Goal: Task Accomplishment & Management: Use online tool/utility

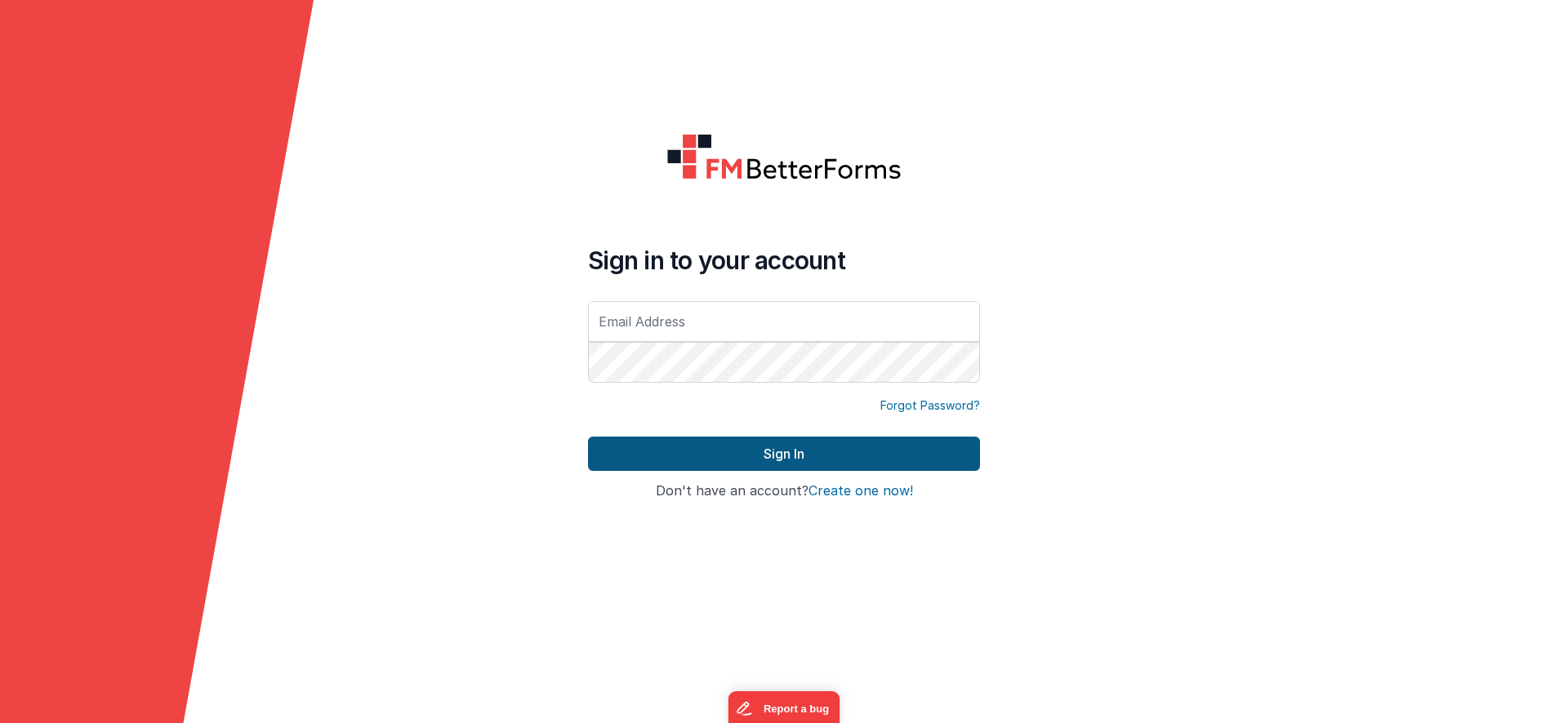
type input "[EMAIL_ADDRESS][DOMAIN_NAME]"
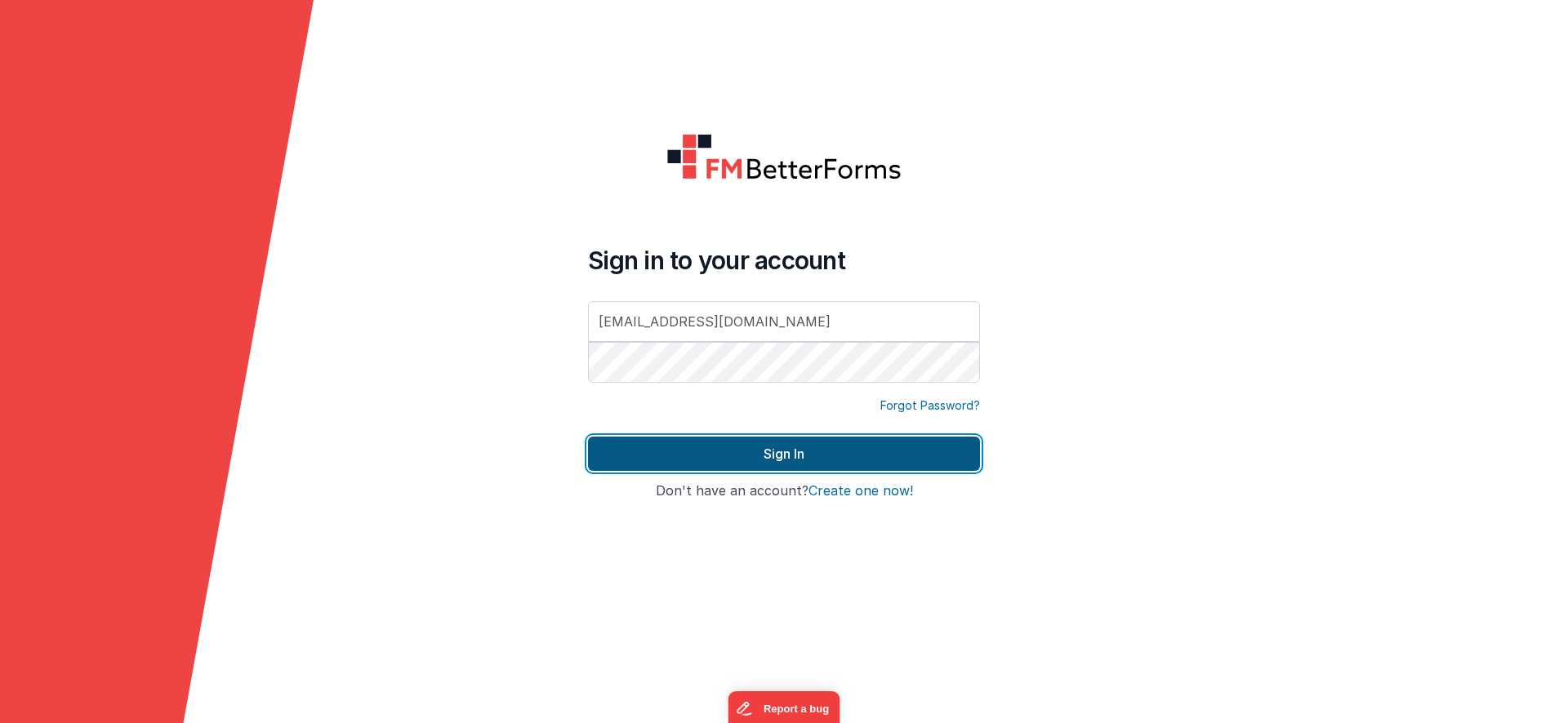
click at [736, 463] on button "Sign In" at bounding box center [784, 454] width 392 height 34
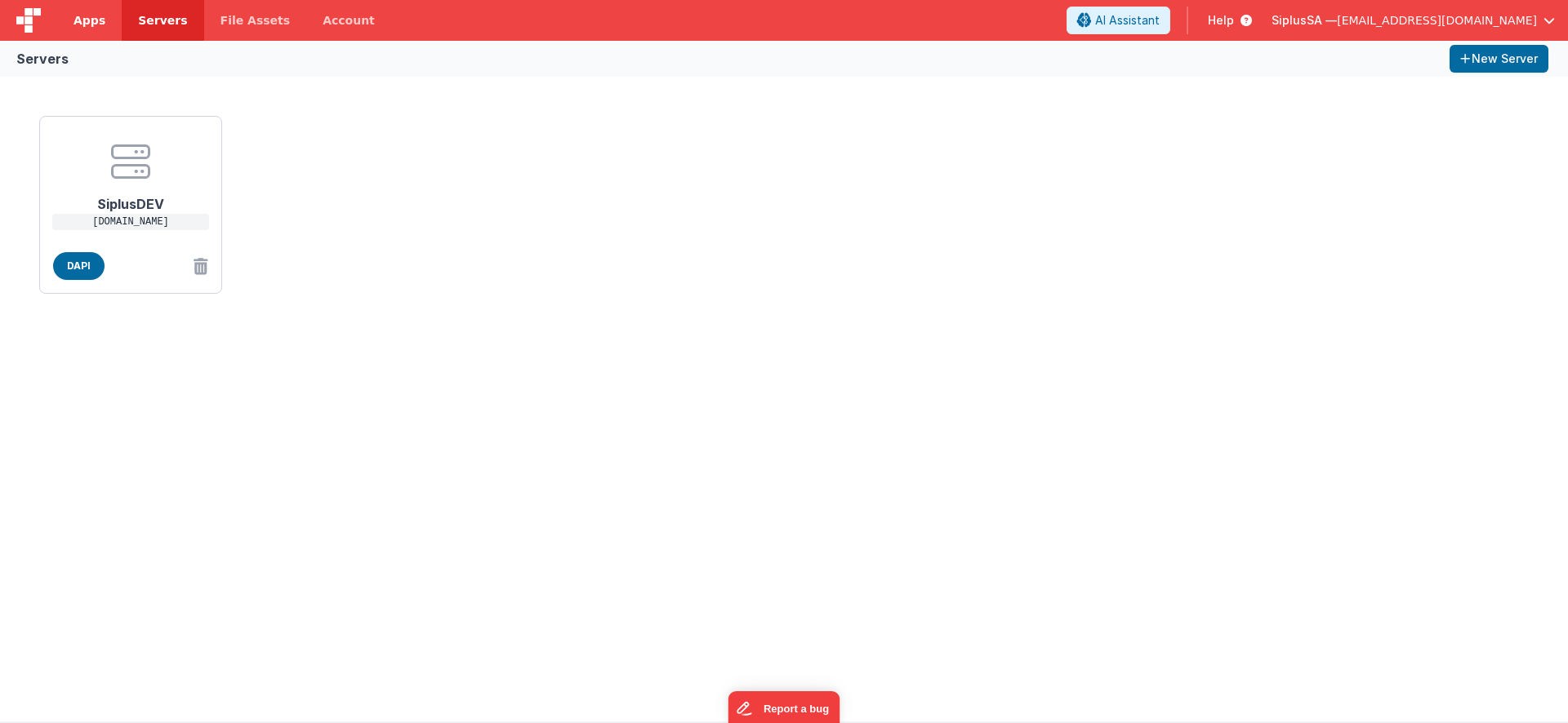
click at [102, 32] on link "Apps" at bounding box center [89, 20] width 64 height 41
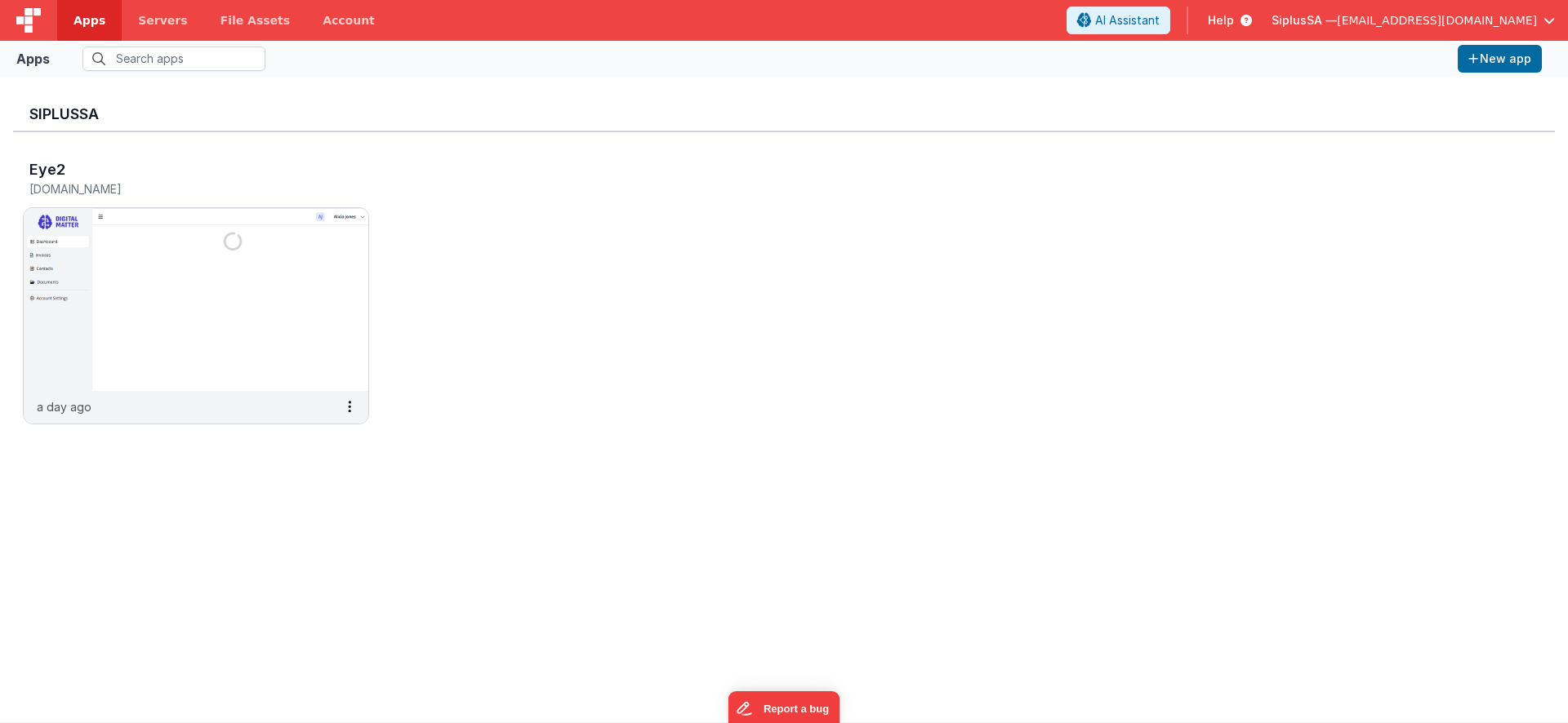
click at [1252, 19] on icon at bounding box center [1243, 20] width 18 height 16
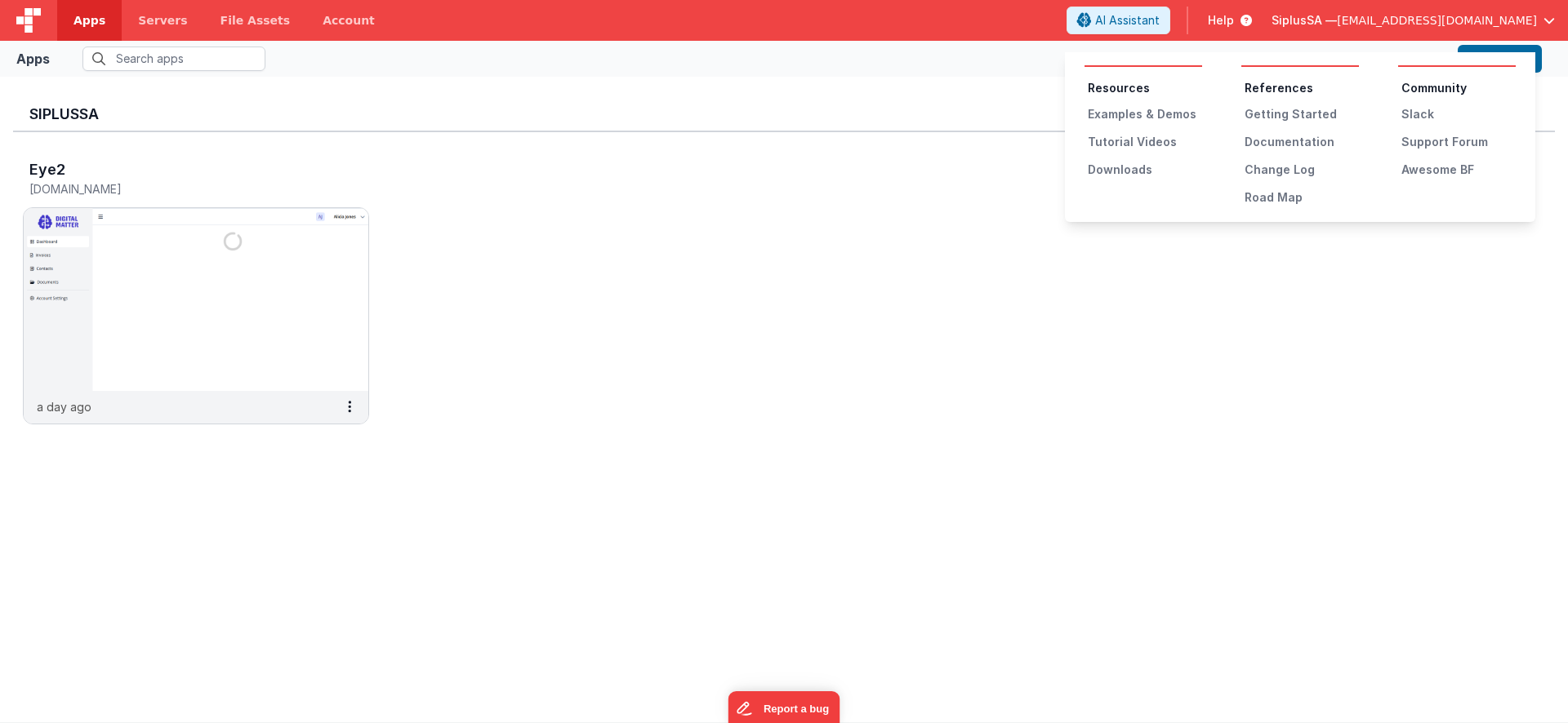
click at [155, 33] on button at bounding box center [784, 361] width 1568 height 723
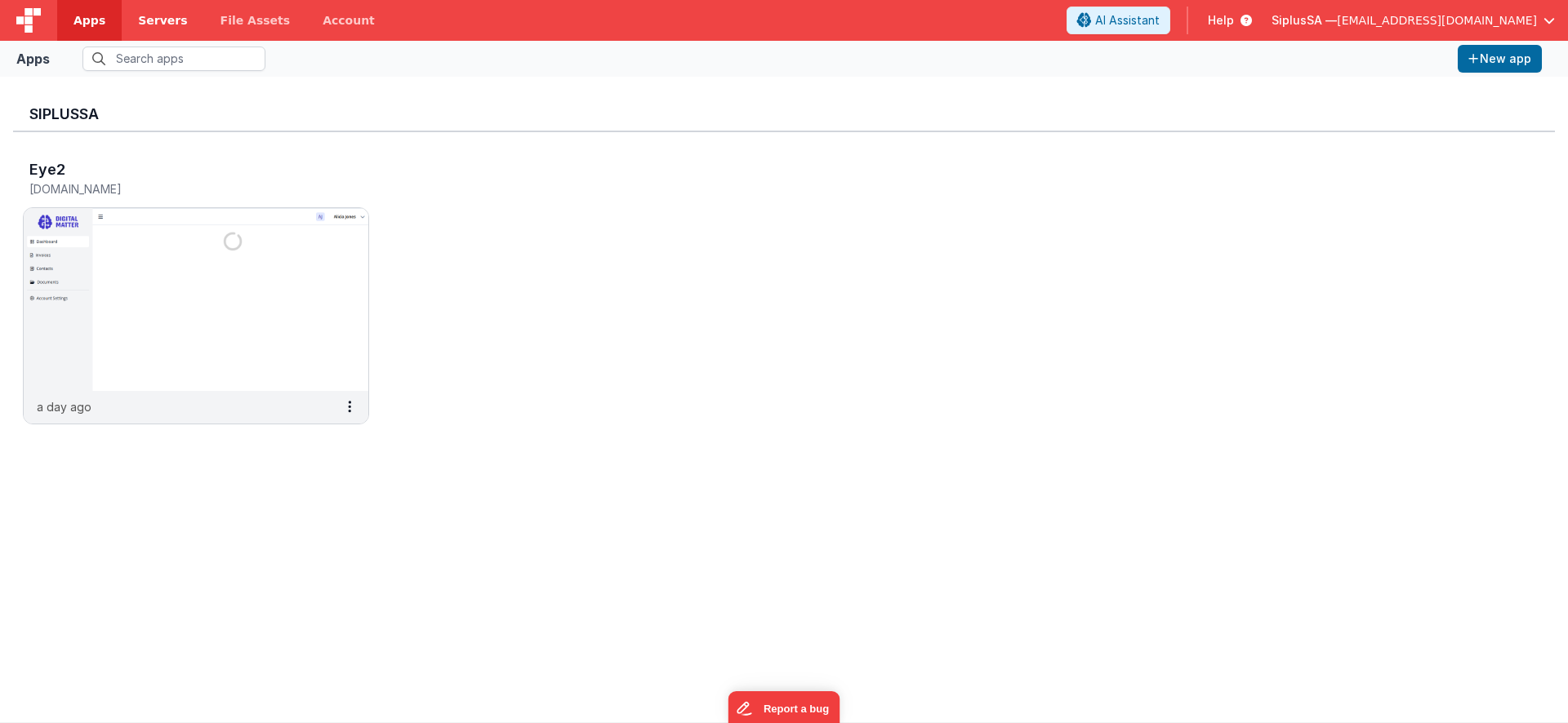
click at [162, 33] on link "Servers" at bounding box center [162, 20] width 82 height 41
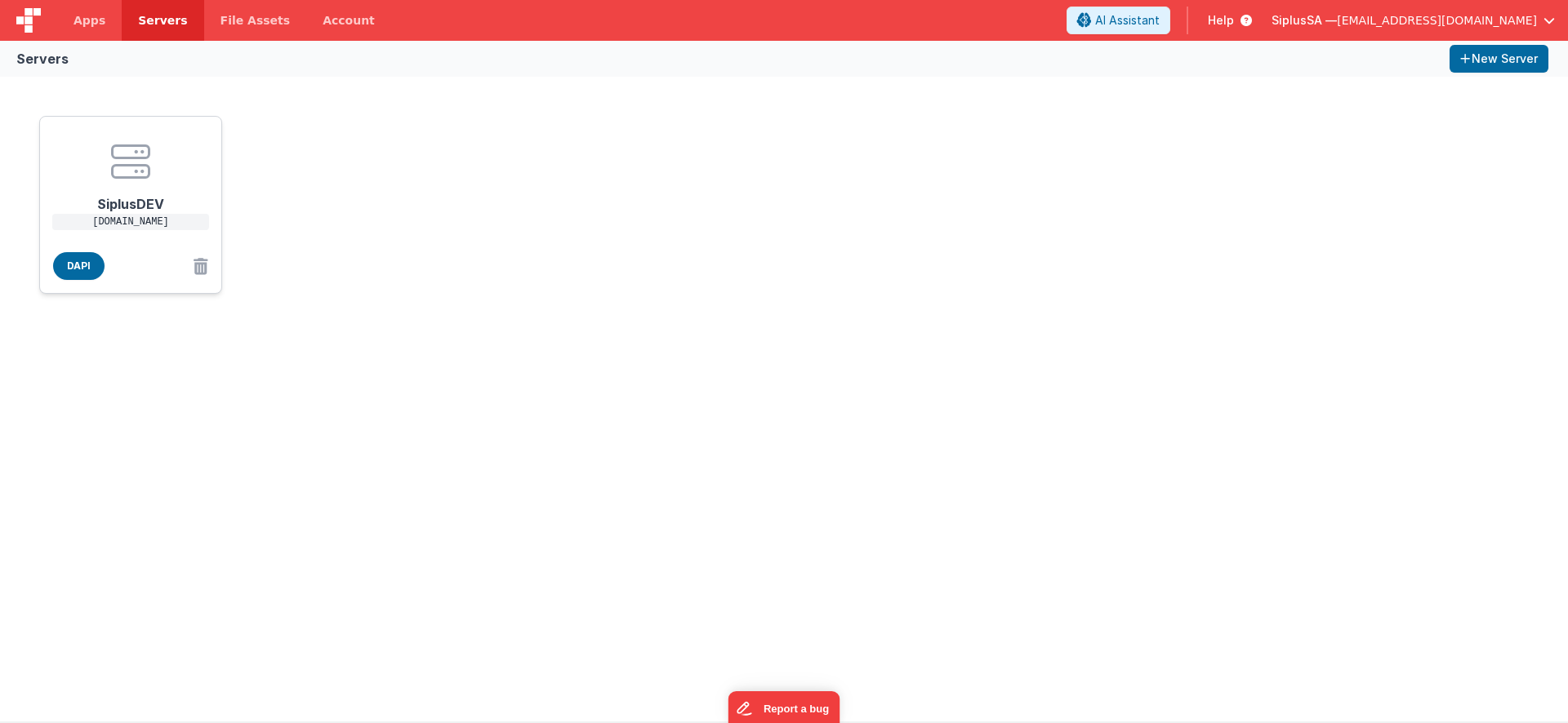
click at [162, 208] on h1 "SiplusDEV" at bounding box center [131, 197] width 131 height 32
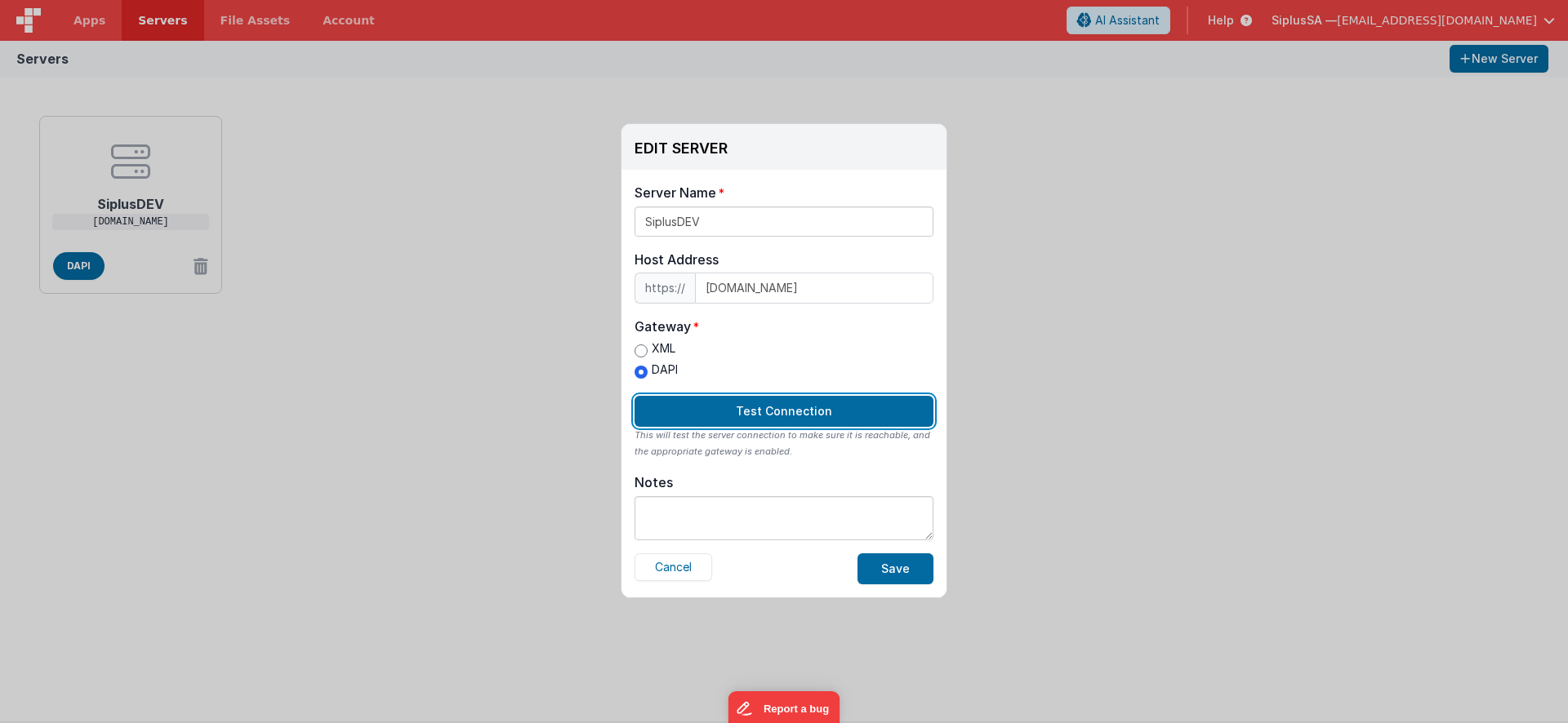
click at [840, 415] on button "Test Connection" at bounding box center [784, 411] width 299 height 31
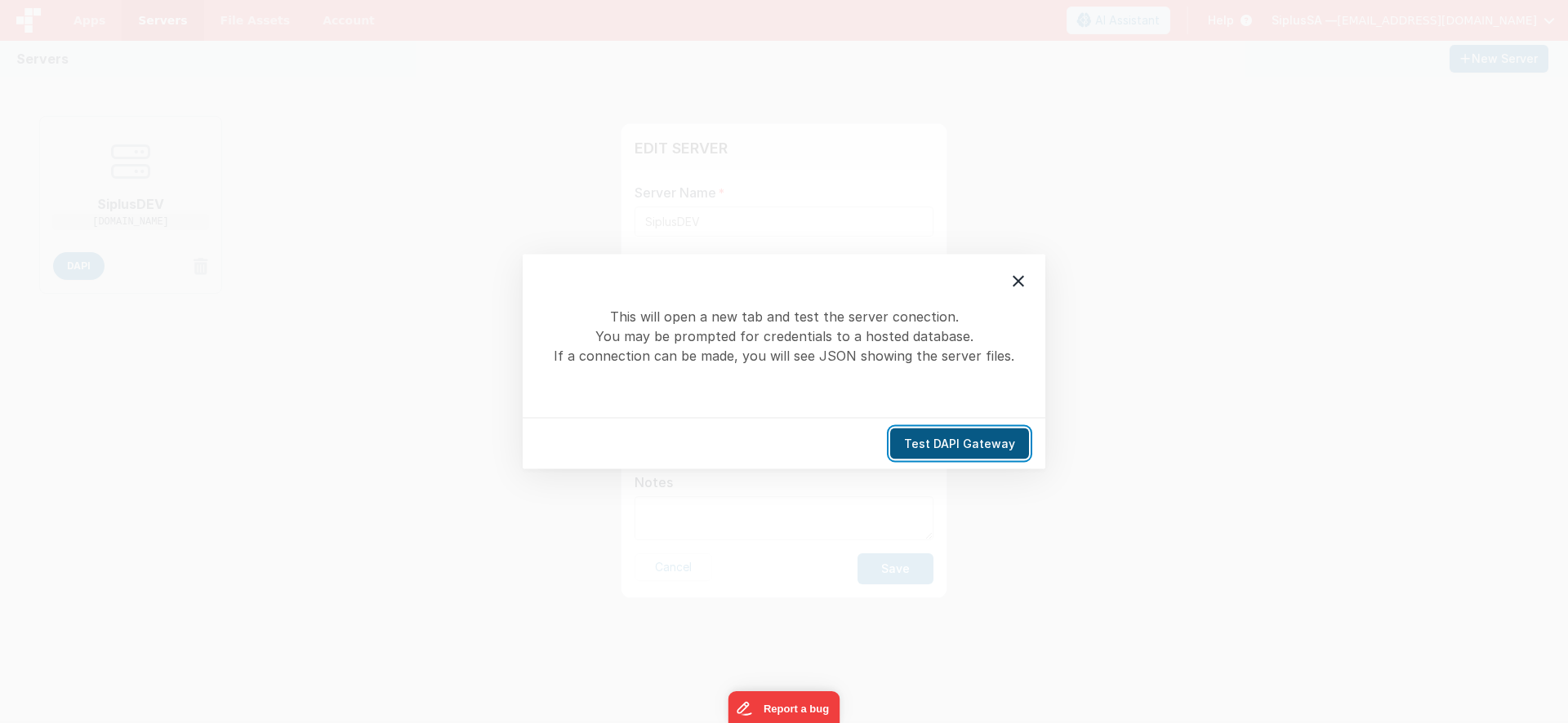
click at [952, 448] on button "Test DAPI Gateway" at bounding box center [959, 443] width 138 height 31
click at [1020, 283] on icon at bounding box center [1018, 281] width 11 height 11
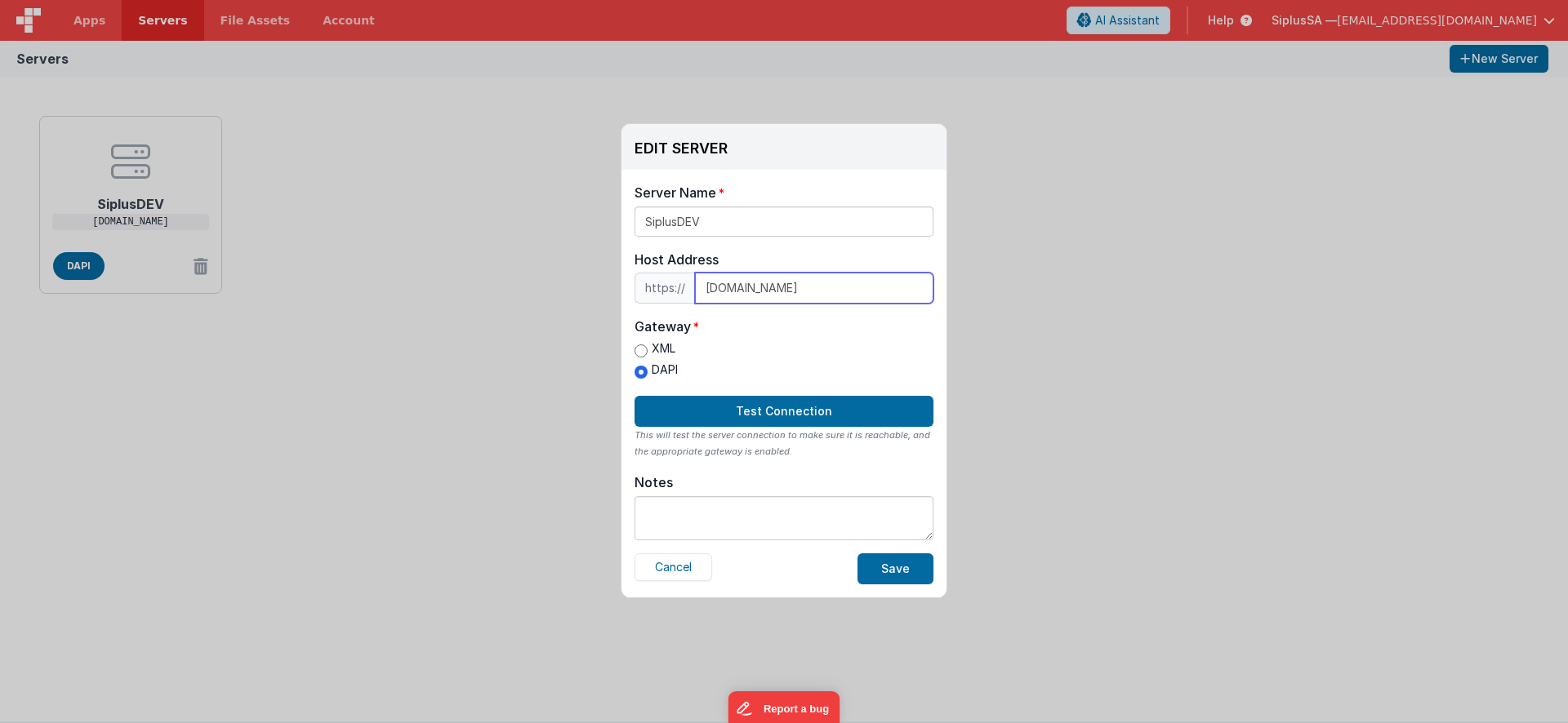
click at [822, 293] on input "[DOMAIN_NAME]" at bounding box center [814, 288] width 239 height 31
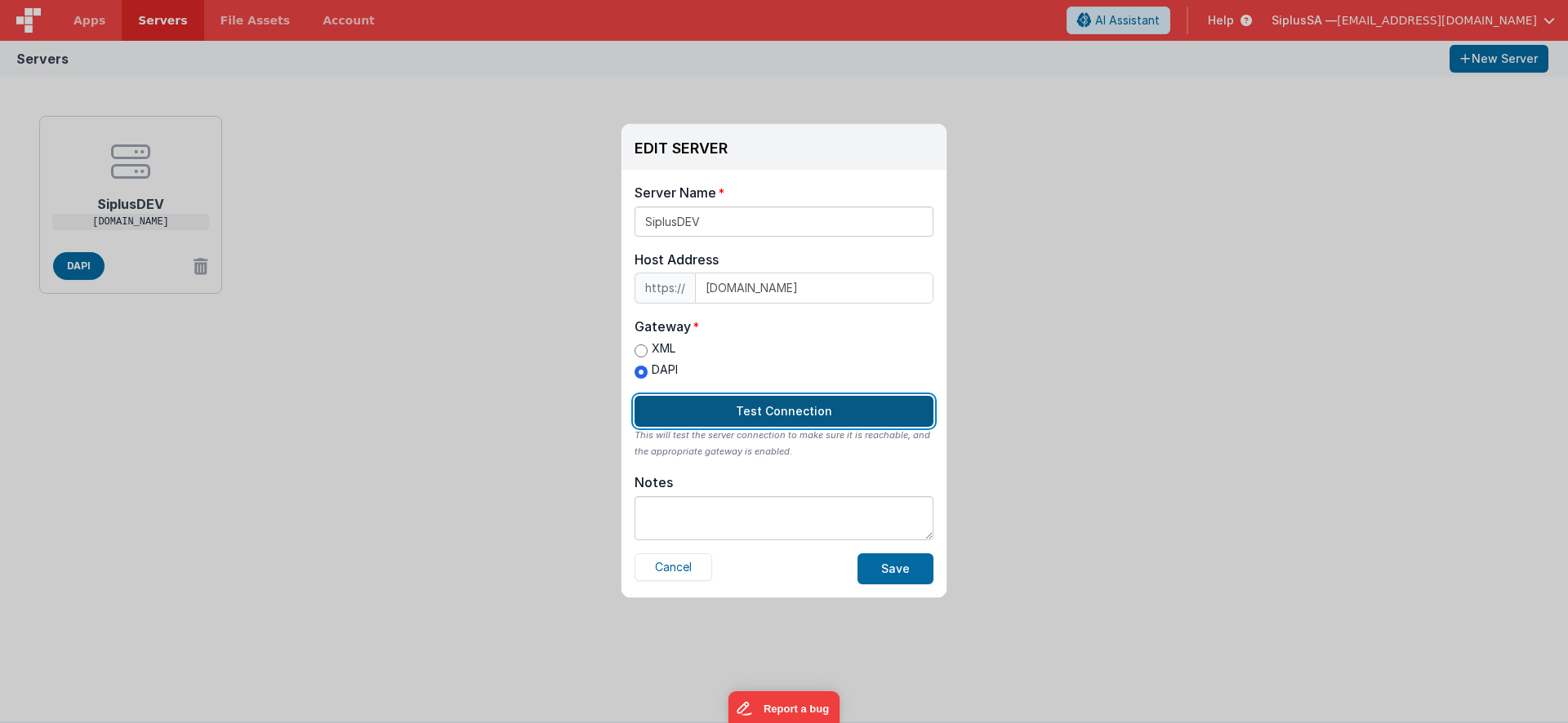
click at [796, 408] on button "Test Connection" at bounding box center [784, 411] width 299 height 31
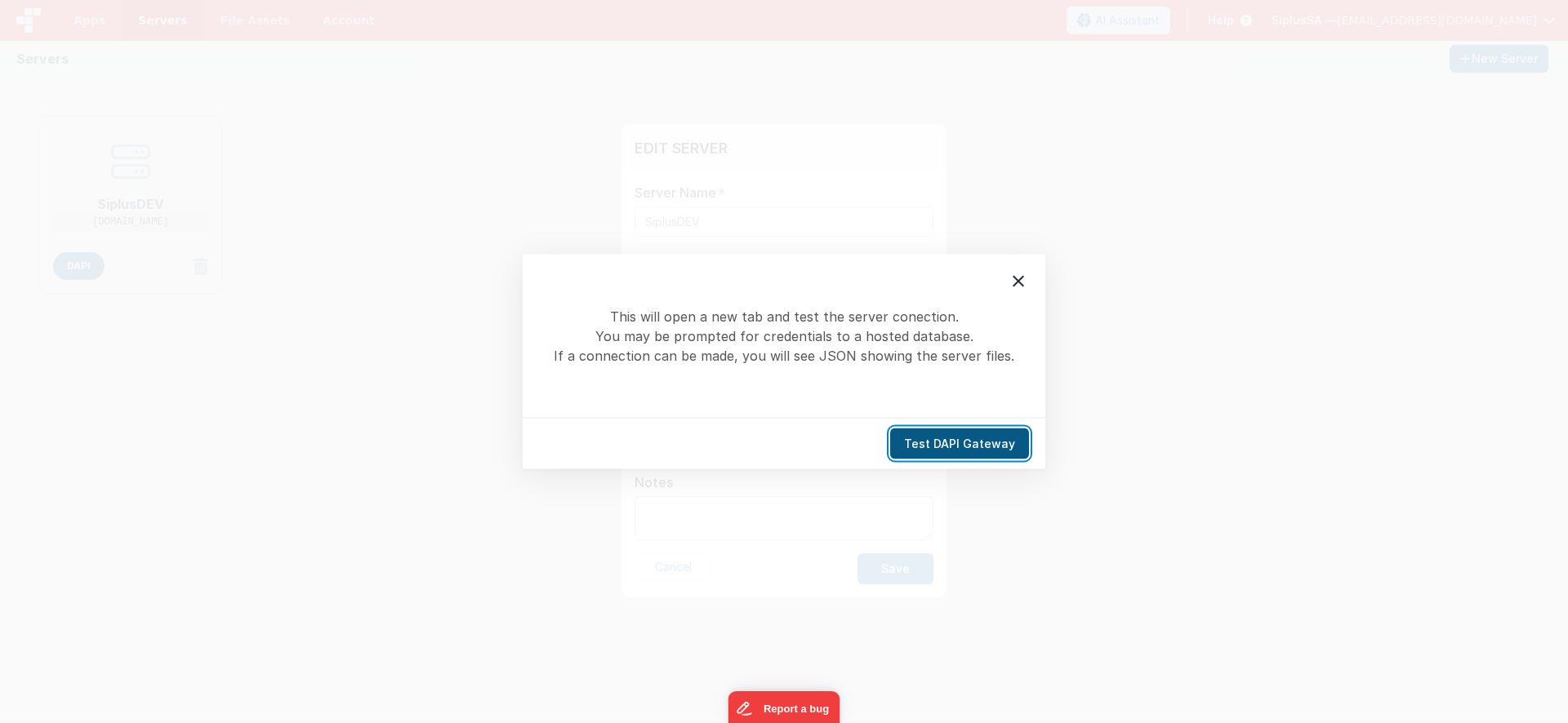
click at [971, 450] on button "Test DAPI Gateway" at bounding box center [959, 443] width 138 height 31
click at [1016, 280] on icon at bounding box center [1018, 281] width 20 height 20
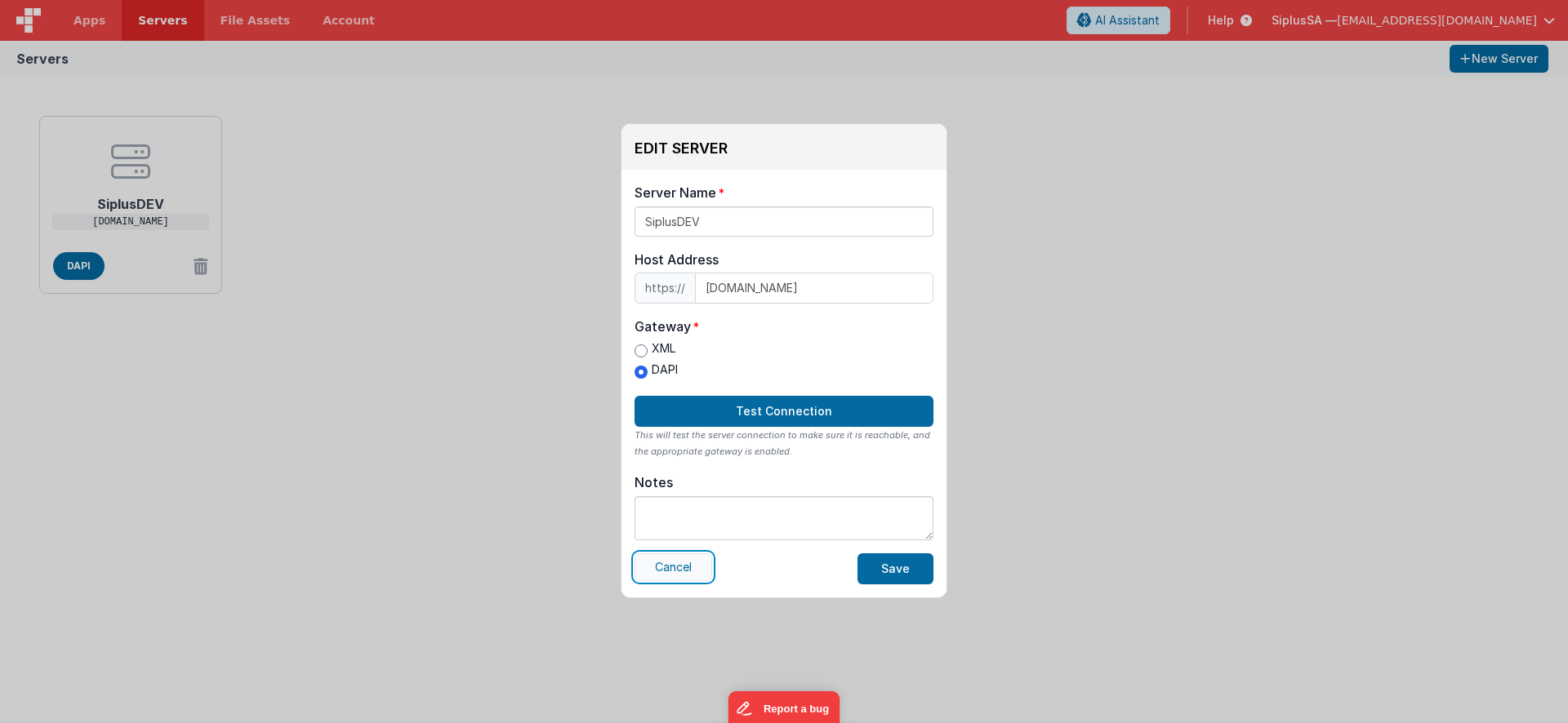
click at [694, 569] on button "Cancel" at bounding box center [674, 567] width 78 height 27
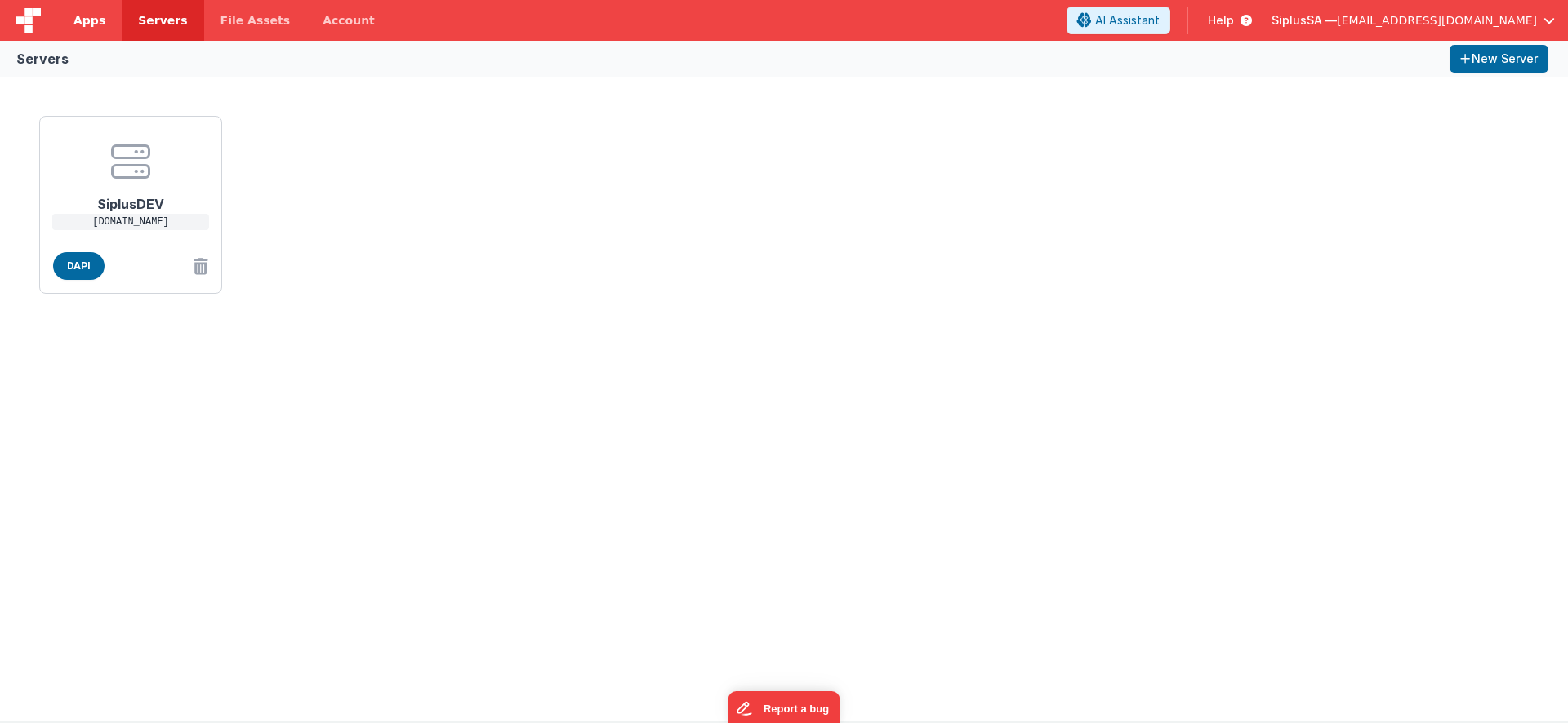
click at [95, 9] on link "Apps" at bounding box center [89, 20] width 64 height 41
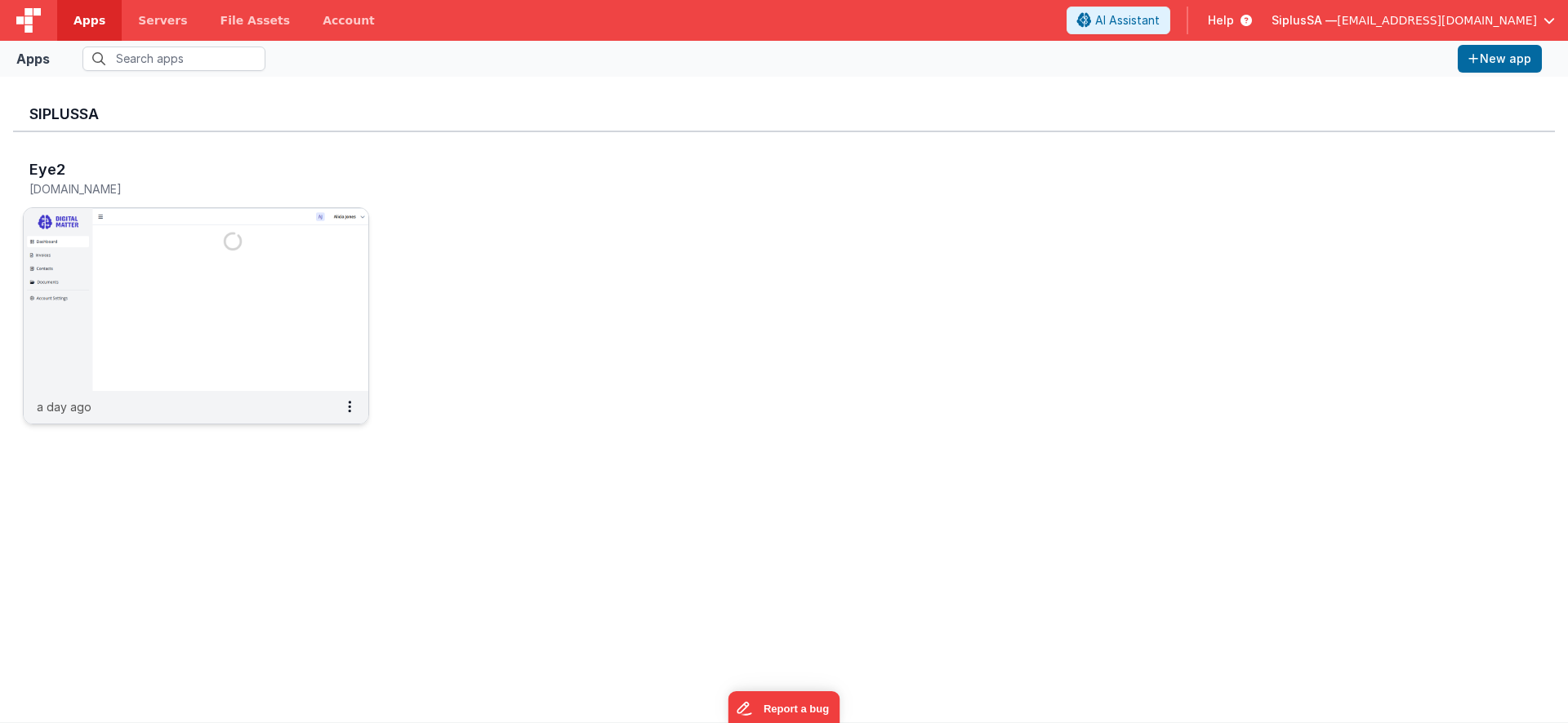
click at [209, 263] on img at bounding box center [196, 299] width 345 height 183
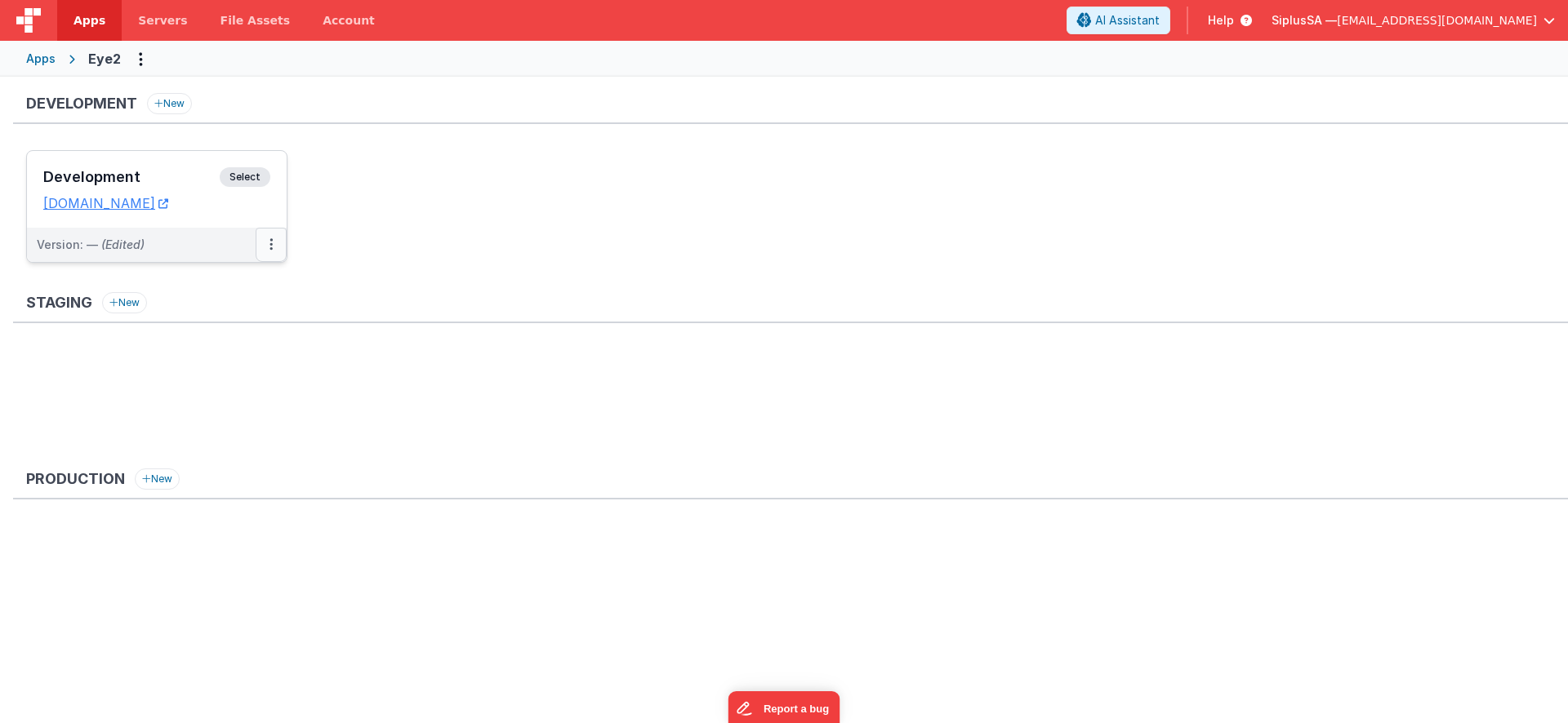
click at [270, 244] on icon at bounding box center [270, 244] width 3 height 1
click at [337, 166] on div at bounding box center [784, 361] width 1568 height 723
click at [264, 246] on button at bounding box center [271, 244] width 31 height 34
click at [339, 28] on link "Account" at bounding box center [349, 20] width 85 height 41
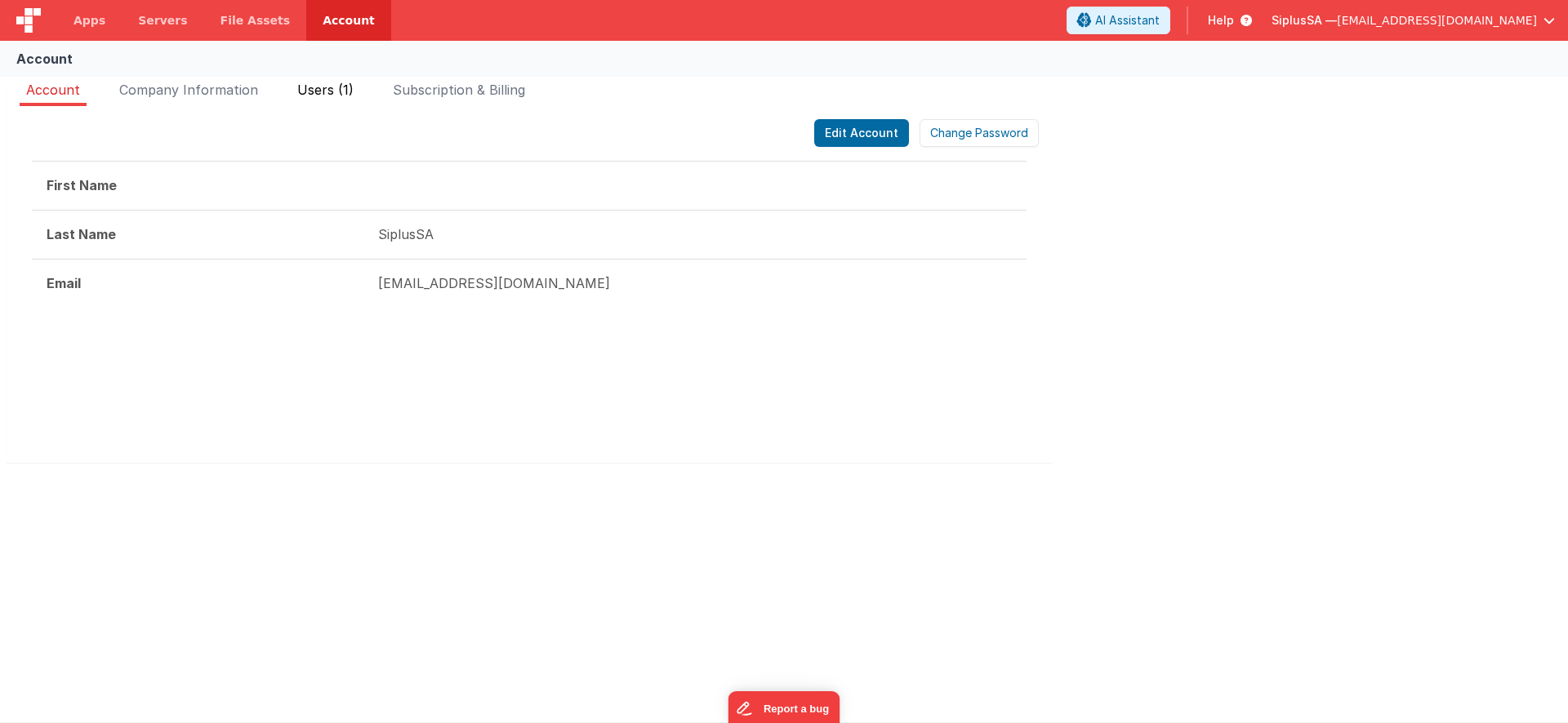
click at [337, 88] on span "Users (1)" at bounding box center [325, 89] width 56 height 16
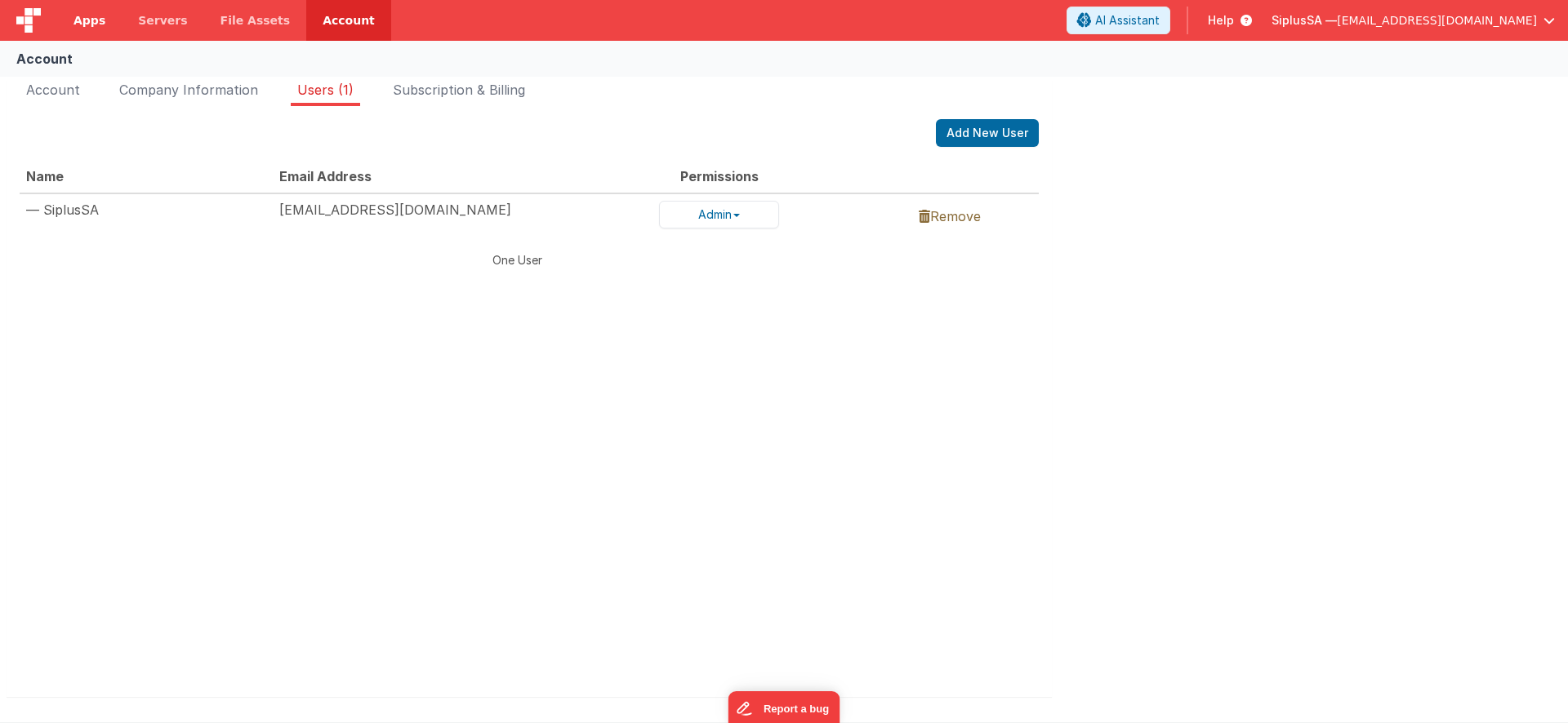
click at [104, 21] on link "Apps" at bounding box center [89, 20] width 64 height 41
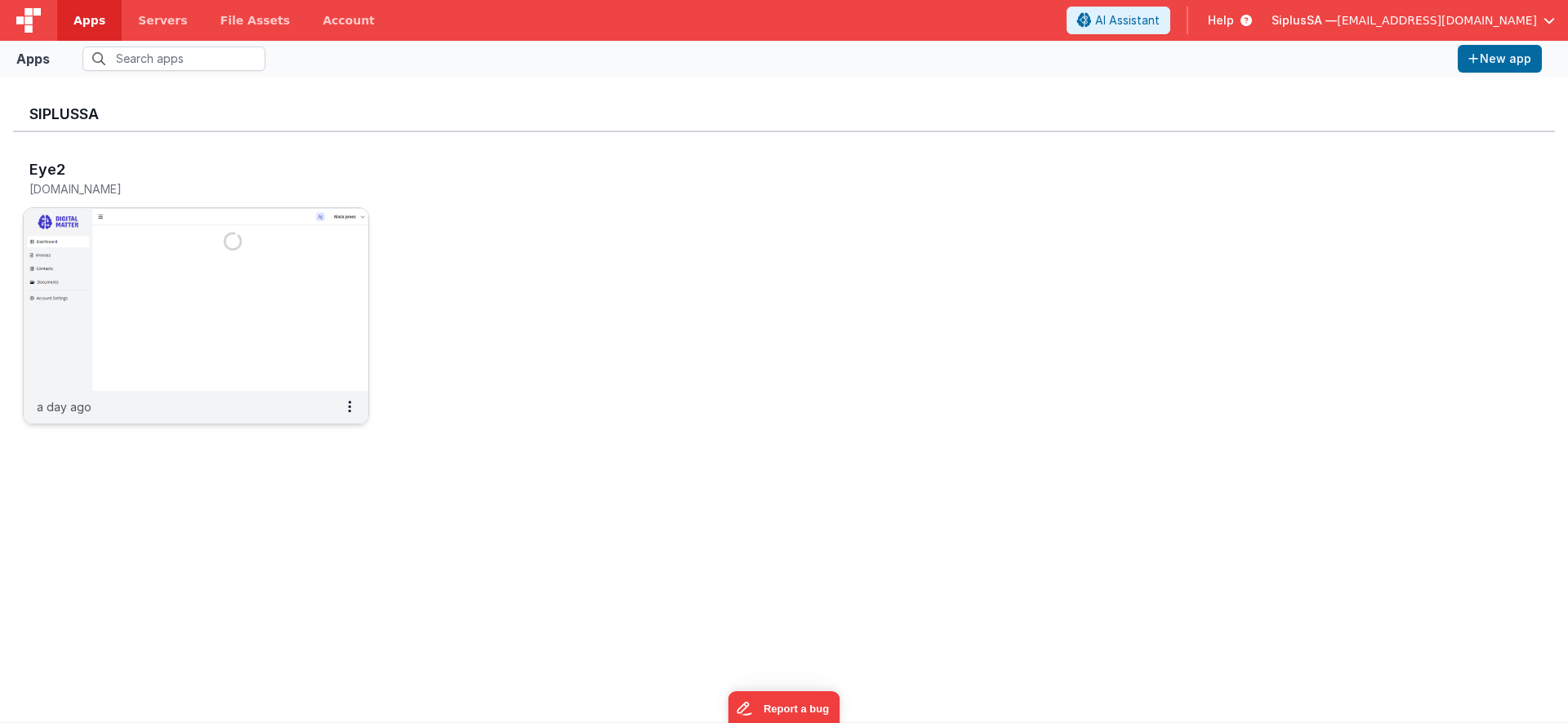
click at [318, 228] on img at bounding box center [196, 299] width 345 height 183
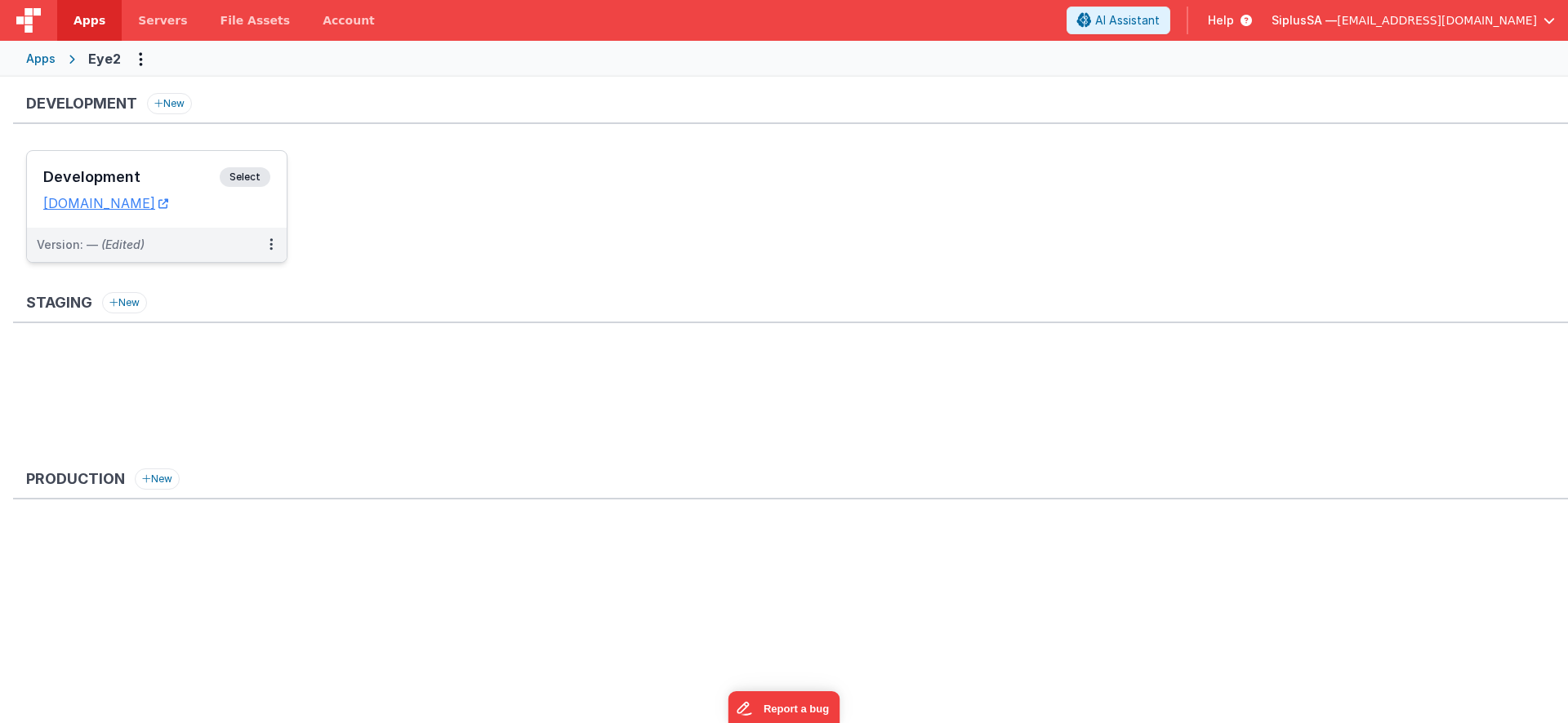
click at [251, 173] on span "Select" at bounding box center [245, 177] width 50 height 20
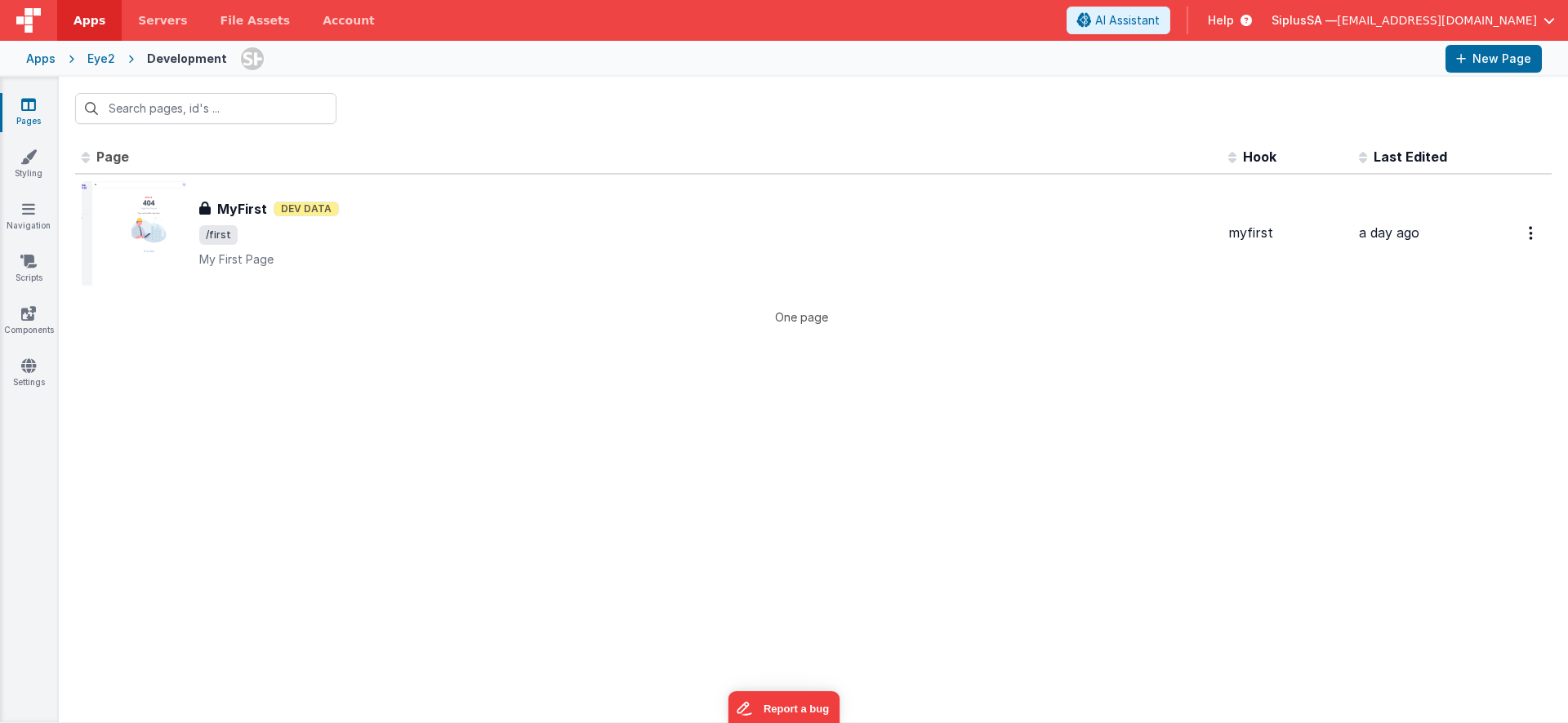
click at [100, 58] on div "Eye2" at bounding box center [100, 58] width 27 height 16
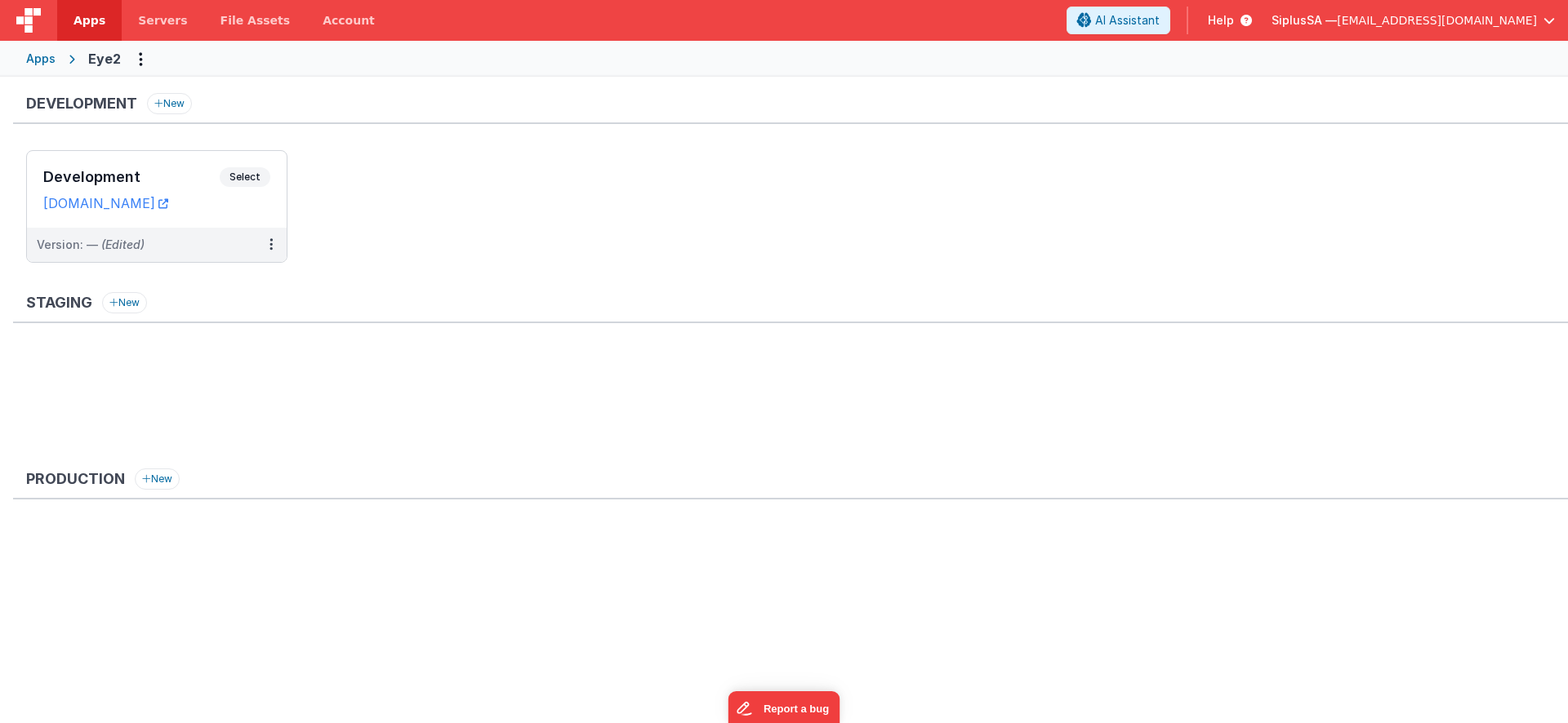
click at [49, 52] on div "Apps" at bounding box center [41, 58] width 29 height 16
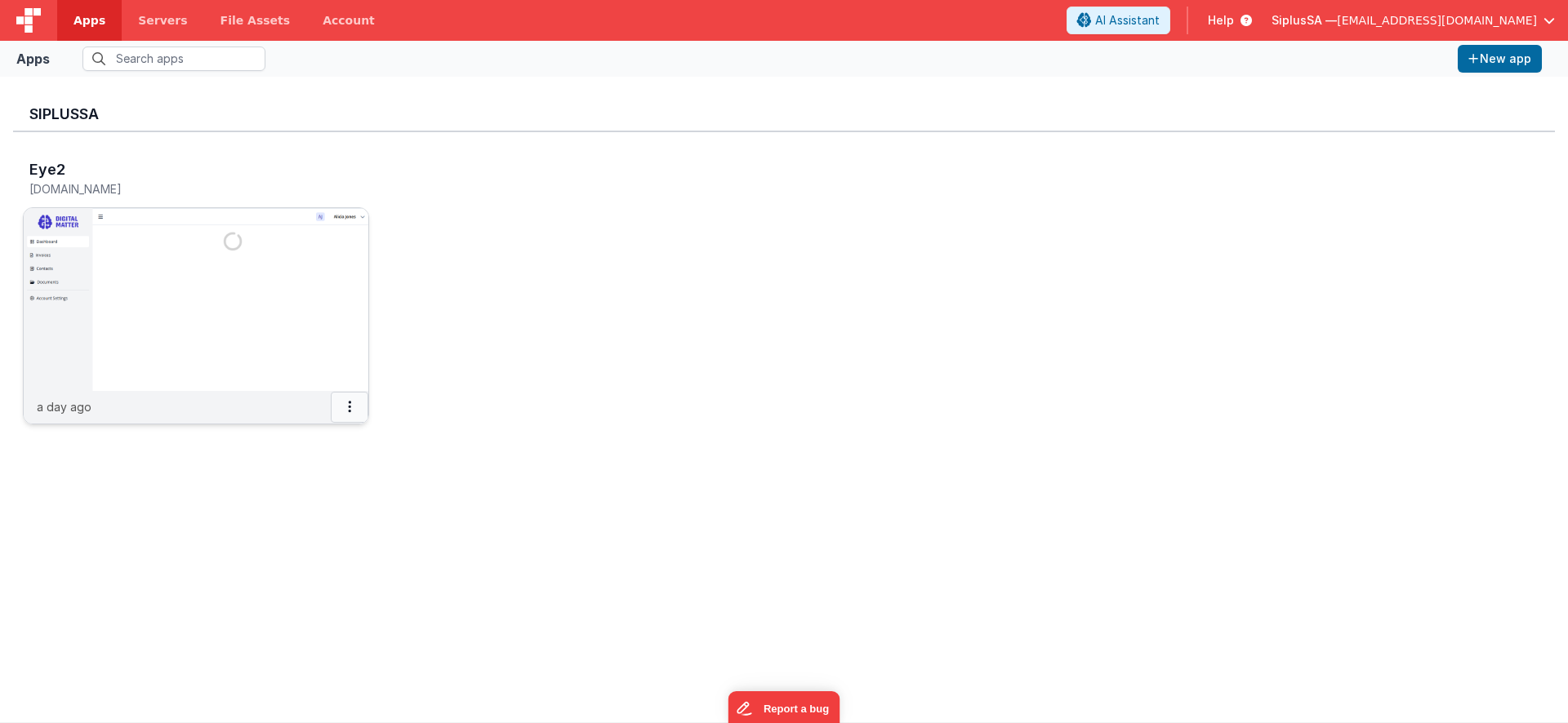
click at [351, 414] on button at bounding box center [350, 407] width 38 height 31
click at [333, 528] on link "Delete App" at bounding box center [313, 530] width 113 height 30
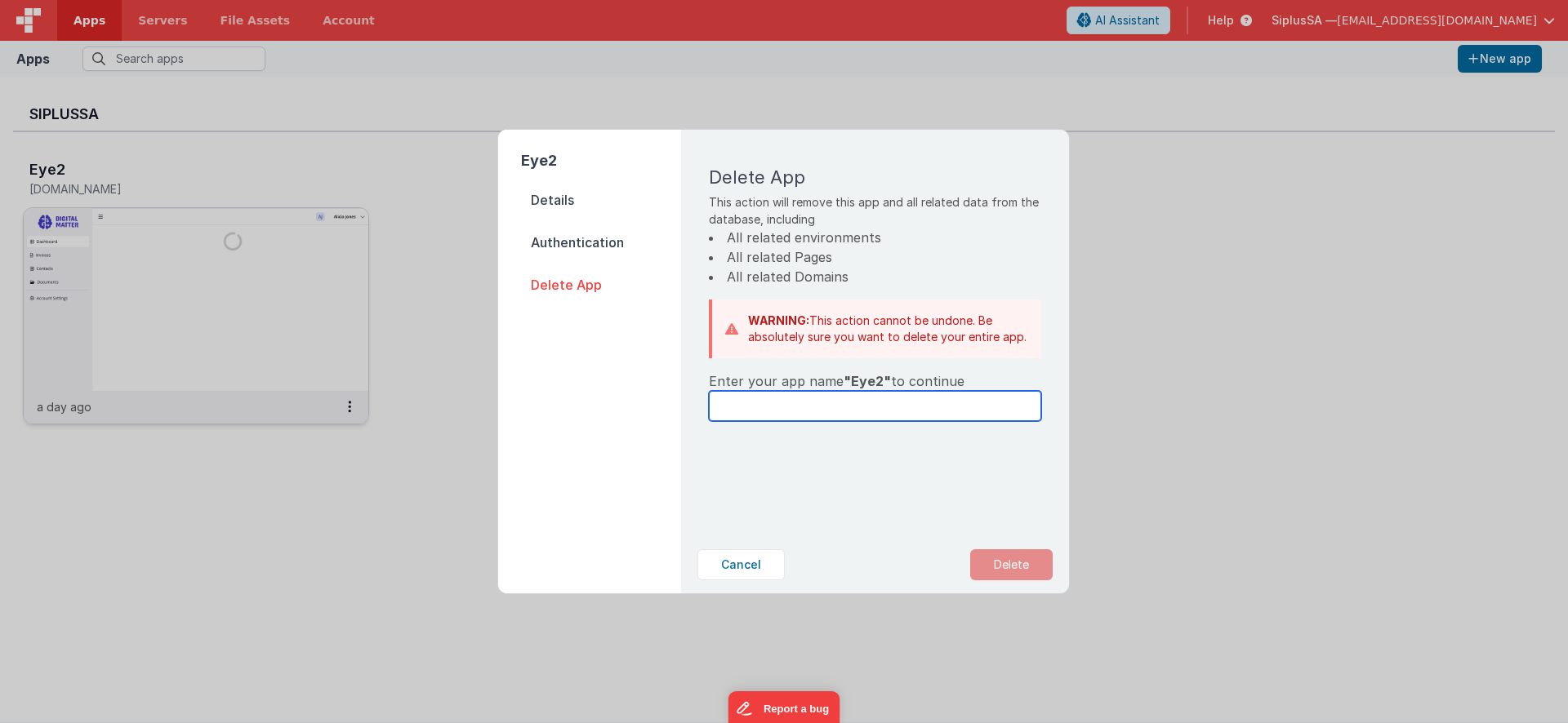
click at [799, 409] on input "text" at bounding box center [875, 407] width 333 height 30
type input "Eye2"
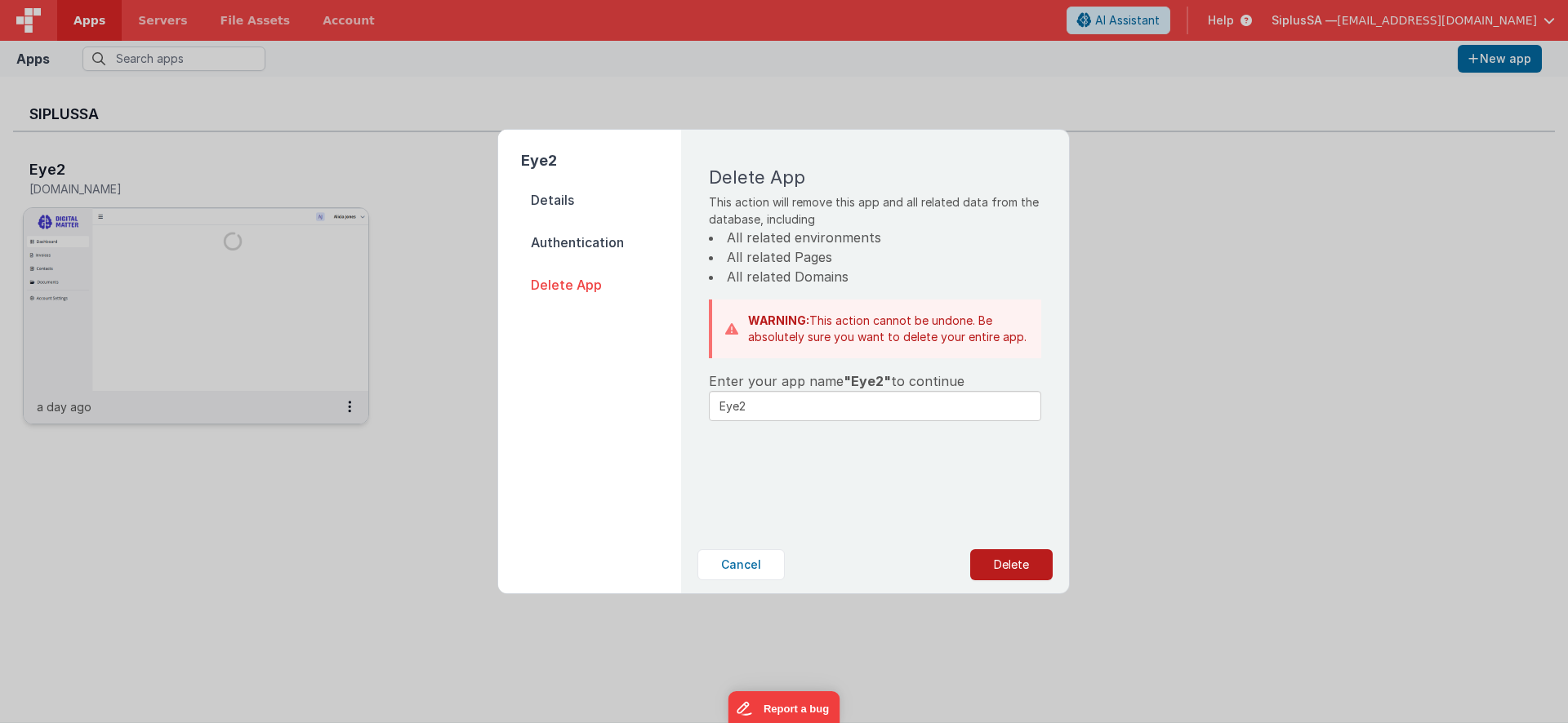
click at [1021, 577] on button "Delete" at bounding box center [1012, 565] width 82 height 31
click at [958, 575] on button "Yes, Delete" at bounding box center [930, 565] width 108 height 31
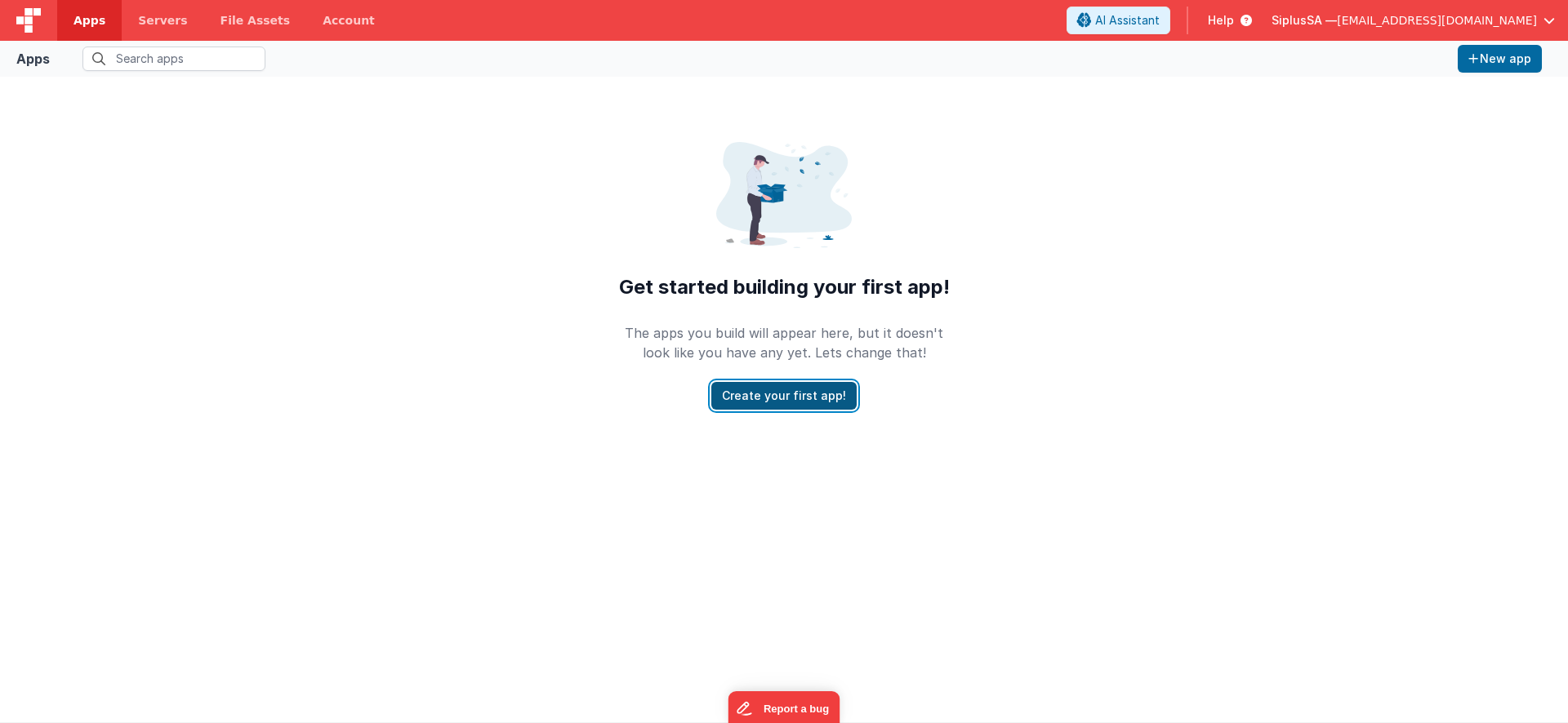
click at [835, 401] on button "Create your first app!" at bounding box center [784, 395] width 145 height 27
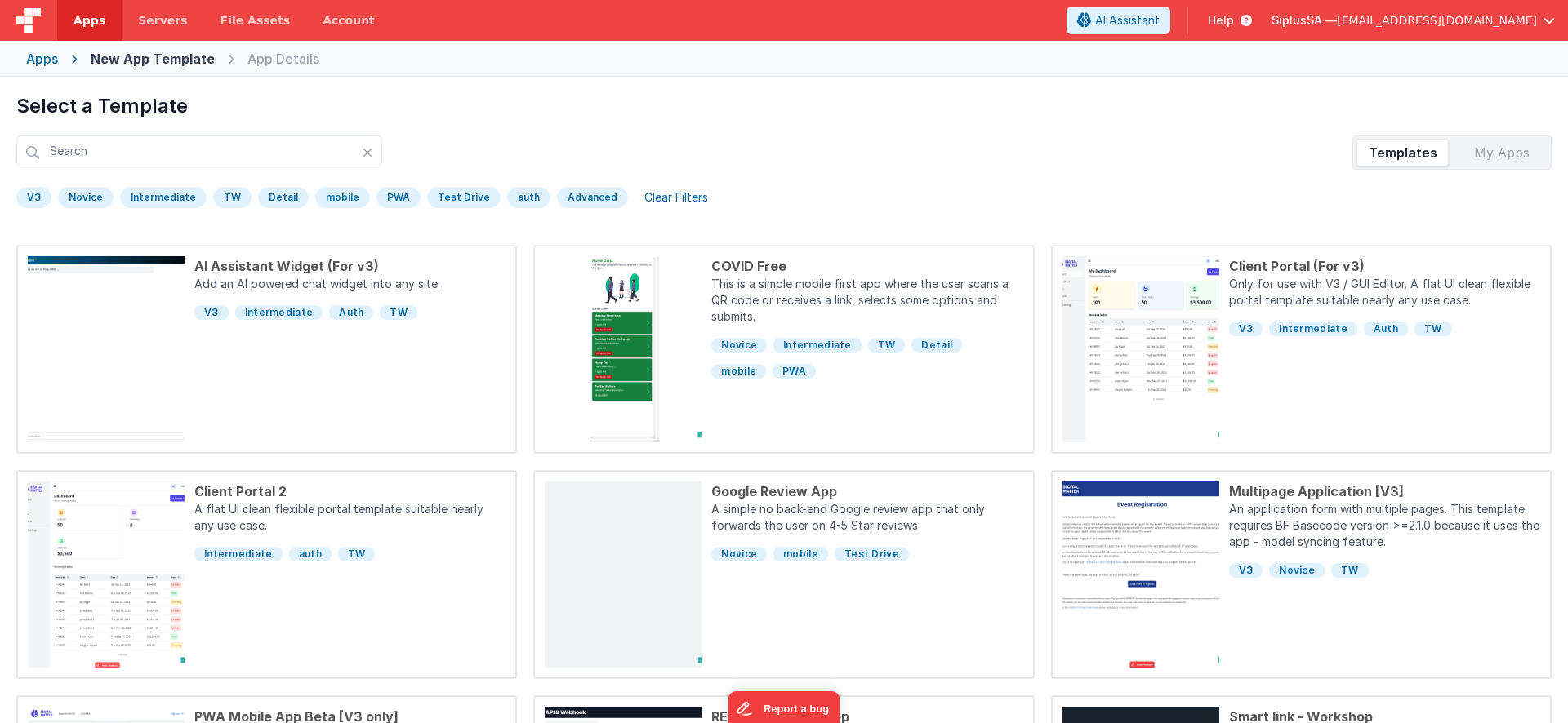
click at [38, 200] on div "V3" at bounding box center [33, 197] width 35 height 21
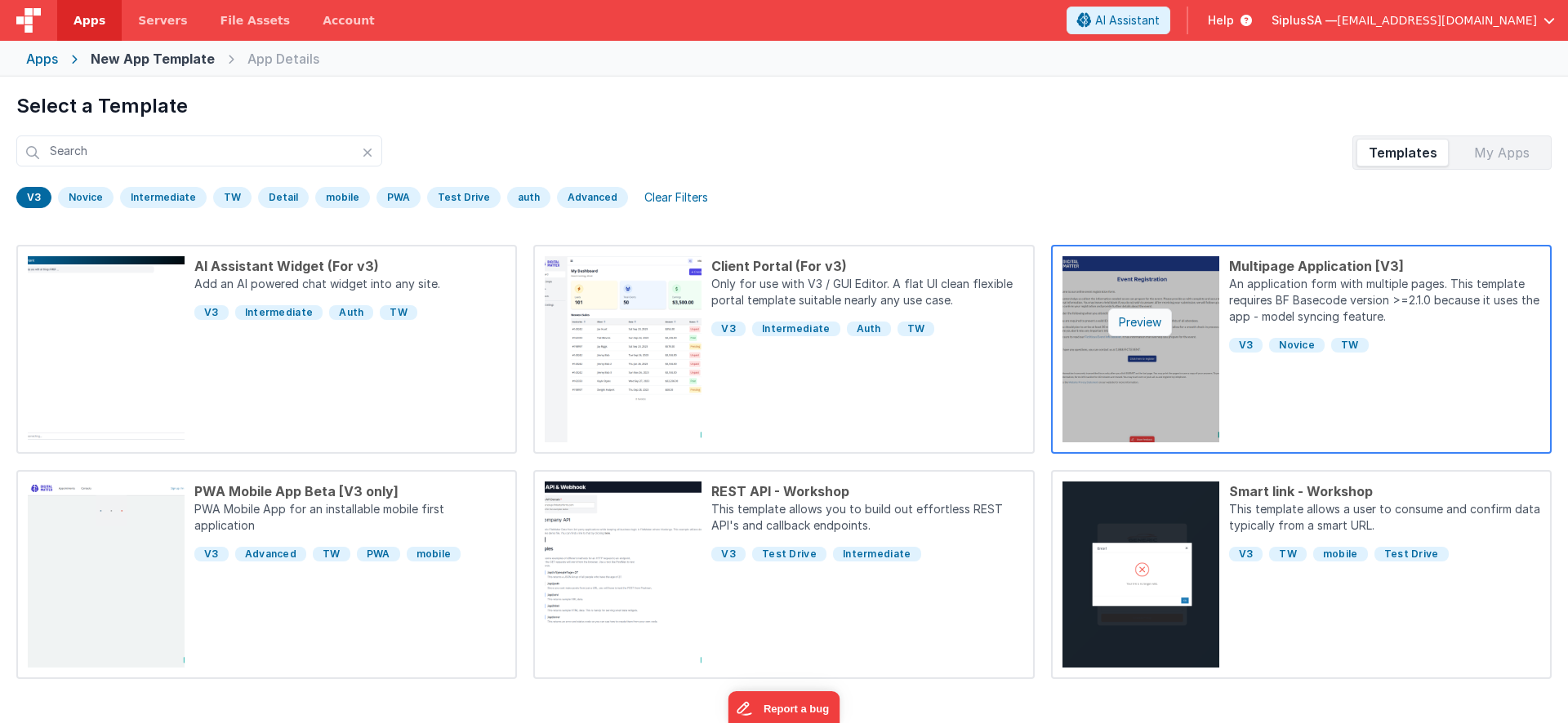
click at [1134, 332] on div "Preview" at bounding box center [1140, 322] width 64 height 27
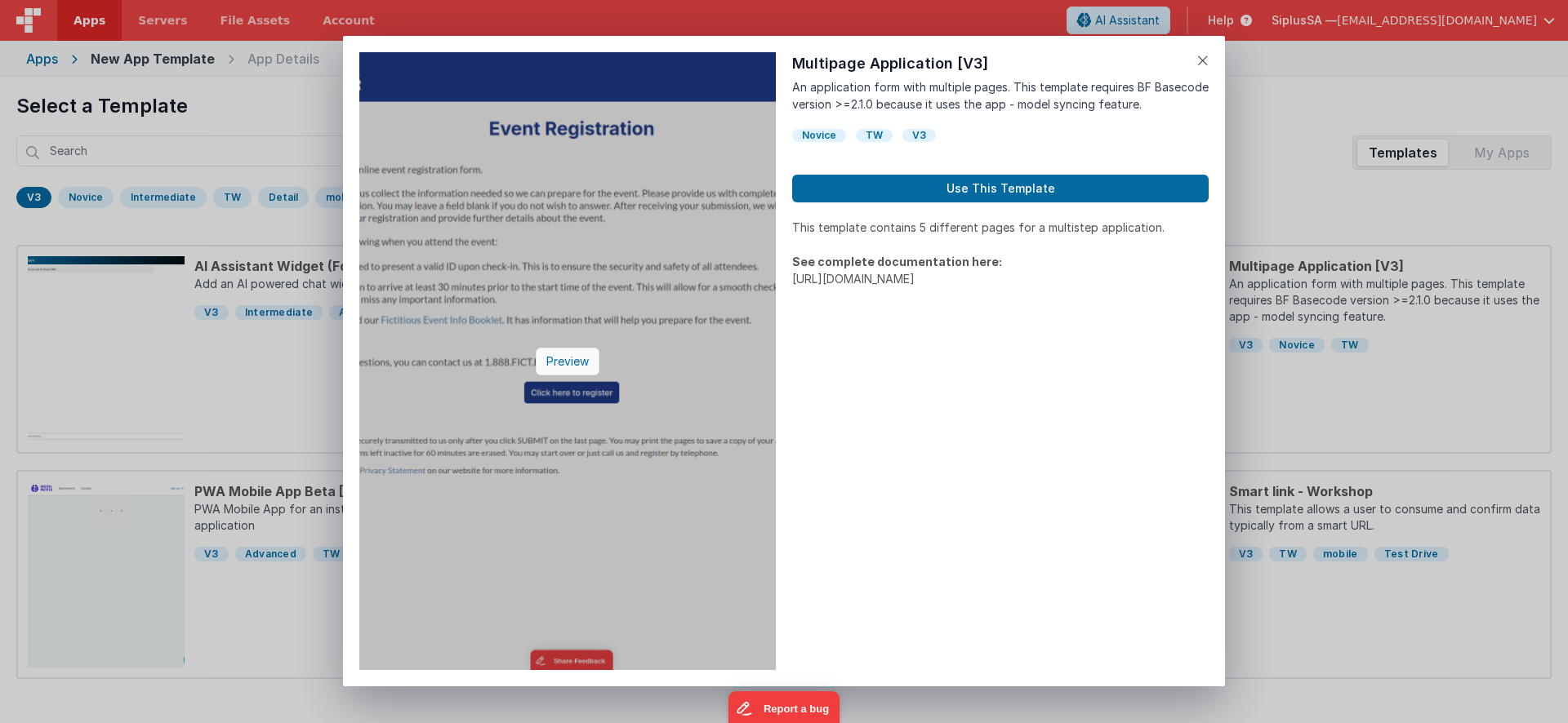
click at [582, 365] on div "Preview" at bounding box center [567, 361] width 64 height 27
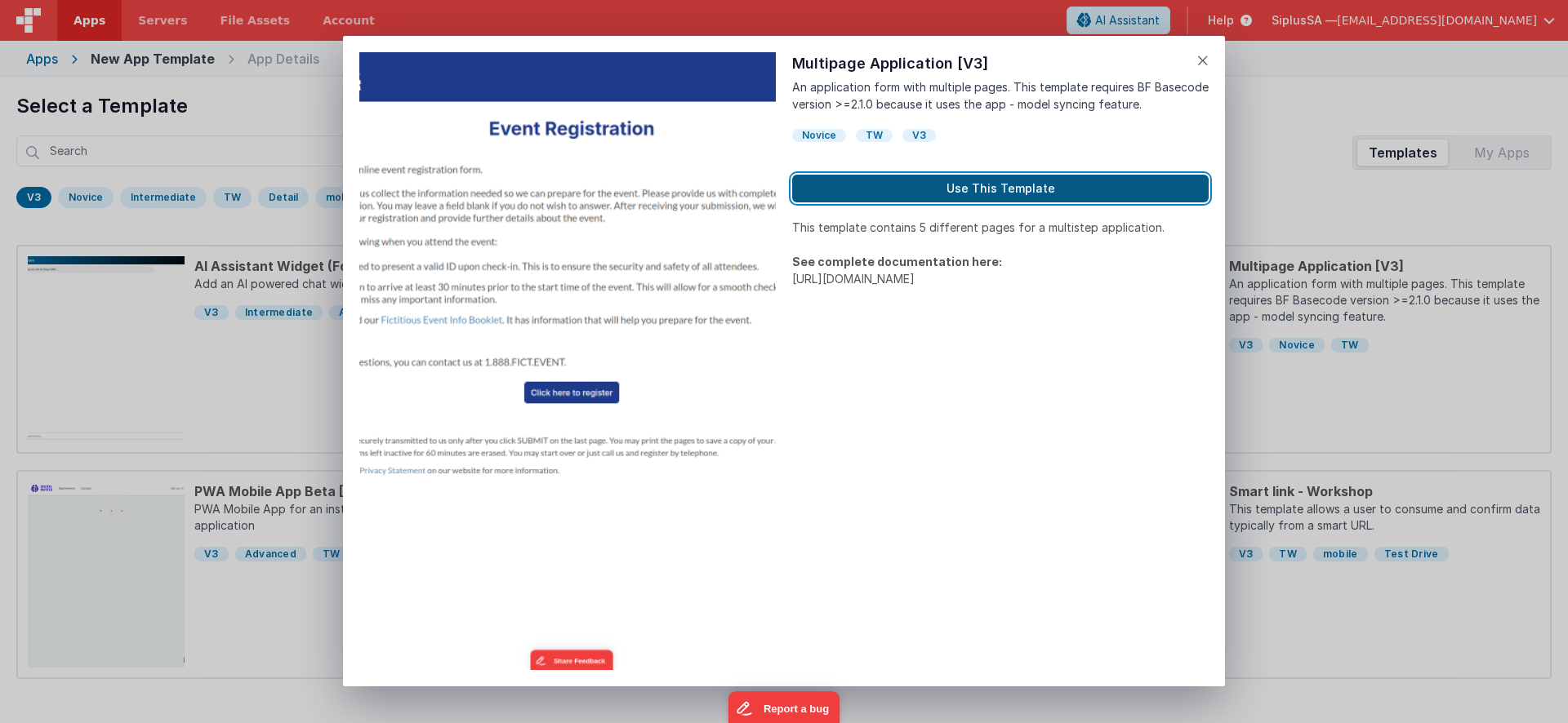
click at [995, 187] on button "Use This Template" at bounding box center [1000, 188] width 416 height 27
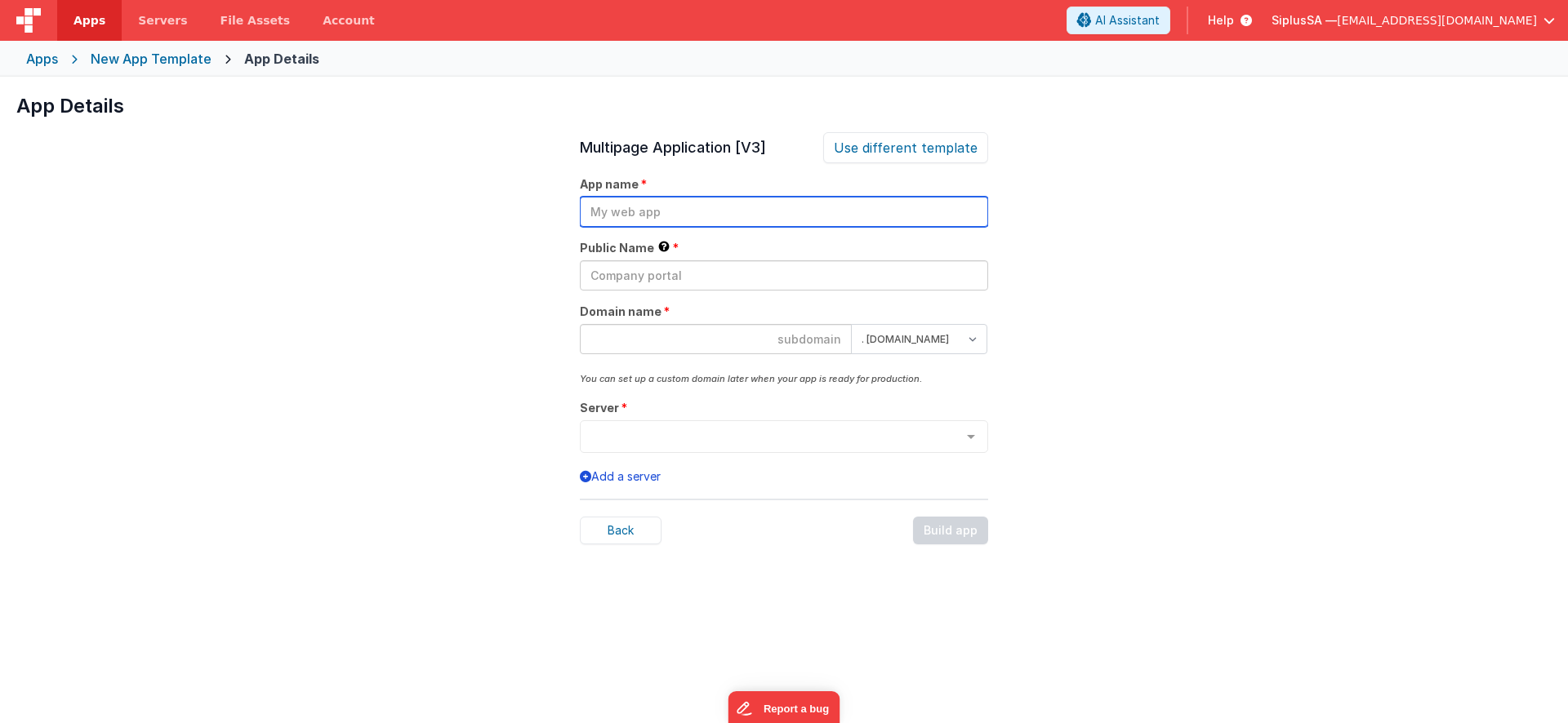
click at [788, 213] on input "text" at bounding box center [784, 212] width 409 height 30
type input "EyesoftIntakeForm"
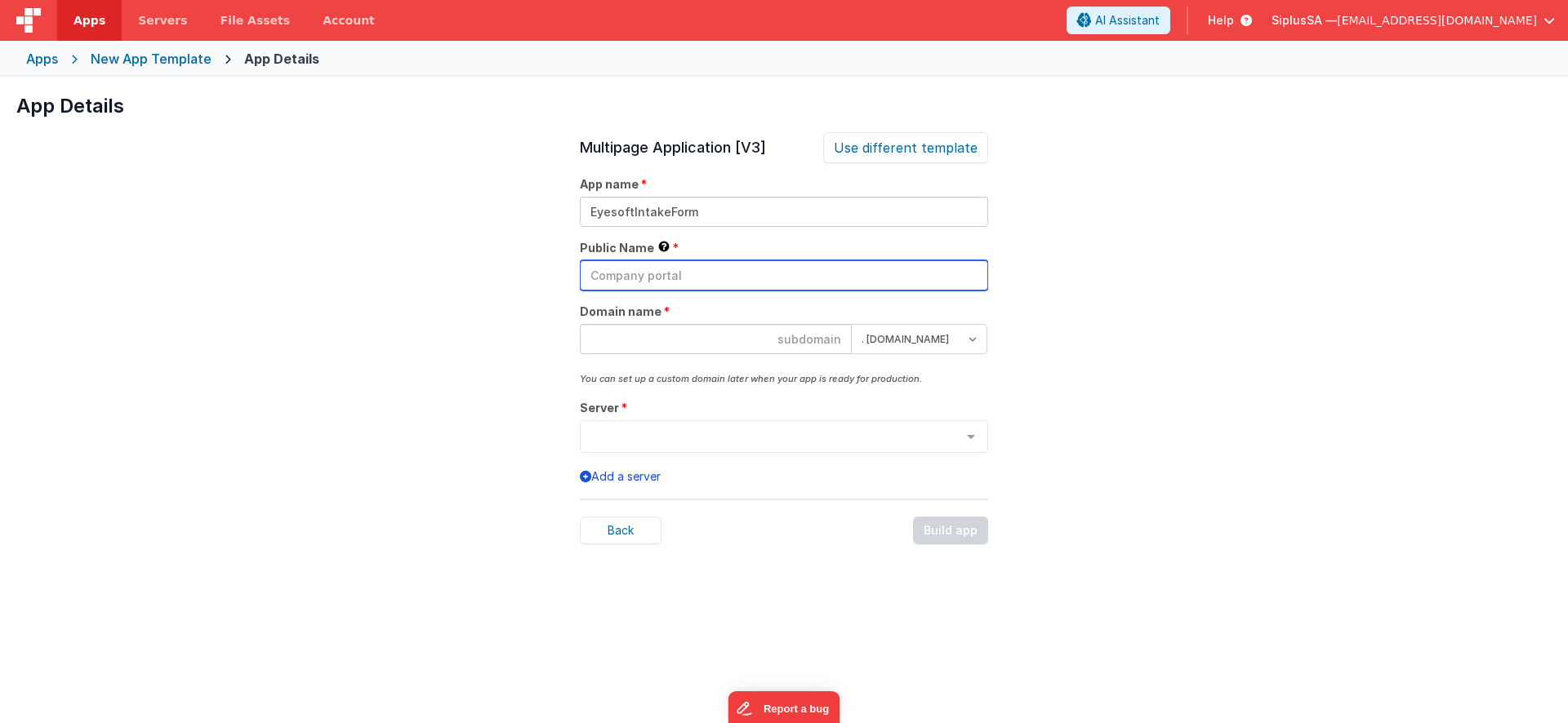
click at [695, 278] on input "text" at bounding box center [784, 276] width 409 height 30
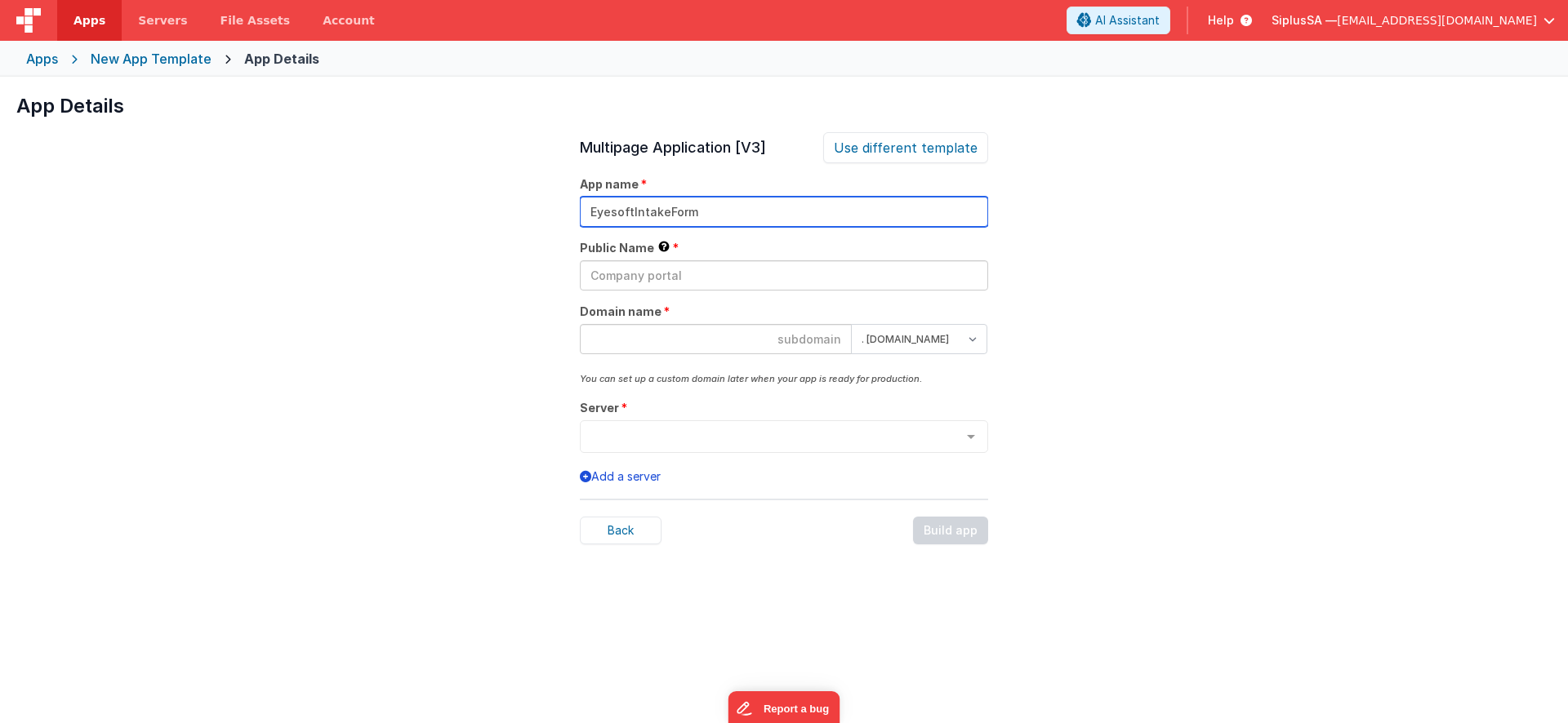
click at [694, 215] on input "EyesoftIntakeForm" at bounding box center [784, 212] width 409 height 30
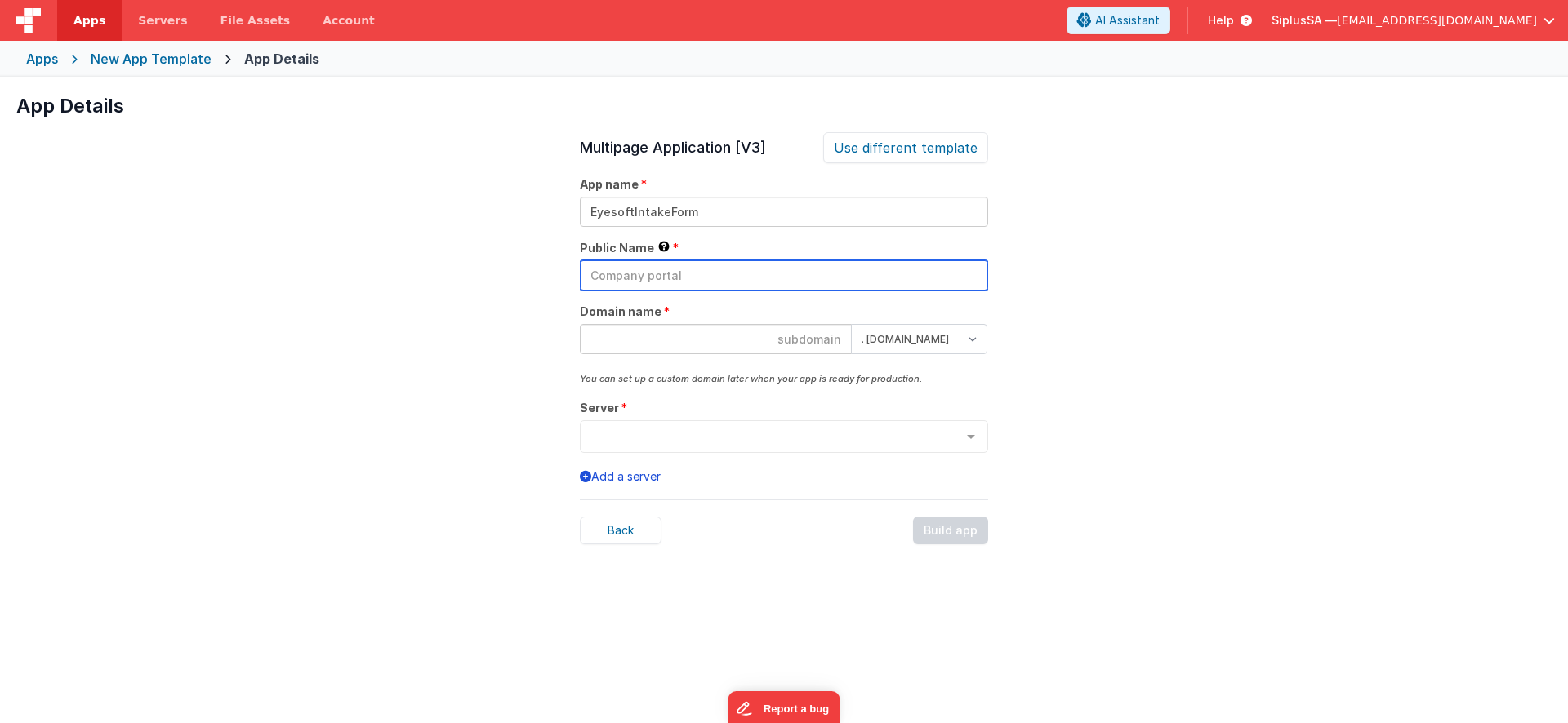
click at [682, 270] on input "text" at bounding box center [784, 276] width 409 height 30
paste input "EyesoftIntakeForm"
type input "EyesoftIntakeForm"
click at [722, 343] on input at bounding box center [716, 339] width 272 height 30
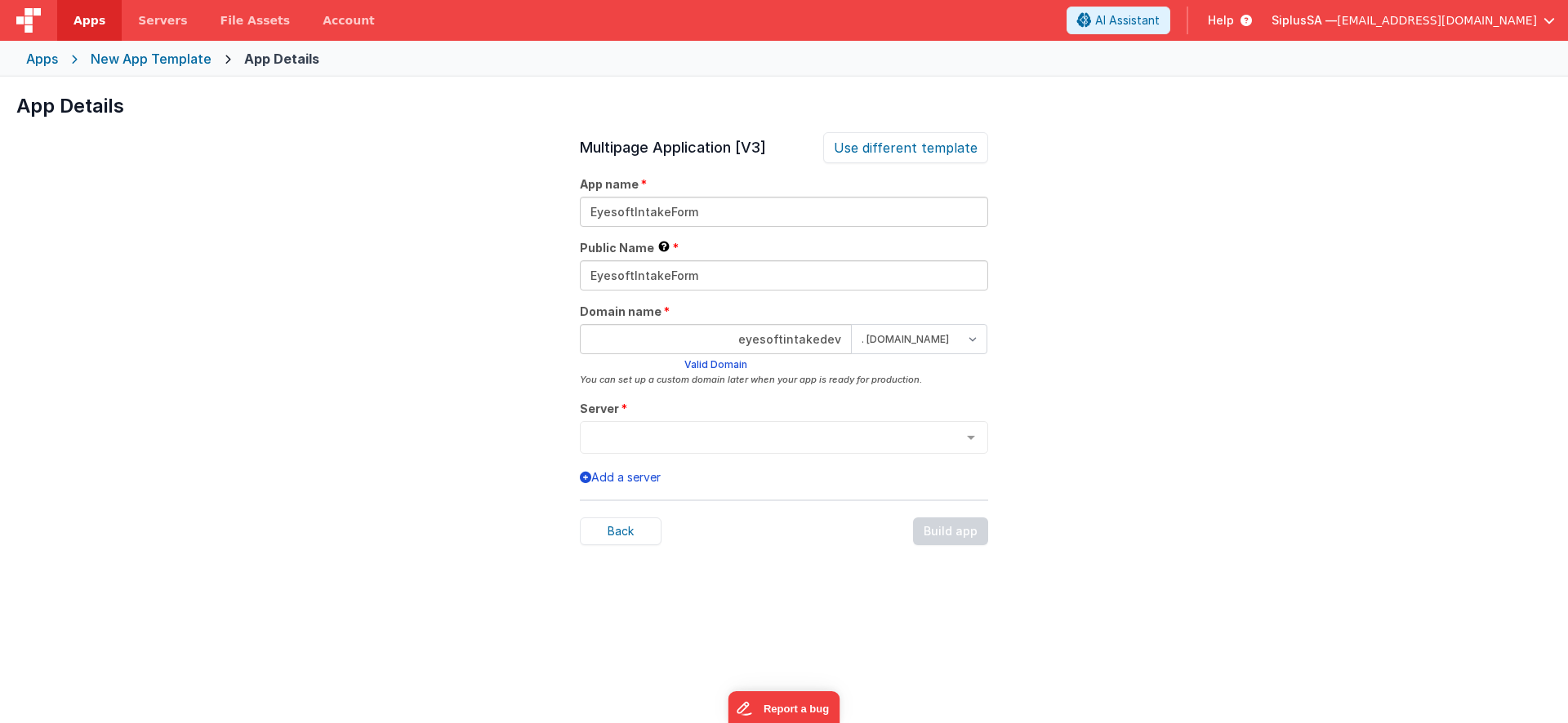
type input "eyesoftintakedev"
click at [980, 438] on div at bounding box center [971, 437] width 32 height 31
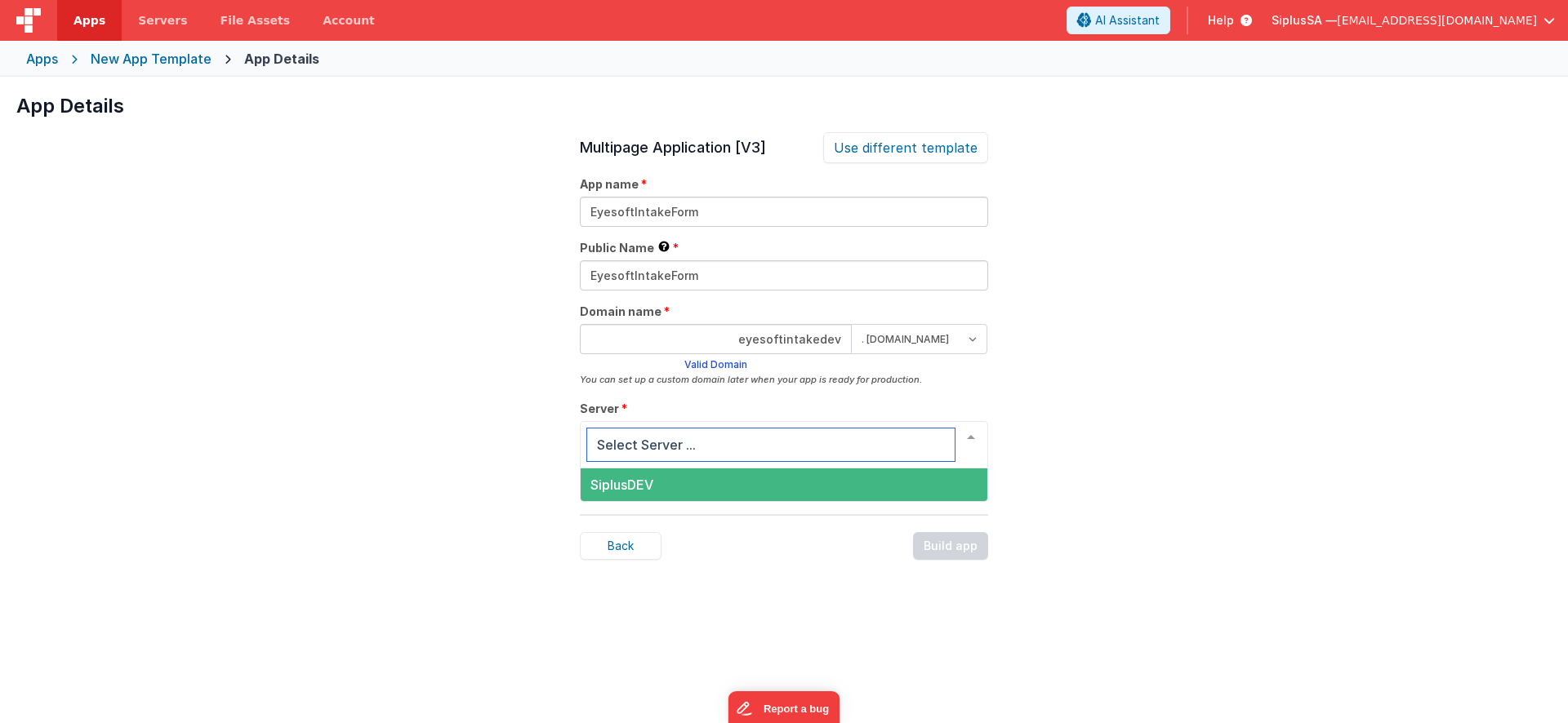
click at [805, 483] on span "SiplusDEV" at bounding box center [784, 485] width 407 height 32
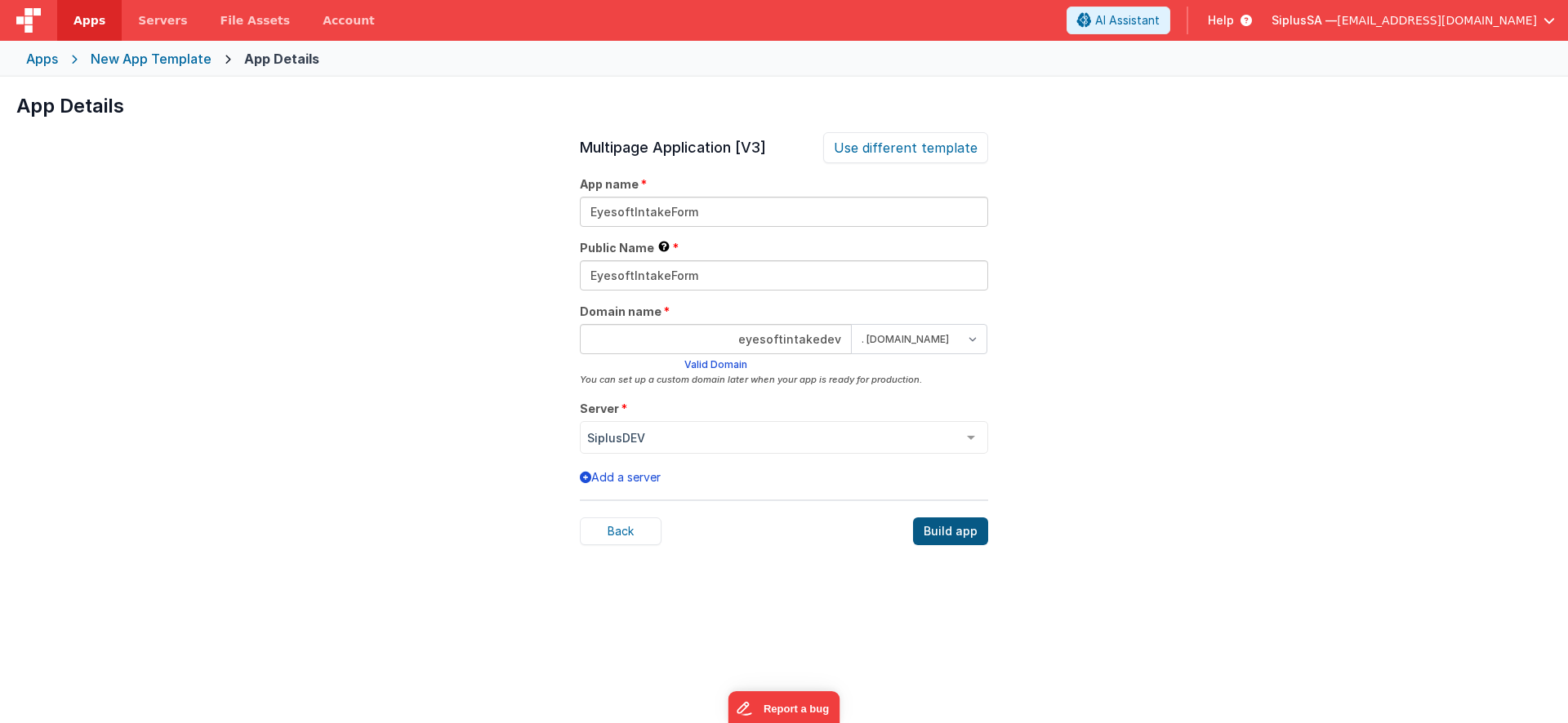
click at [959, 534] on div "Build app" at bounding box center [950, 531] width 75 height 27
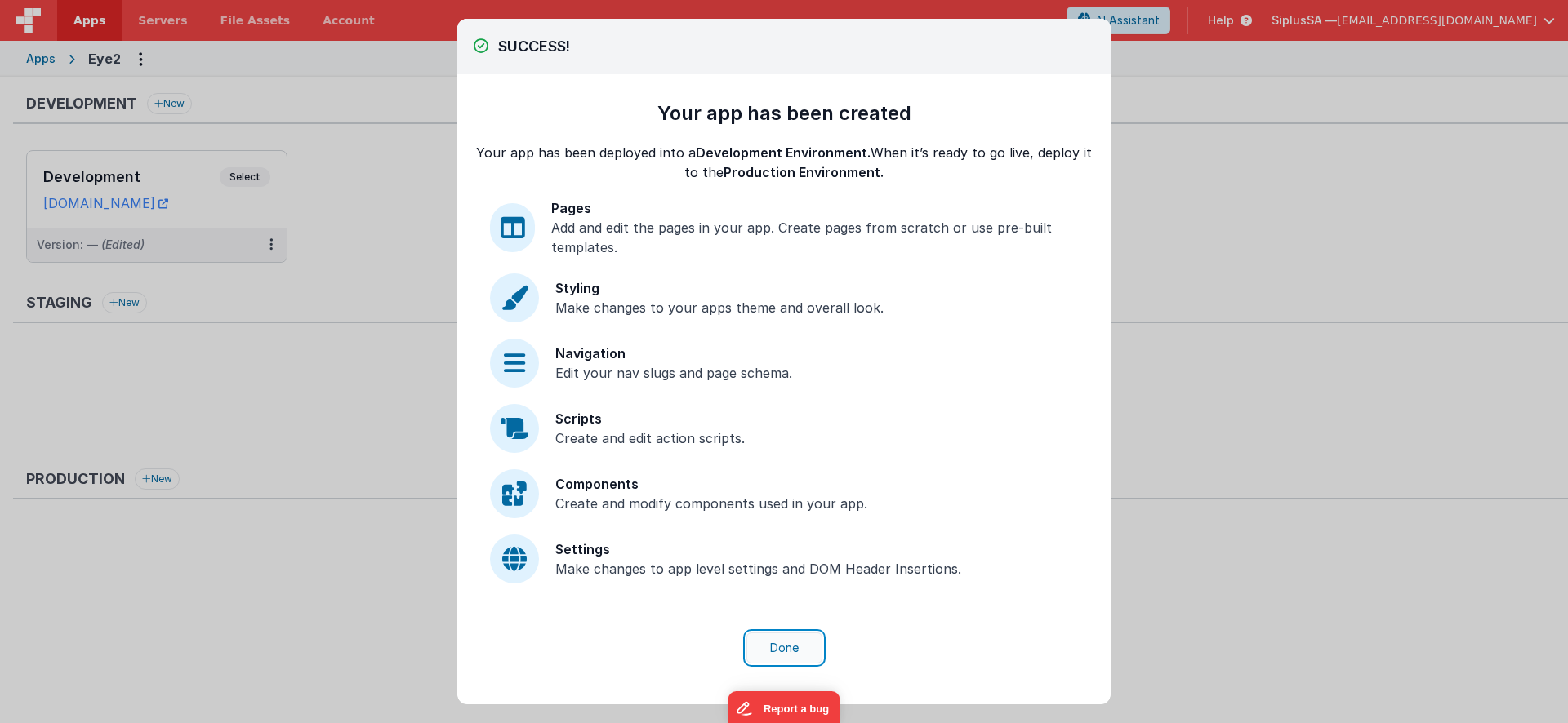
click at [792, 653] on button "Done" at bounding box center [785, 648] width 76 height 31
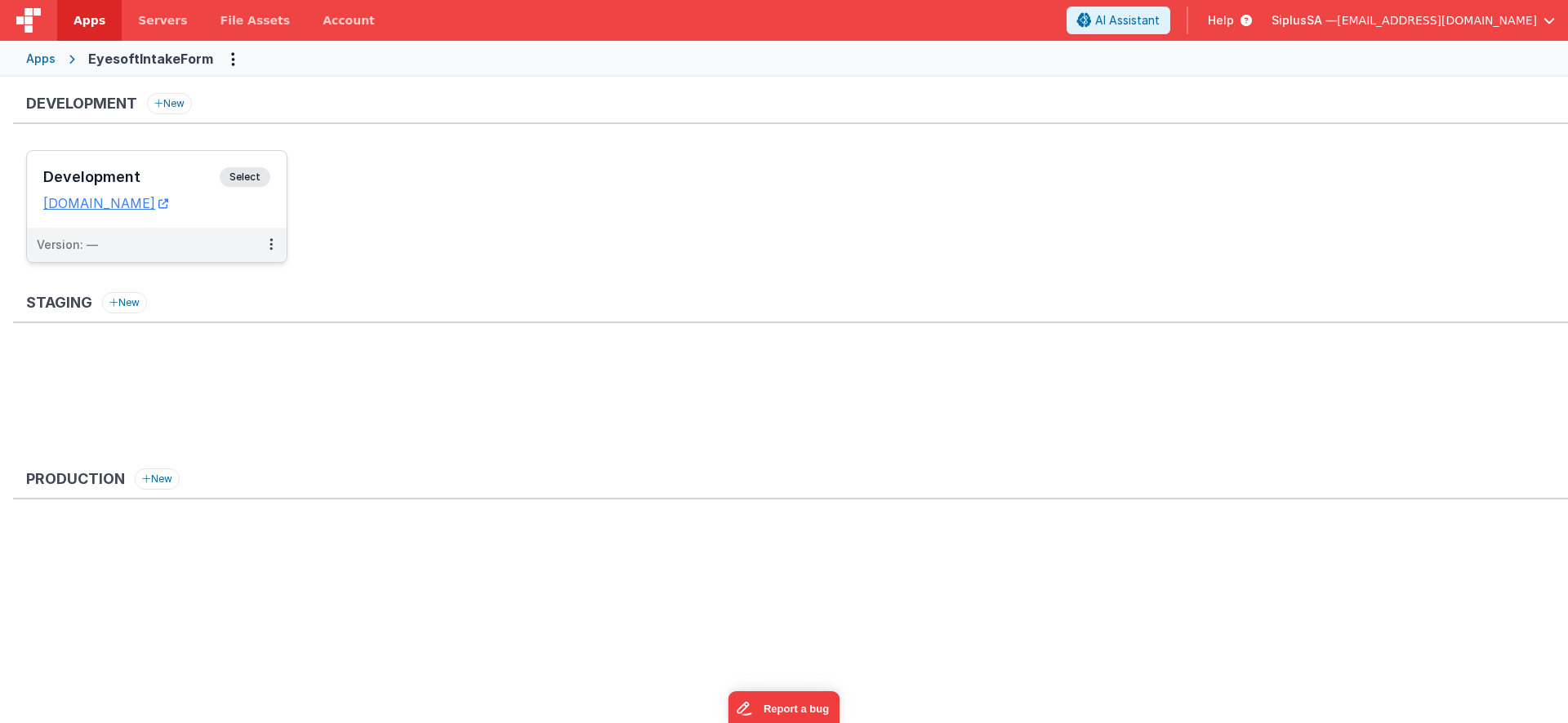
click at [251, 175] on span "Select" at bounding box center [245, 177] width 50 height 20
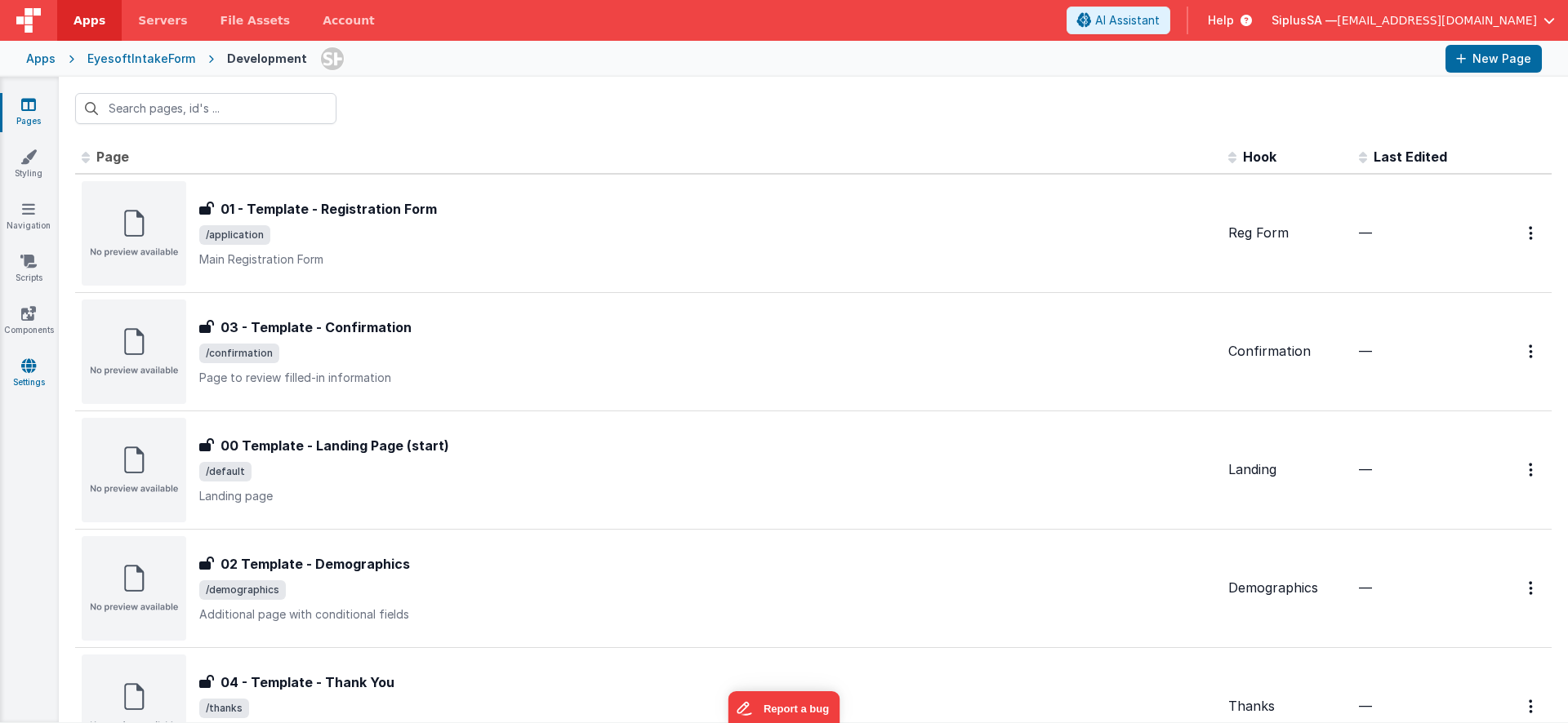
click at [41, 363] on link "Settings" at bounding box center [28, 373] width 59 height 32
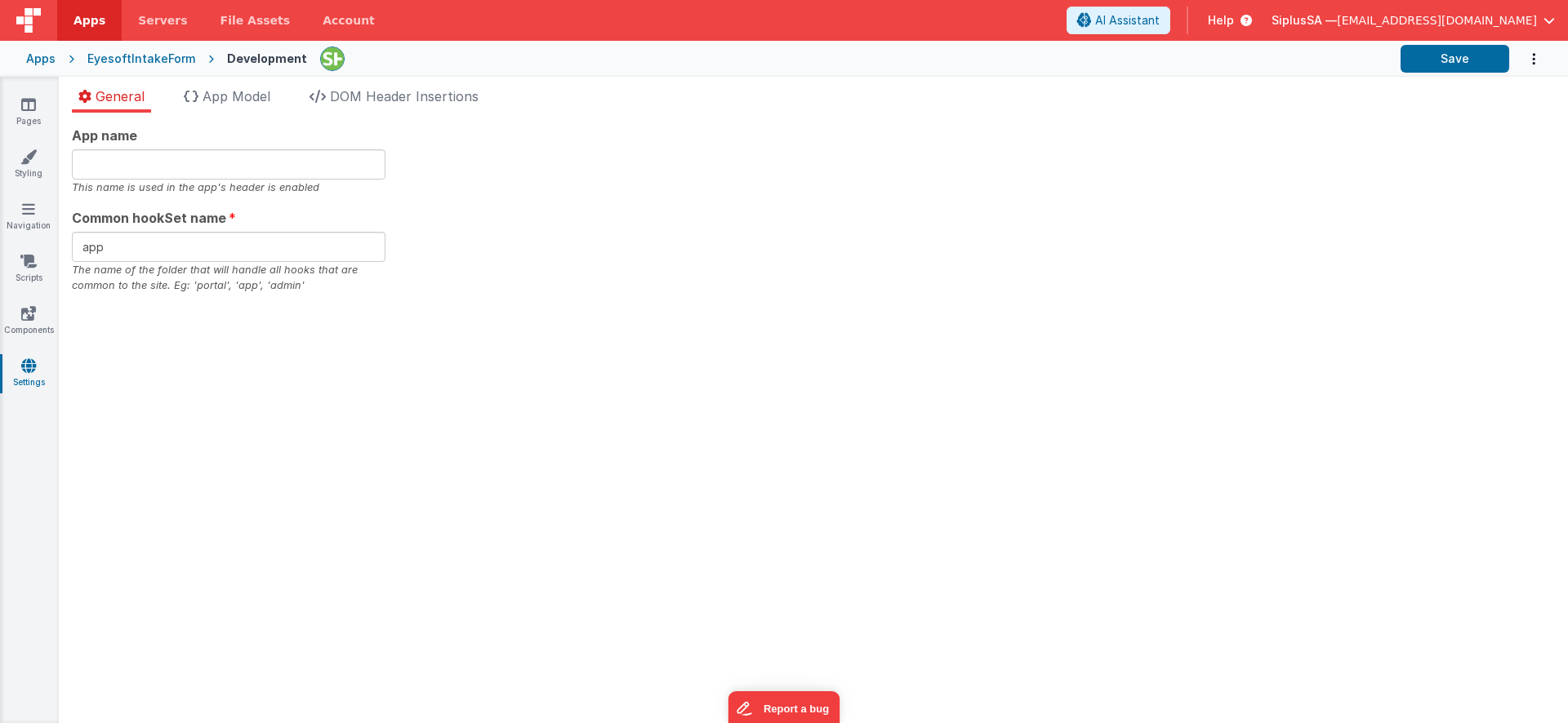
click at [44, 53] on div "Apps" at bounding box center [41, 58] width 29 height 16
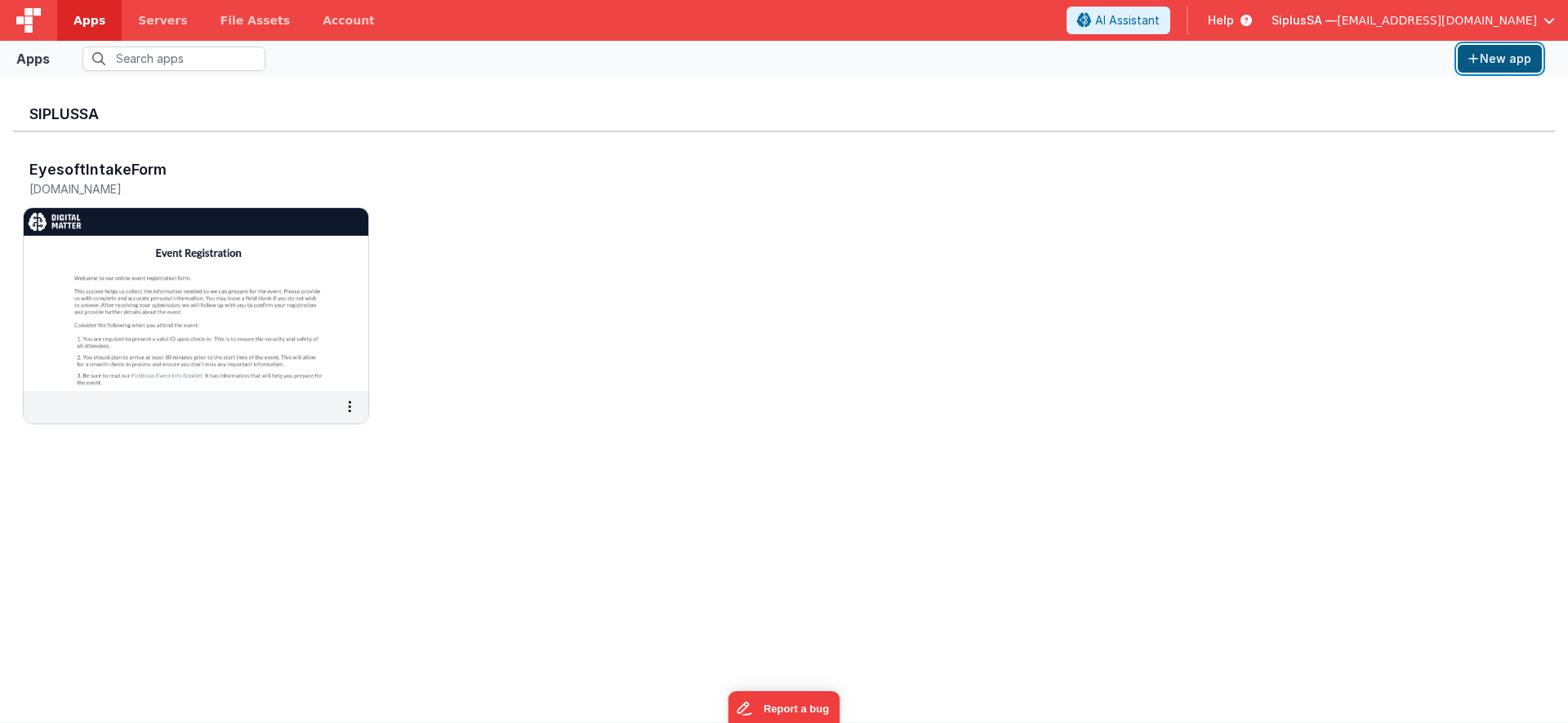
click at [1507, 68] on button "New app" at bounding box center [1500, 58] width 84 height 27
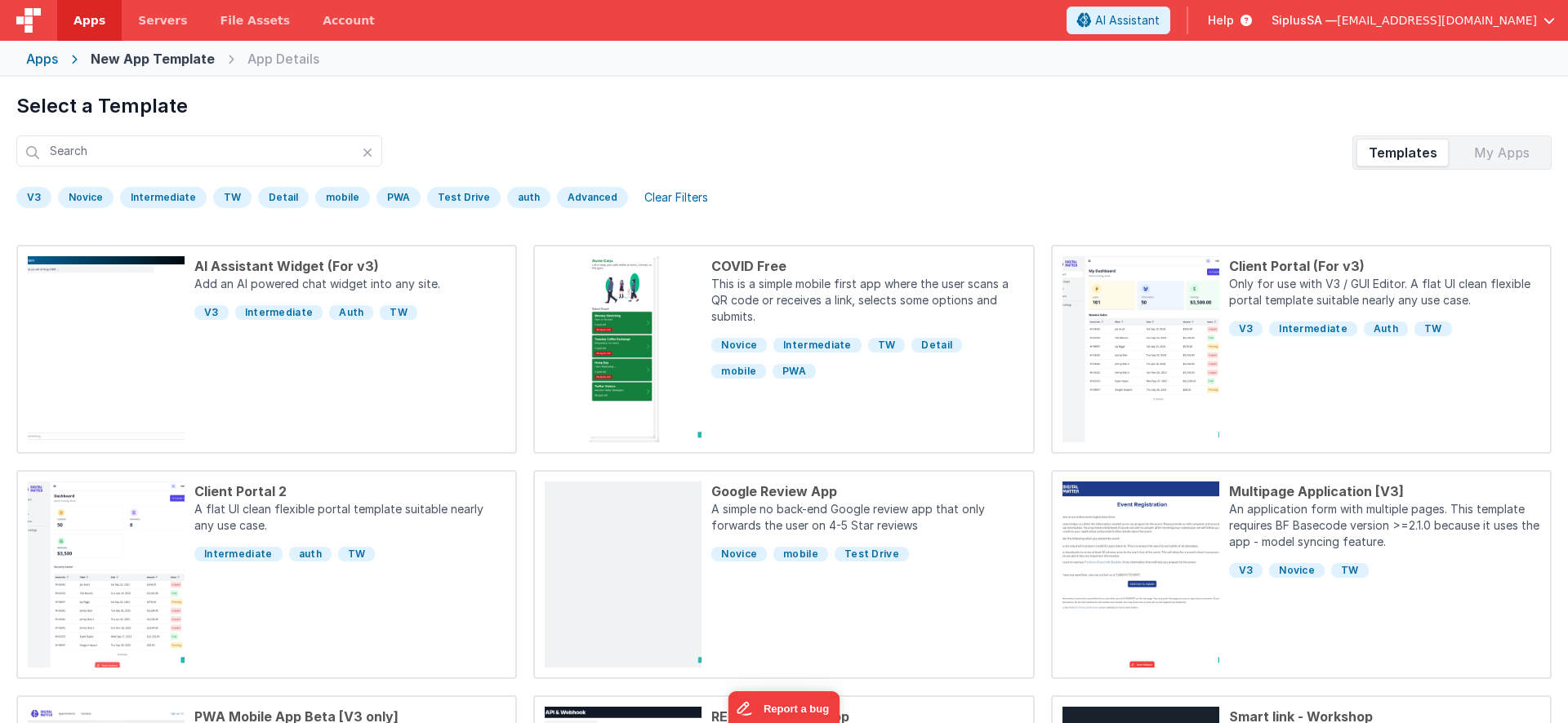
click at [34, 200] on div "V3" at bounding box center [33, 197] width 35 height 21
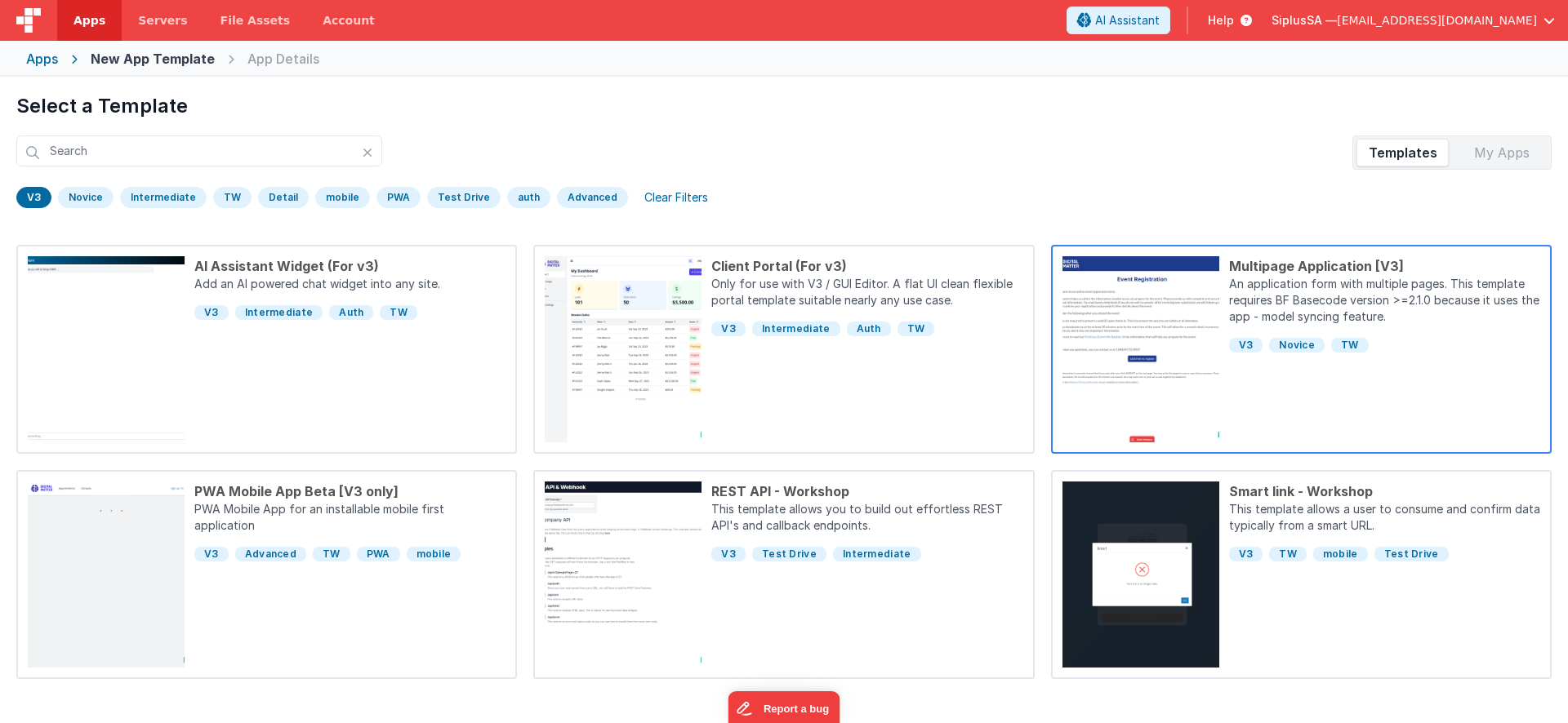
click at [1471, 268] on div "Multipage Application [V3]" at bounding box center [1385, 266] width 311 height 20
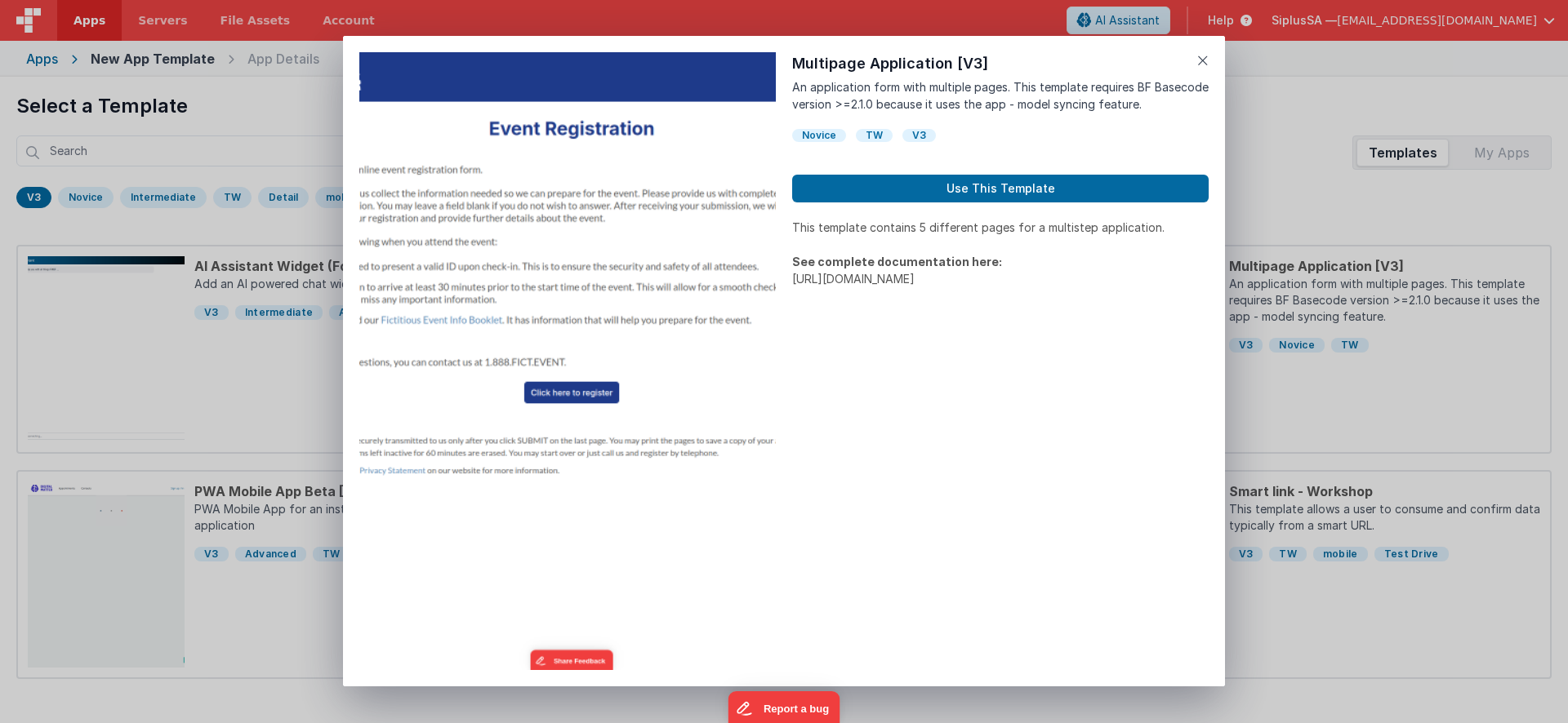
click at [1063, 287] on p "[URL][DOMAIN_NAME]" at bounding box center [1000, 279] width 416 height 17
drag, startPoint x: 1042, startPoint y: 296, endPoint x: 832, endPoint y: 278, distance: 210.8
click at [832, 278] on p "[URL][DOMAIN_NAME]" at bounding box center [1000, 279] width 416 height 17
click at [1069, 310] on div "This template contains 5 different pages for a multistep application. See compl…" at bounding box center [1000, 444] width 416 height 451
drag, startPoint x: 1045, startPoint y: 298, endPoint x: 789, endPoint y: 280, distance: 256.6
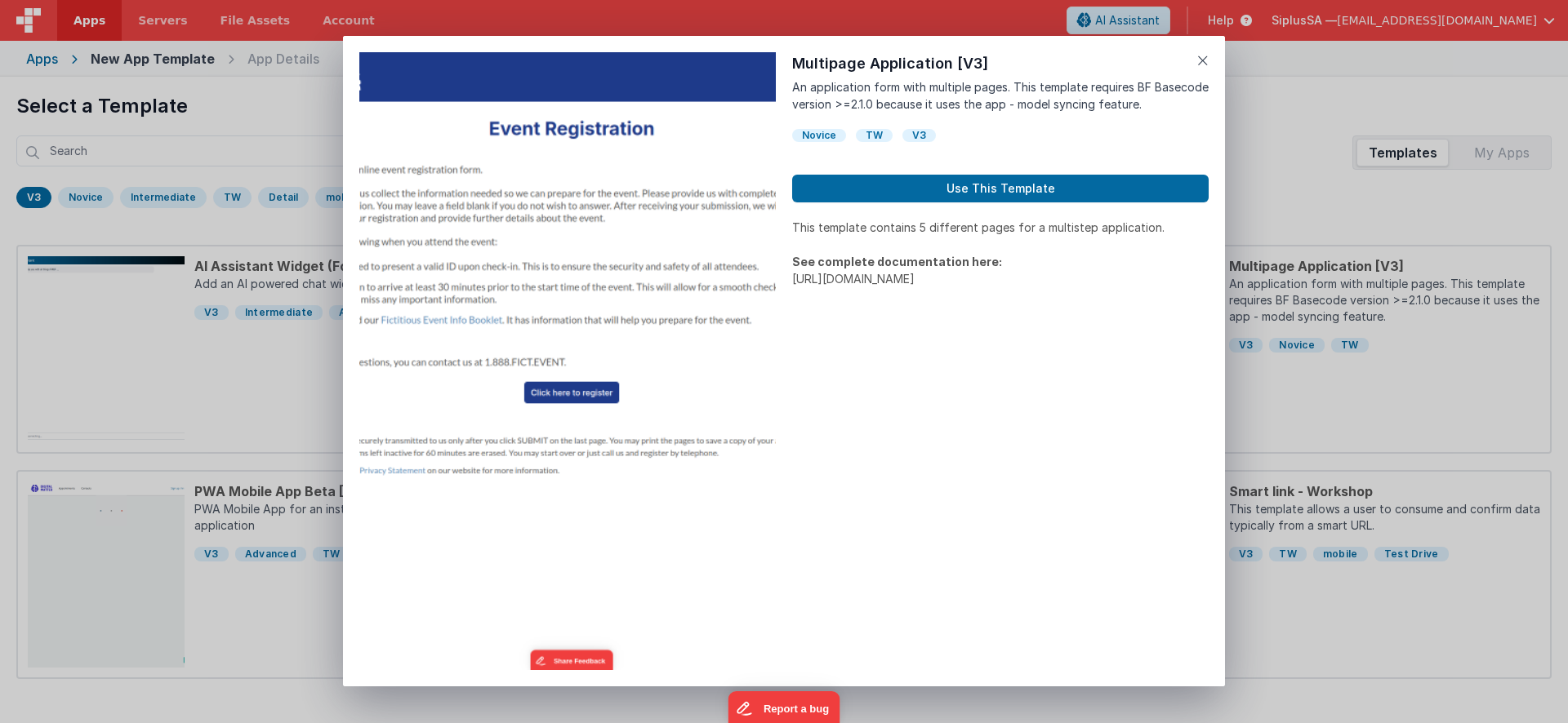
click at [789, 280] on div "Preview Multipage Application [V3] An application form with multiple pages.Thi…" at bounding box center [784, 361] width 883 height 651
copy p "[URL][DOMAIN_NAME]"
click at [1205, 63] on icon at bounding box center [1203, 61] width 11 height 23
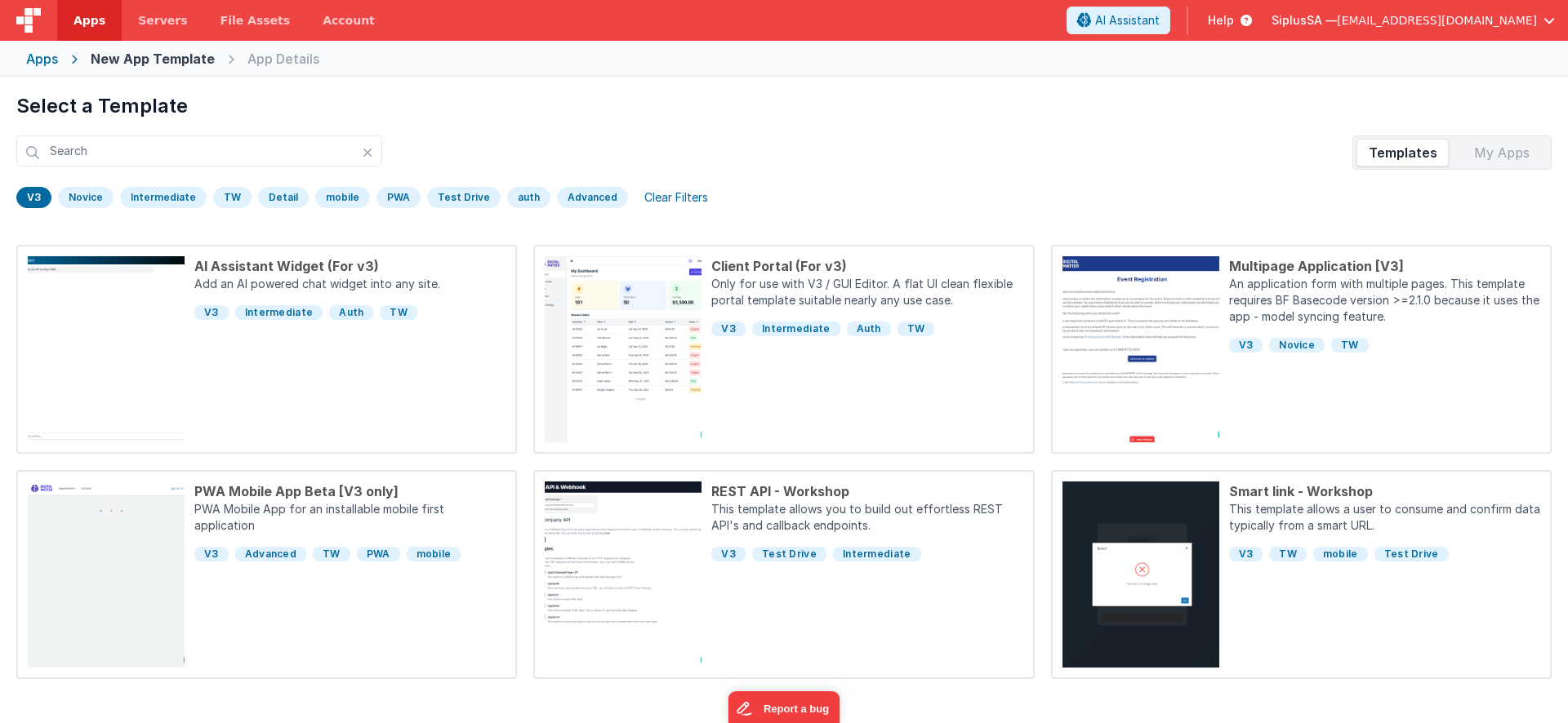
click at [43, 61] on div "Apps" at bounding box center [43, 59] width 32 height 20
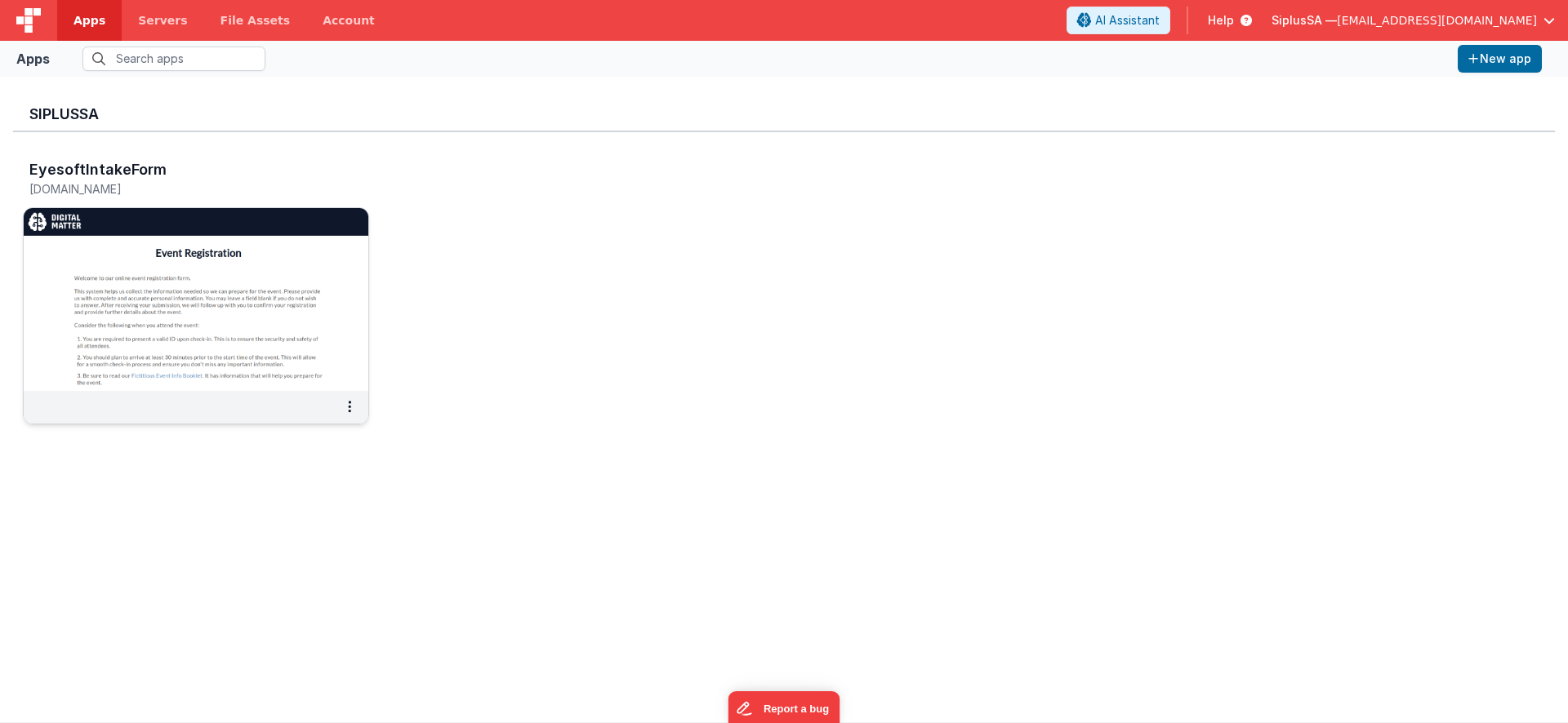
click at [306, 350] on img at bounding box center [196, 299] width 345 height 183
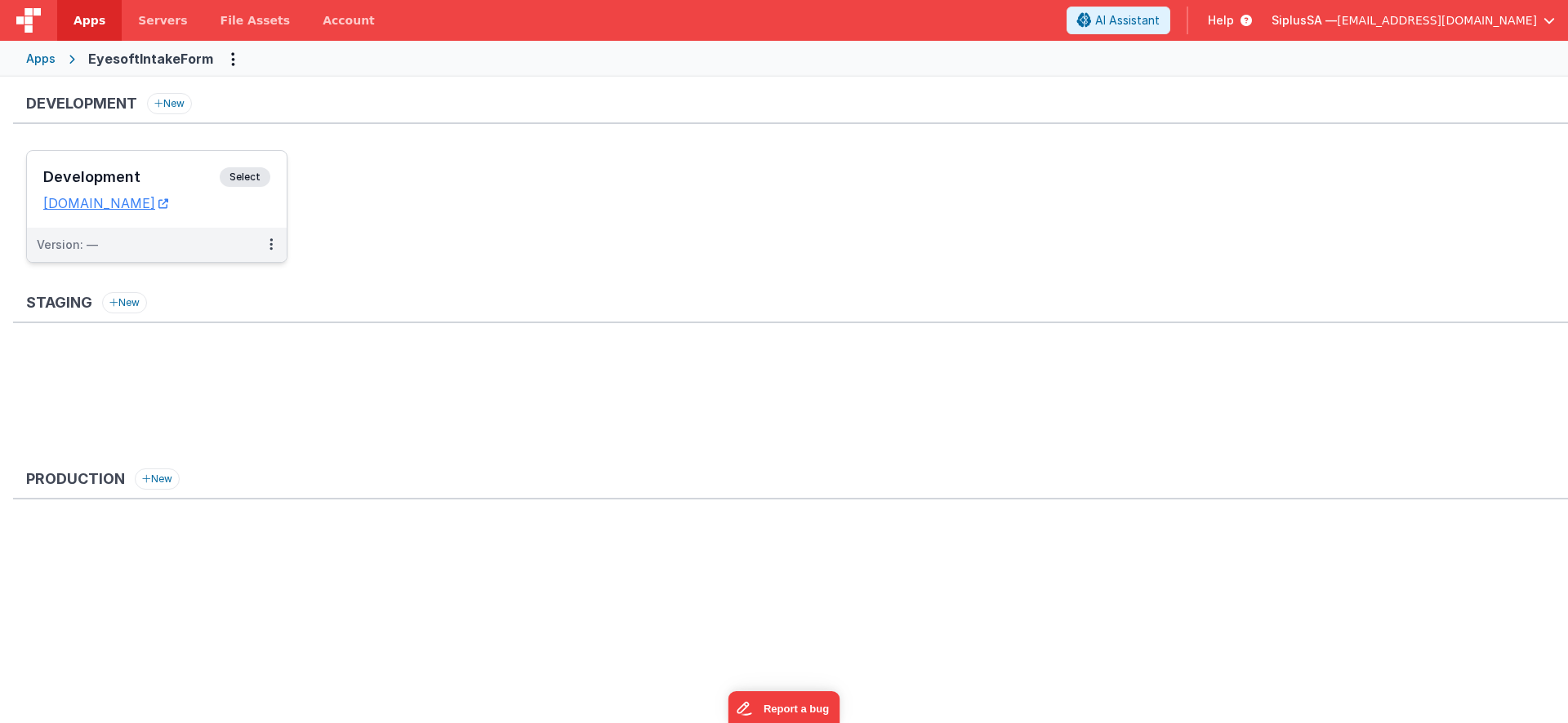
click at [265, 181] on span "Select" at bounding box center [245, 177] width 50 height 20
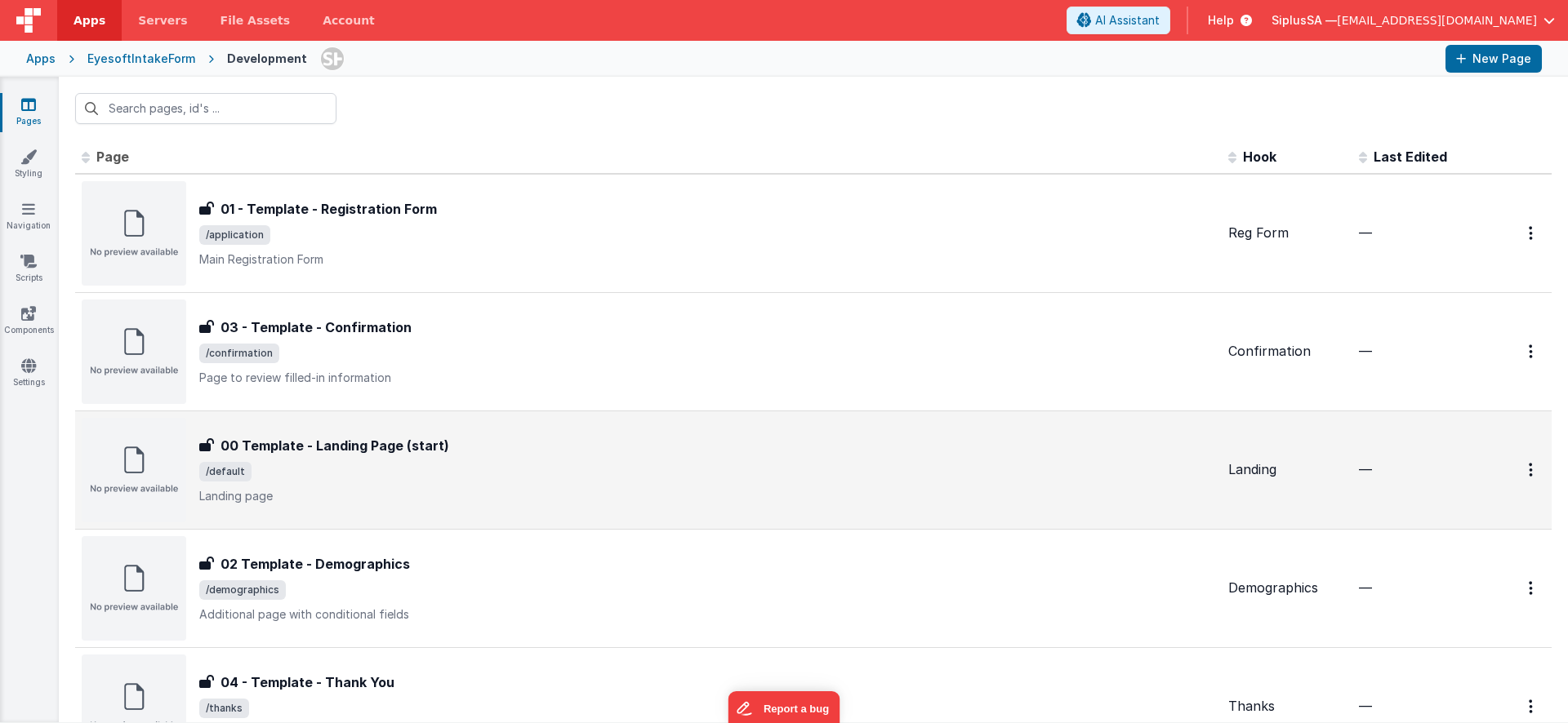
click at [469, 441] on div "00 Template - Landing Page (start)" at bounding box center [707, 445] width 1016 height 20
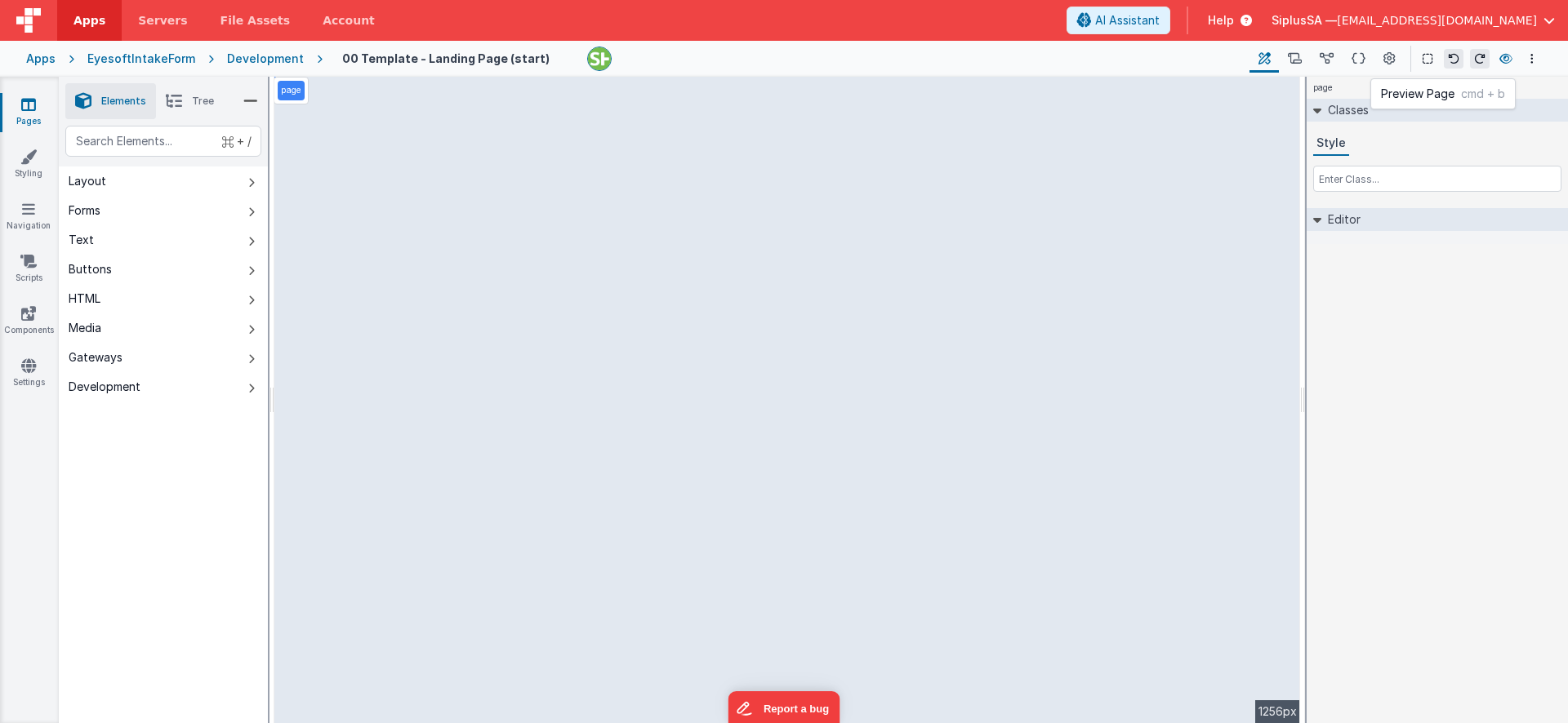
click at [1507, 64] on button at bounding box center [1506, 59] width 20 height 23
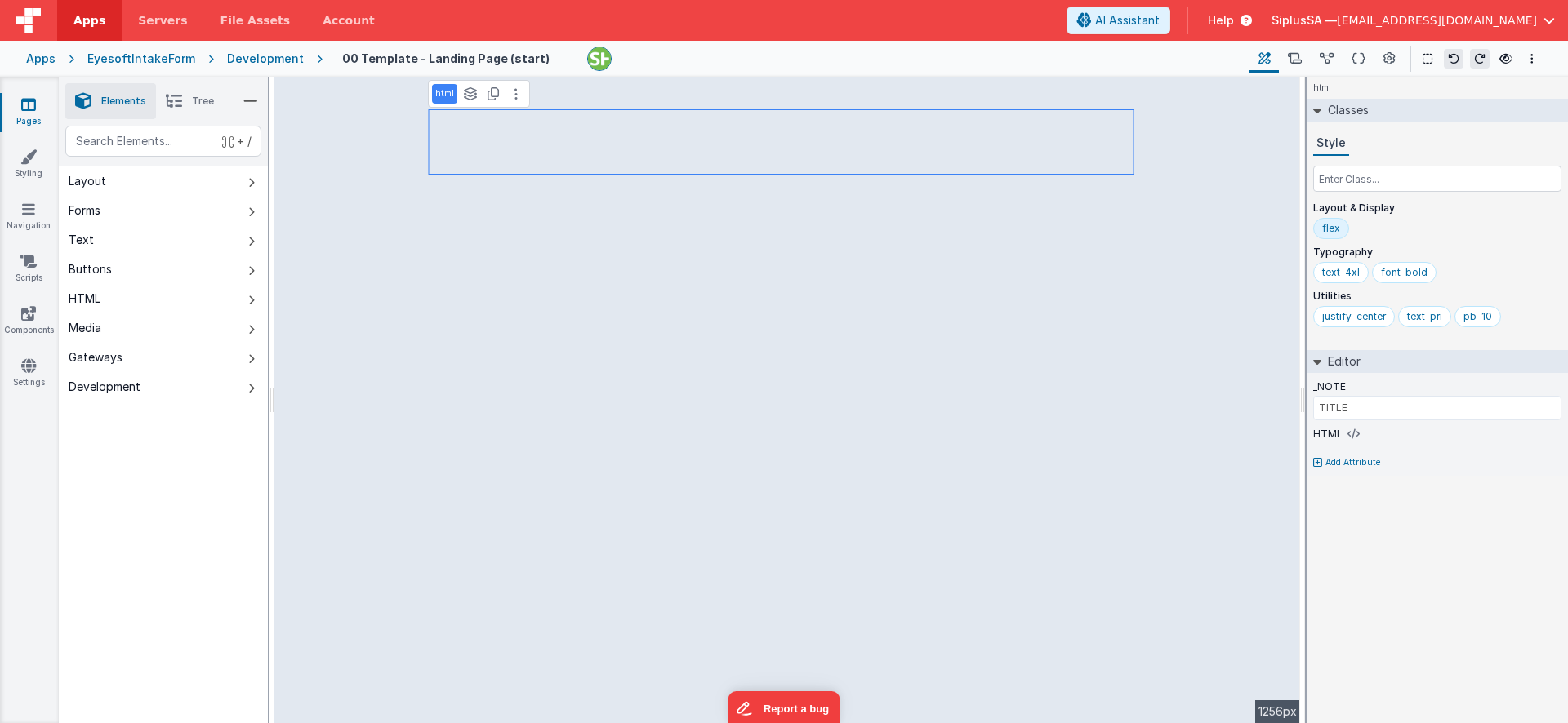
type input "BUTTON"
select select "newActionScript2"
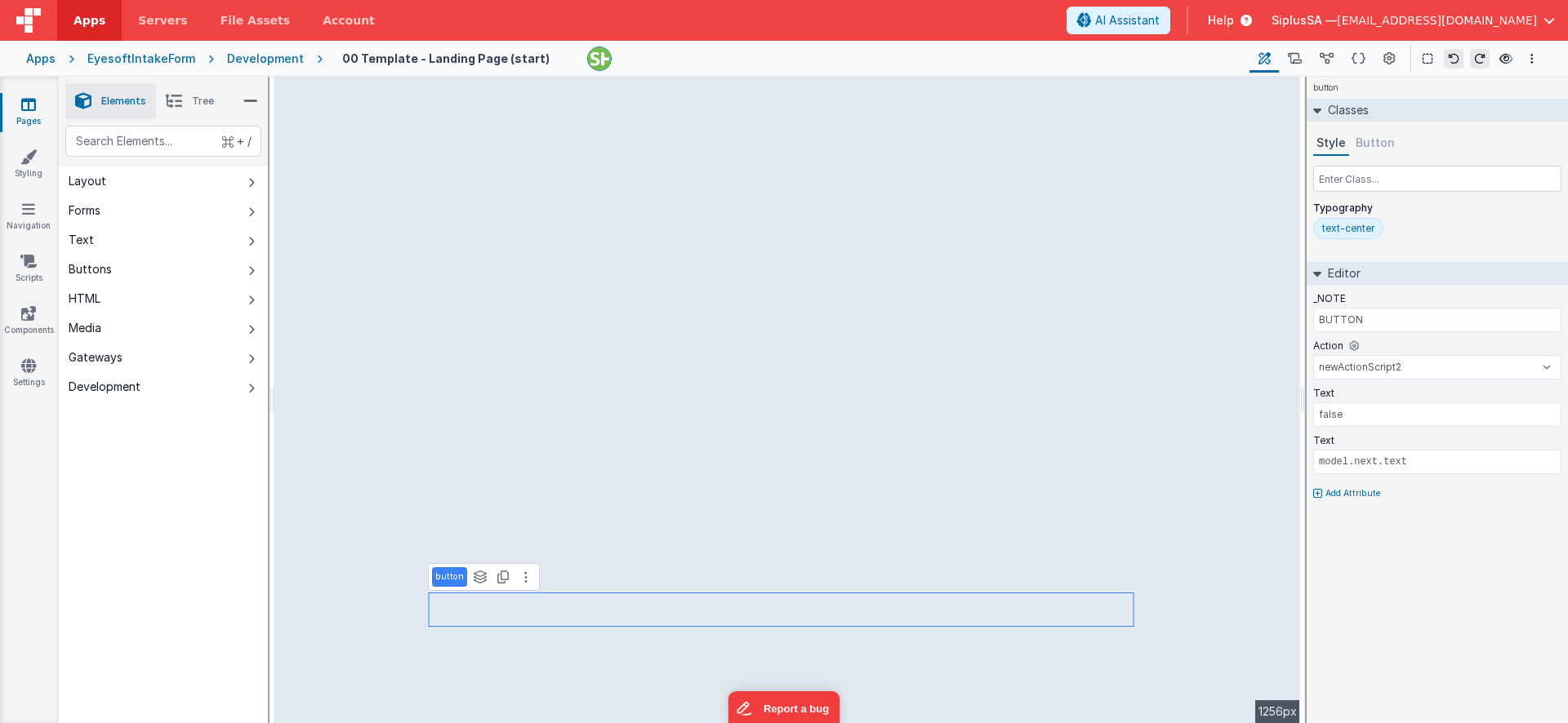
click at [169, 98] on icon at bounding box center [173, 101] width 16 height 23
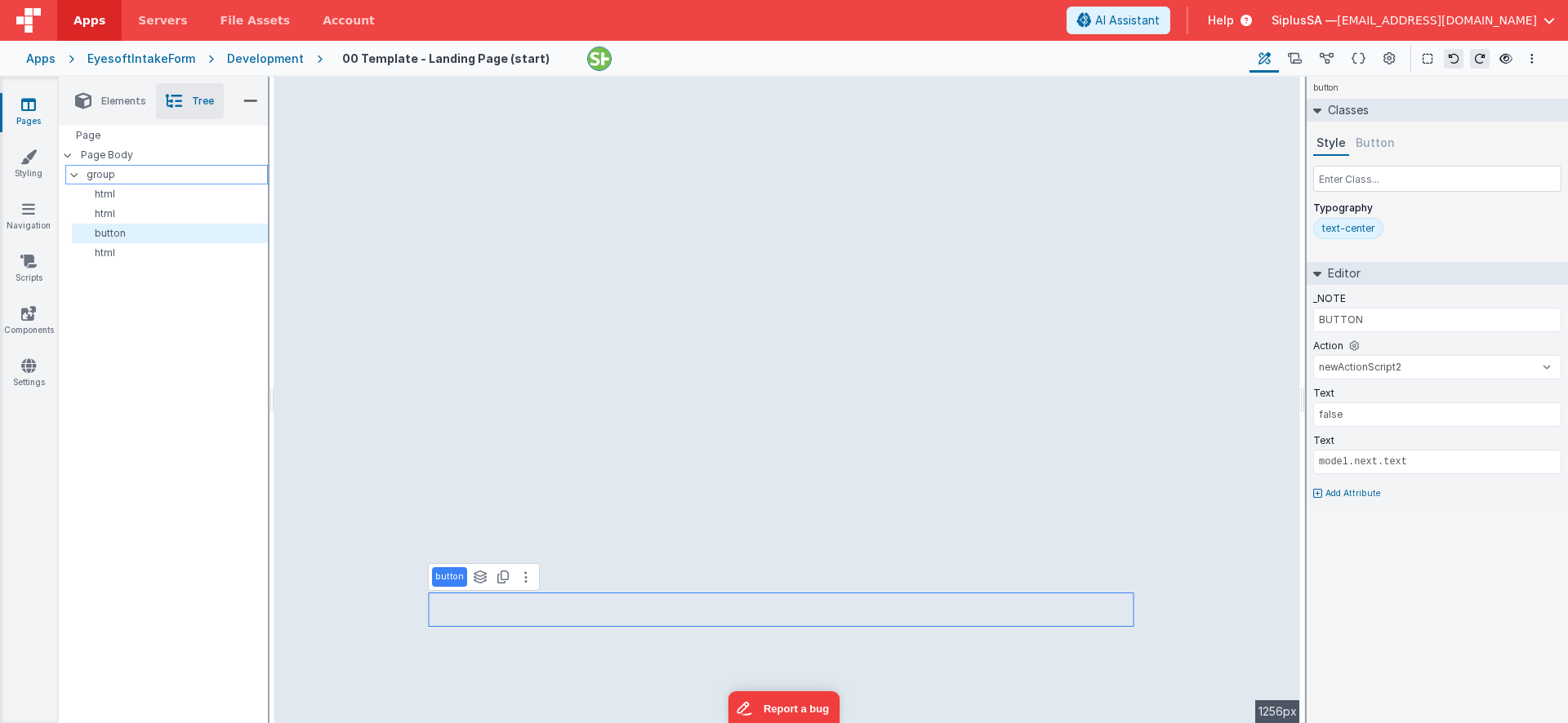
click at [119, 172] on p "group" at bounding box center [176, 174] width 180 height 18
type input "LANDING PAGE"
type input "div"
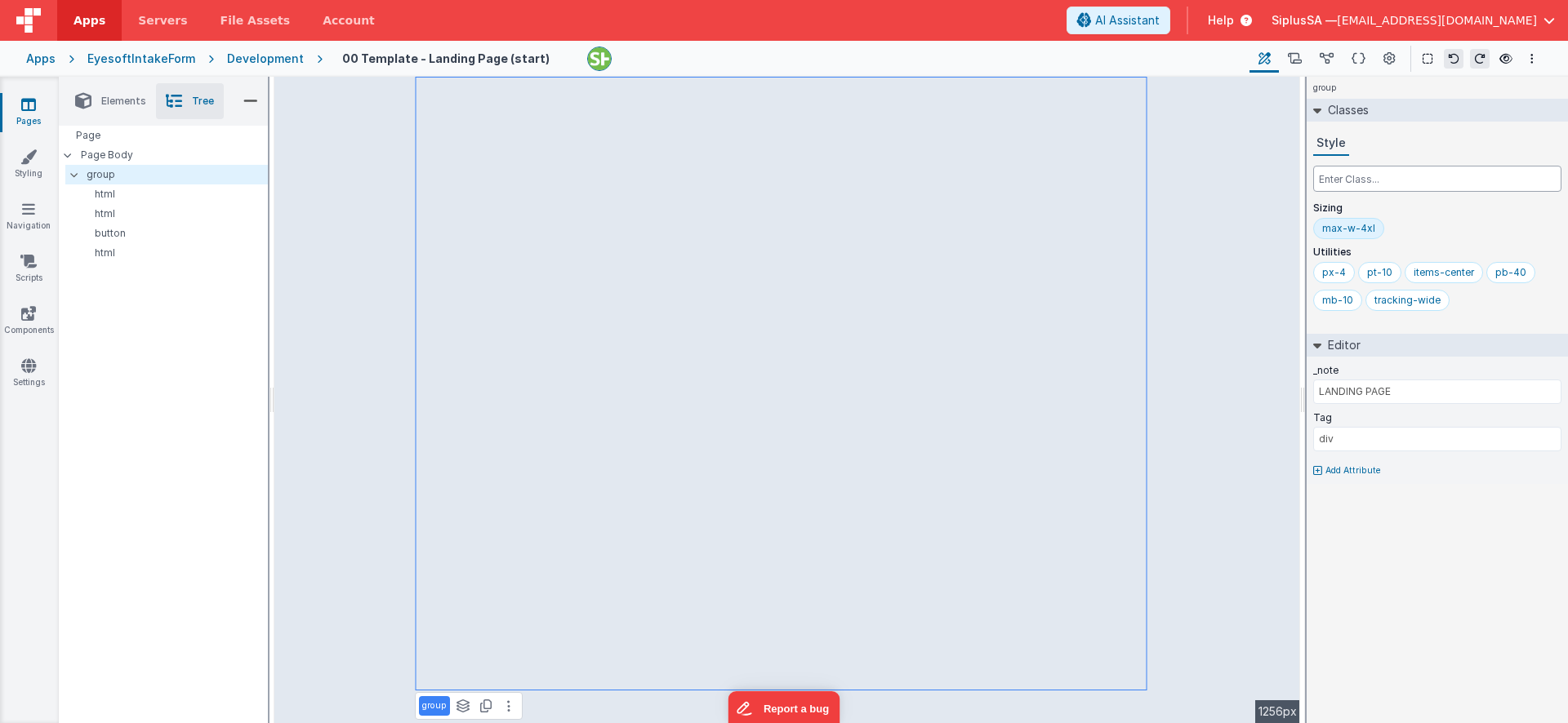
click at [1351, 180] on input "text" at bounding box center [1438, 179] width 248 height 27
click at [1340, 154] on button "Style" at bounding box center [1332, 144] width 36 height 25
click at [1349, 178] on input "text" at bounding box center [1438, 179] width 248 height 27
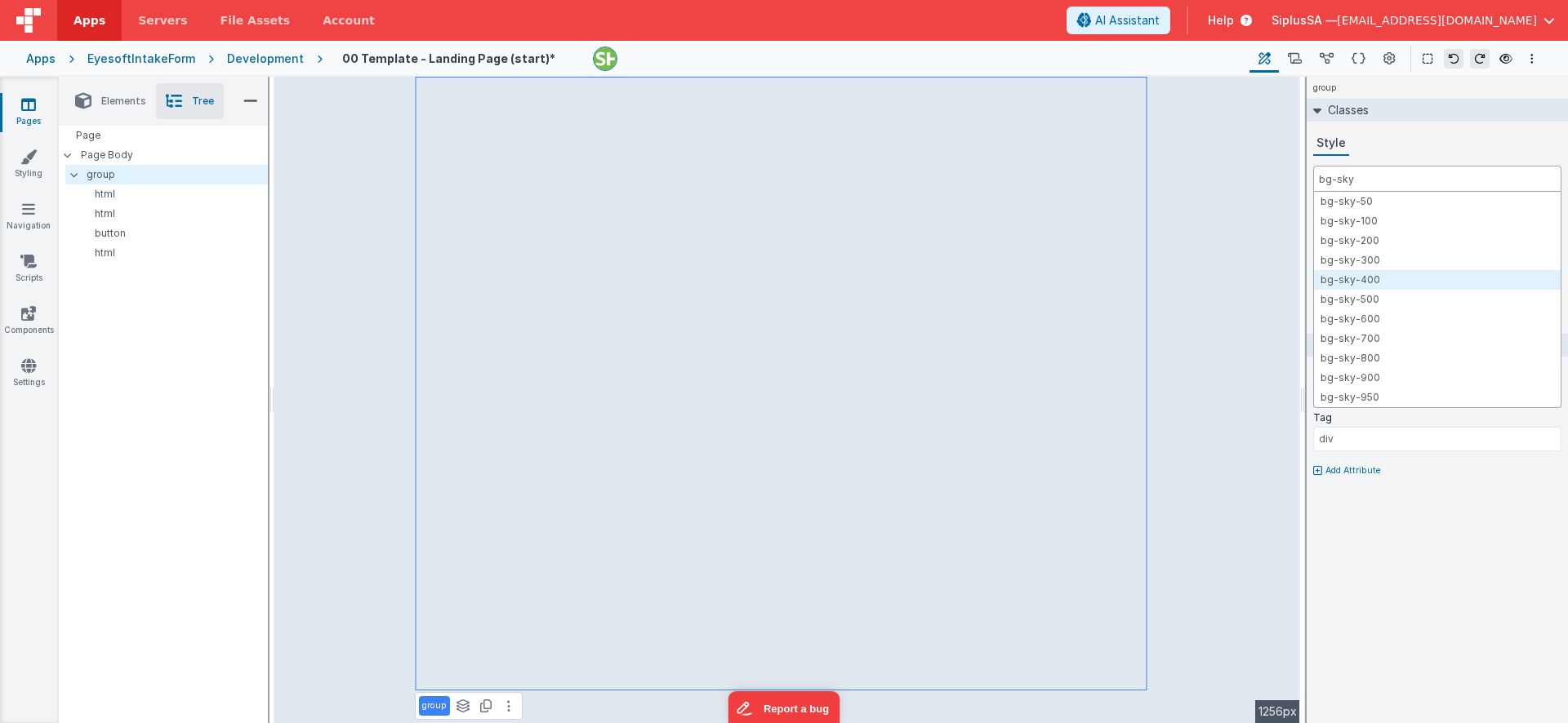
type input "bg-sky"
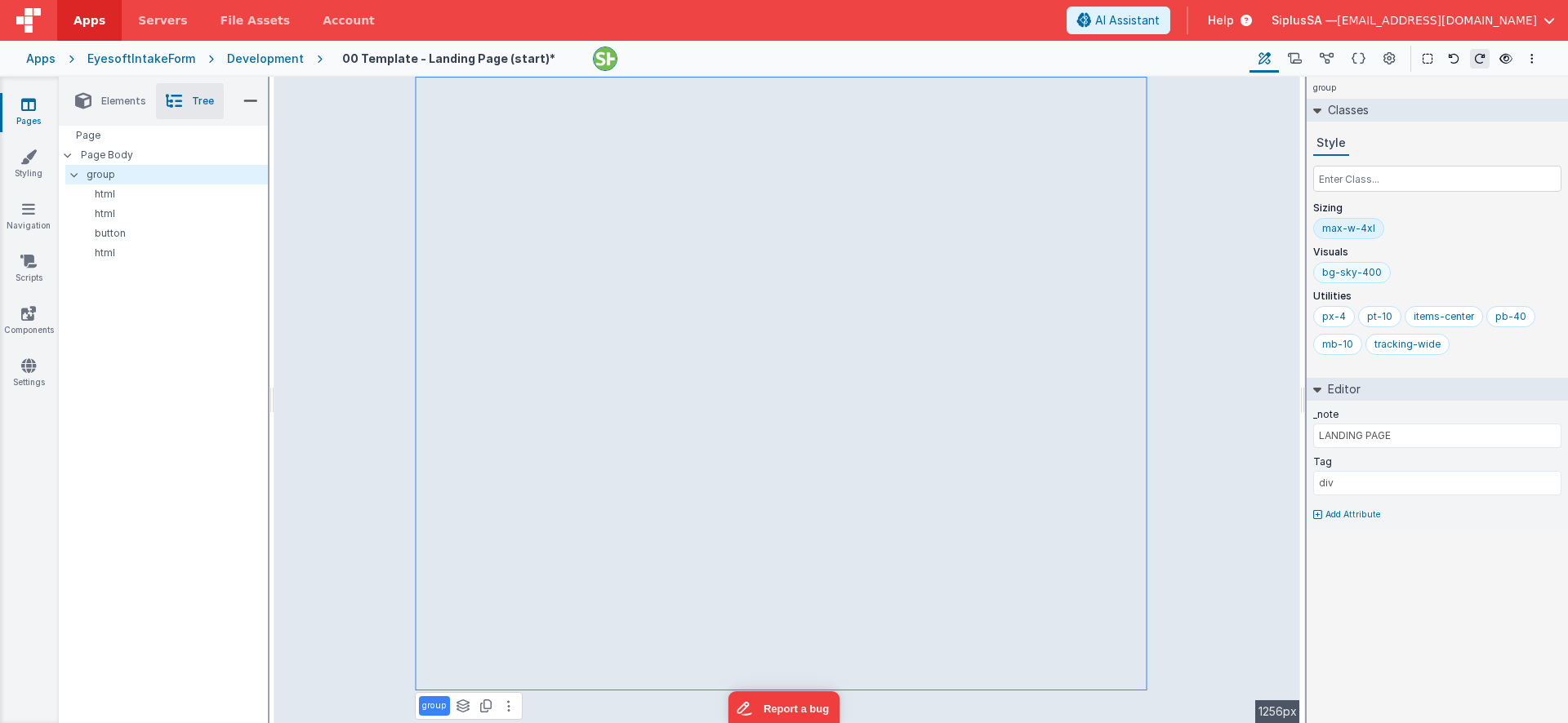
click at [1370, 278] on div "bg-sky-400" at bounding box center [1352, 273] width 60 height 13
type input "bg-sky"
click at [1354, 273] on div "bg-sky-100" at bounding box center [1351, 273] width 57 height 13
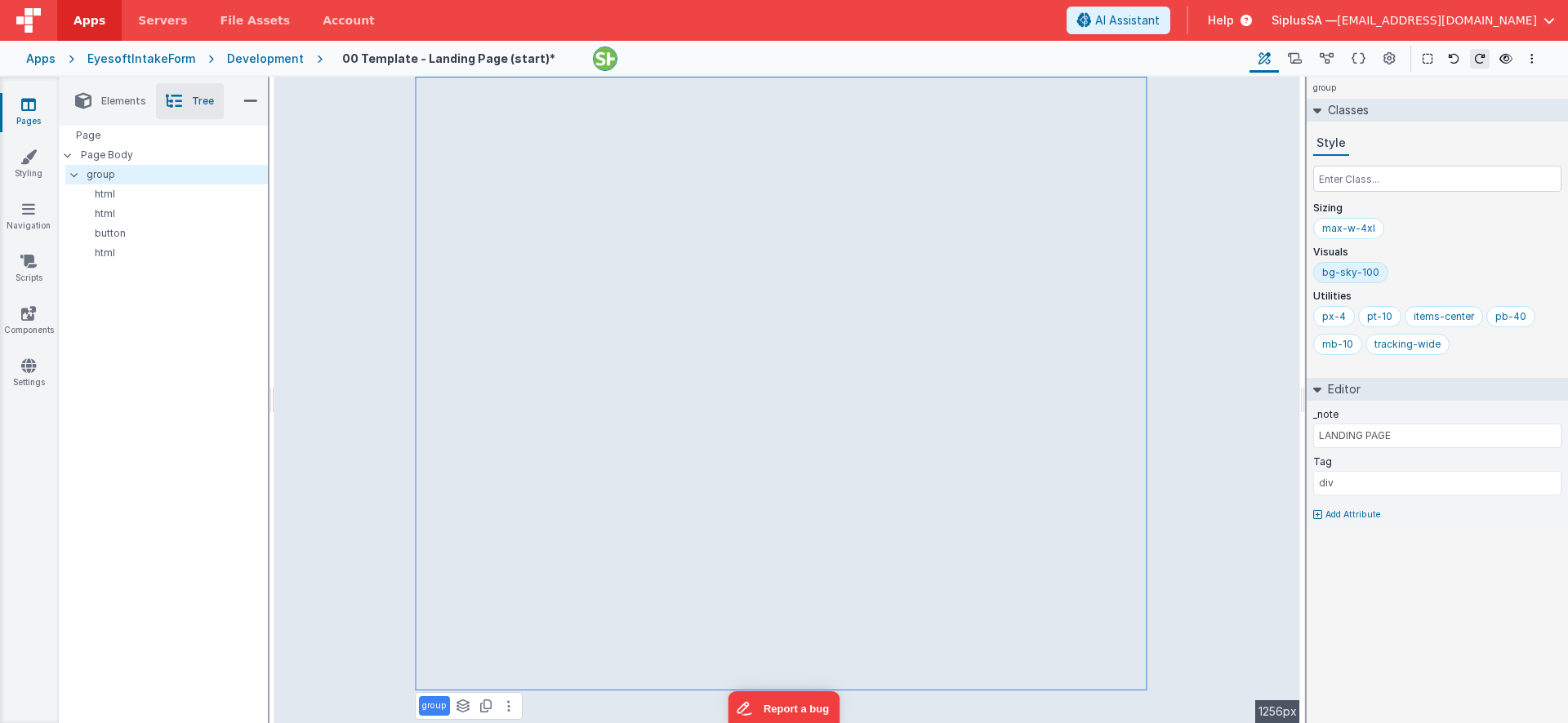
click at [1354, 273] on div "bg-sky-100" at bounding box center [1351, 273] width 57 height 13
click at [1422, 239] on div "max-w-4xl" at bounding box center [1438, 231] width 248 height 27
click at [1354, 271] on div "bg-sky-100" at bounding box center [1351, 273] width 57 height 13
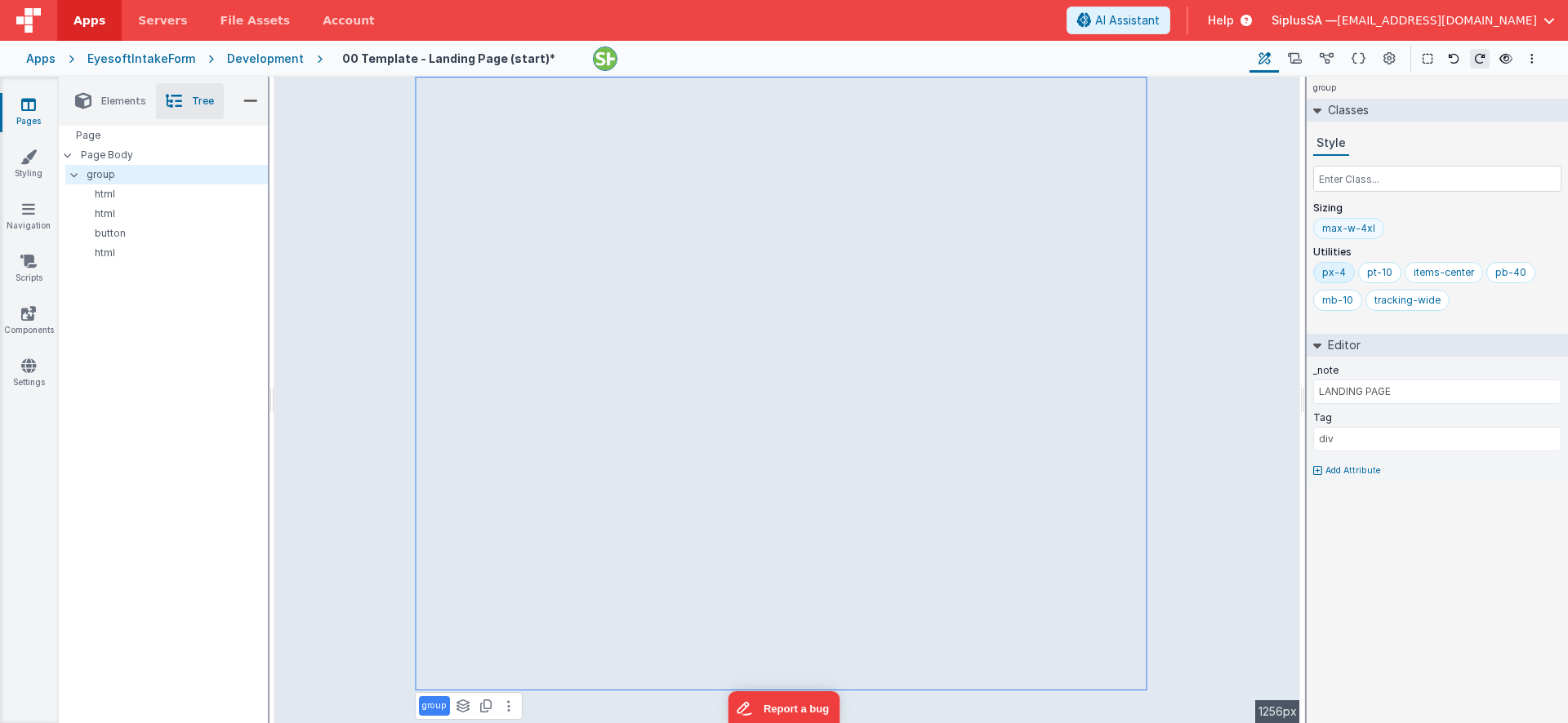
click at [1365, 233] on div "max-w-4xl" at bounding box center [1349, 228] width 53 height 13
type input "max-w-"
click at [133, 174] on p "group" at bounding box center [176, 174] width 180 height 18
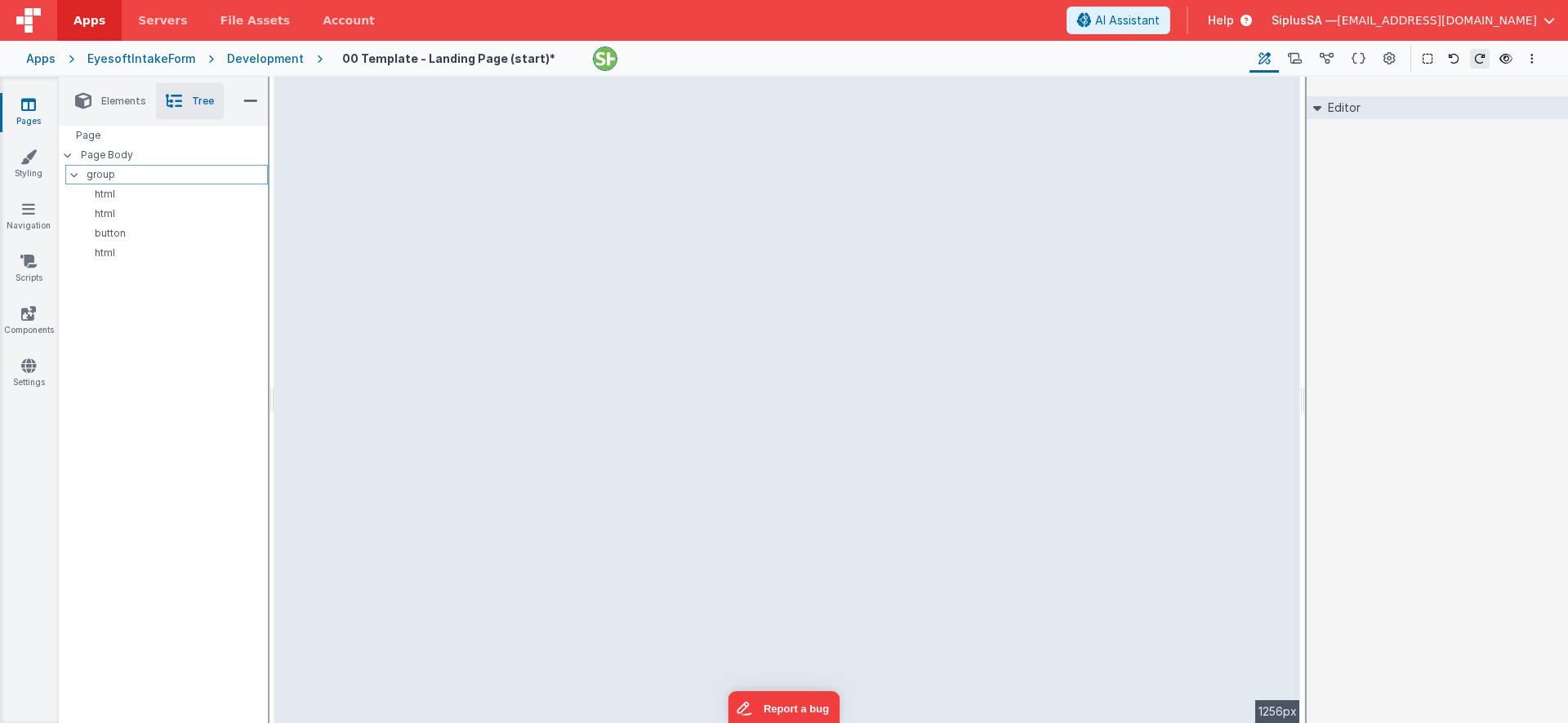
click at [133, 174] on p "group" at bounding box center [176, 174] width 180 height 18
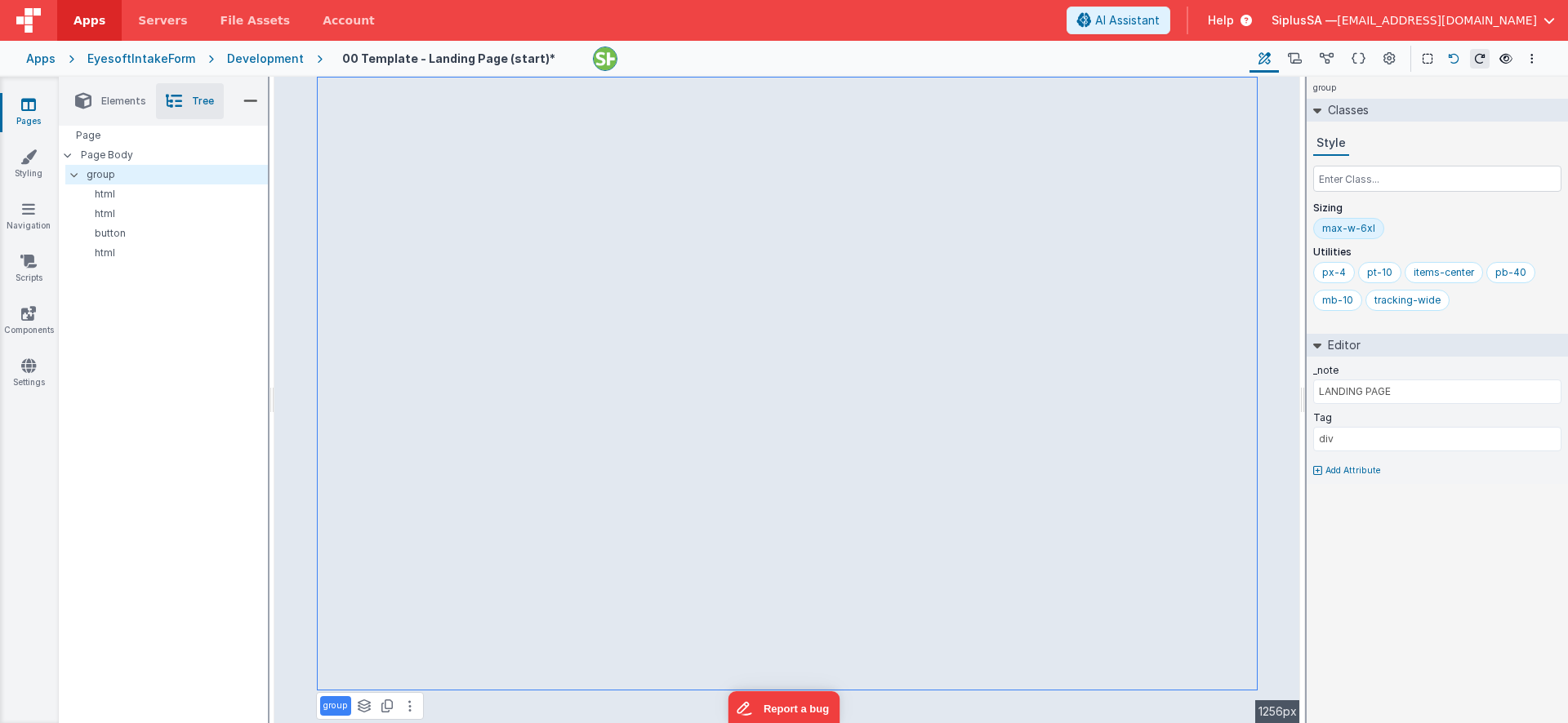
click at [1461, 61] on button at bounding box center [1453, 59] width 20 height 20
click at [1458, 63] on icon at bounding box center [1454, 59] width 11 height 11
click at [1457, 58] on icon at bounding box center [1454, 59] width 11 height 11
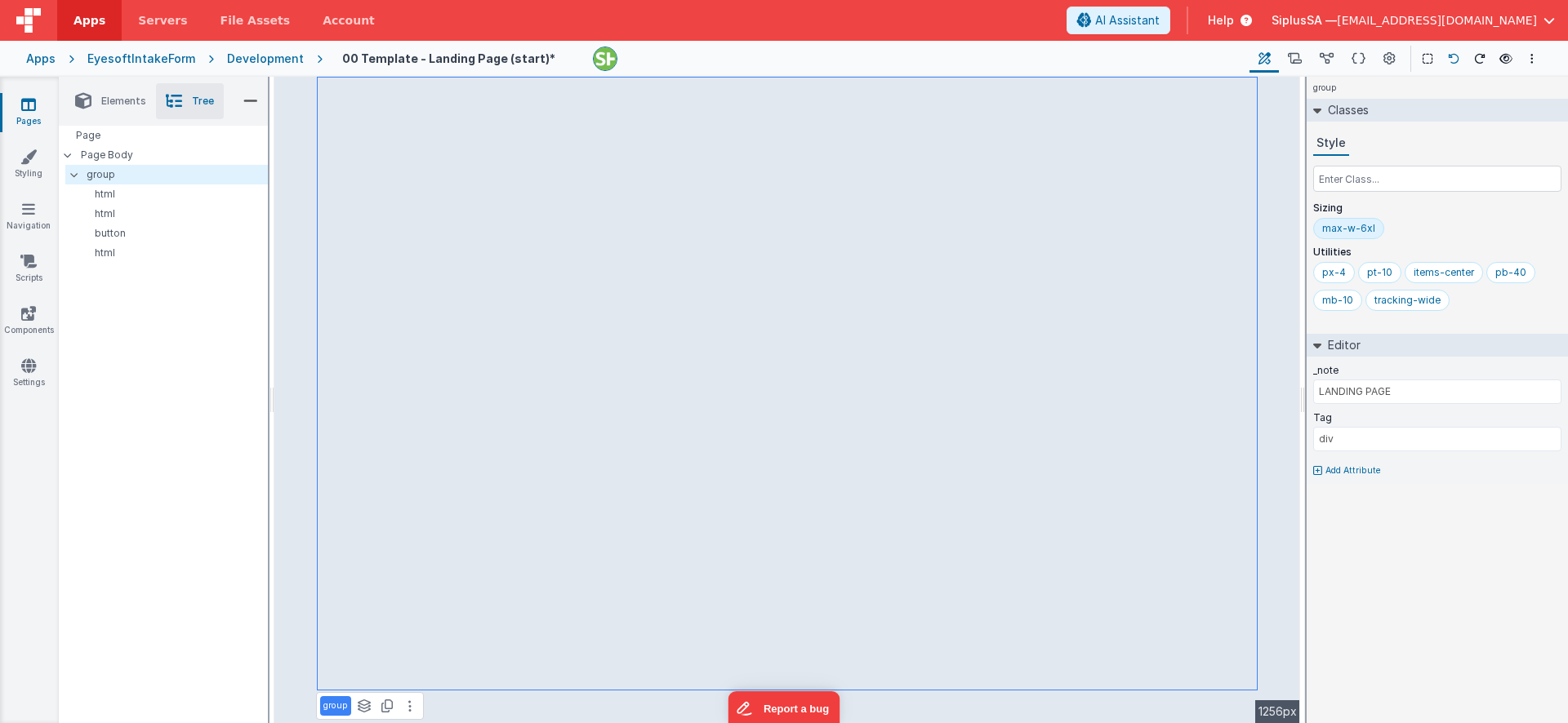
click at [1457, 58] on icon at bounding box center [1454, 59] width 11 height 11
click at [1456, 58] on icon at bounding box center [1454, 59] width 11 height 11
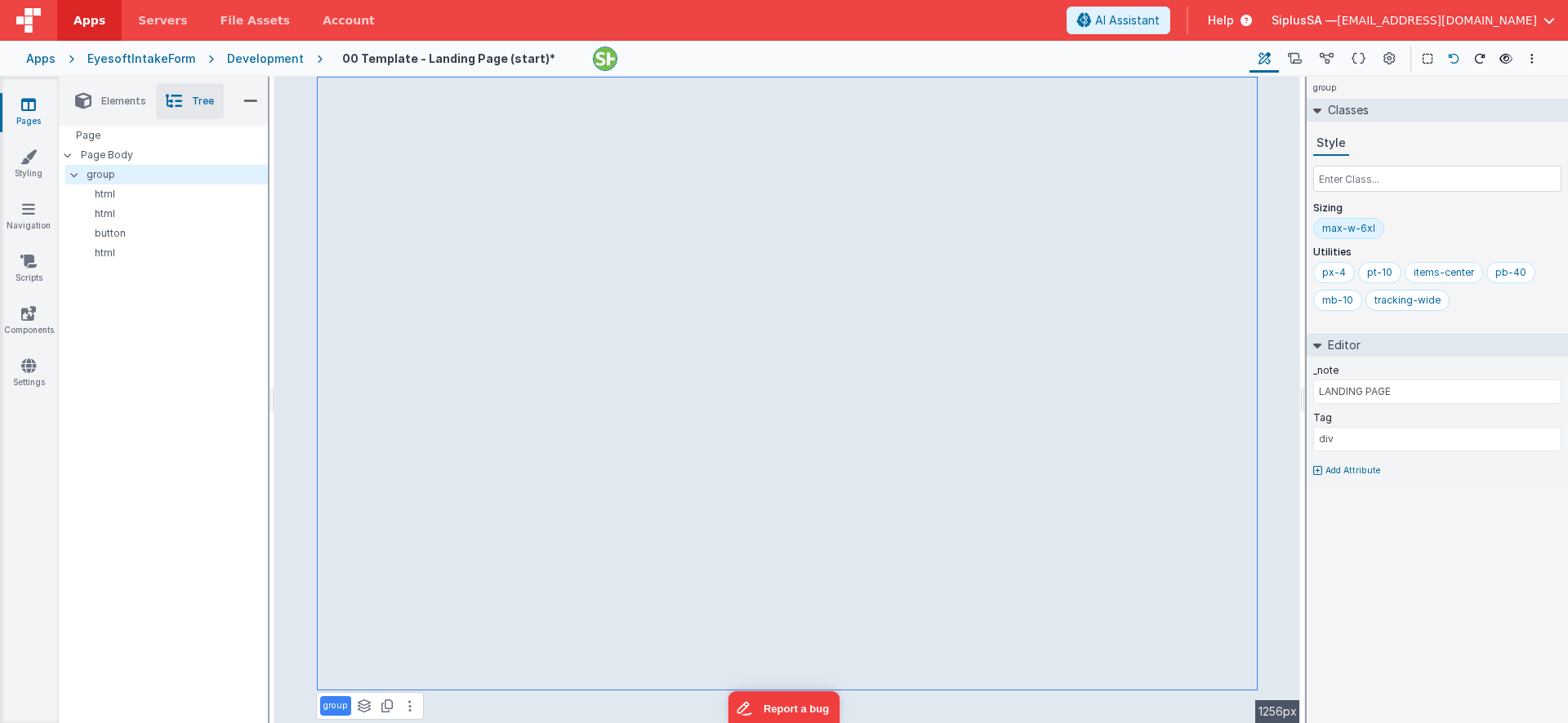
click at [1455, 58] on icon at bounding box center [1454, 59] width 11 height 11
click at [1367, 233] on div "max-w-6xl" at bounding box center [1349, 228] width 53 height 13
type input "max-w-4xl"
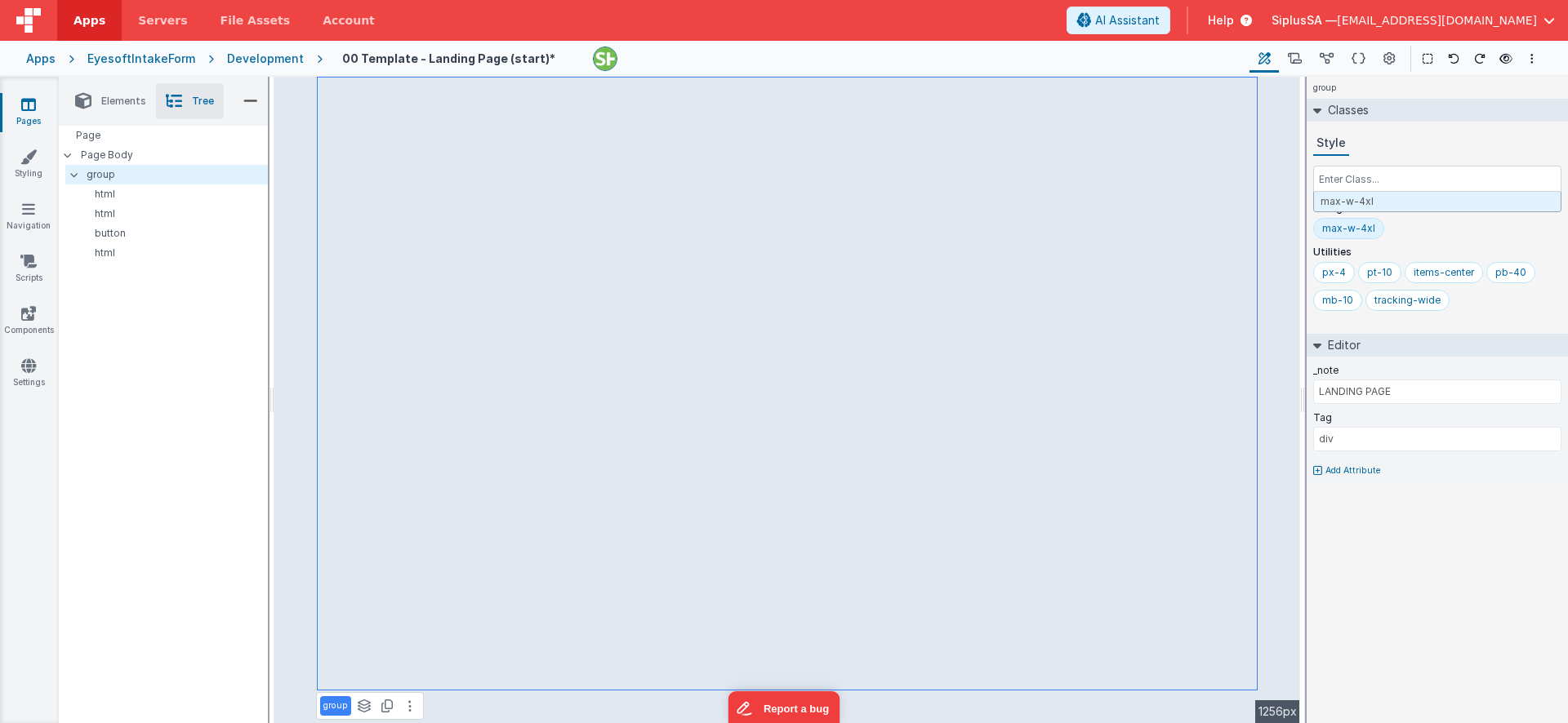
click at [1436, 240] on div "max-w-4xl" at bounding box center [1438, 231] width 248 height 27
click at [164, 172] on p "group" at bounding box center [176, 174] width 180 height 18
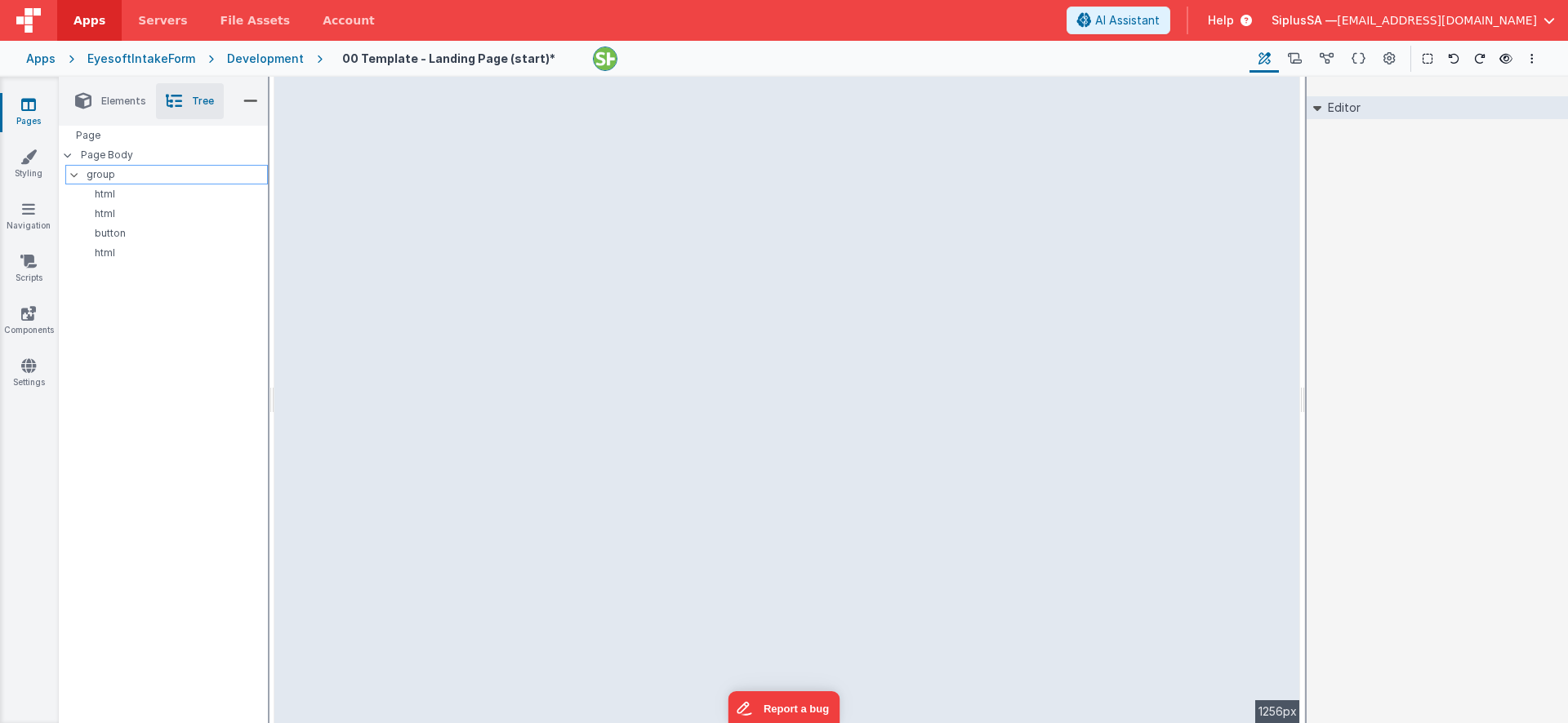
click at [164, 172] on p "group" at bounding box center [176, 174] width 180 height 18
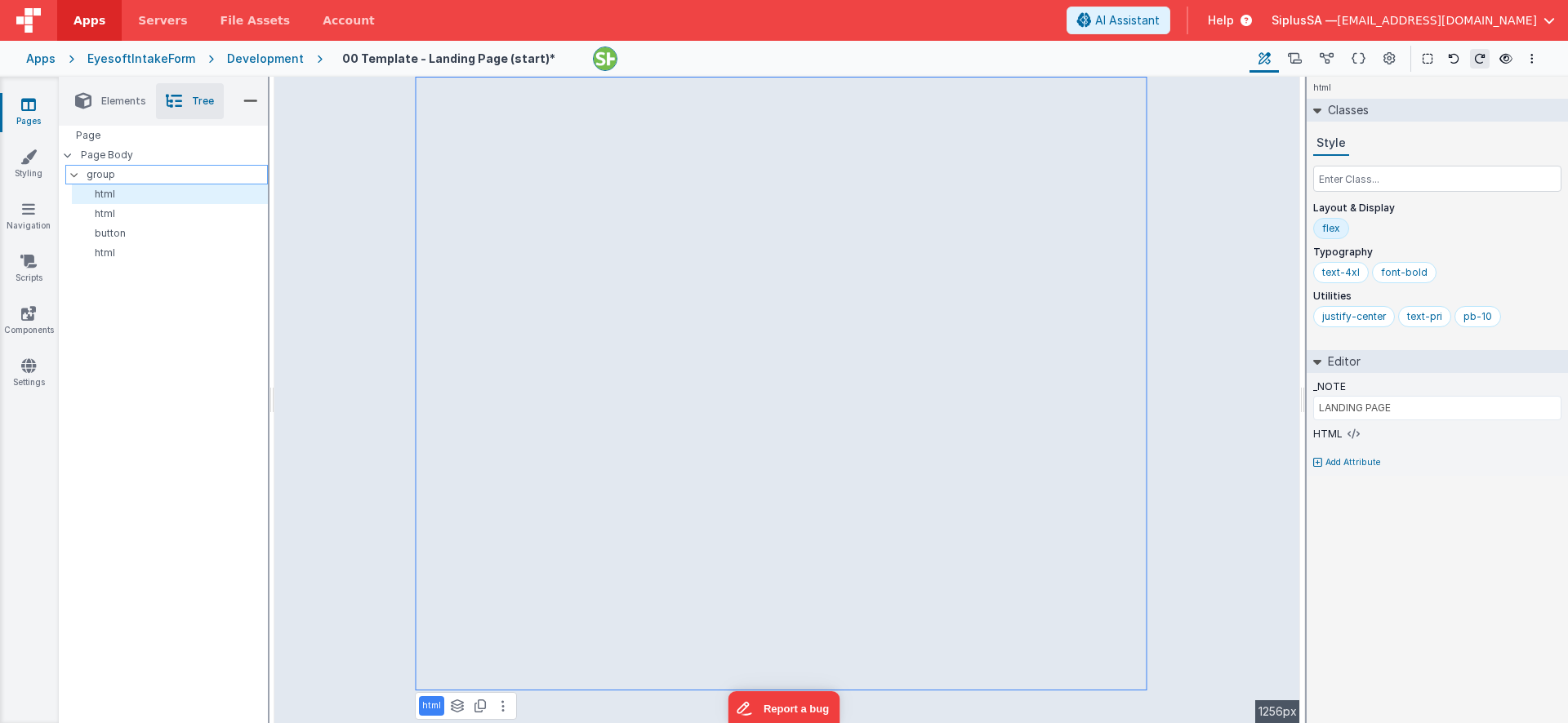
type input "TITLE"
click at [517, 98] on button at bounding box center [516, 94] width 20 height 20
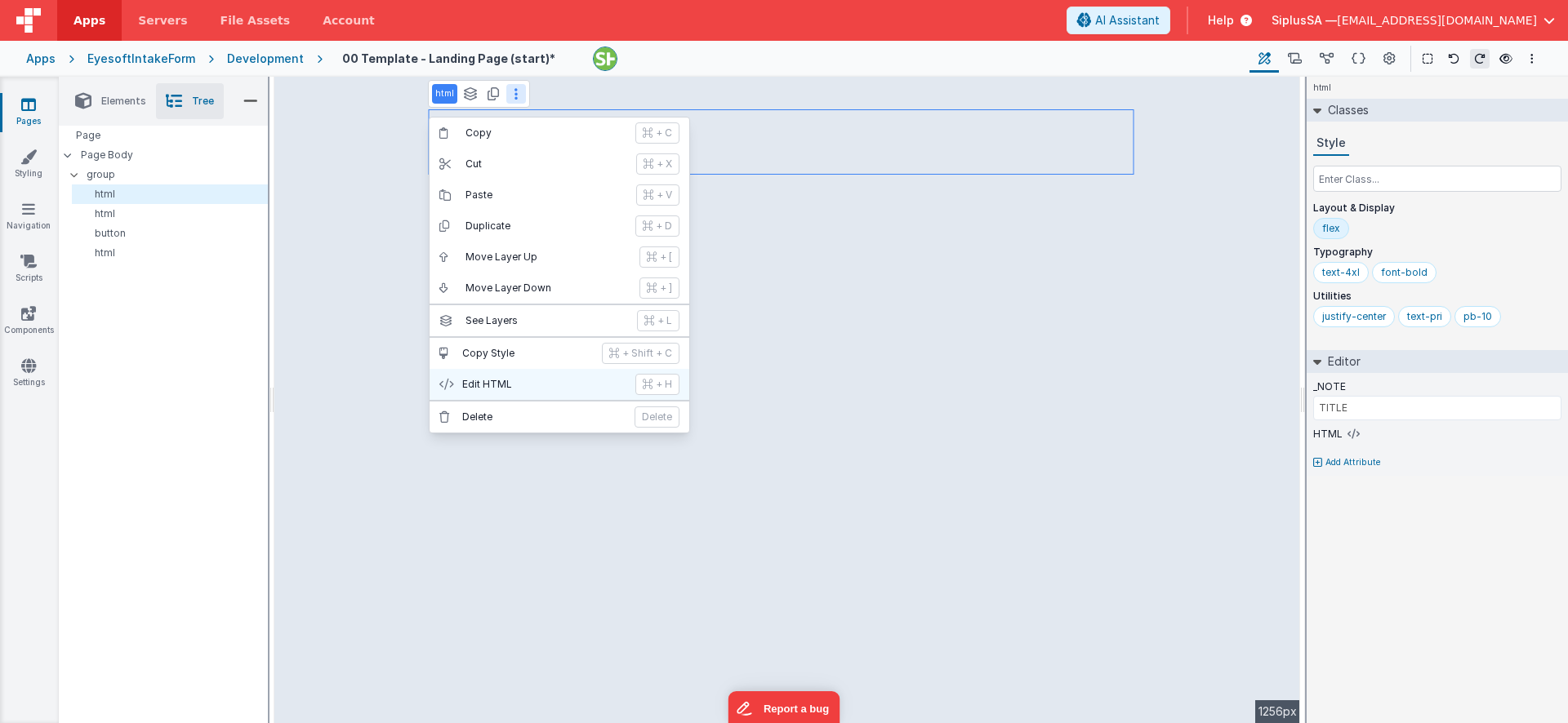
click at [510, 377] on button "Edit HTML + H" at bounding box center [559, 384] width 260 height 31
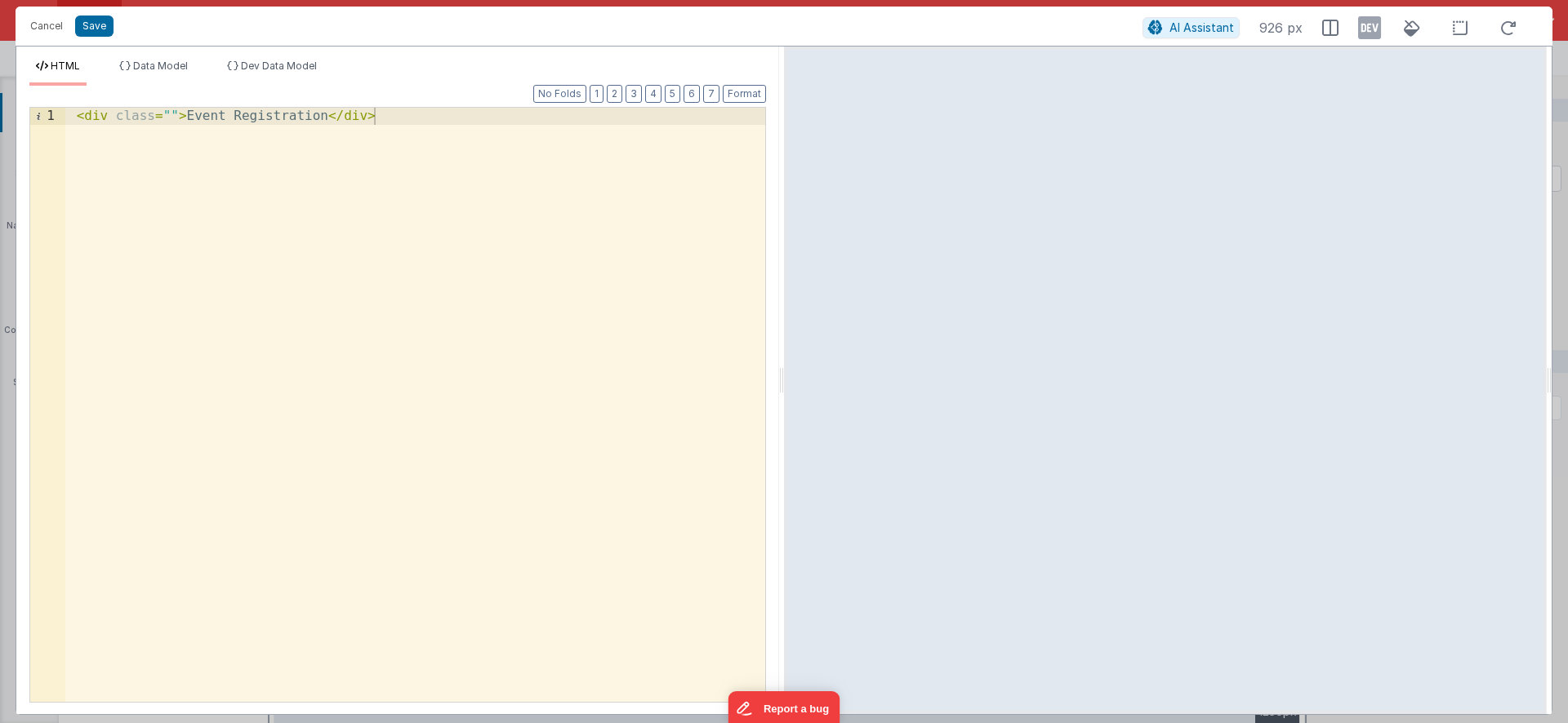
click at [283, 117] on div "< div class = "" > Event Registration </ div >" at bounding box center [415, 422] width 700 height 628
click at [97, 30] on button "Save" at bounding box center [94, 26] width 38 height 21
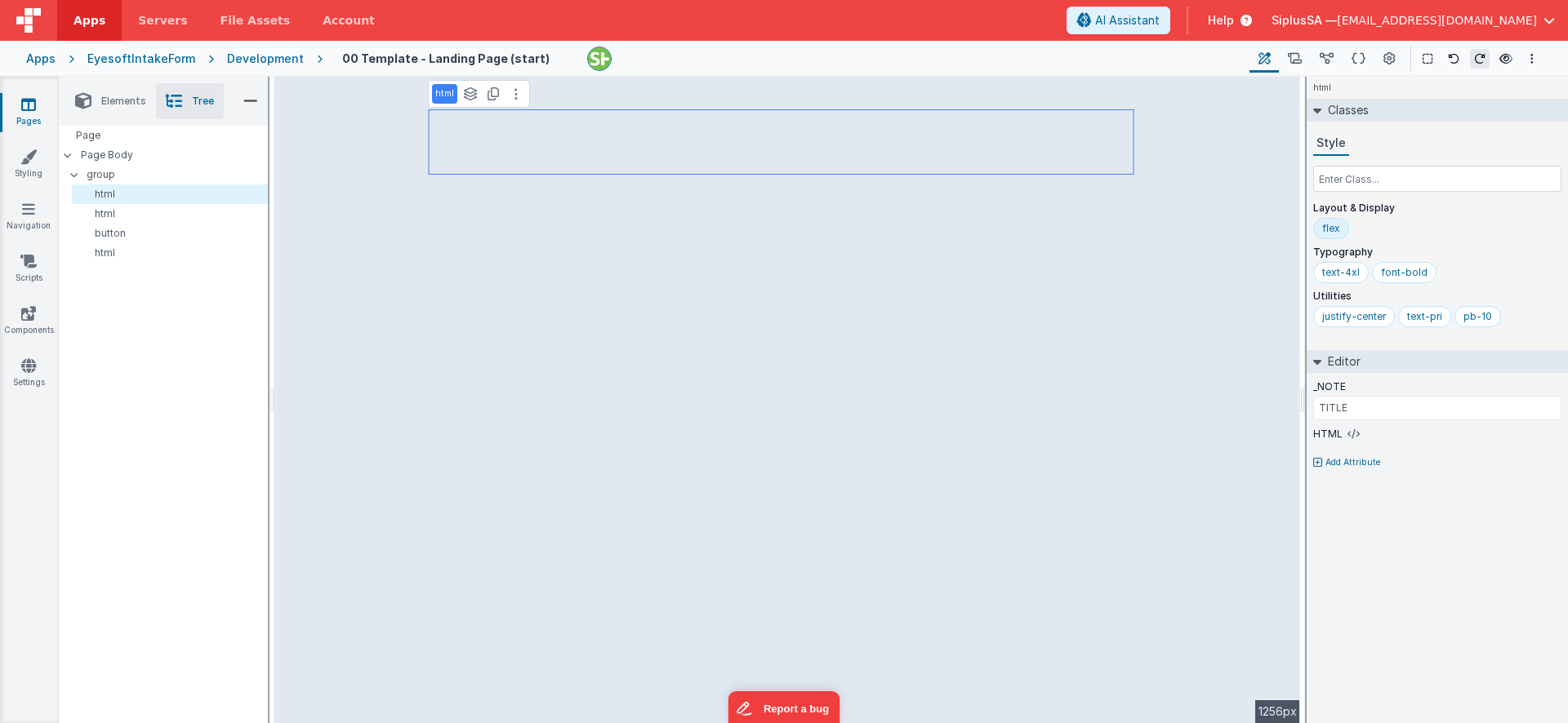
type input "BODY"
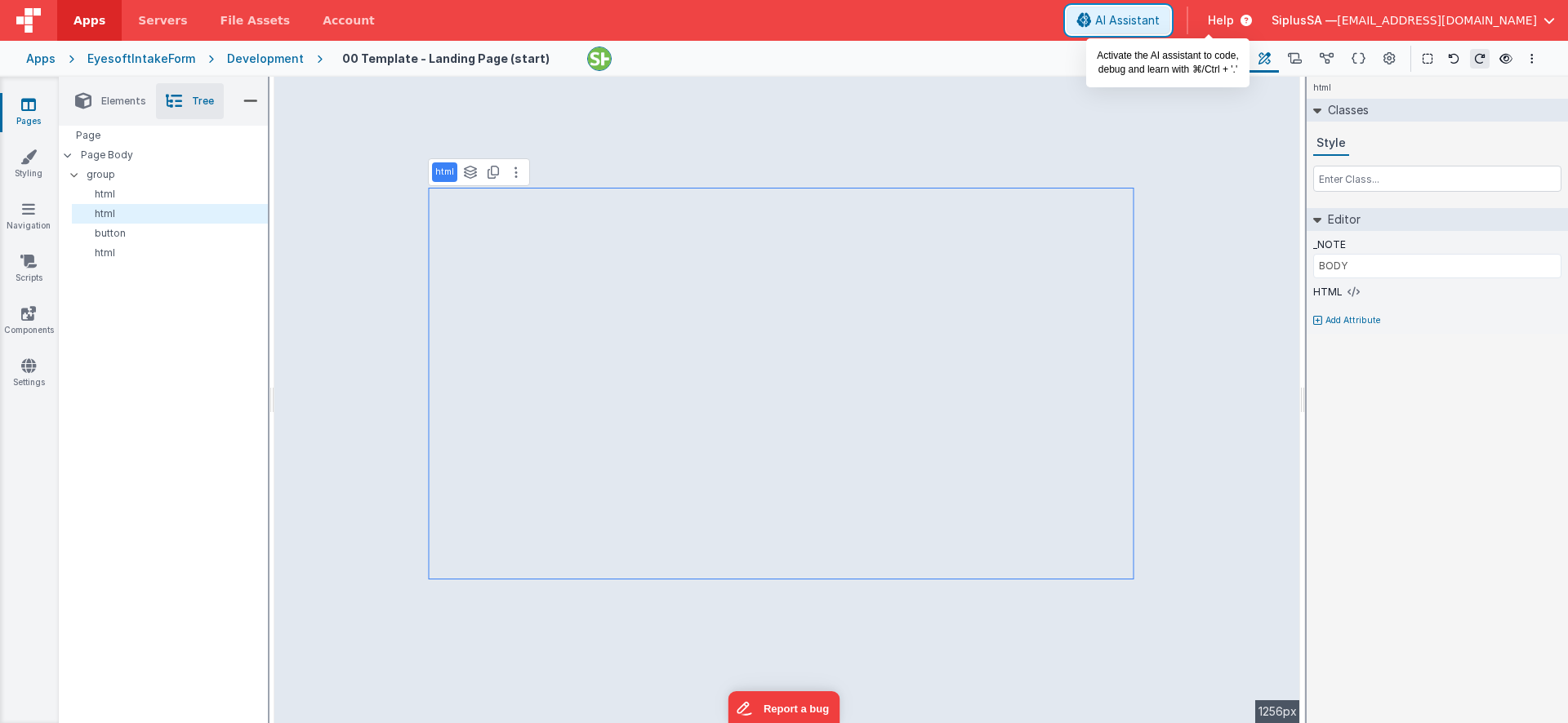
click at [1160, 27] on span "AI Assistant" at bounding box center [1127, 20] width 64 height 16
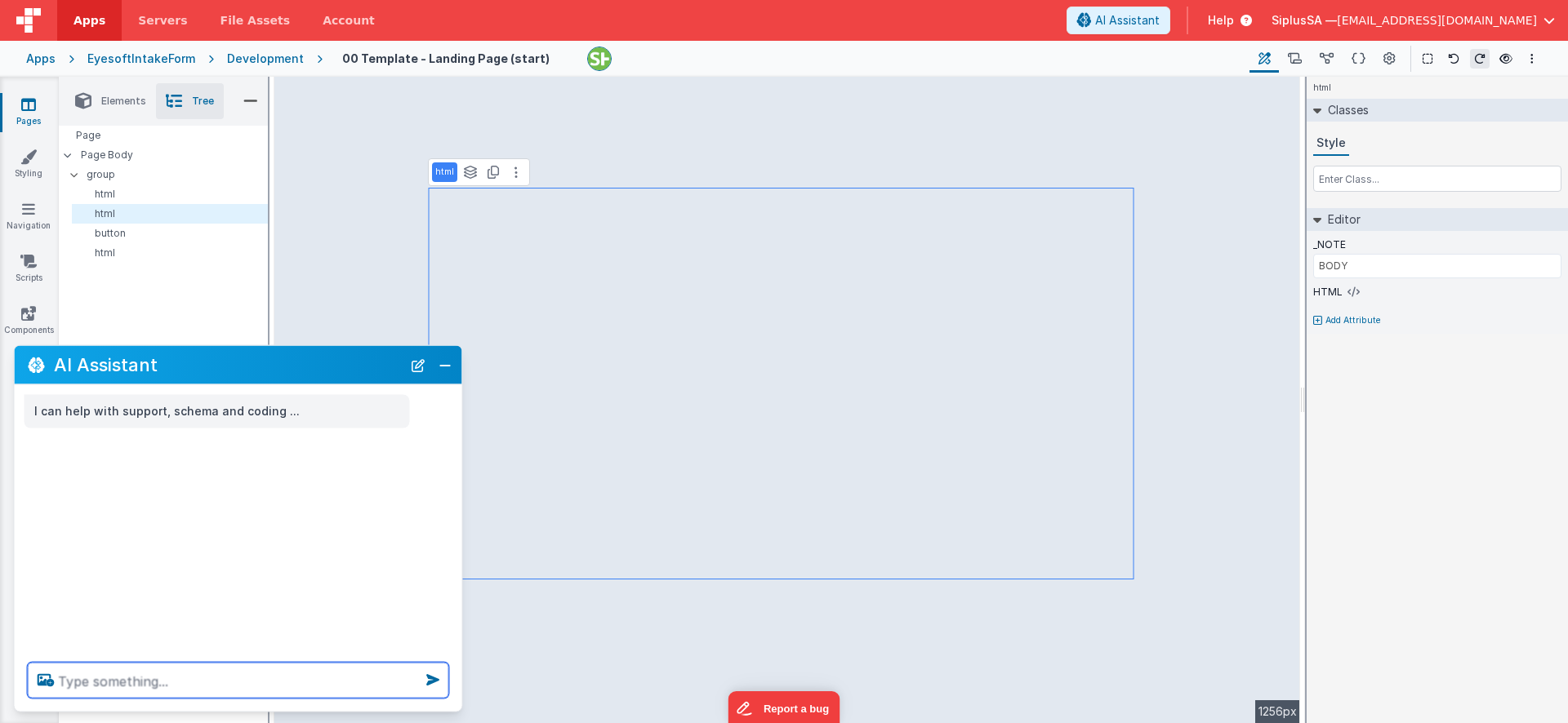
click at [162, 674] on textarea at bounding box center [238, 681] width 422 height 36
click at [144, 683] on textarea at bounding box center [238, 681] width 422 height 36
type textarea "Change this text to be a medical intext form"
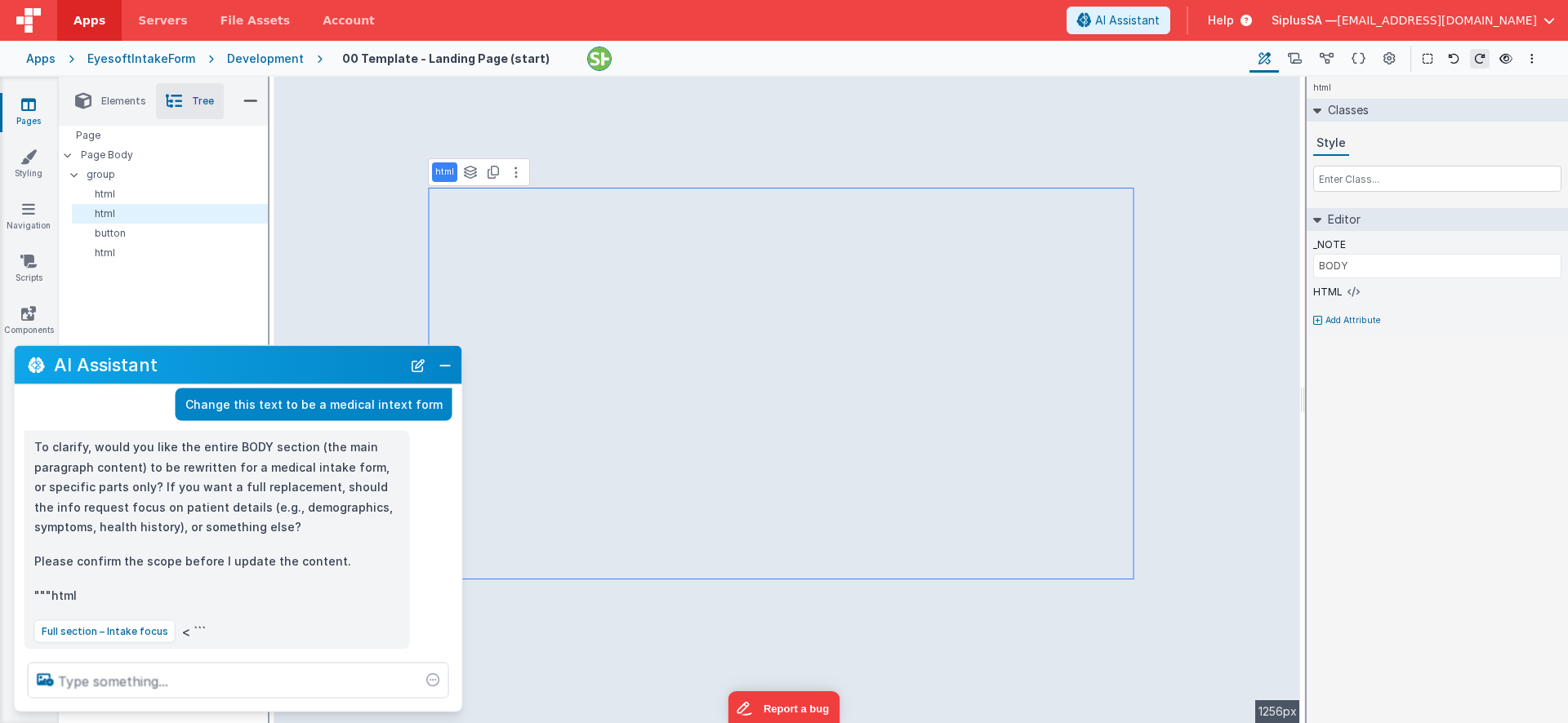
scroll to position [48, 0]
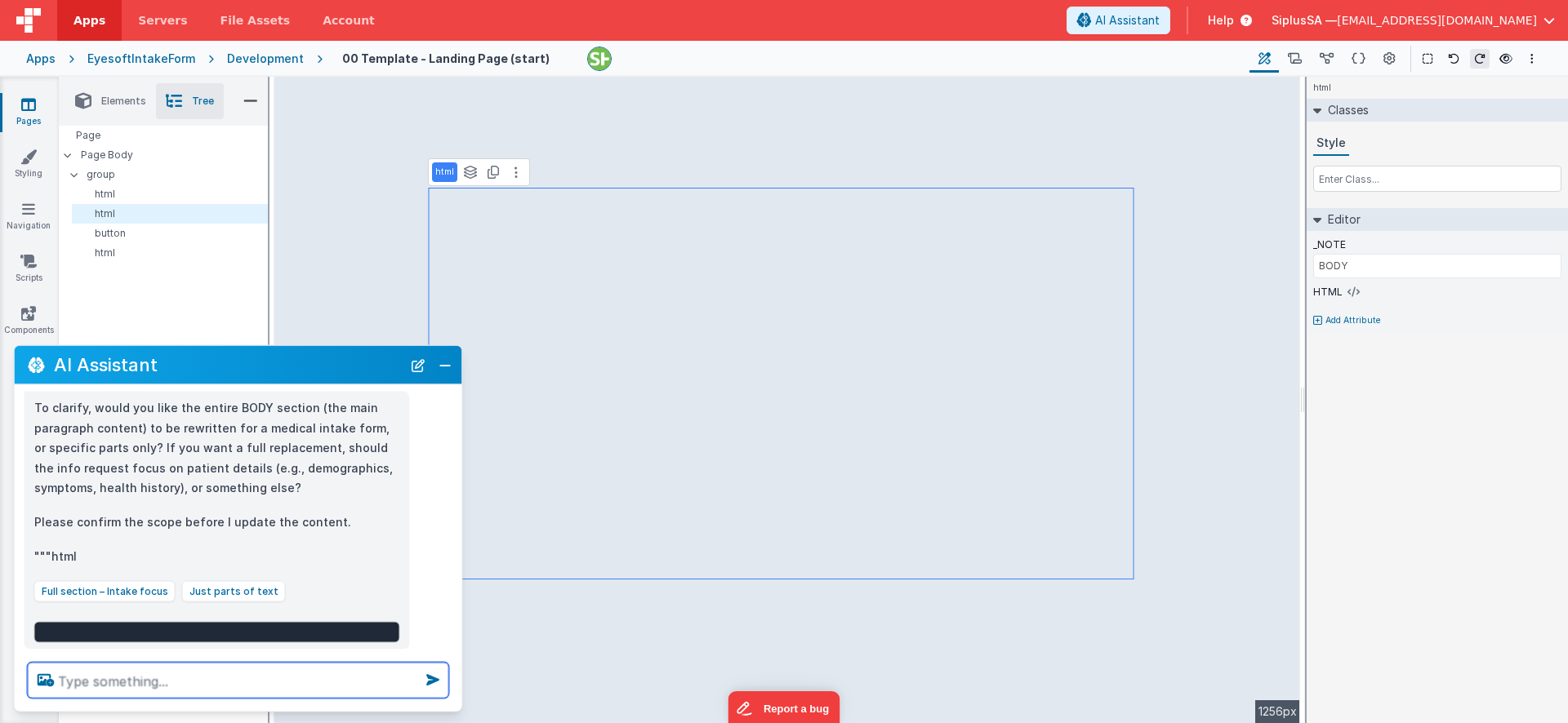
click at [195, 686] on textarea at bounding box center [238, 681] width 422 height 36
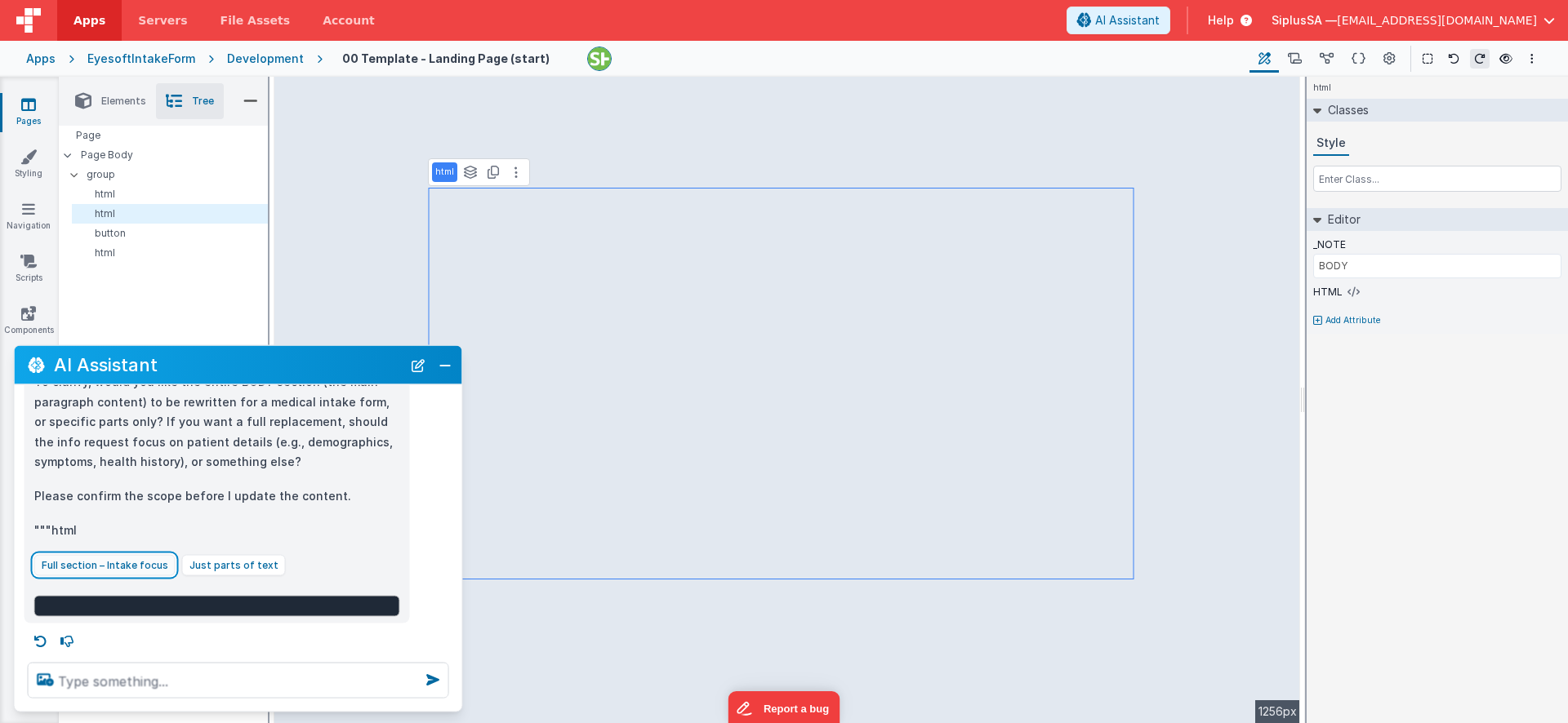
click at [142, 572] on button "Full section – Intake focus" at bounding box center [104, 566] width 141 height 21
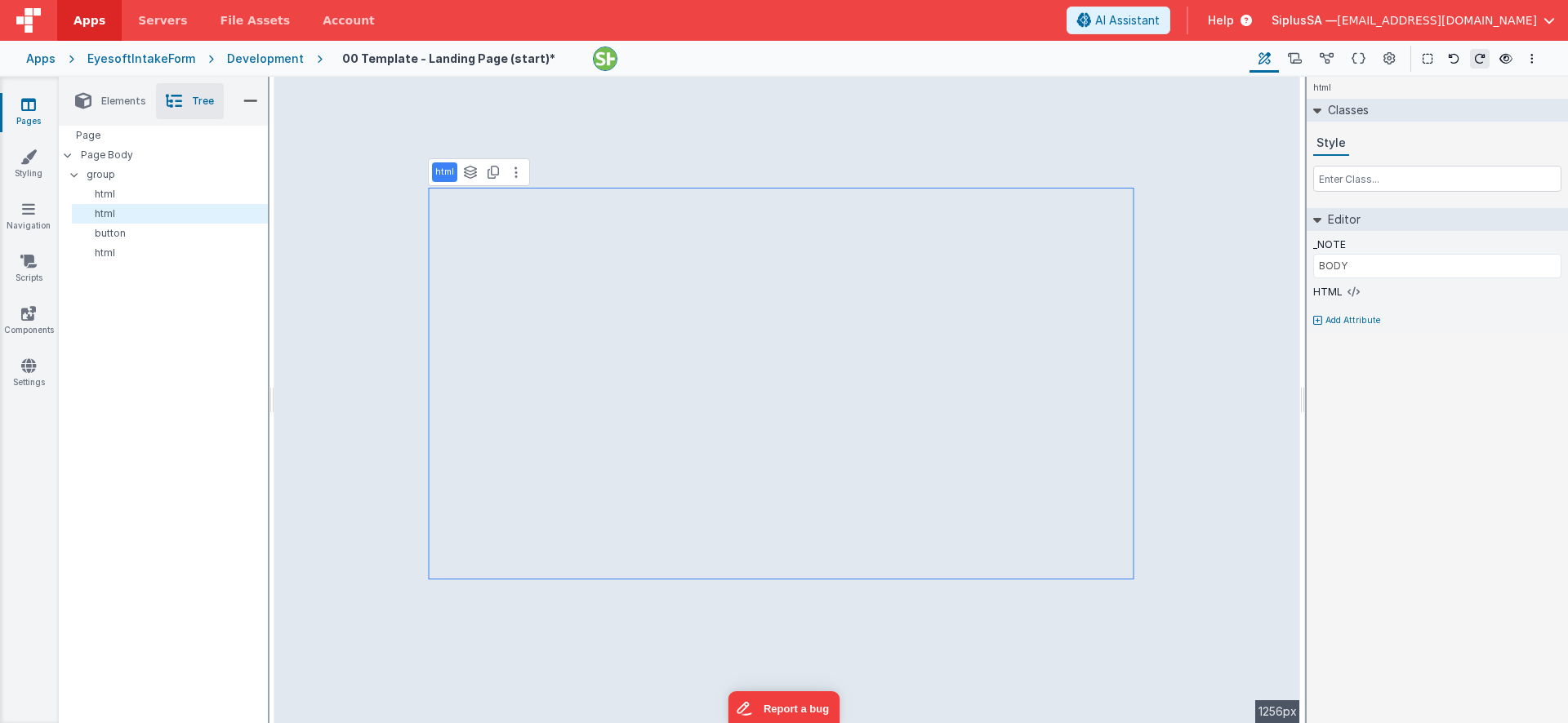
scroll to position [0, 0]
type input "BUTTON"
select select "newActionScript2"
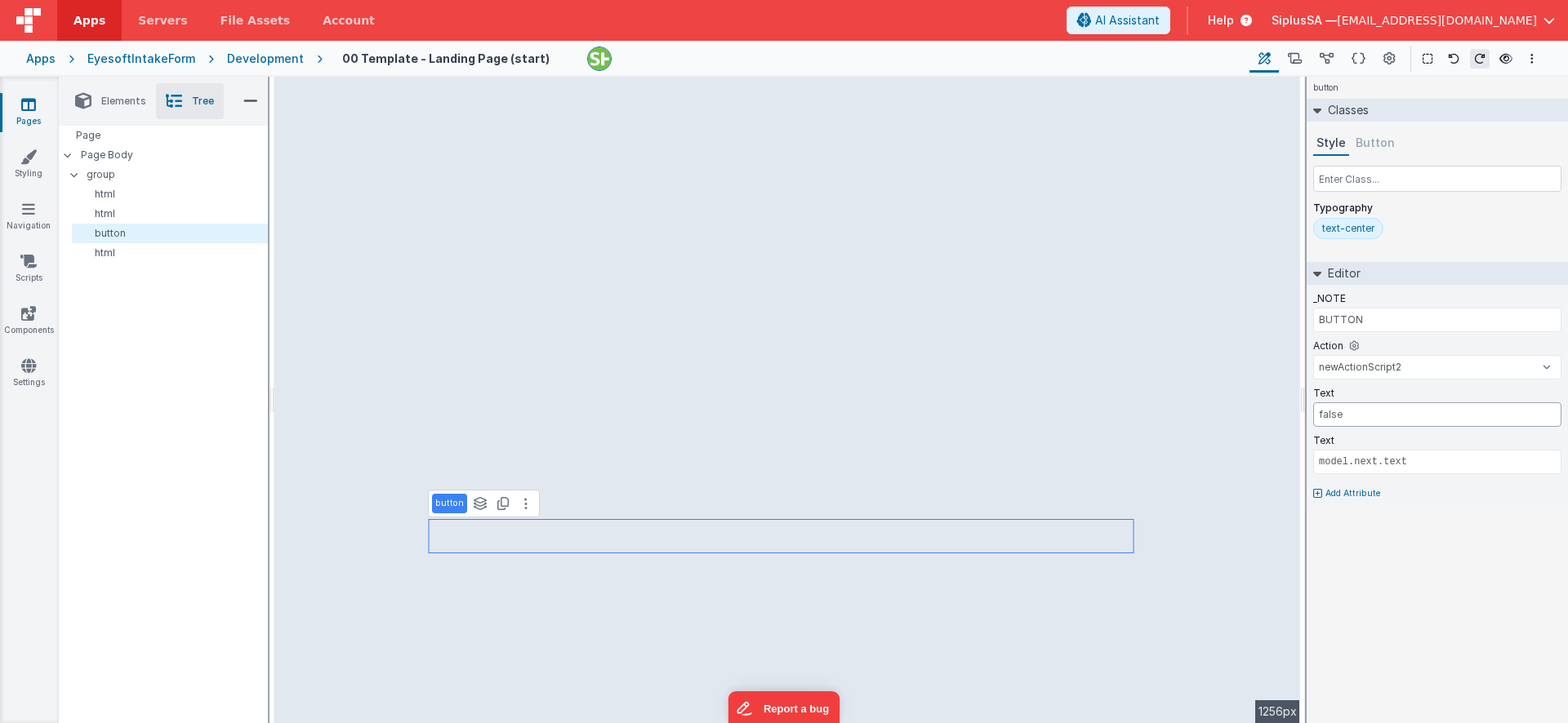
click at [1391, 420] on input "false" at bounding box center [1438, 415] width 248 height 25
type input "f"
type input "Login"
click at [120, 104] on span "Elements" at bounding box center [123, 101] width 45 height 13
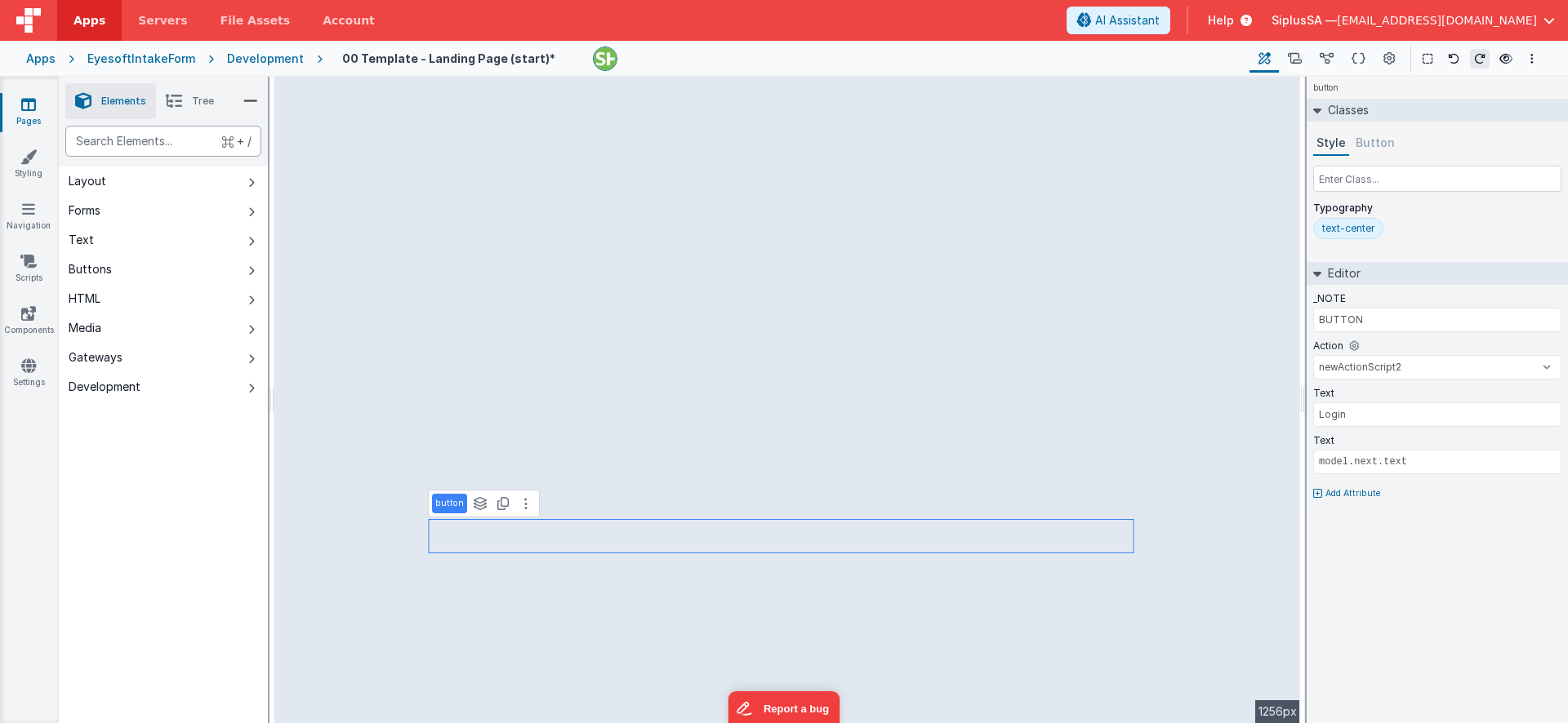
click at [127, 140] on div "text" at bounding box center [163, 141] width 196 height 31
type div "email"
click at [153, 215] on button "Forms" at bounding box center [163, 210] width 210 height 29
select select "email"
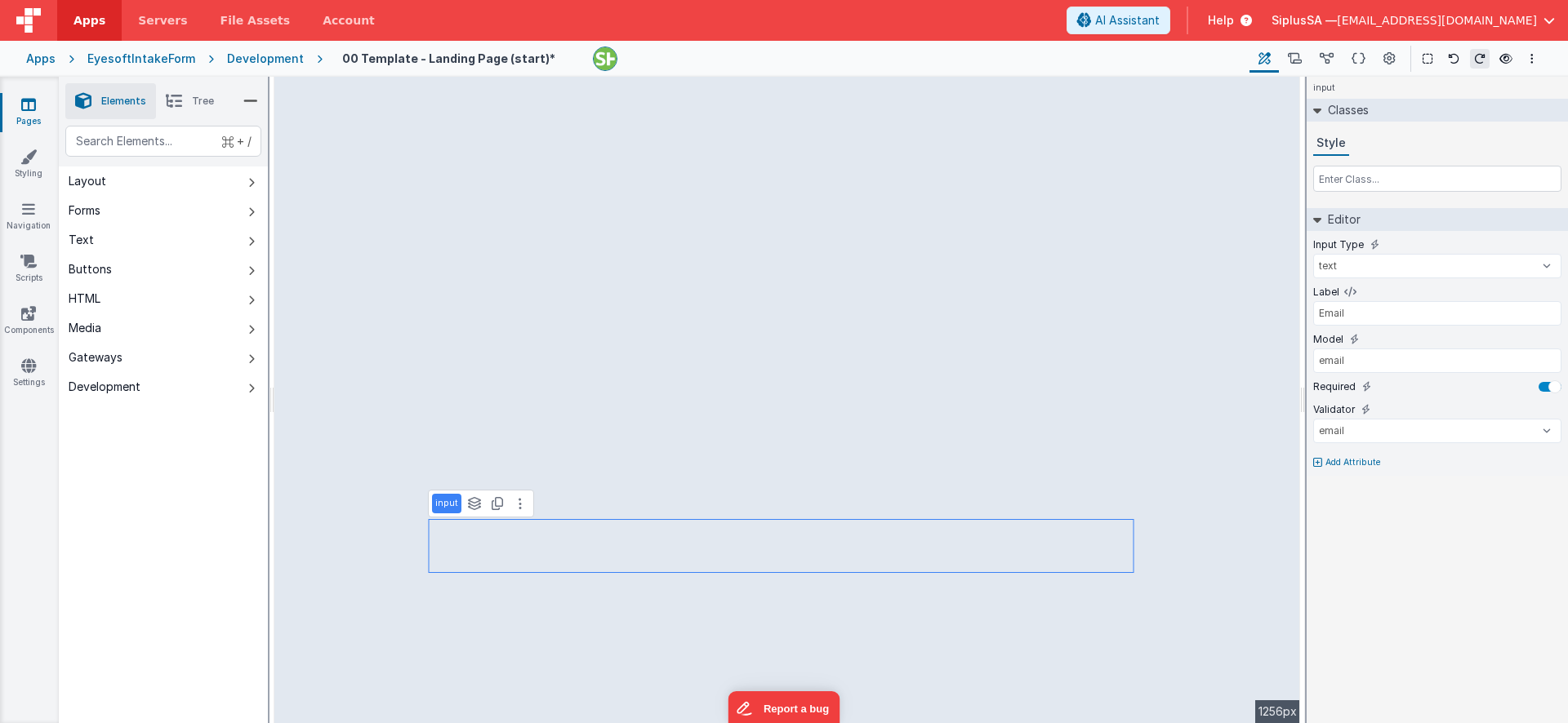
type input "email"
select select "email"
click at [1371, 177] on input "text" at bounding box center [1438, 179] width 248 height 27
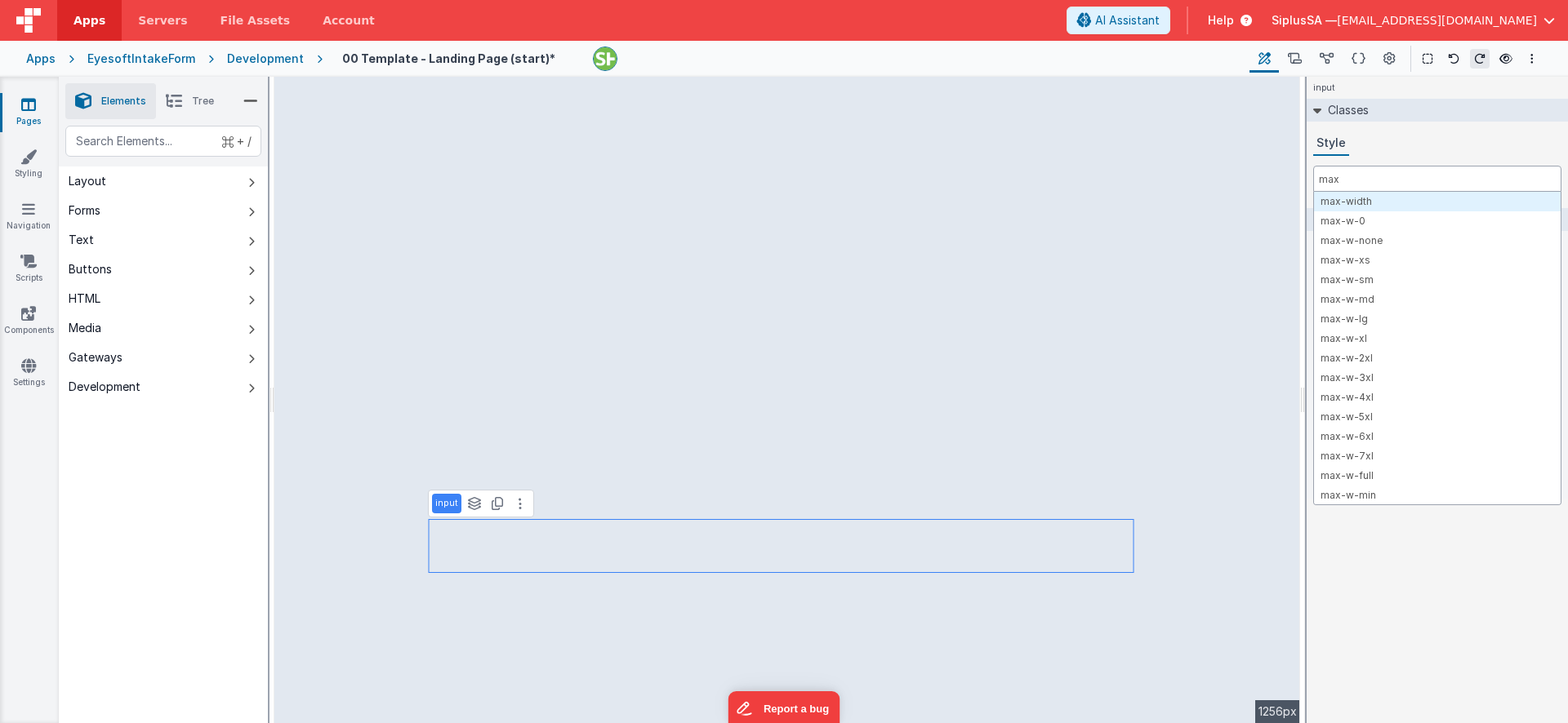
click at [1380, 176] on input "max" at bounding box center [1438, 179] width 248 height 27
type input "max\"
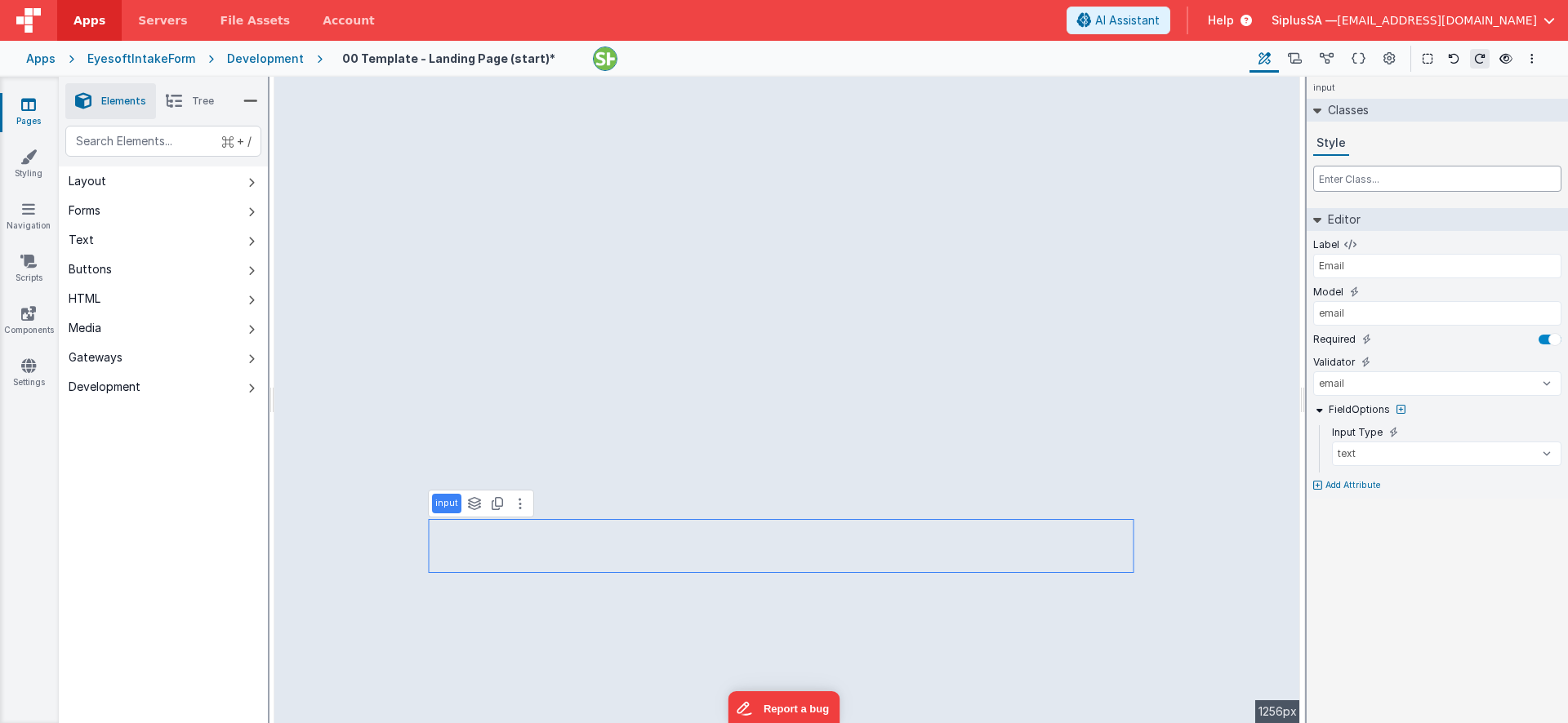
click at [1391, 182] on input "text" at bounding box center [1438, 179] width 248 height 27
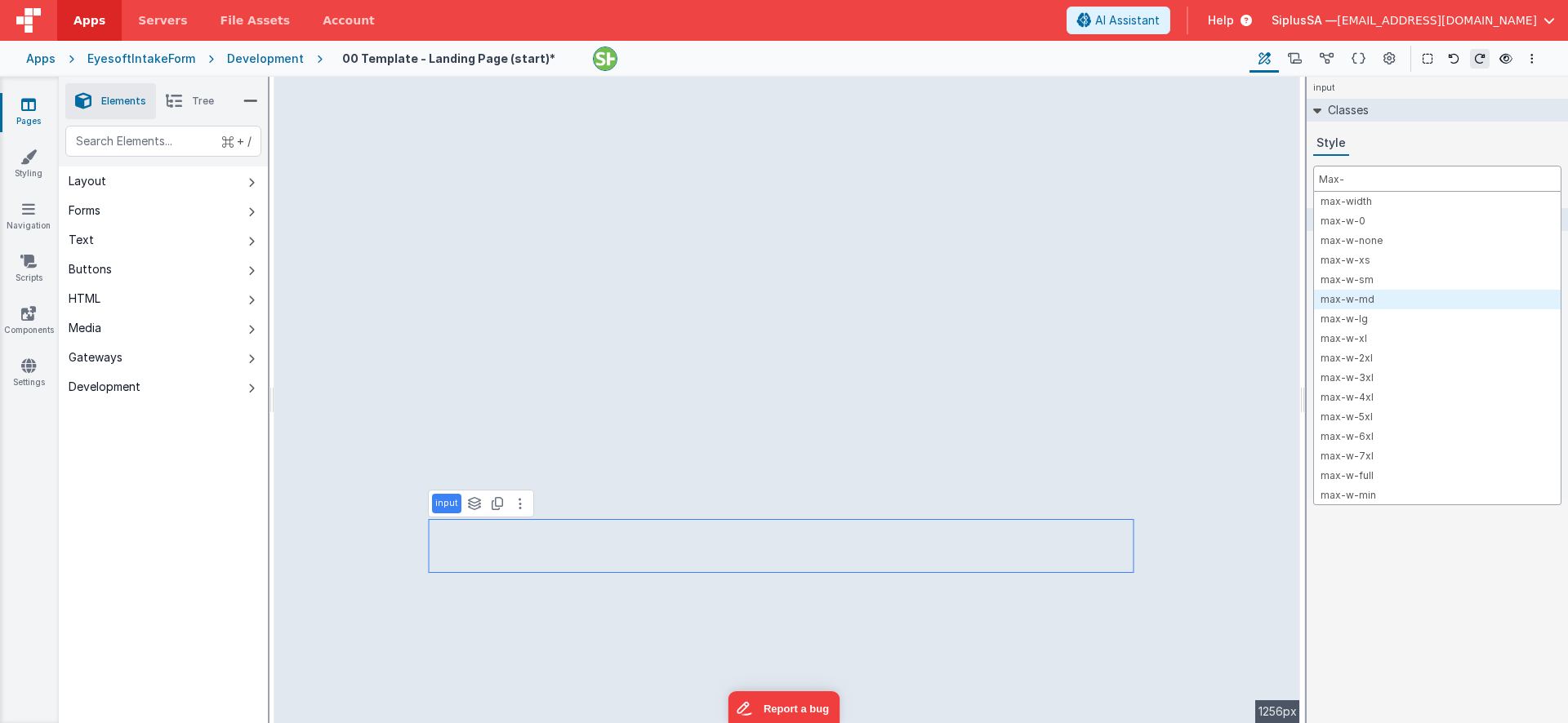
type input "Max-"
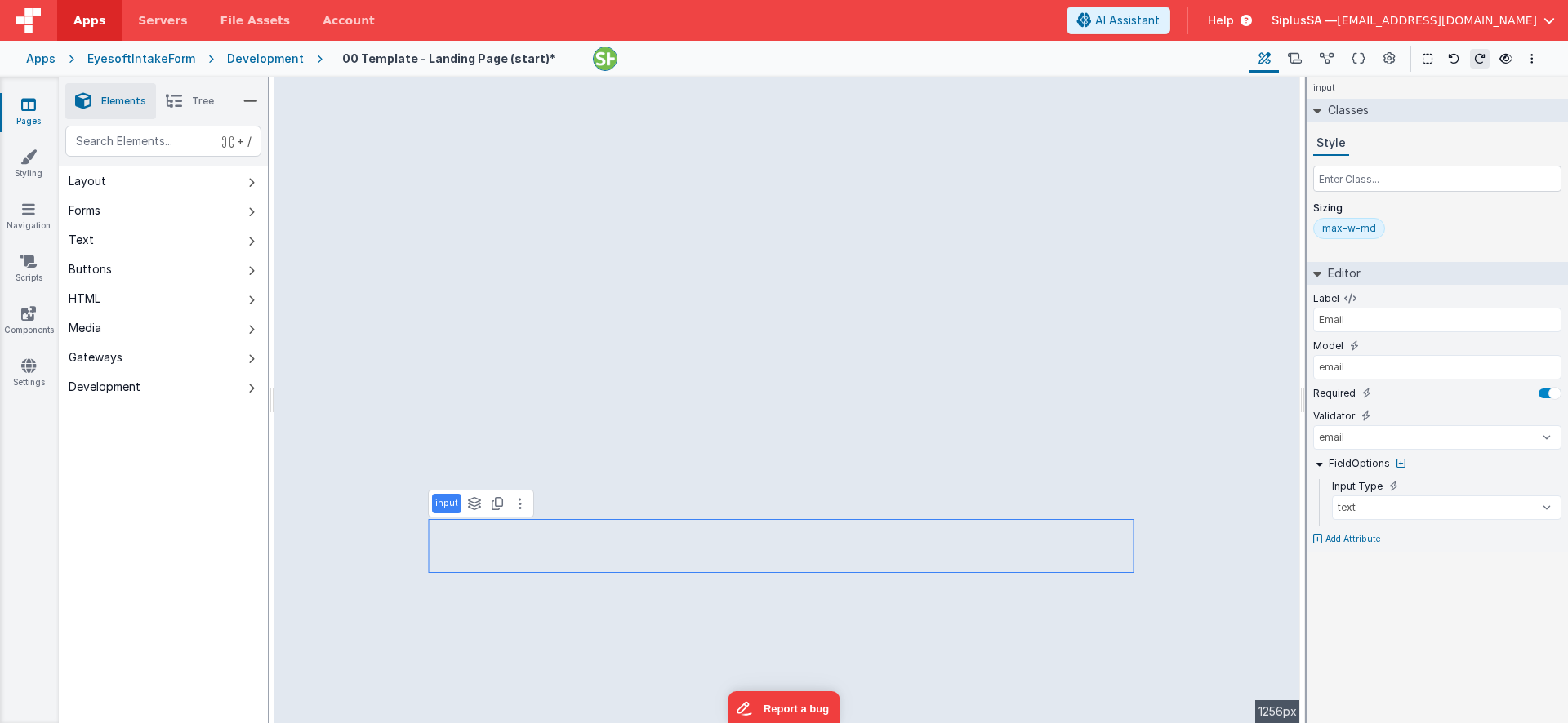
click at [1358, 229] on div "max-w-md" at bounding box center [1349, 228] width 54 height 13
click at [1378, 174] on input "text" at bounding box center [1438, 179] width 248 height 27
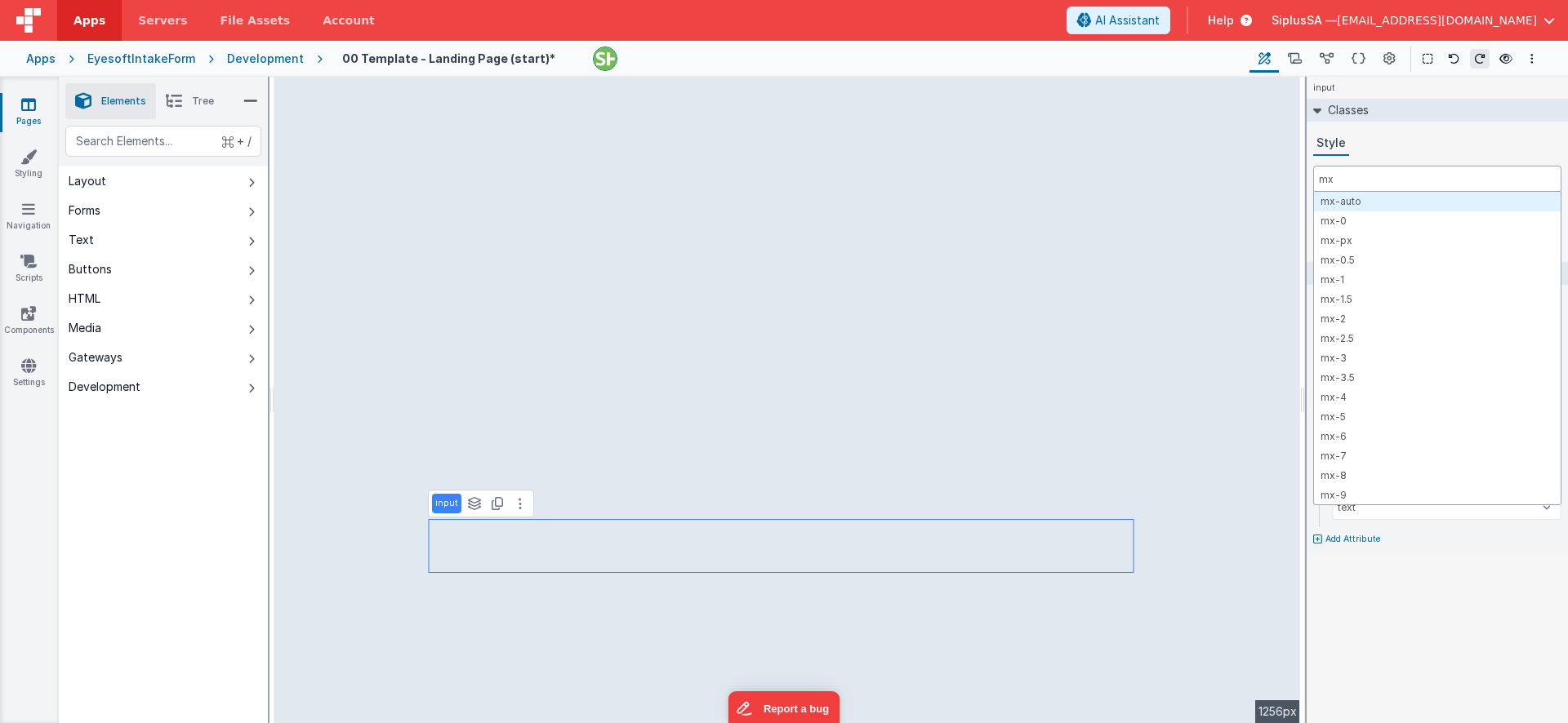
type input "mx"
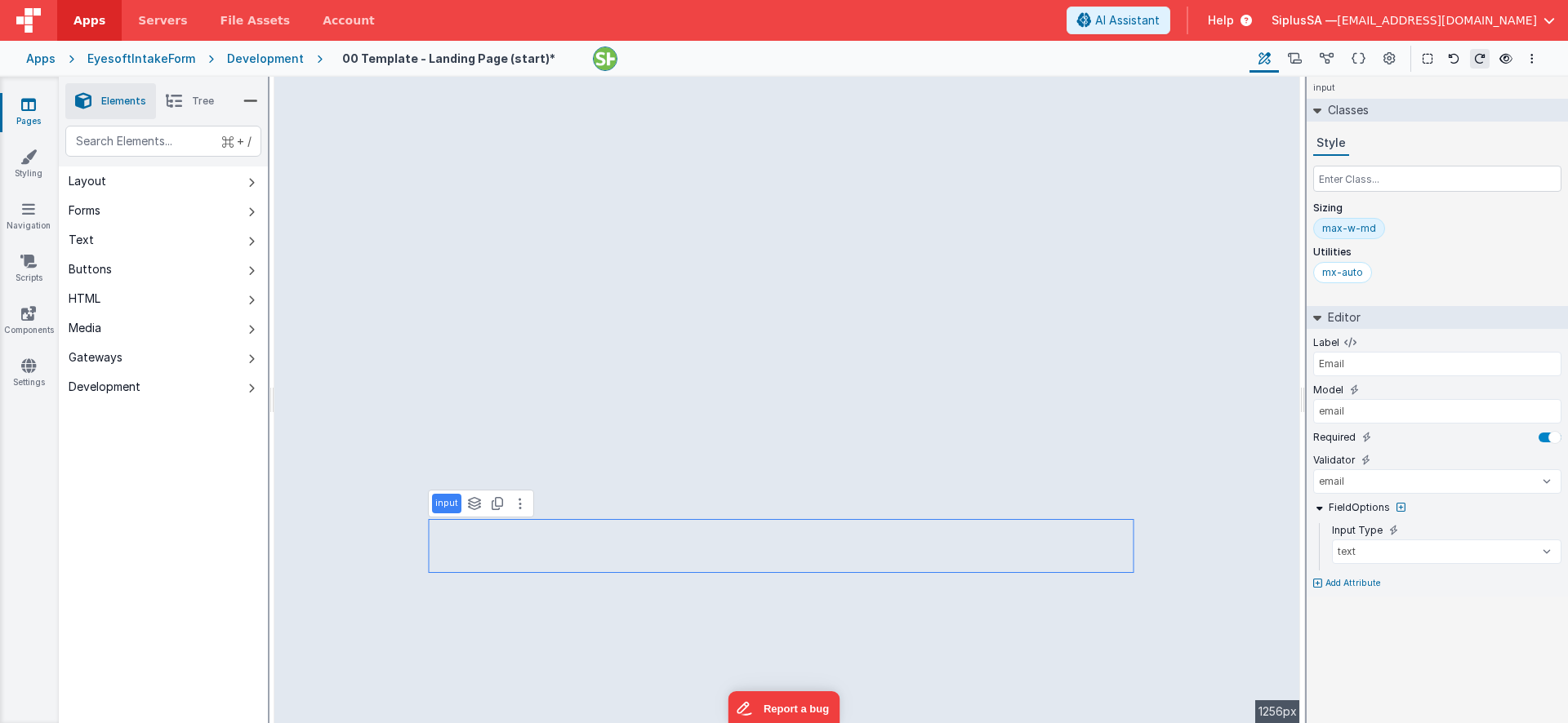
type input "BUTTON"
select select "newActionScript2"
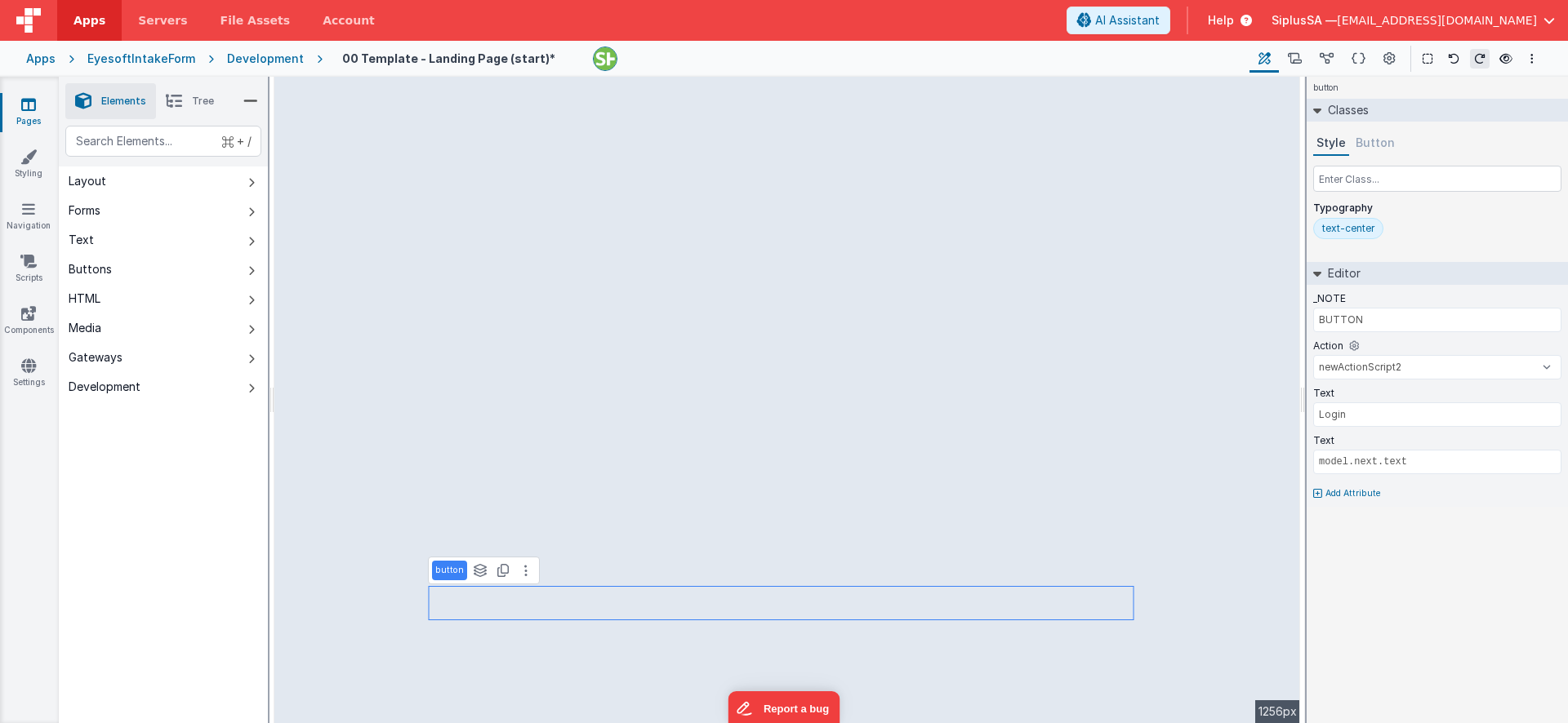
type input "Email"
select select "email"
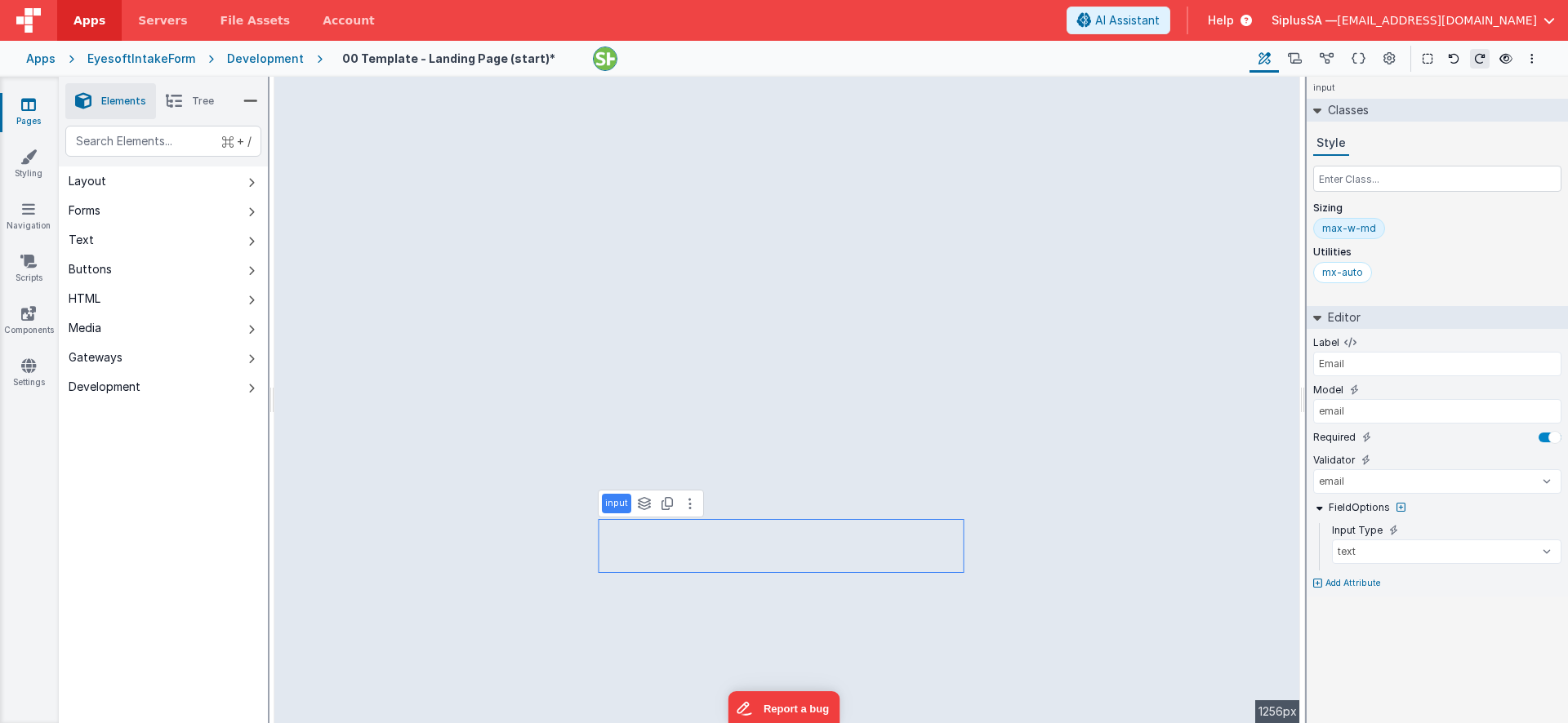
click at [1350, 582] on p "Add Attribute" at bounding box center [1353, 584] width 56 height 13
type input "placeholder"
click at [1402, 602] on input "text" at bounding box center [1438, 600] width 248 height 25
type input "Enter your email"
click at [1435, 632] on button "Add Attribute" at bounding box center [1438, 631] width 248 height 13
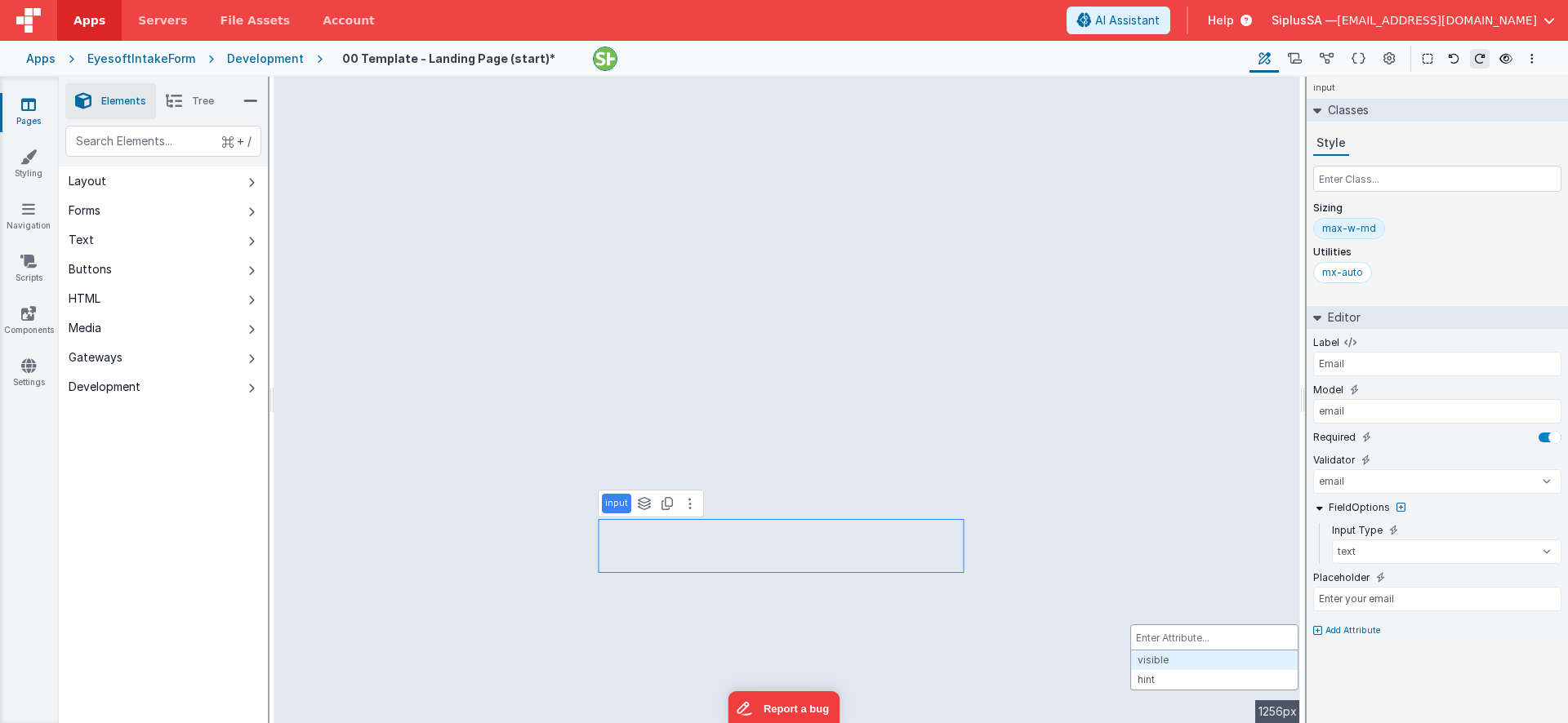
click at [1148, 513] on div at bounding box center [784, 361] width 1568 height 723
click at [1302, 61] on icon at bounding box center [1295, 59] width 14 height 17
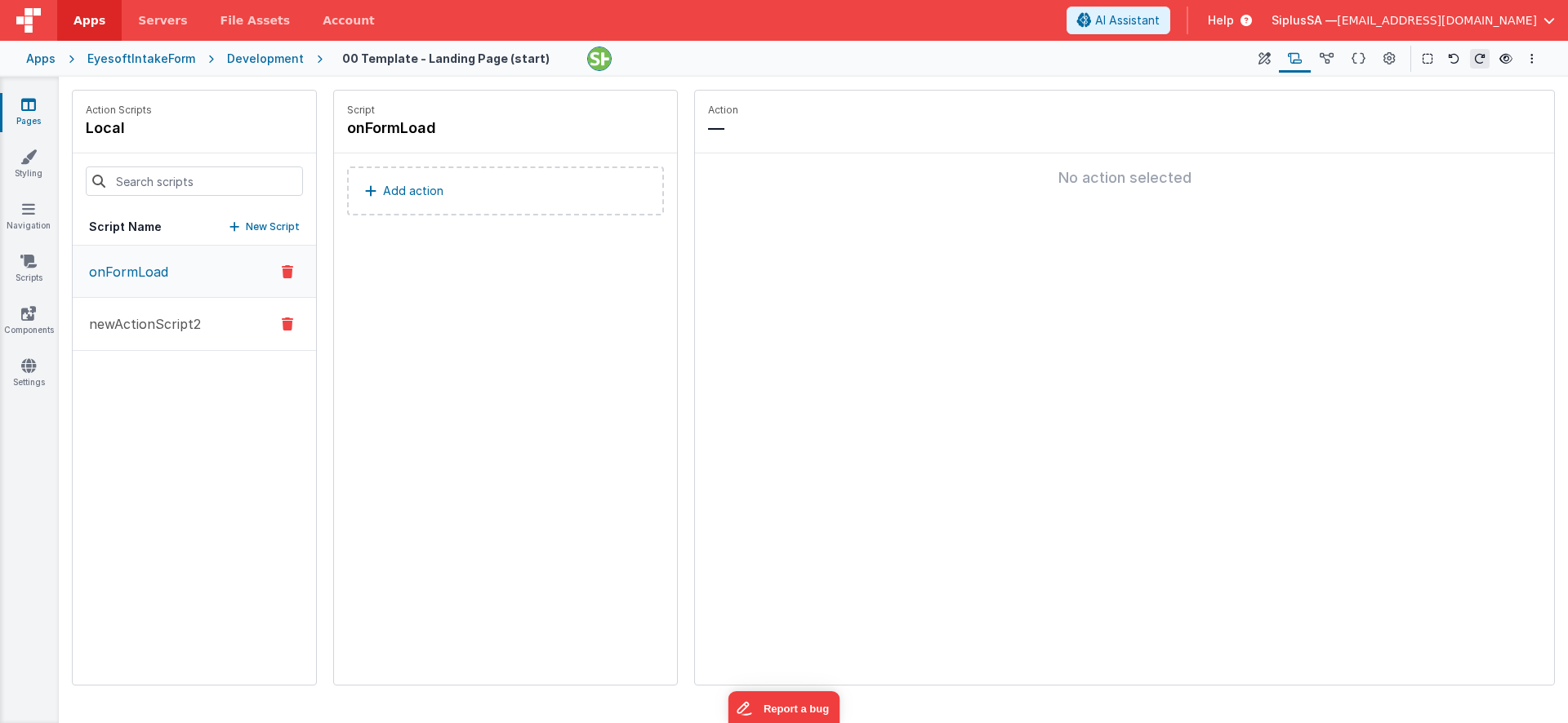
click at [234, 316] on button "newActionScript2" at bounding box center [194, 325] width 244 height 53
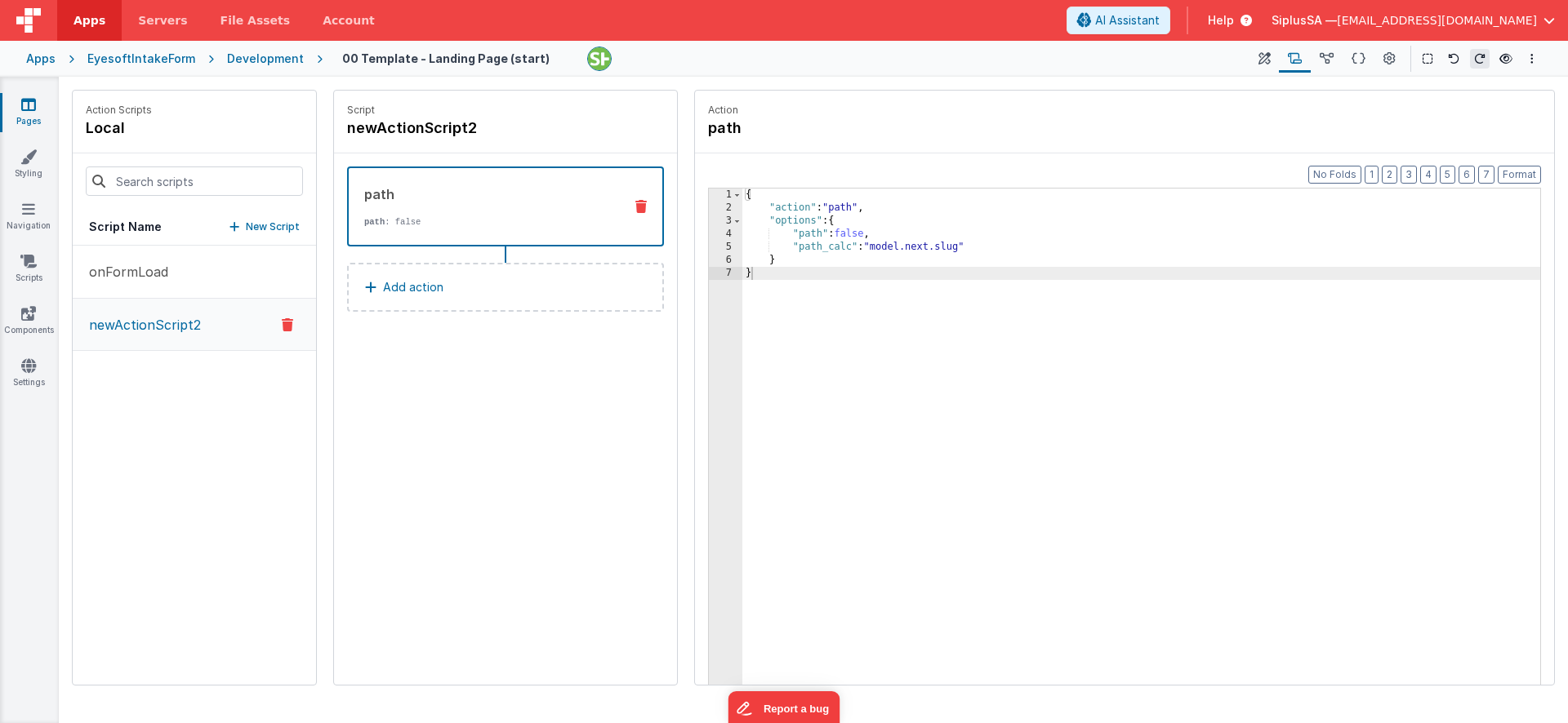
click at [289, 328] on icon at bounding box center [287, 325] width 11 height 20
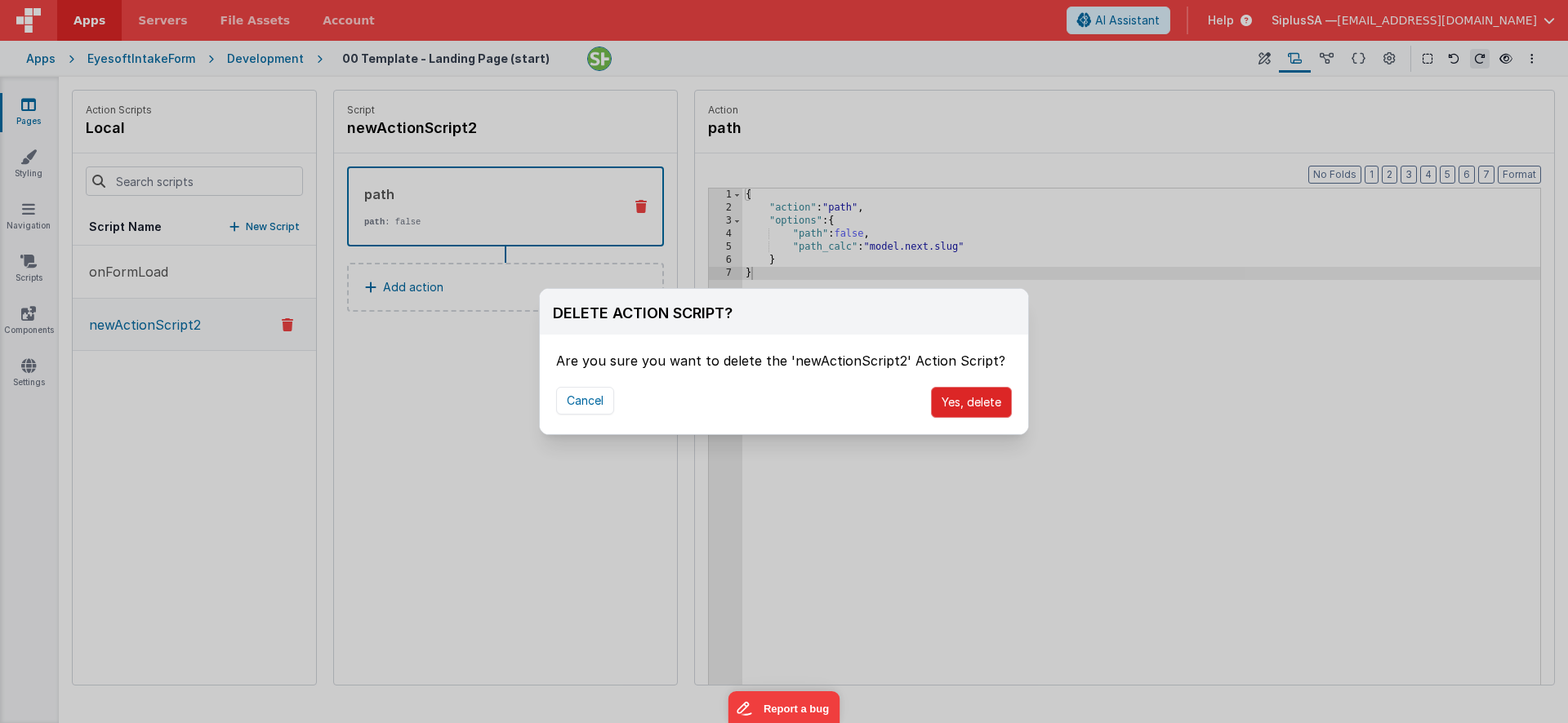
click at [959, 402] on button "Yes, delete" at bounding box center [971, 402] width 81 height 31
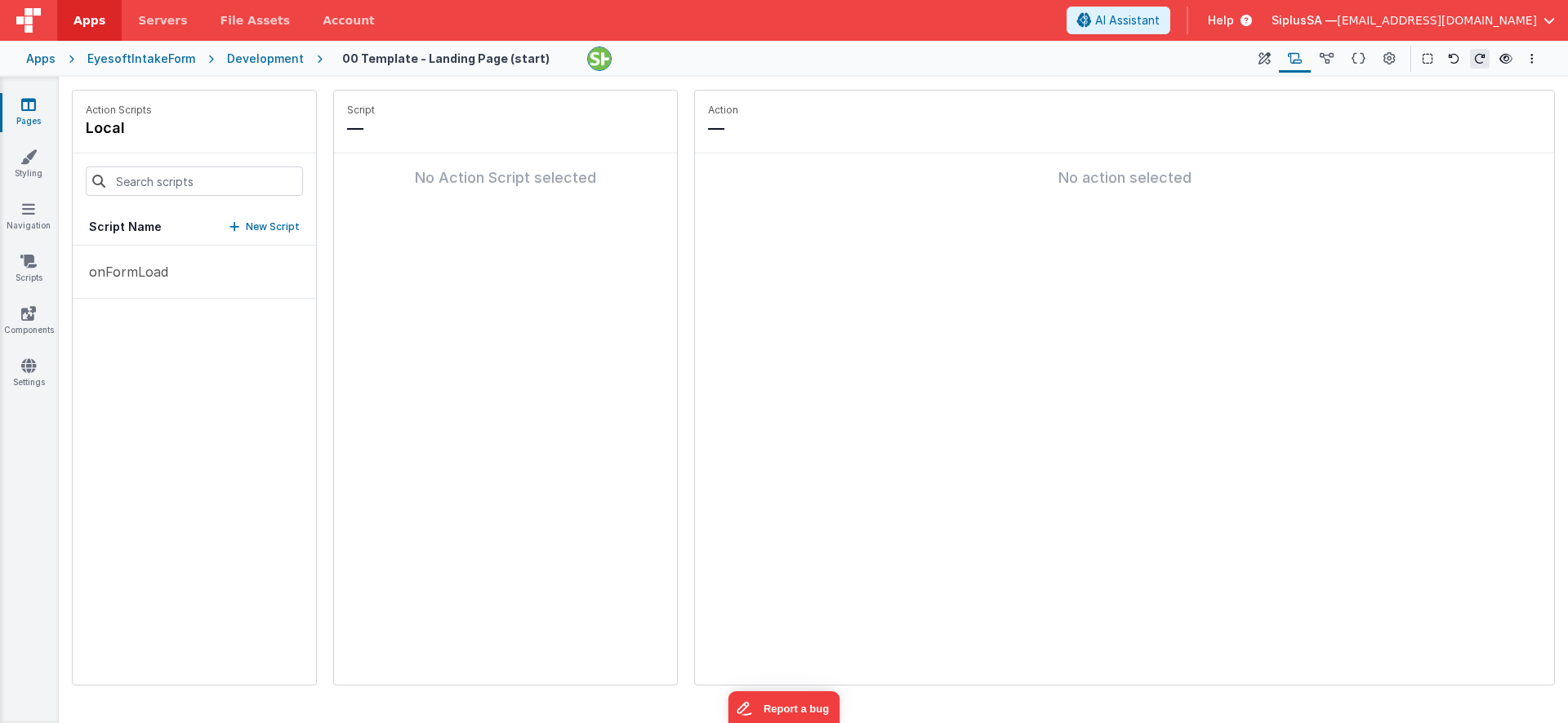
click at [267, 227] on p "New Script" at bounding box center [272, 226] width 54 height 16
type input "RequestLink"
click at [528, 134] on icon at bounding box center [526, 128] width 11 height 20
click at [513, 199] on button "Add action" at bounding box center [505, 191] width 317 height 49
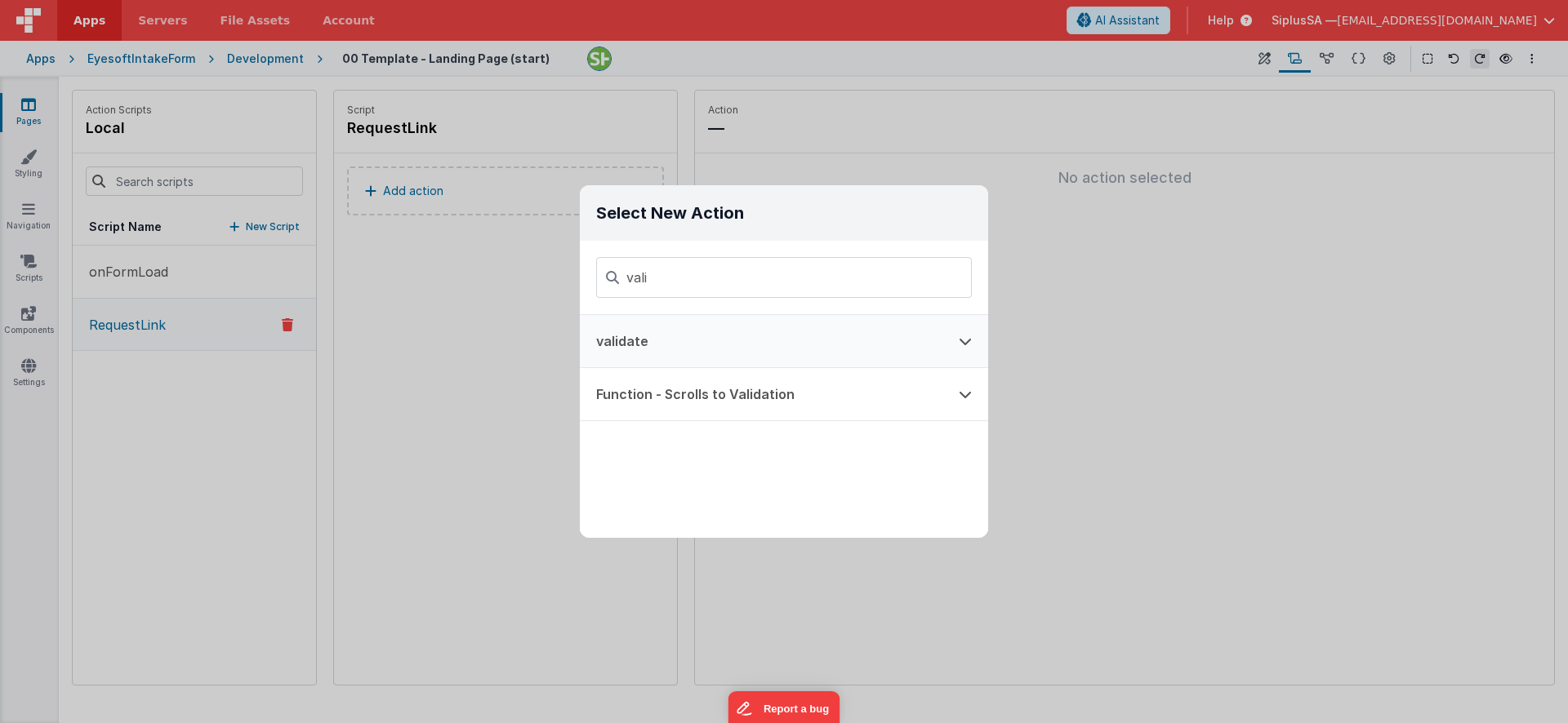
type input "vali"
click at [723, 334] on button "validate" at bounding box center [761, 341] width 363 height 52
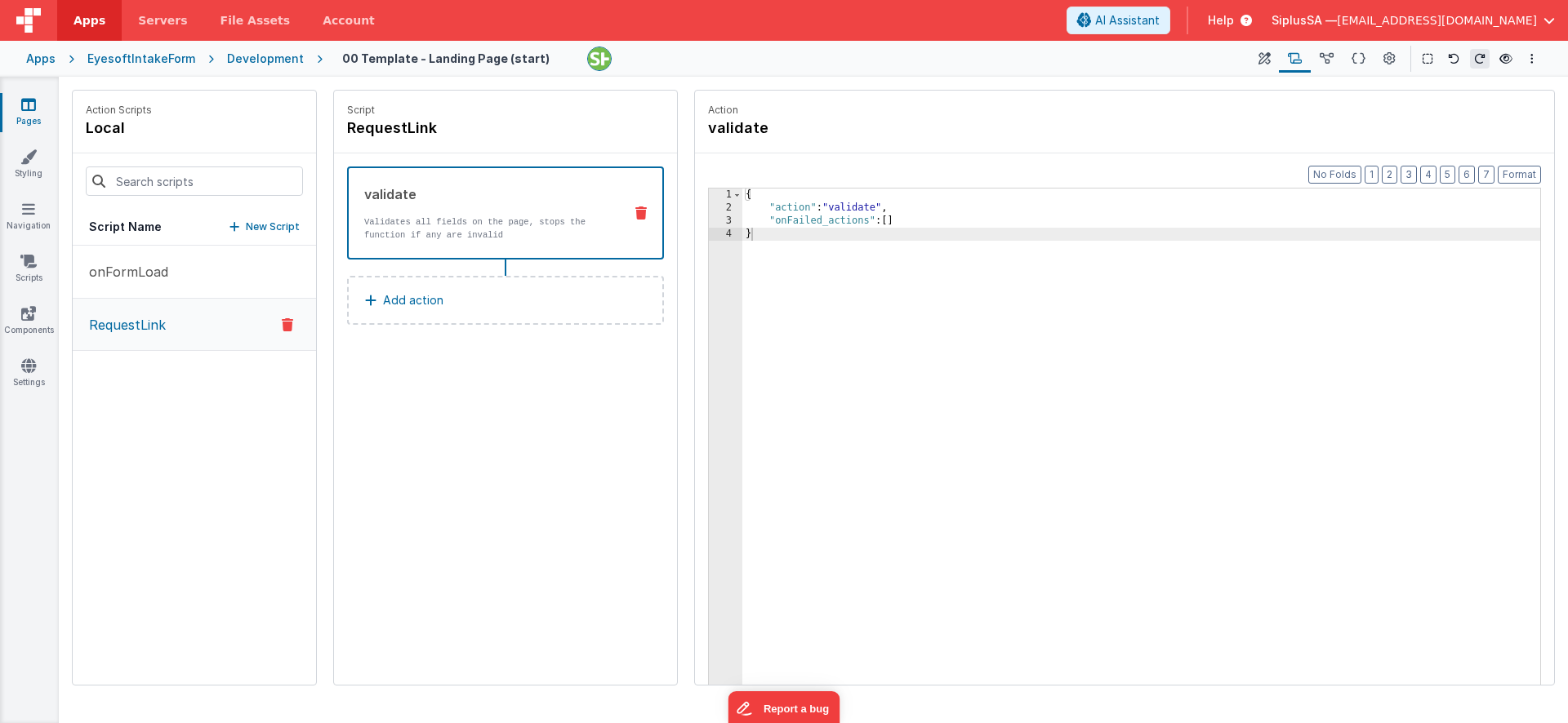
click at [497, 298] on button "Add action" at bounding box center [505, 300] width 317 height 49
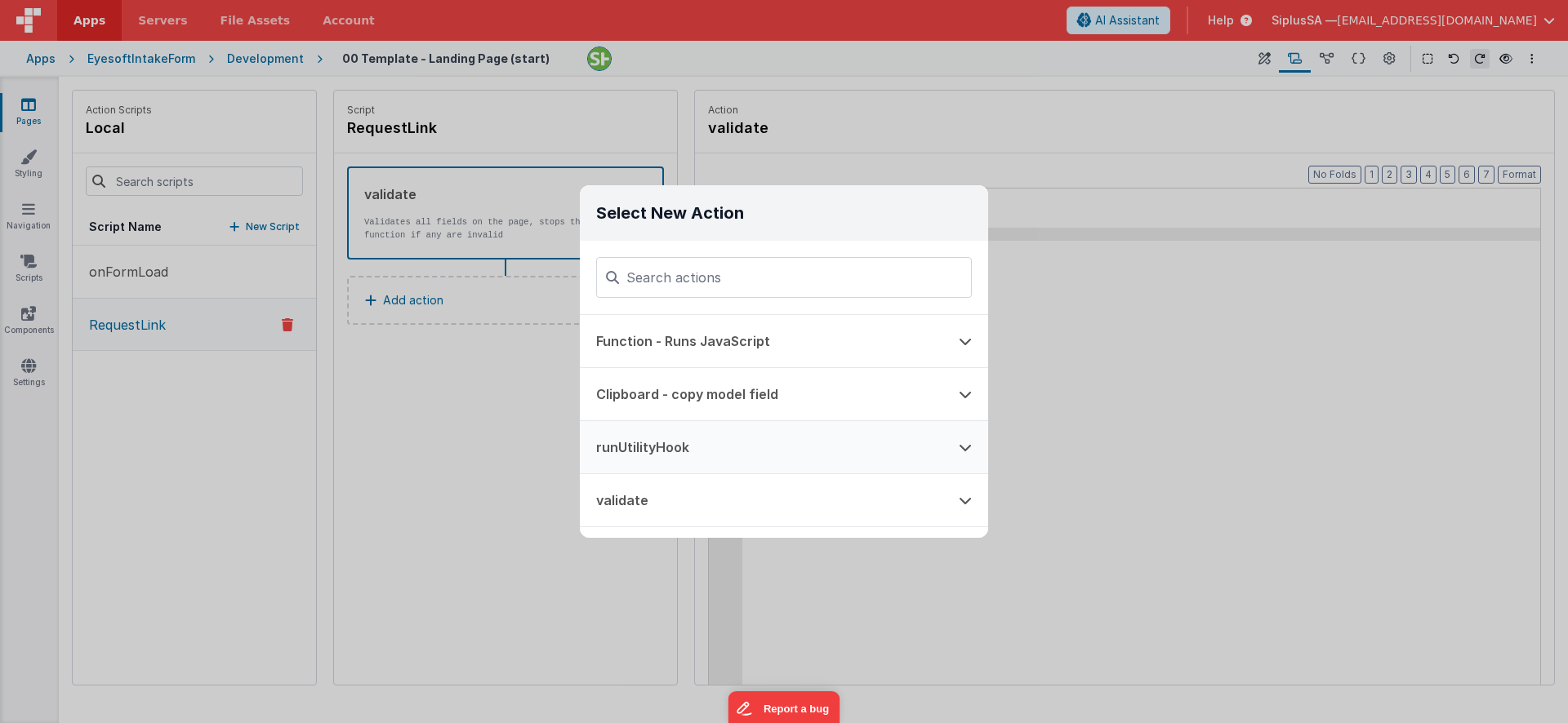
click at [715, 462] on button "runUtilityHook" at bounding box center [761, 447] width 363 height 52
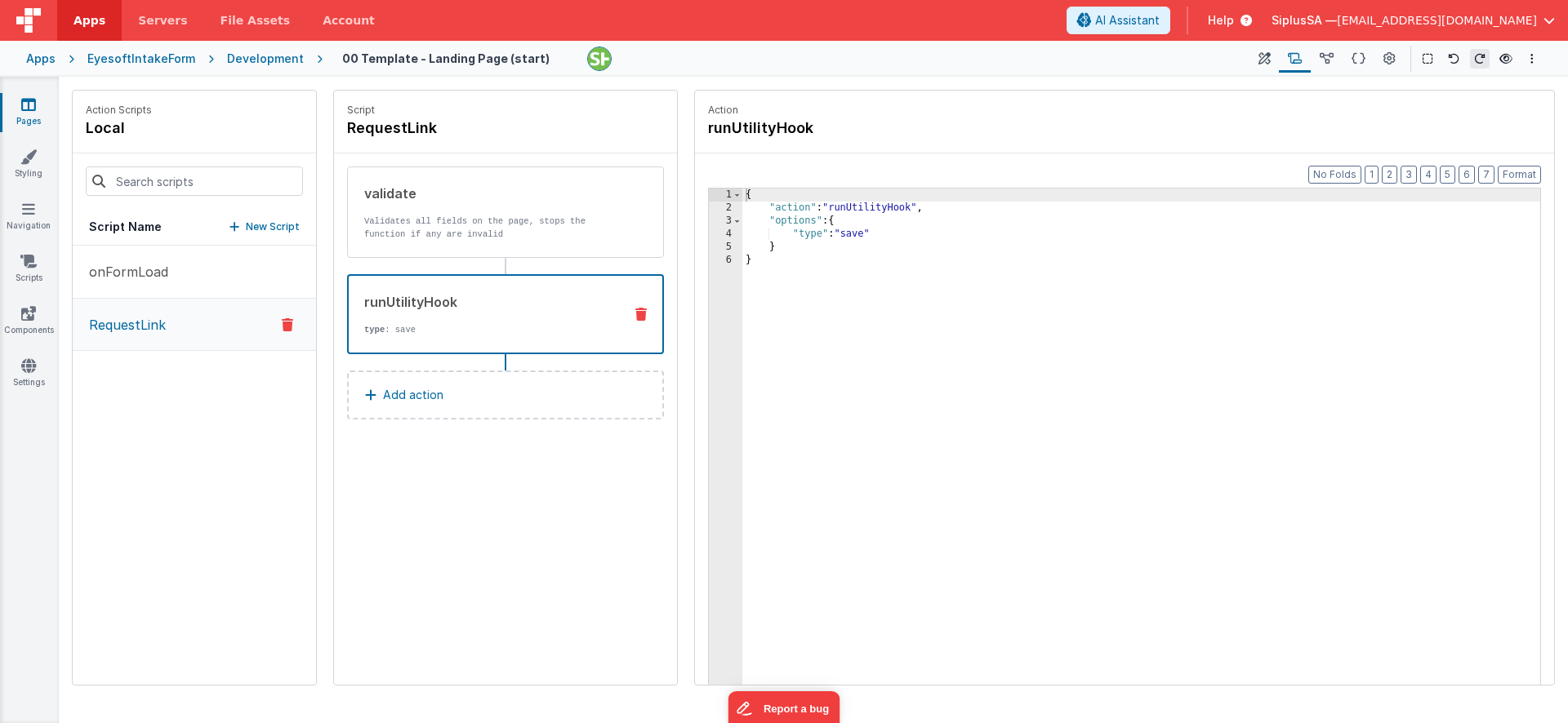
click at [715, 462] on div "1 2 3 4 5 6" at bounding box center [725, 475] width 33 height 573
click at [858, 233] on div "{ "action" : "runUtilityHook" , "options" : { "type" : "save" } }" at bounding box center [1141, 475] width 798 height 573
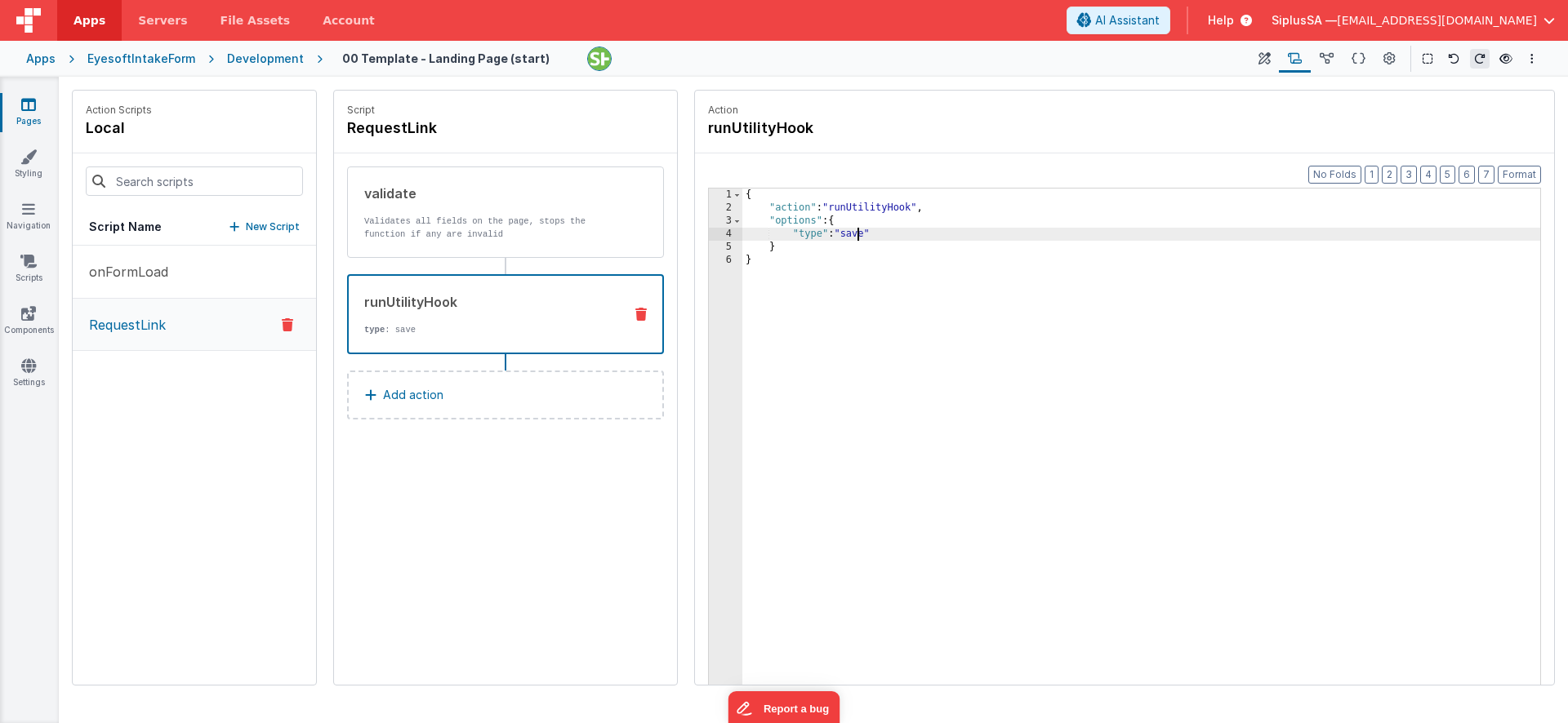
click at [858, 233] on div "{ "action" : "runUtilityHook" , "options" : { "type" : "save" } }" at bounding box center [1141, 475] width 798 height 573
click at [992, 304] on div "{ "action" : "runUtilityHook" , "options" : { "type" : "requestlink" } }" at bounding box center [1141, 475] width 798 height 573
click at [1272, 58] on button at bounding box center [1264, 58] width 29 height 27
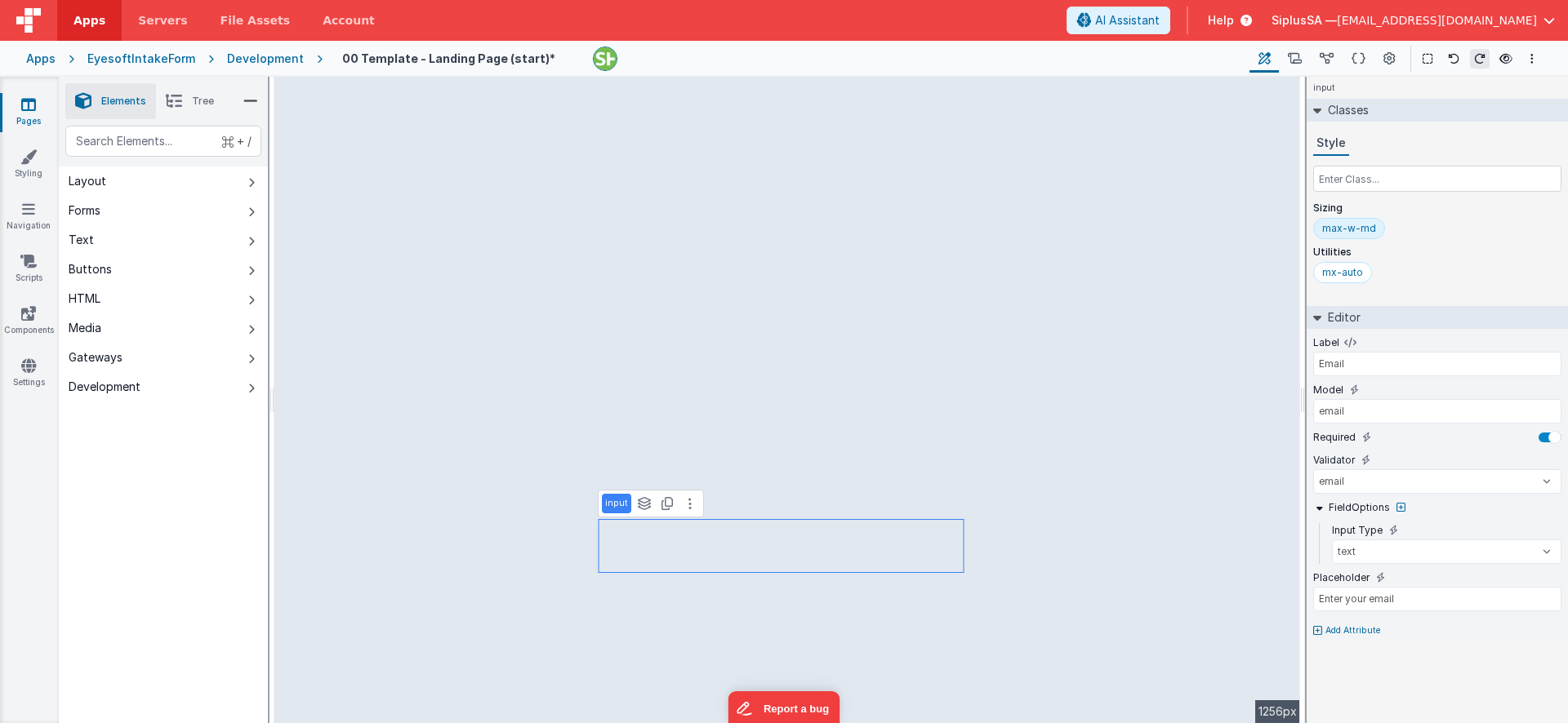
type input "BUTTON"
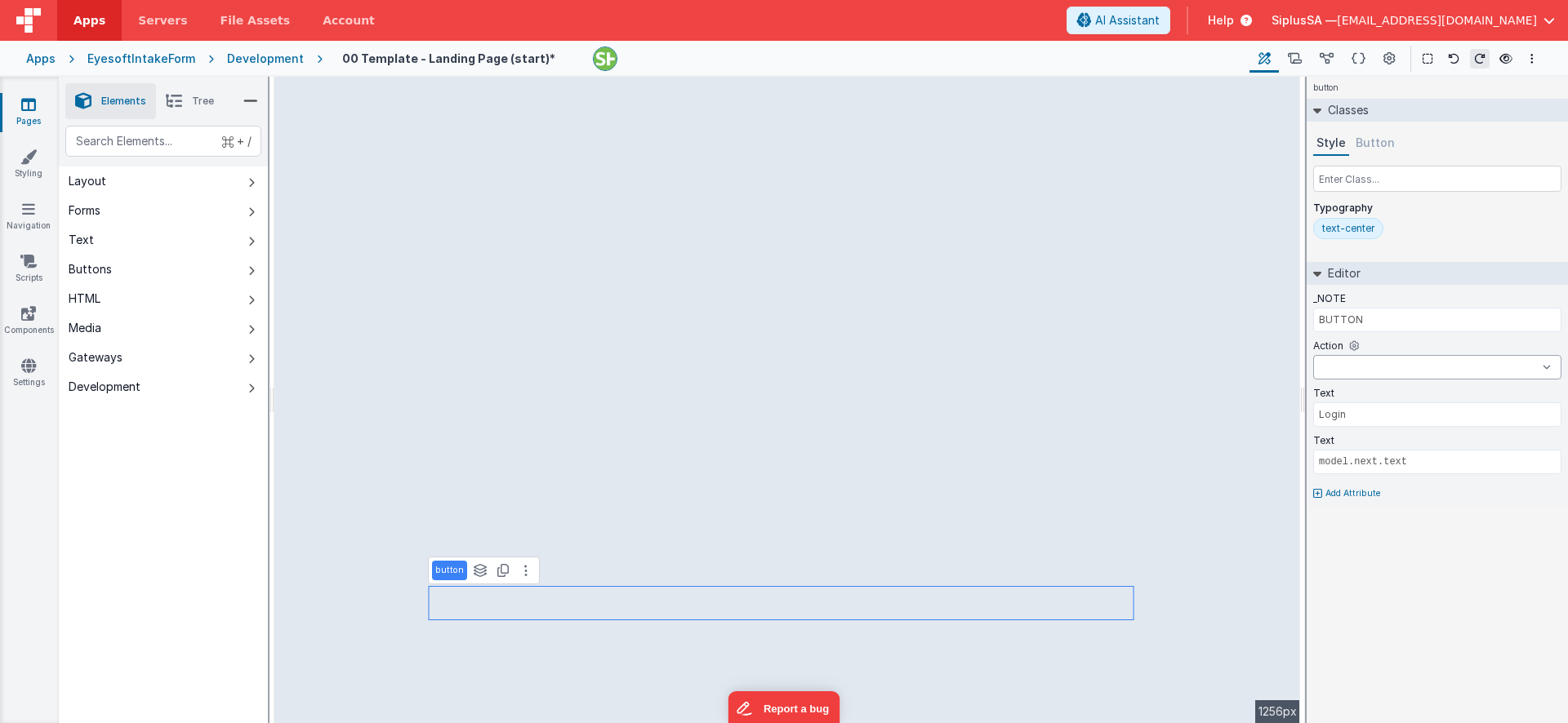
click at [1414, 370] on select "onFormLoad RequestLink onAppLoad previous" at bounding box center [1438, 368] width 248 height 25
select select "RequestLink"
click at [1314, 355] on select "onFormLoad RequestLink onAppLoad previous" at bounding box center [1438, 368] width 248 height 25
click at [1396, 57] on button at bounding box center [1389, 58] width 29 height 27
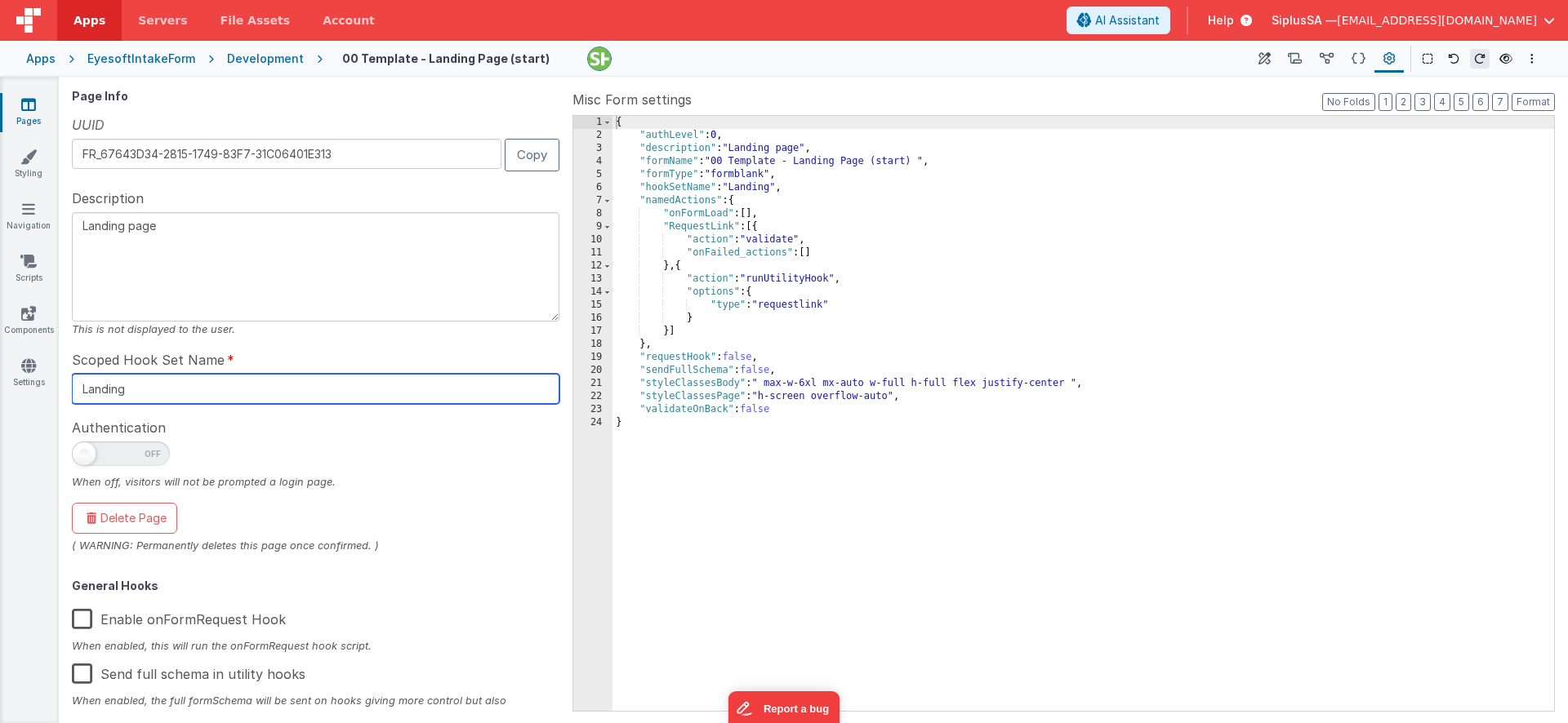
click at [277, 392] on input "Landing" at bounding box center [316, 389] width 487 height 30
type input "Login"
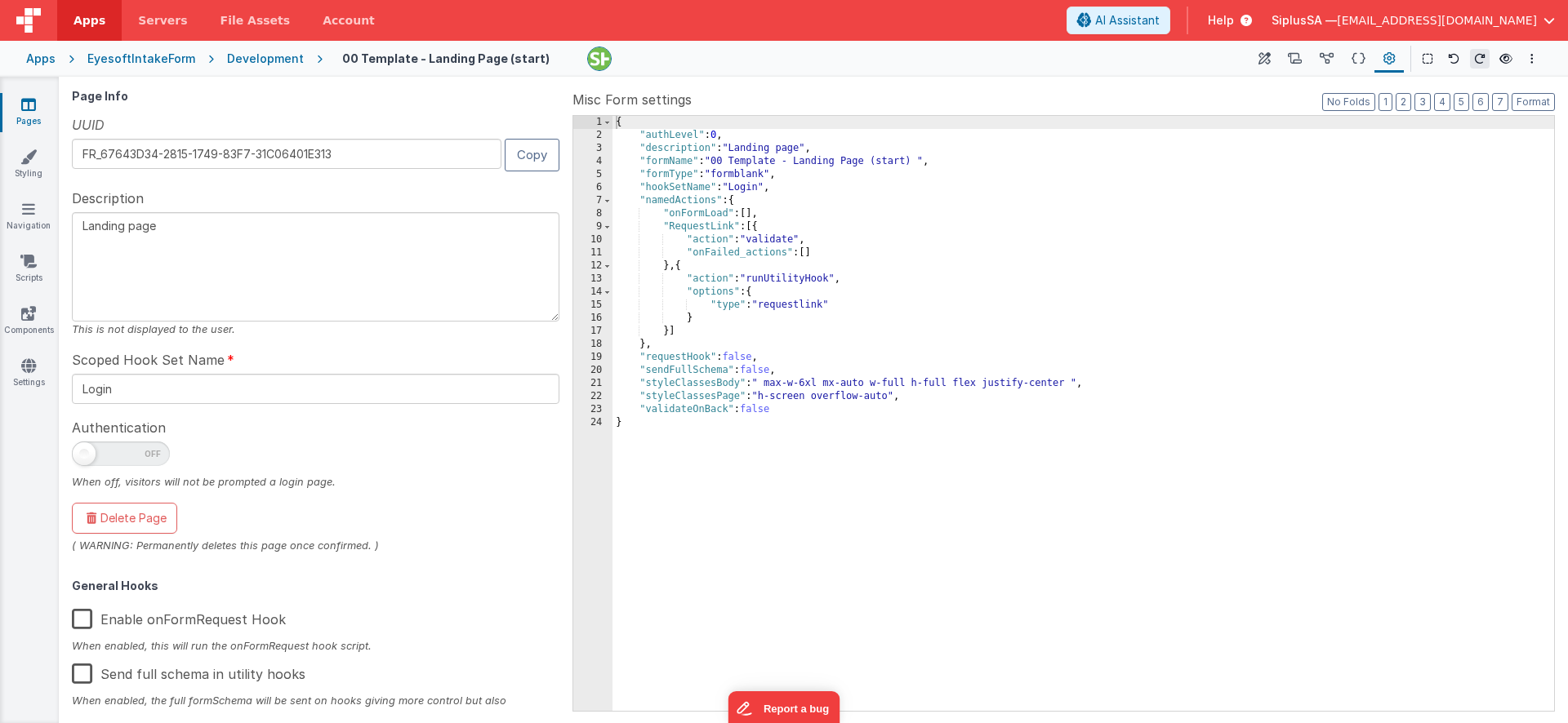
click at [202, 240] on textarea "Landing page" at bounding box center [316, 266] width 487 height 109
click at [74, 227] on textarea "Landing page" at bounding box center [316, 266] width 487 height 109
type textarea "LoginPage"
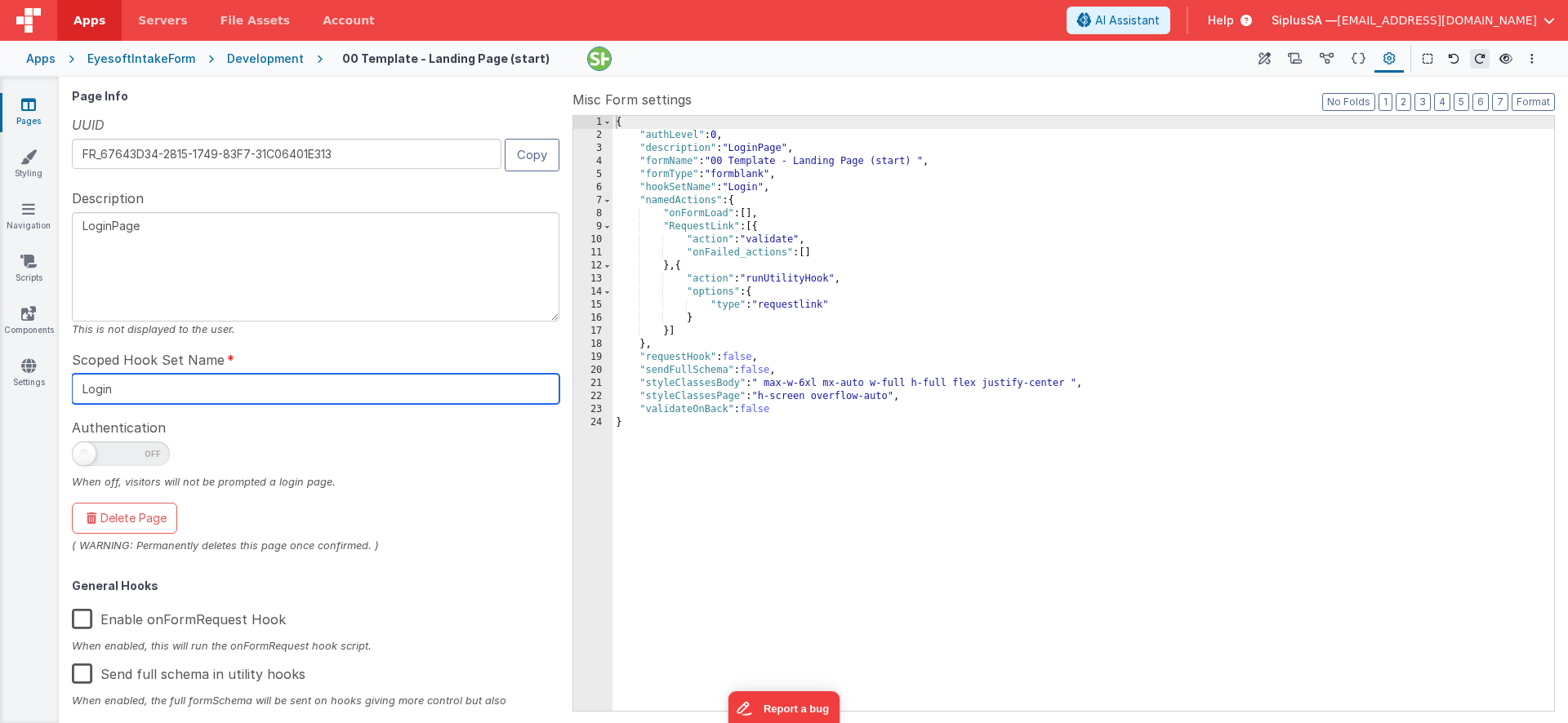
click at [129, 395] on input "Login" at bounding box center [316, 389] width 487 height 30
type input "LoginPage"
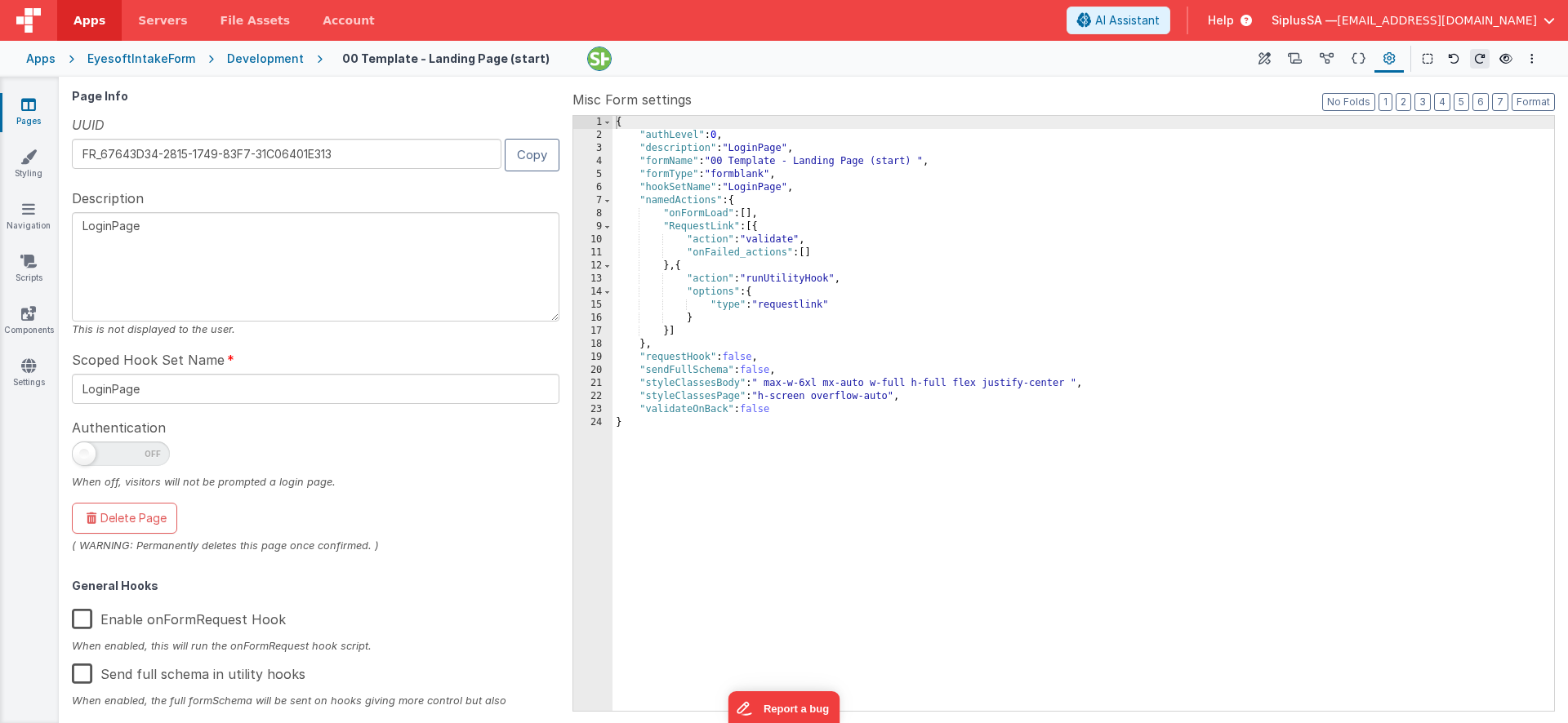
click at [394, 438] on div "Authentication When off, visitors will not be prompted a login page." at bounding box center [316, 453] width 487 height 73
click at [1256, 65] on button at bounding box center [1264, 58] width 29 height 27
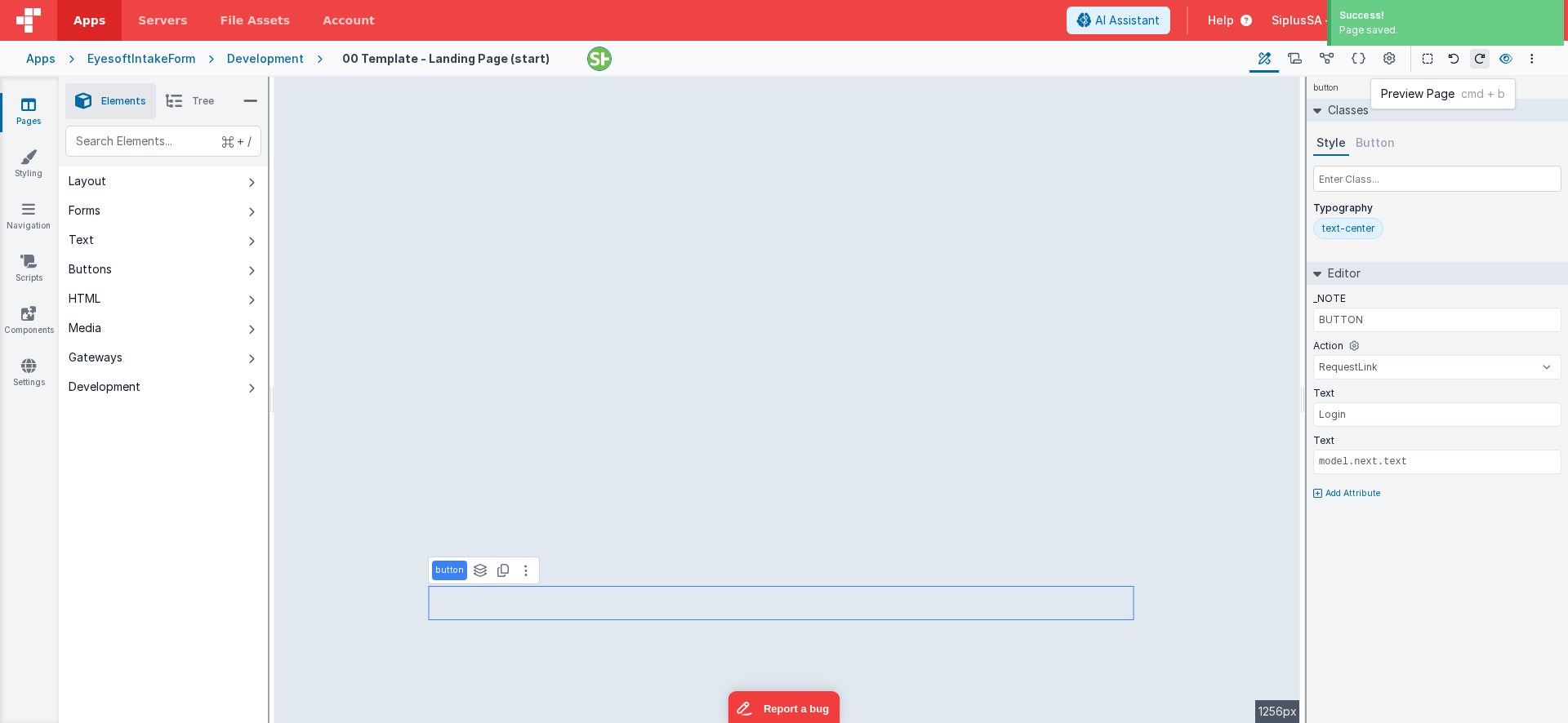
click at [1507, 67] on button at bounding box center [1506, 59] width 20 height 23
click at [1502, 58] on icon at bounding box center [1506, 59] width 13 height 11
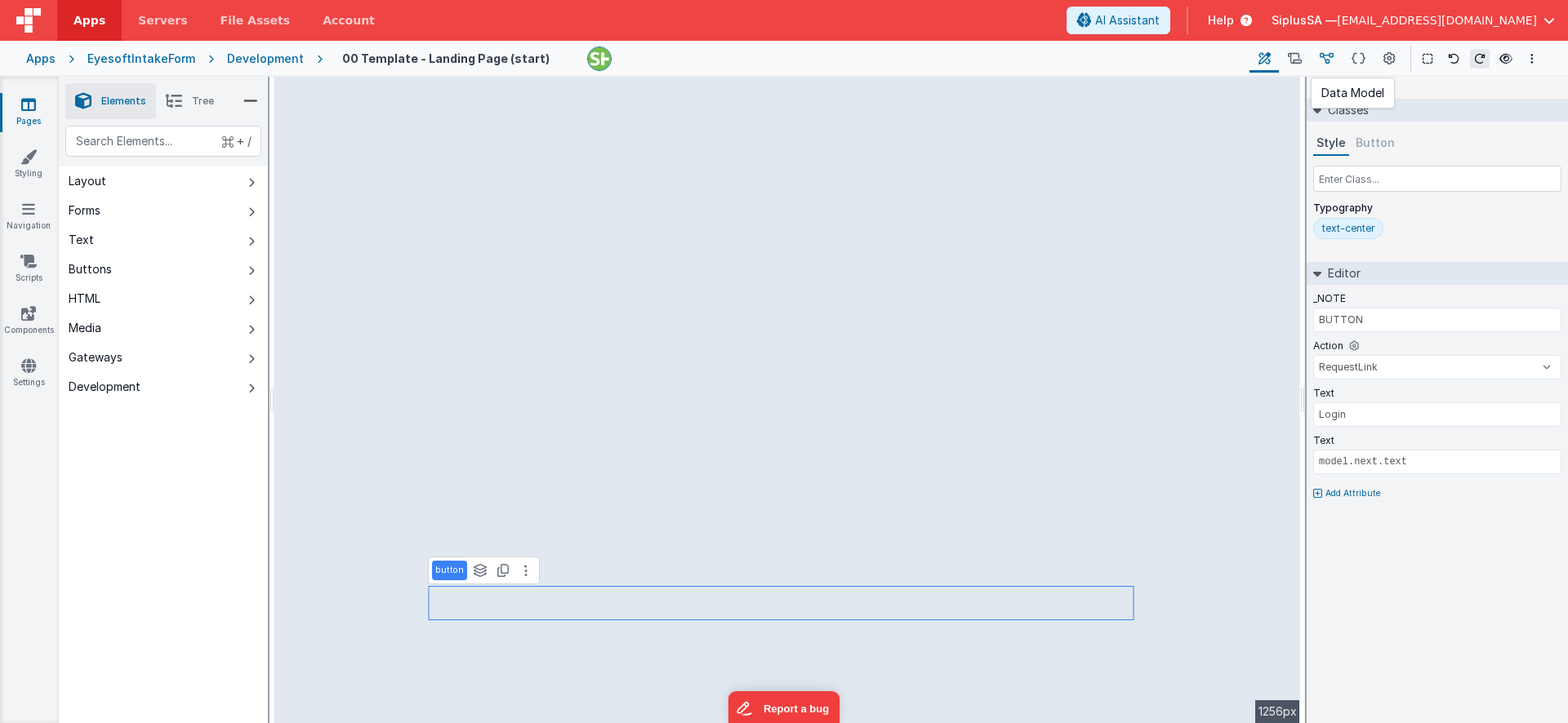
click at [1325, 60] on icon at bounding box center [1326, 59] width 14 height 17
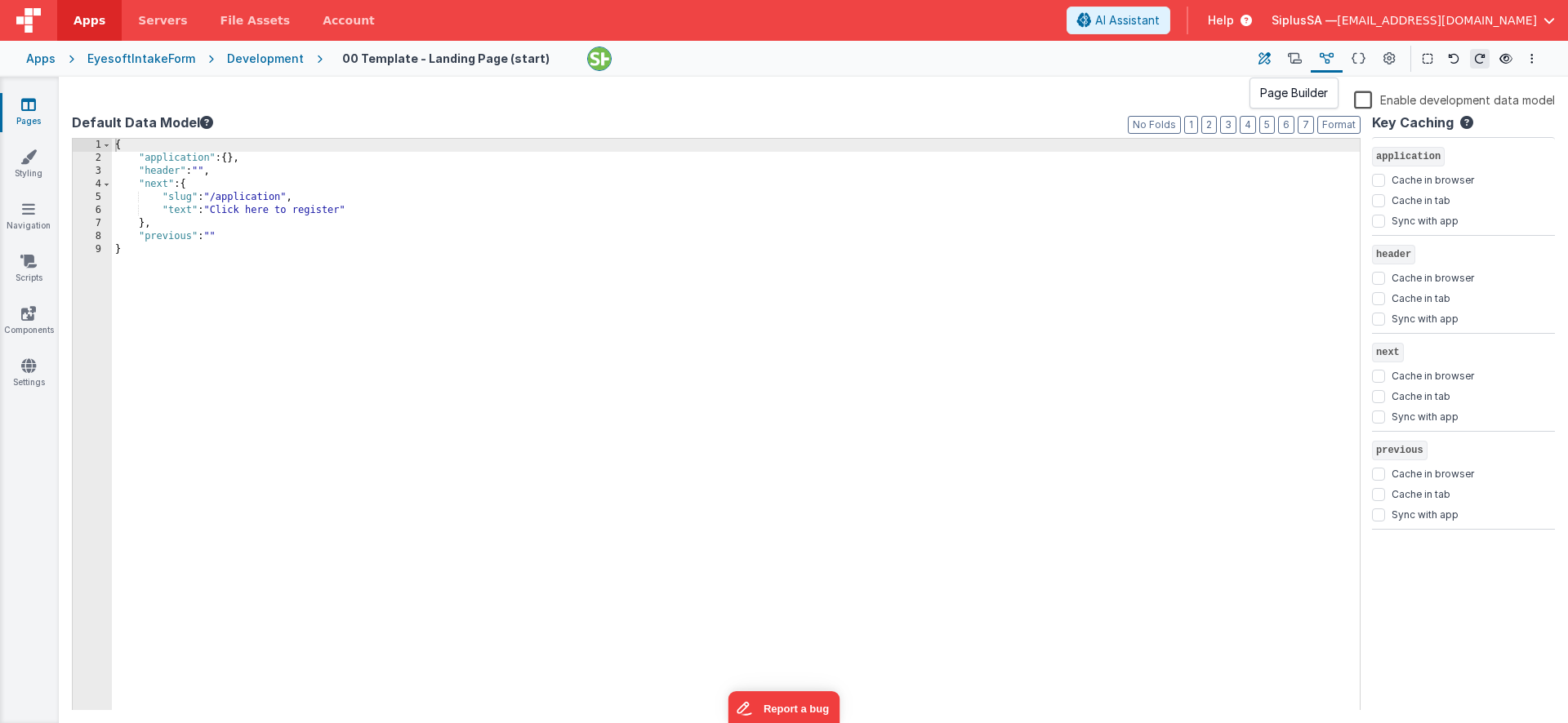
click at [1267, 59] on icon at bounding box center [1265, 59] width 12 height 17
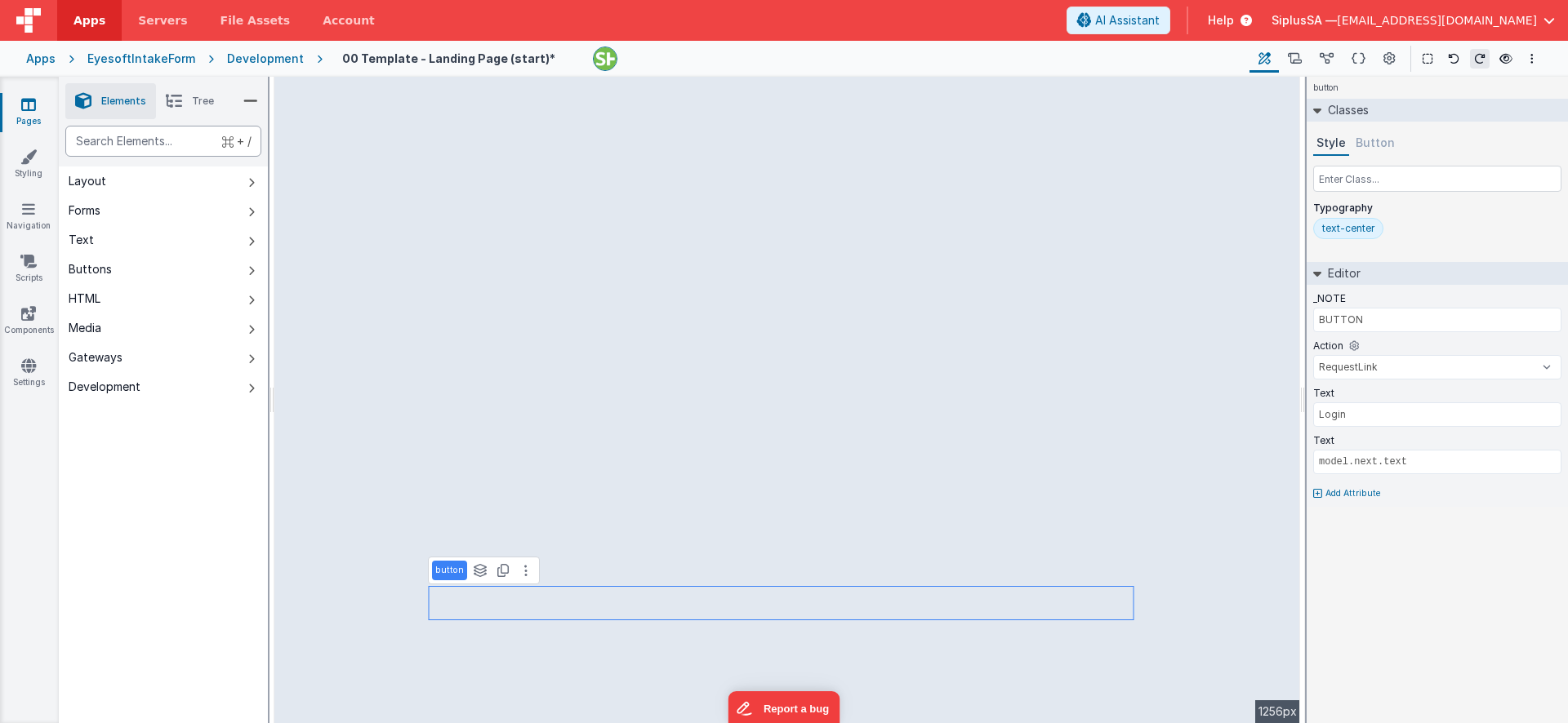
click at [130, 136] on div "text" at bounding box center [163, 141] width 196 height 31
type div "button"
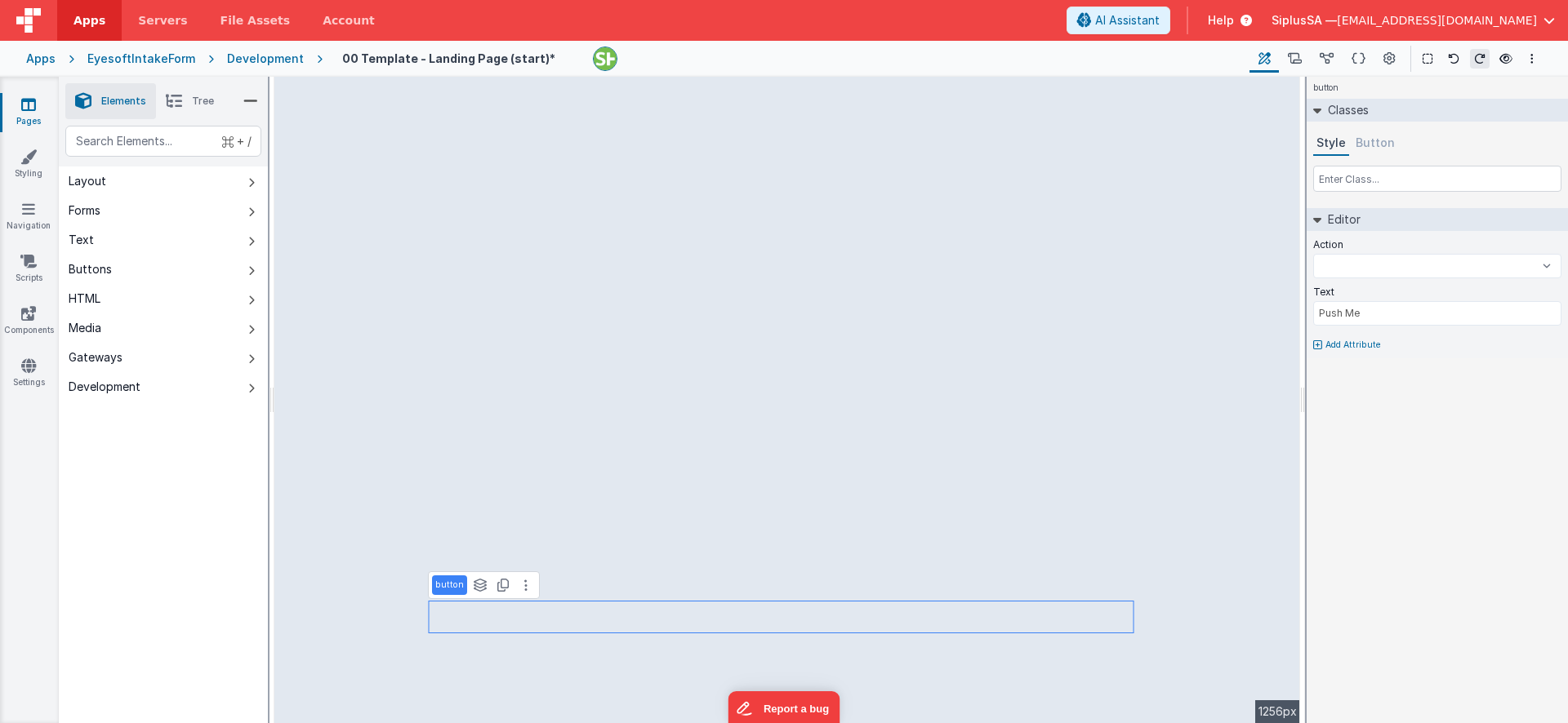
select select
select select "RequestLink"
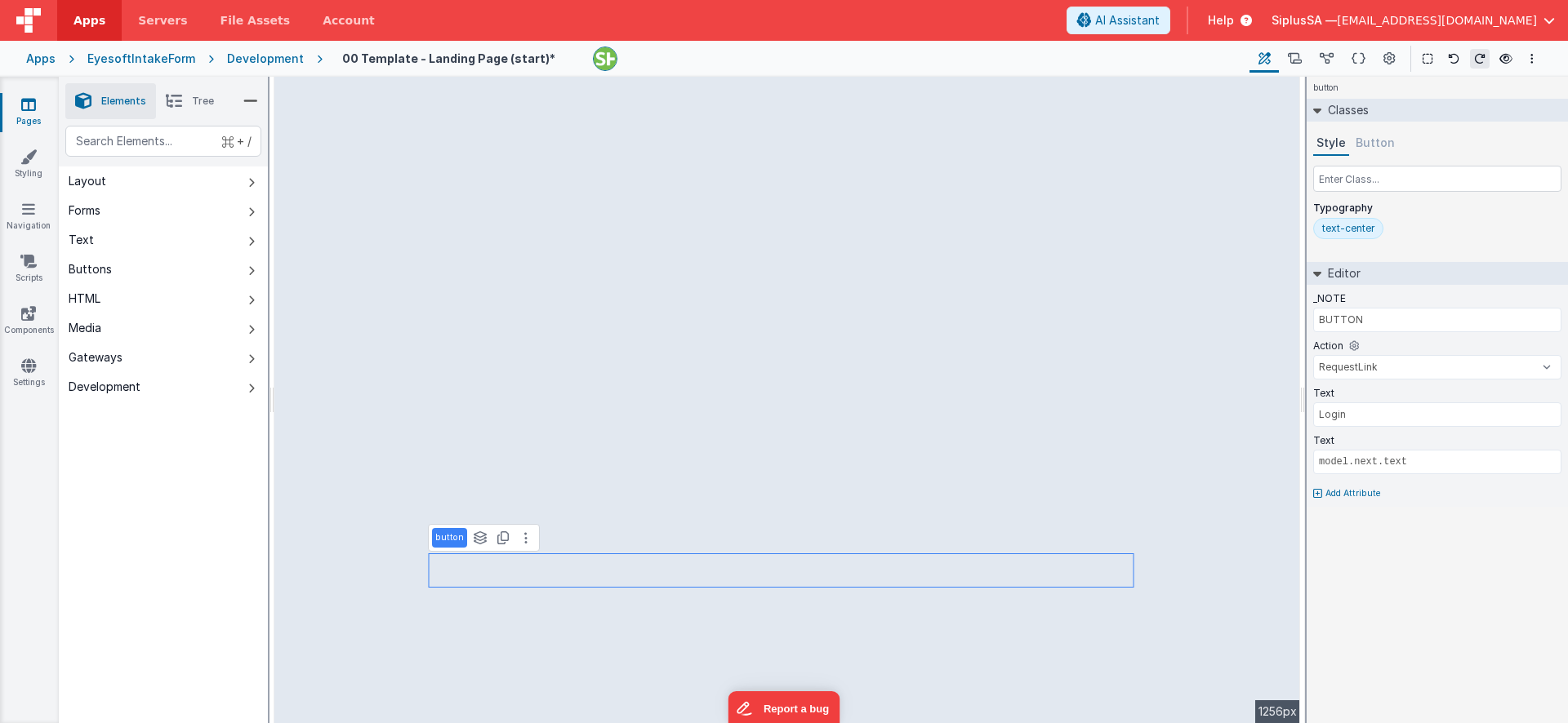
click at [1378, 145] on button "Button" at bounding box center [1376, 144] width 46 height 25
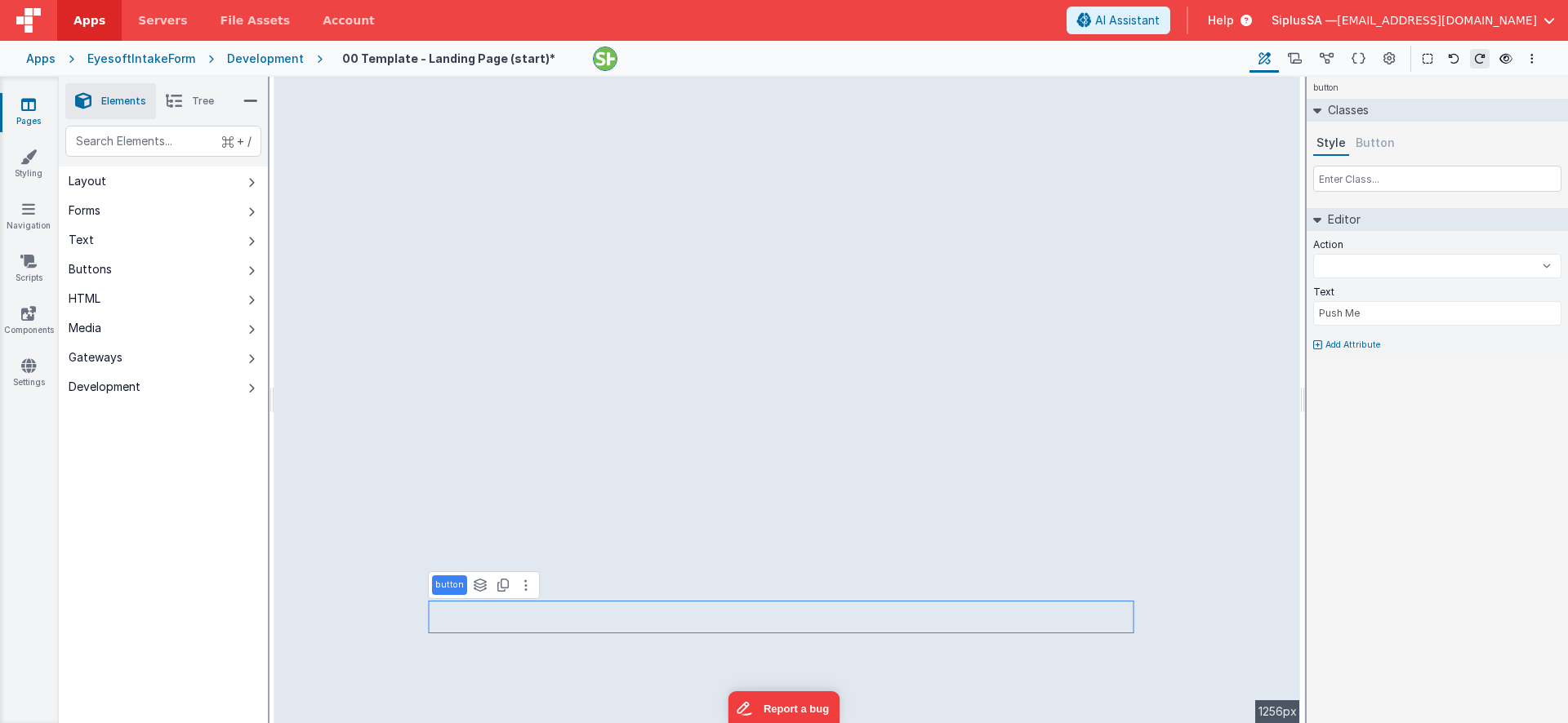
click at [1383, 142] on button "Button" at bounding box center [1376, 144] width 46 height 25
select select
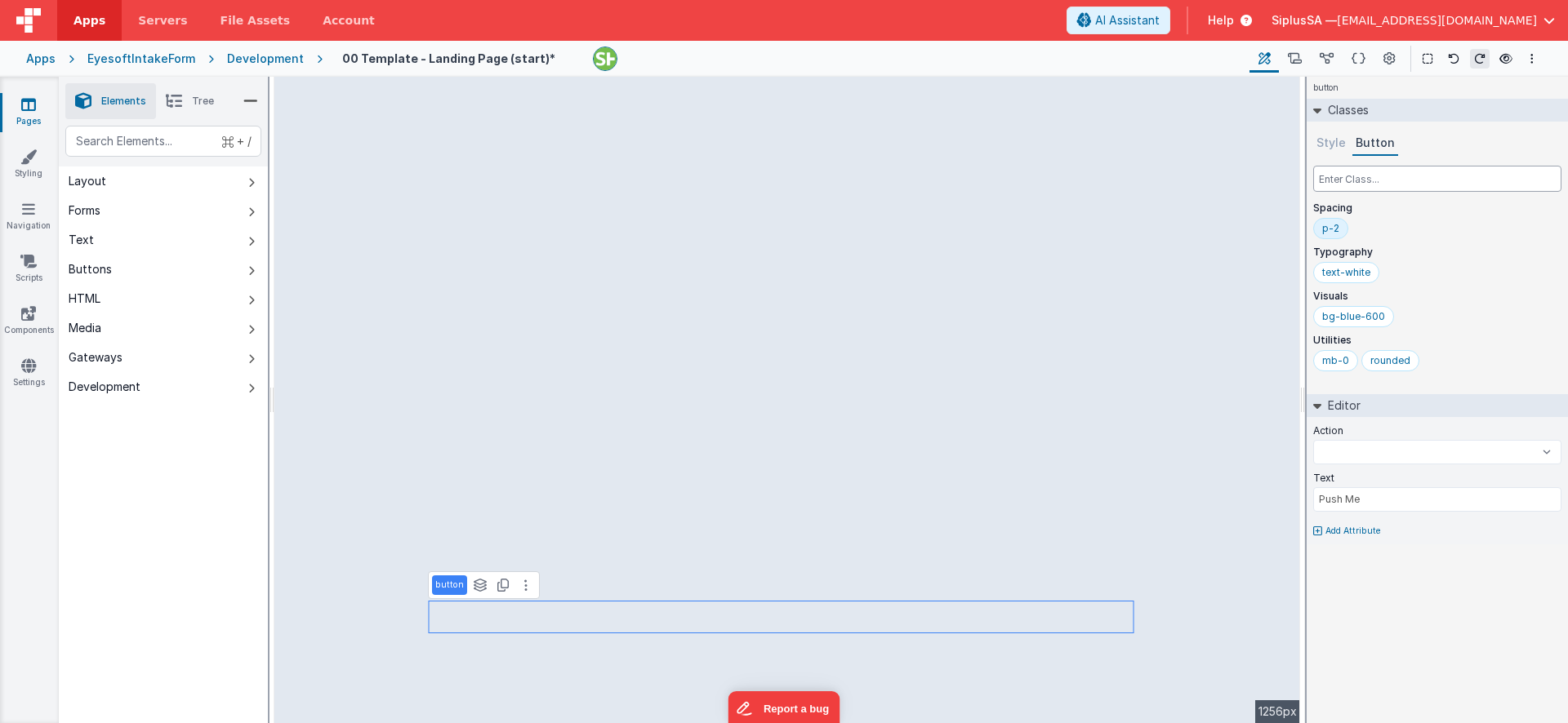
click at [1372, 187] on input "text" at bounding box center [1438, 179] width 248 height 27
type input "b"
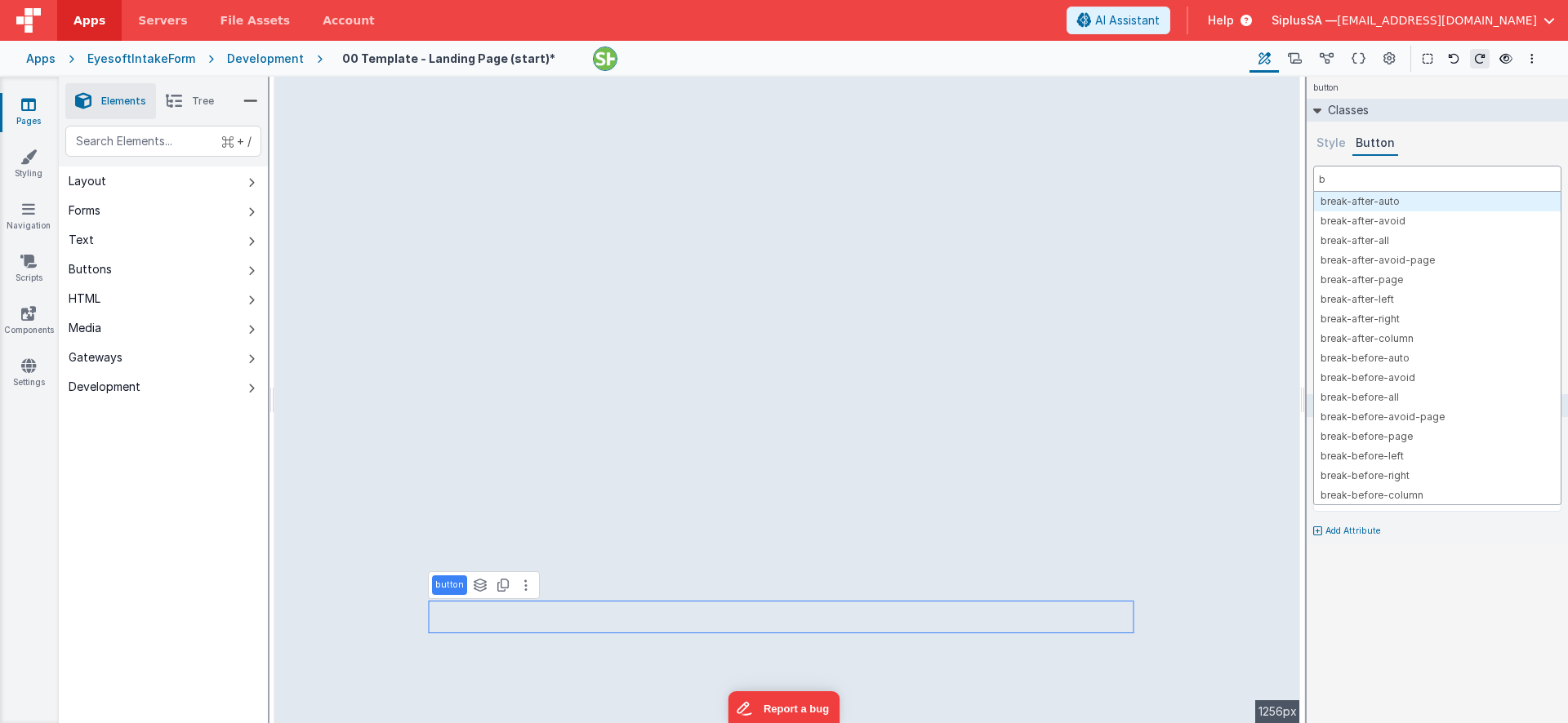
select select
type input "bt"
select select
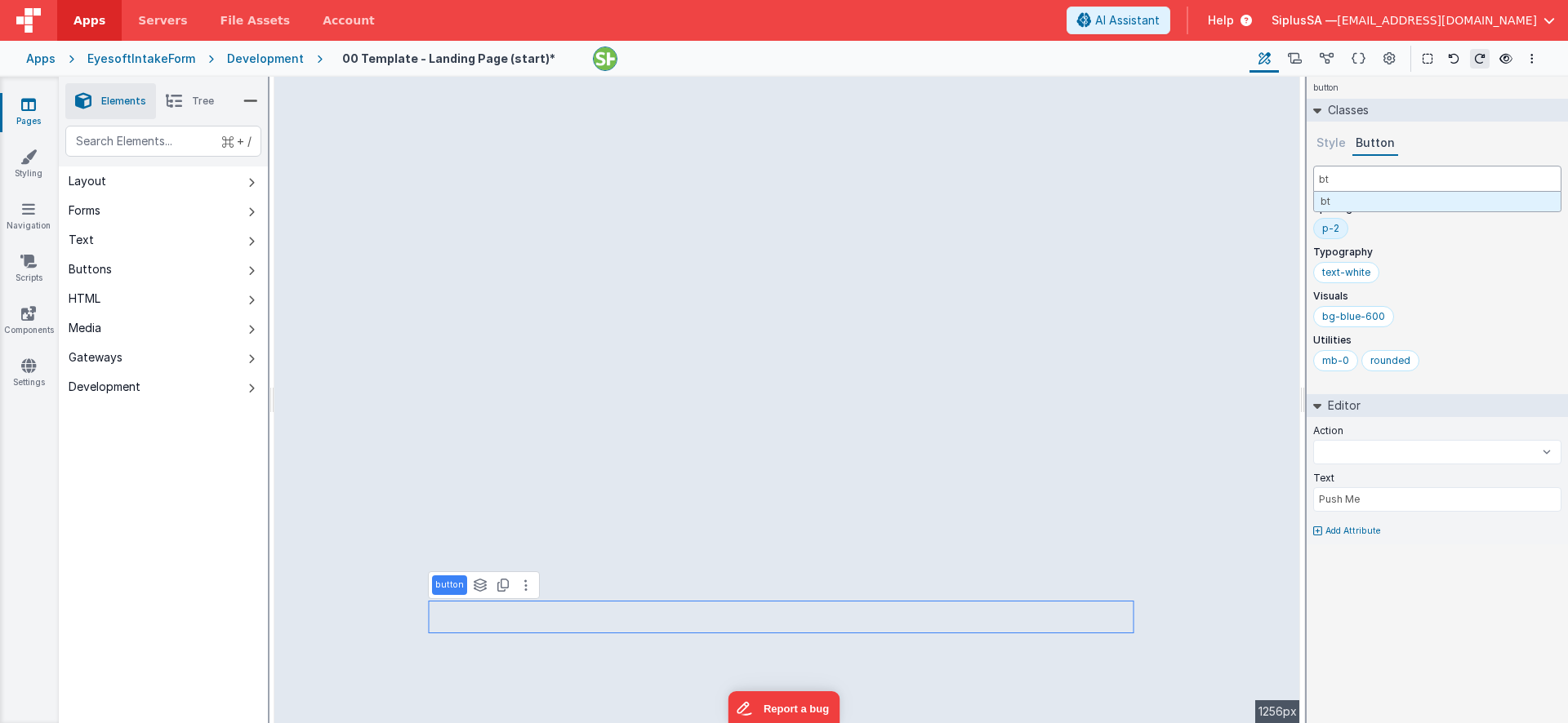
type input "btn"
select select
type input "btn-"
select select
type input "btn-p"
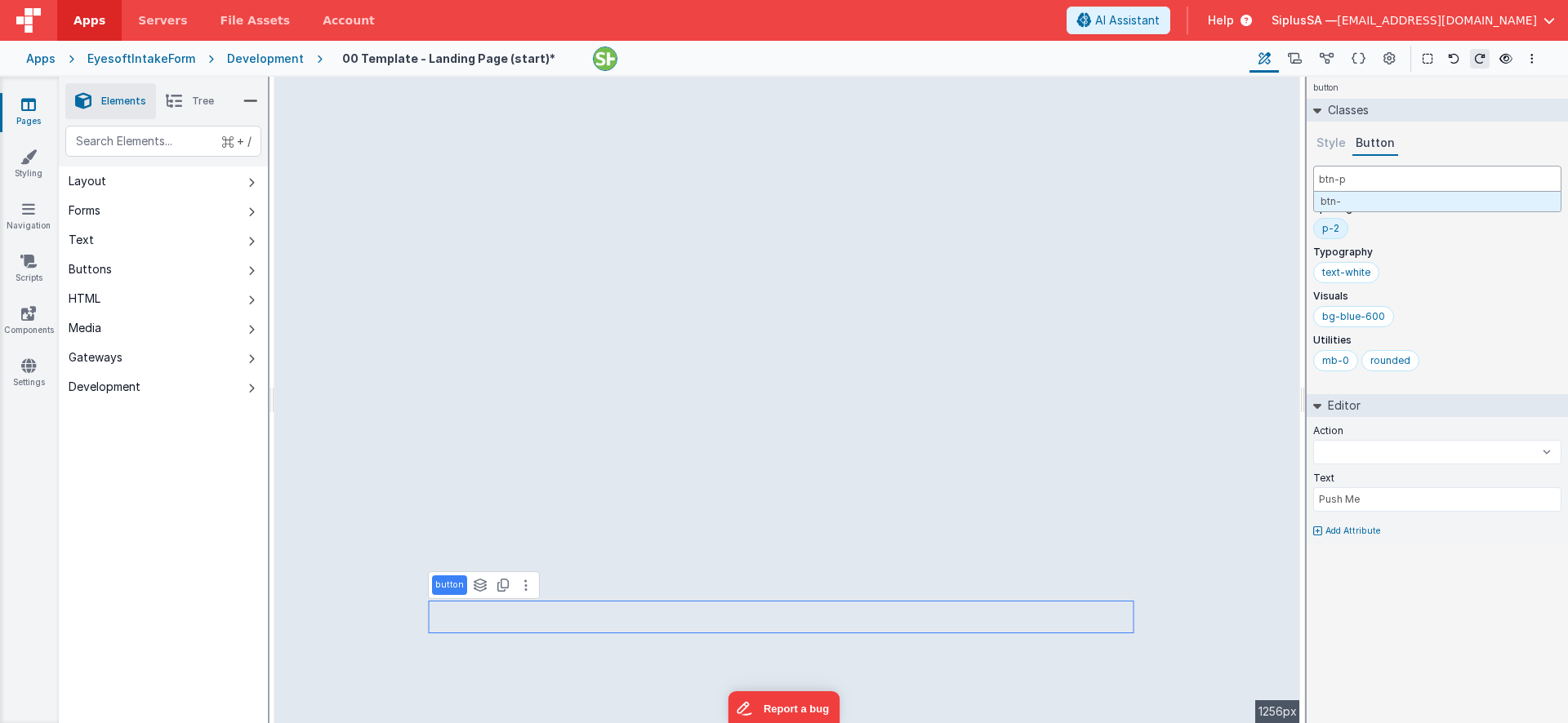
select select
type input "btn-pr"
select select
type input "btn-pri"
select select
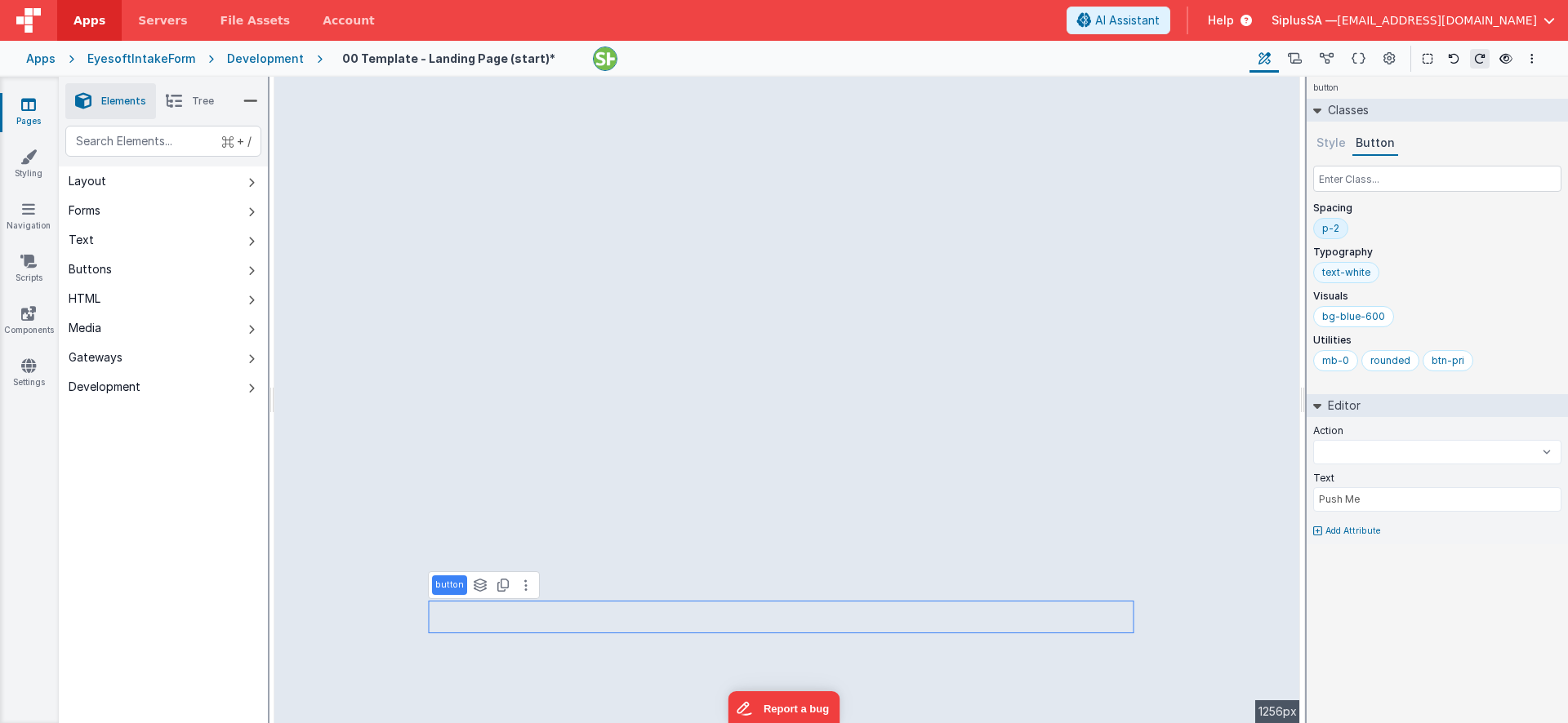
click at [1359, 278] on div "text-white" at bounding box center [1346, 273] width 48 height 13
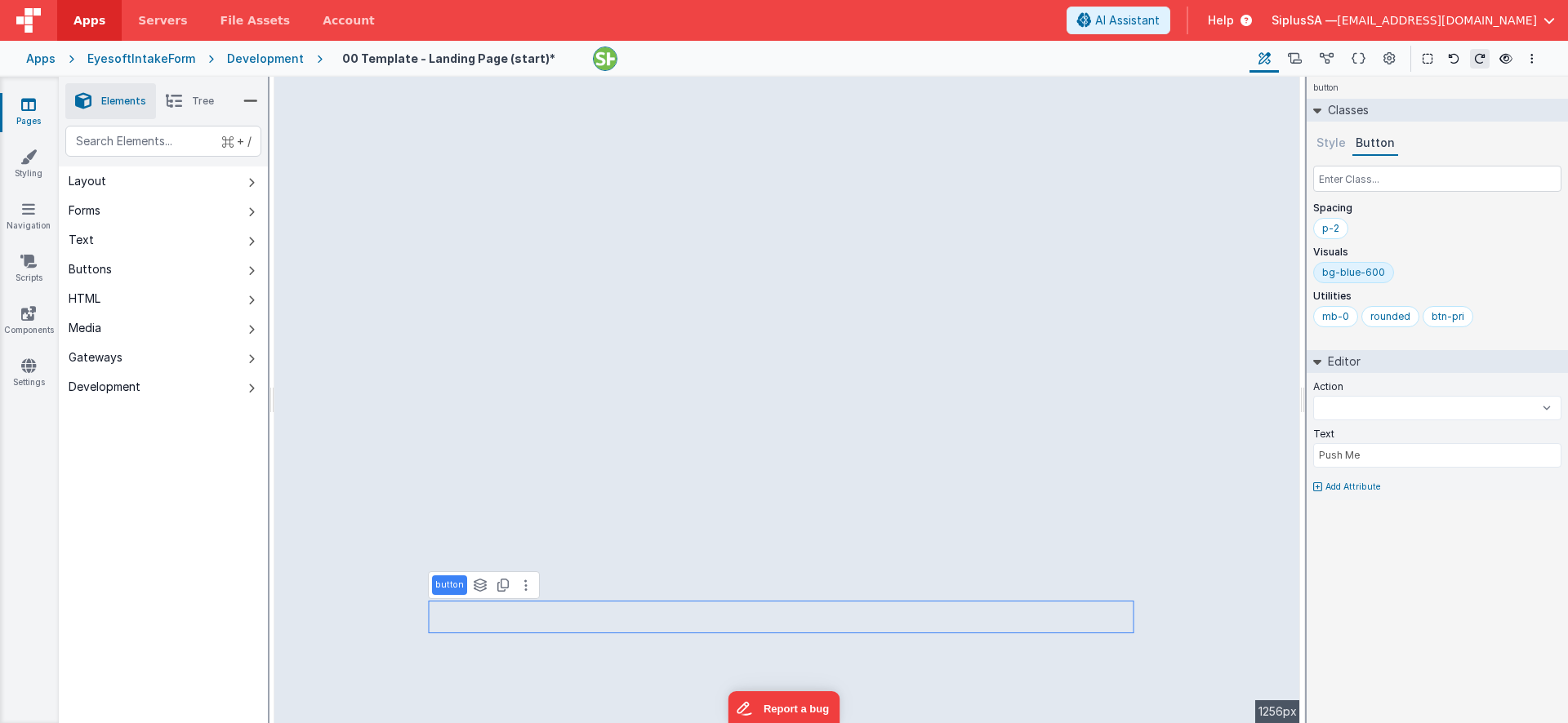
click at [1359, 278] on div "bg-blue-600" at bounding box center [1354, 273] width 63 height 13
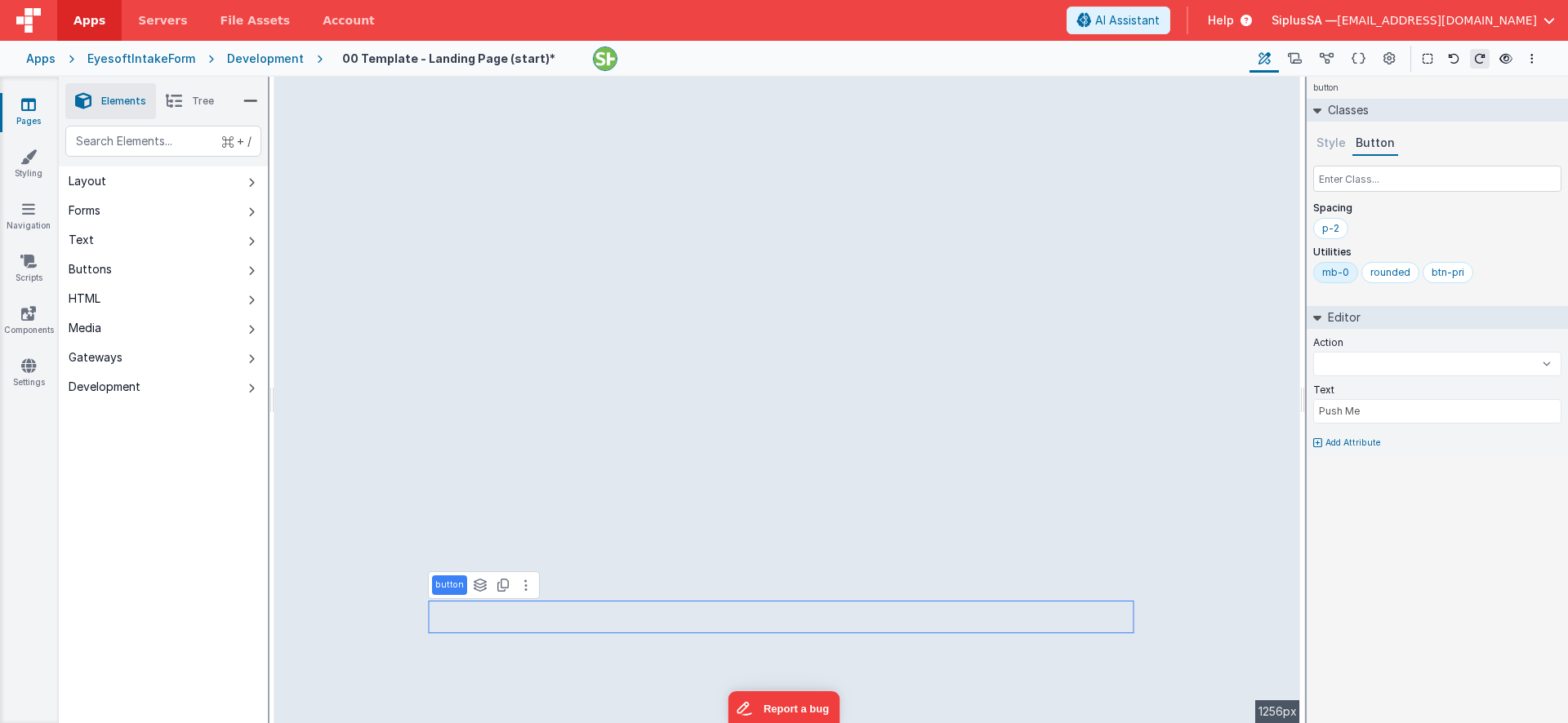
click at [1343, 275] on div "mb-0" at bounding box center [1336, 273] width 27 height 13
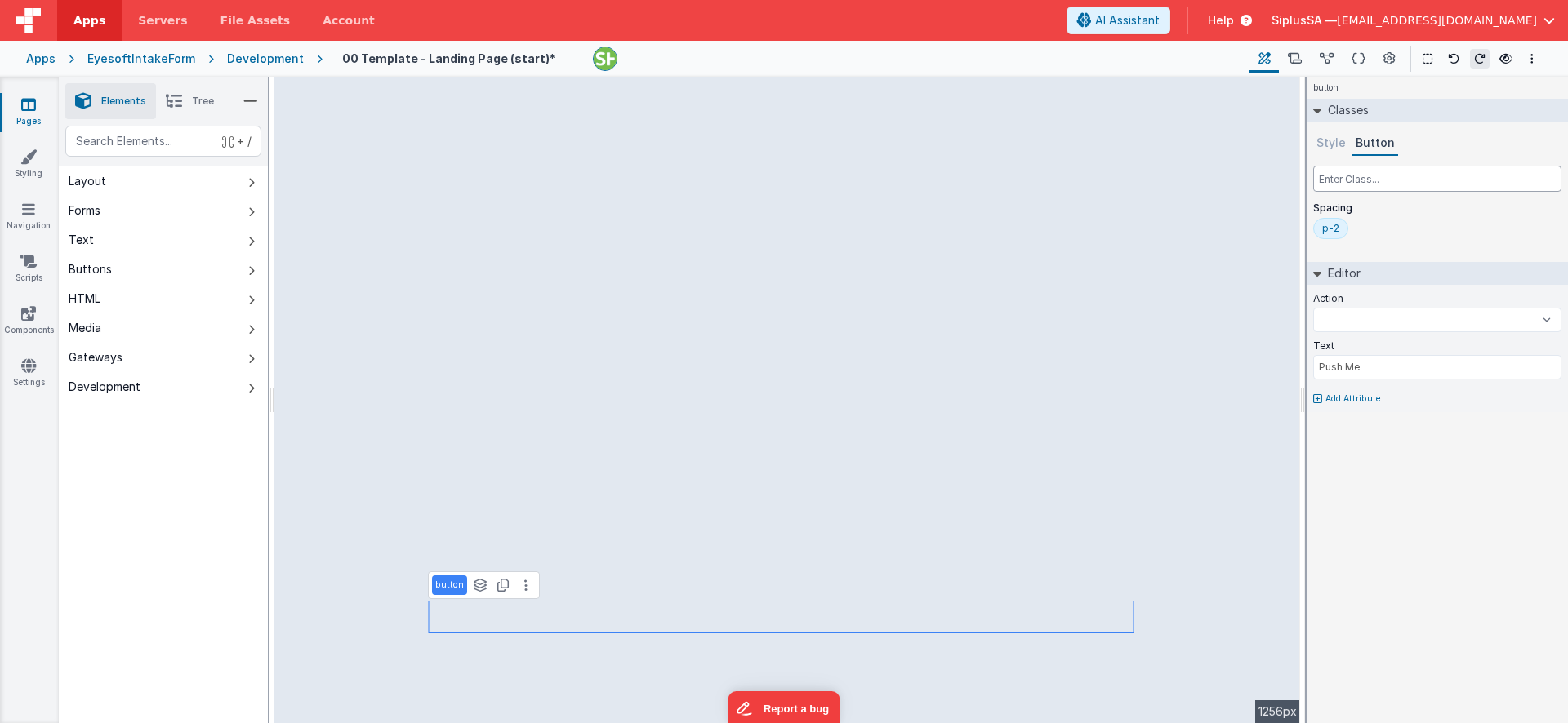
click at [1370, 182] on input "text" at bounding box center [1438, 179] width 248 height 27
click at [1334, 229] on div "p-2" at bounding box center [1331, 228] width 17 height 13
select select
click at [1376, 178] on input "text" at bounding box center [1438, 179] width 248 height 27
type input "b"
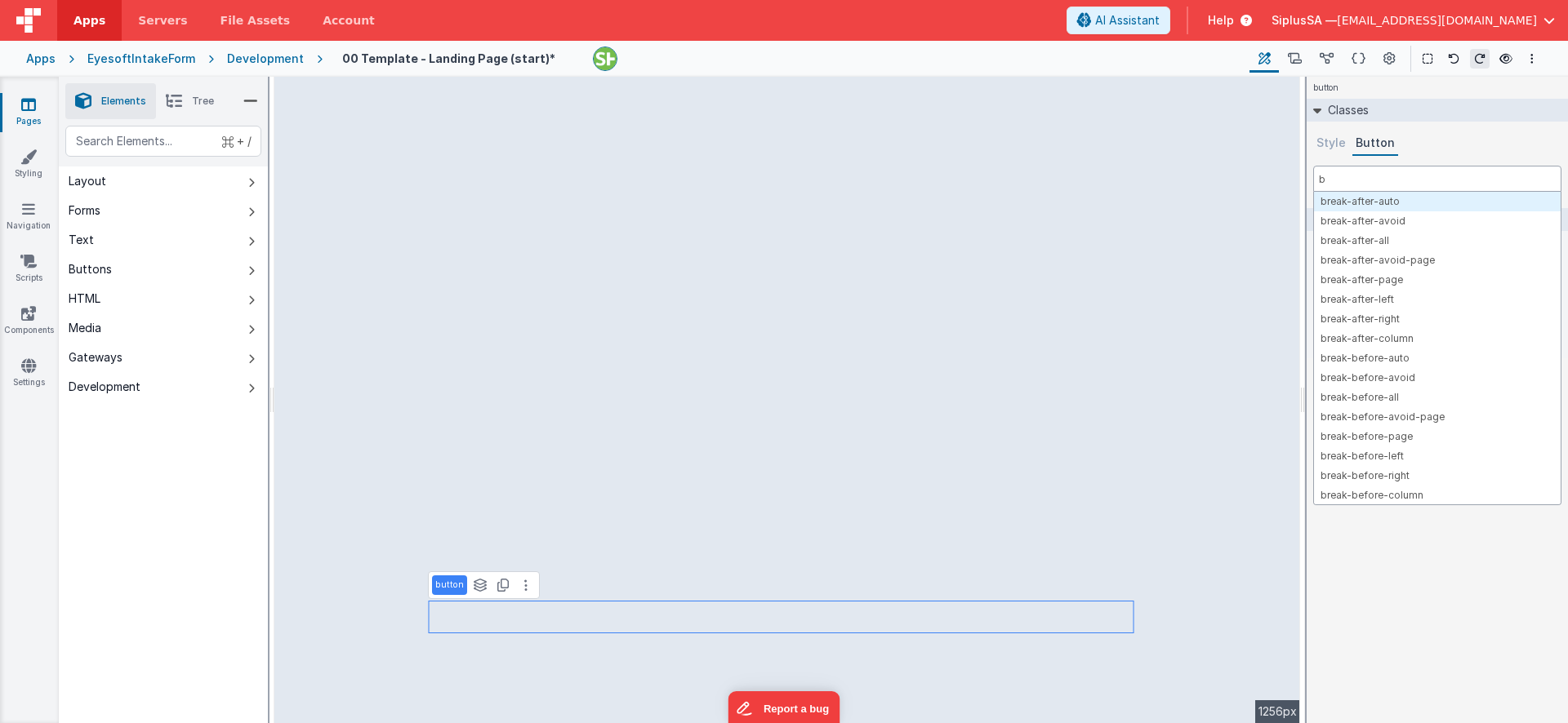
select select
type input "bt"
select select
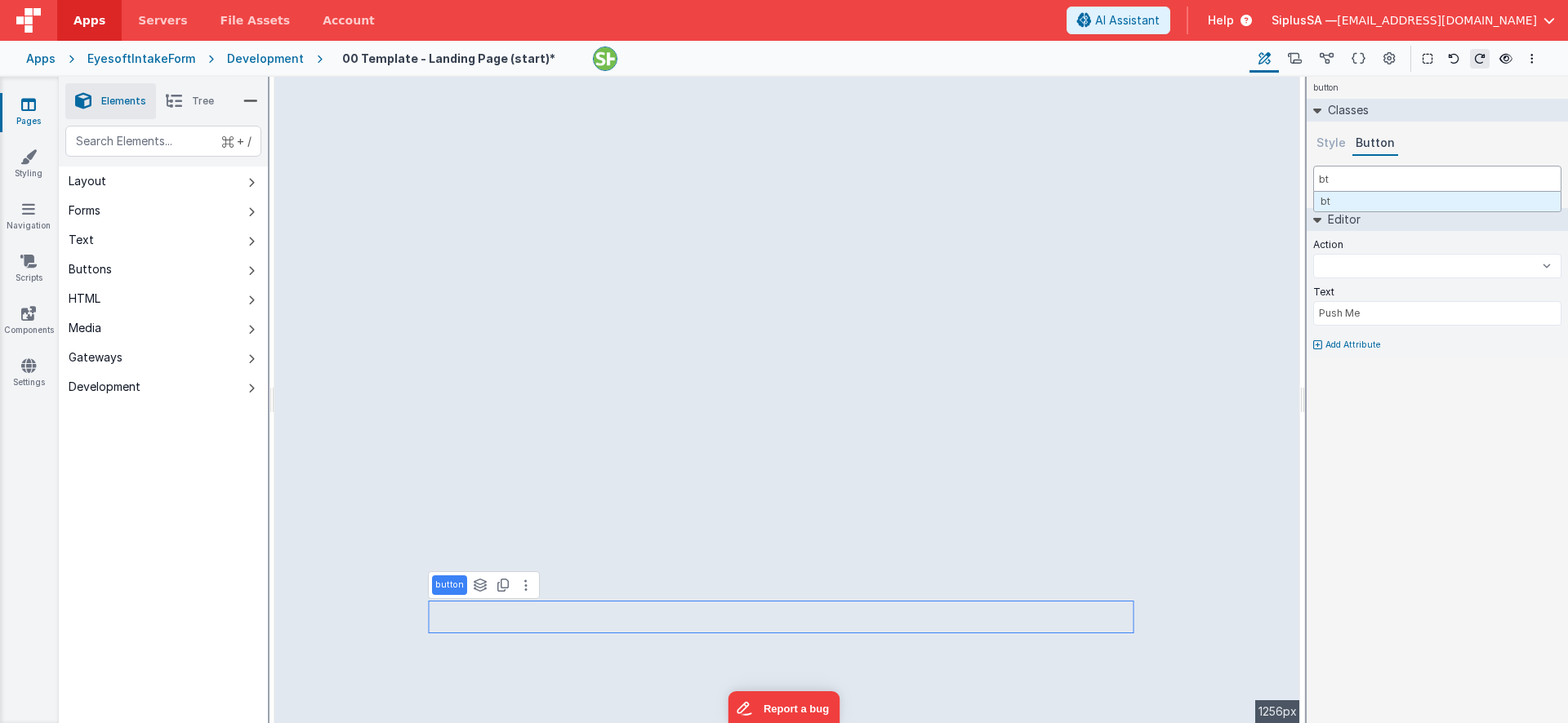
type input "btn"
select select
type input "btn-"
select select
type input "btn-p"
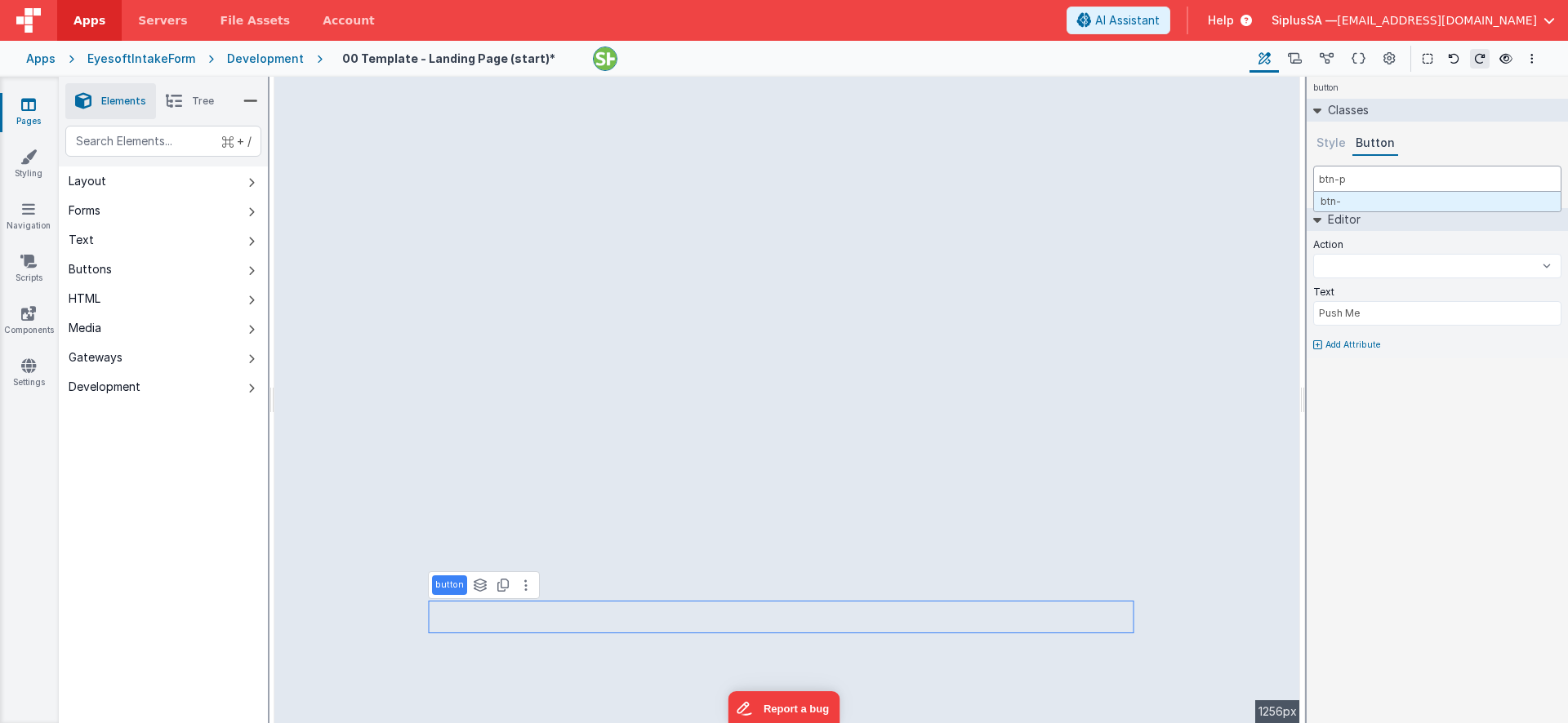
select select
type input "btn-pri"
select select
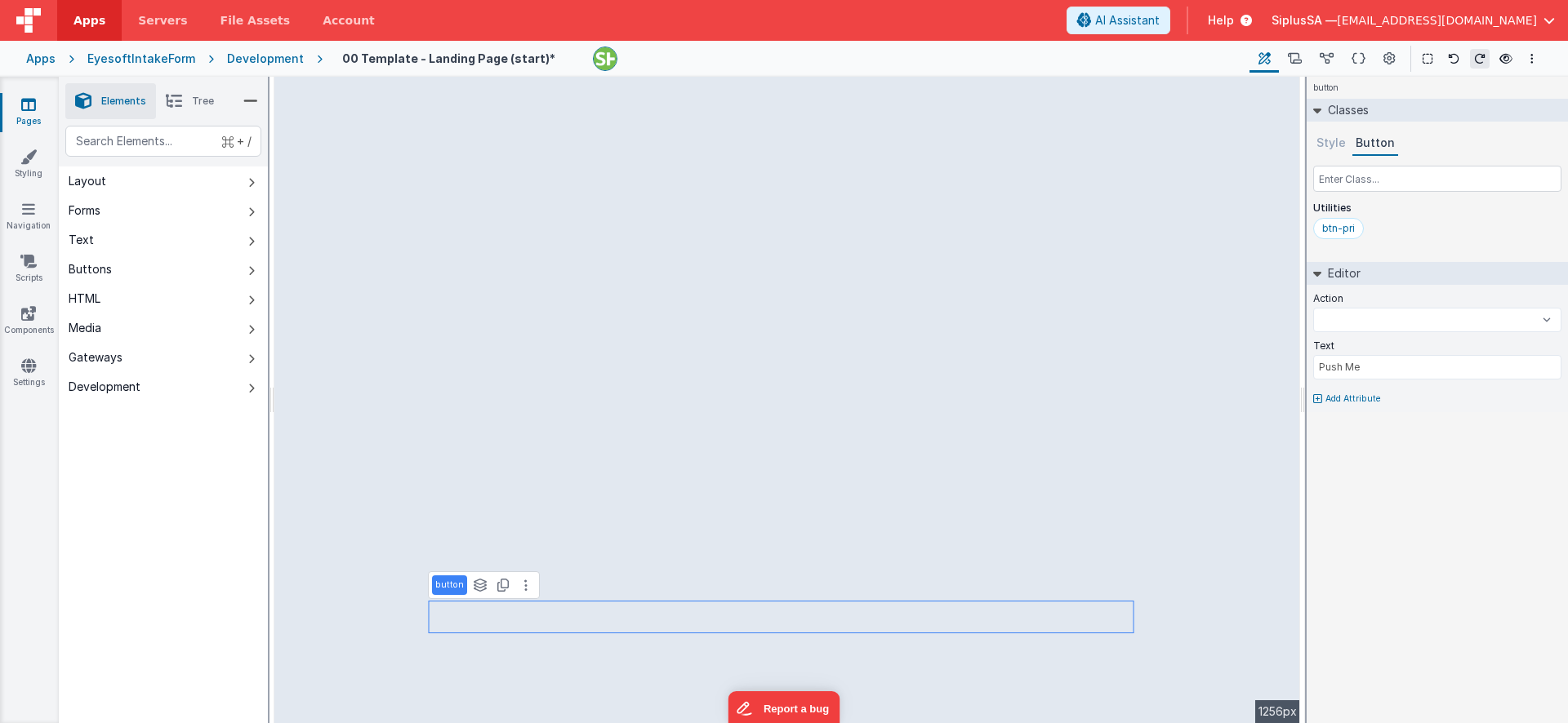
click at [1336, 151] on button "Style" at bounding box center [1332, 144] width 36 height 25
click at [1359, 180] on input "text" at bounding box center [1438, 179] width 248 height 27
select select
type input "t"
select select
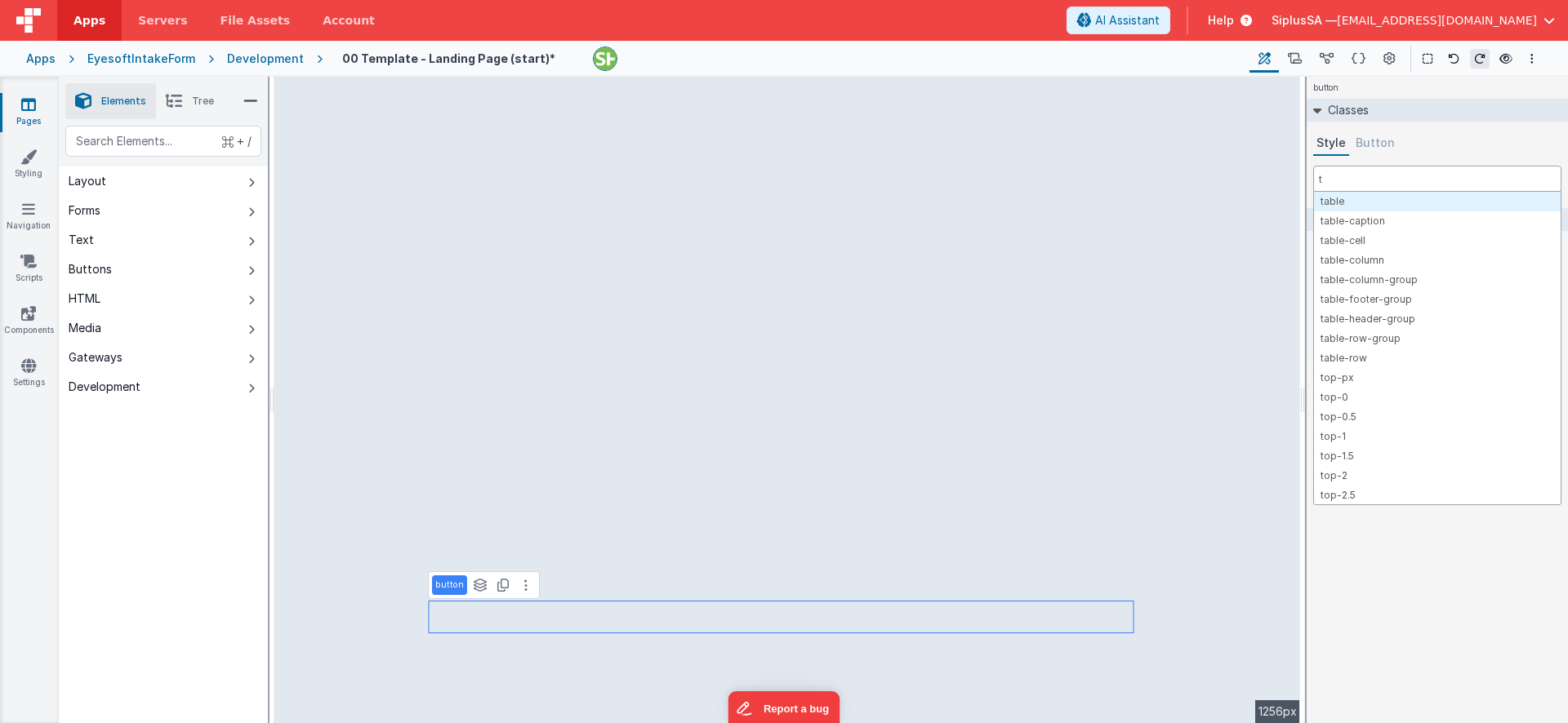
type input "te"
select select
type input "text"
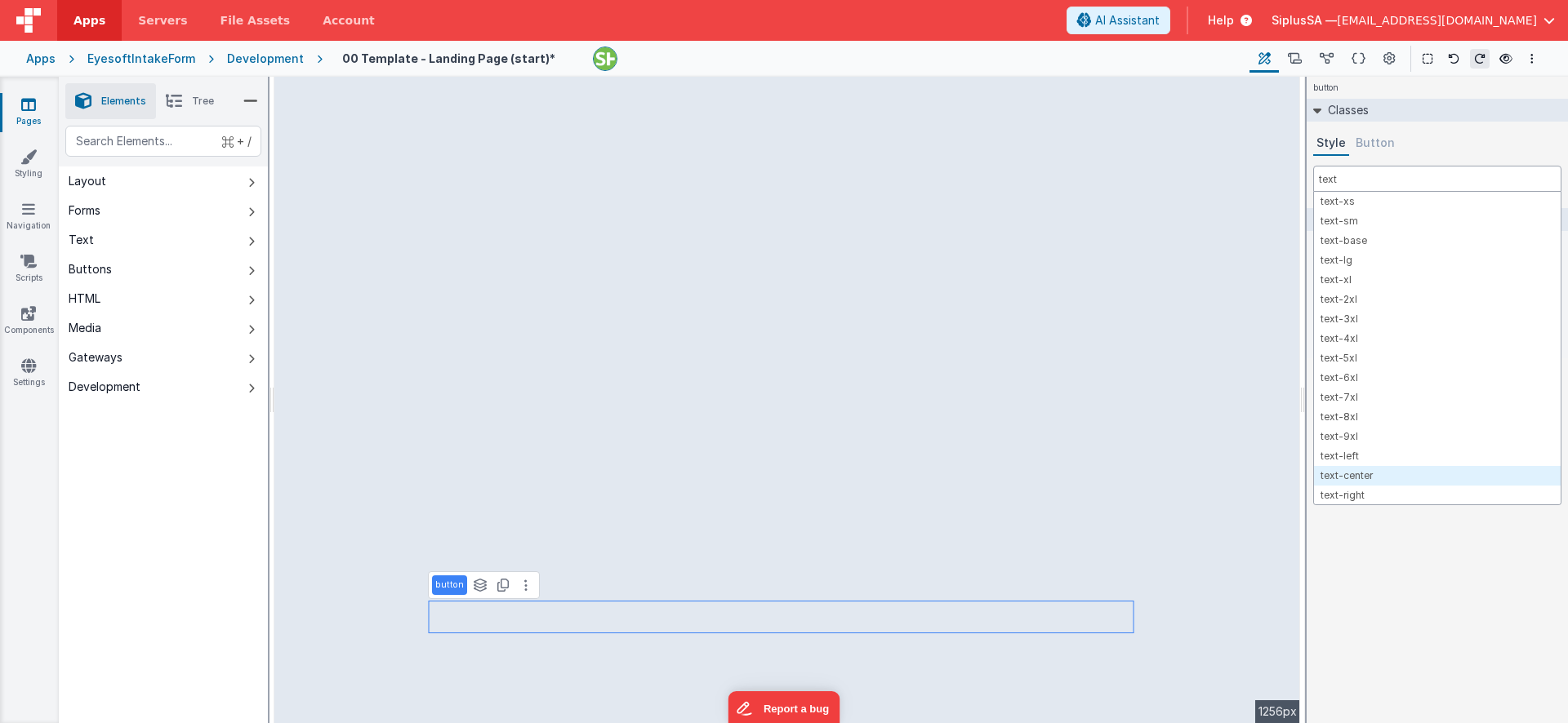
select select
type input "text"
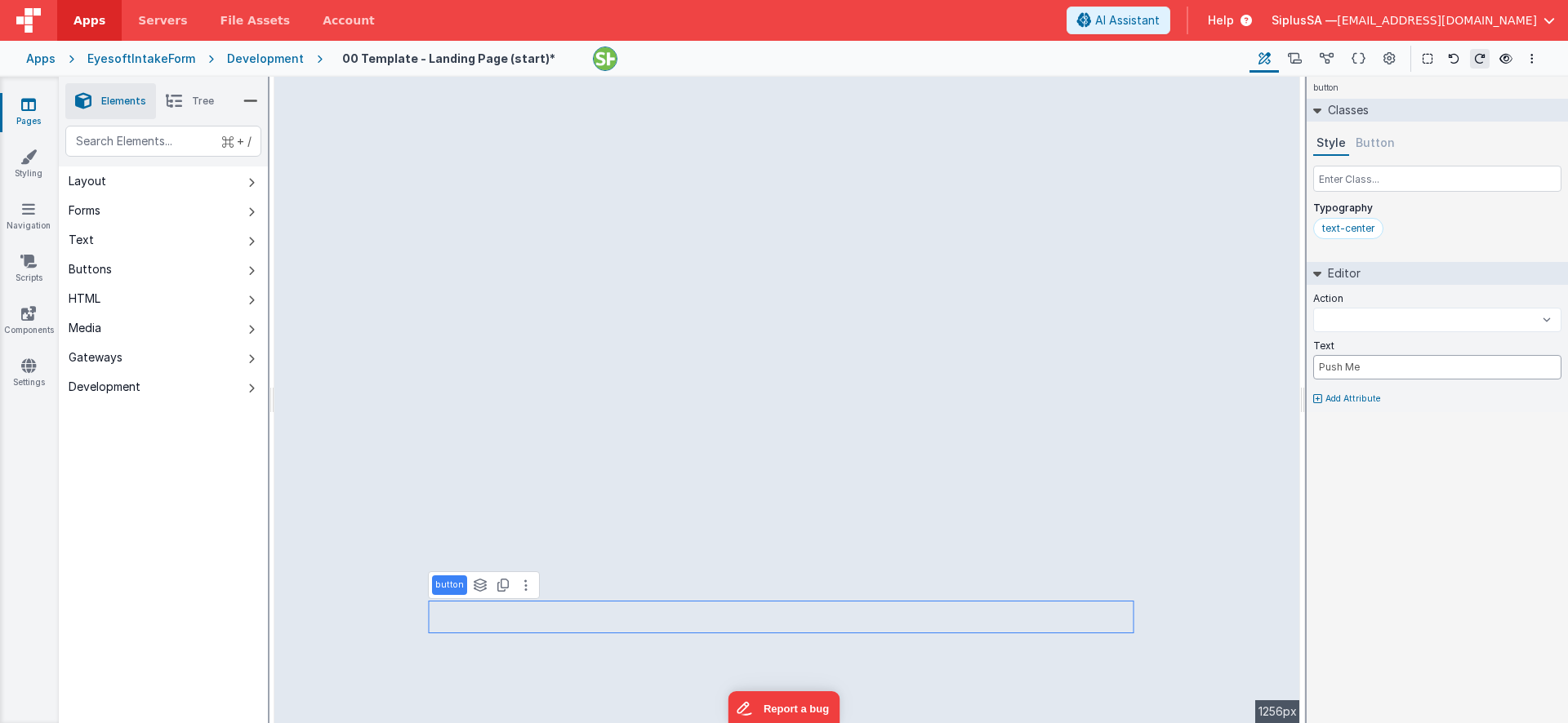
click at [1405, 374] on input "Push Me" at bounding box center [1438, 368] width 248 height 25
select select
type input "L"
select select
type input "Lo"
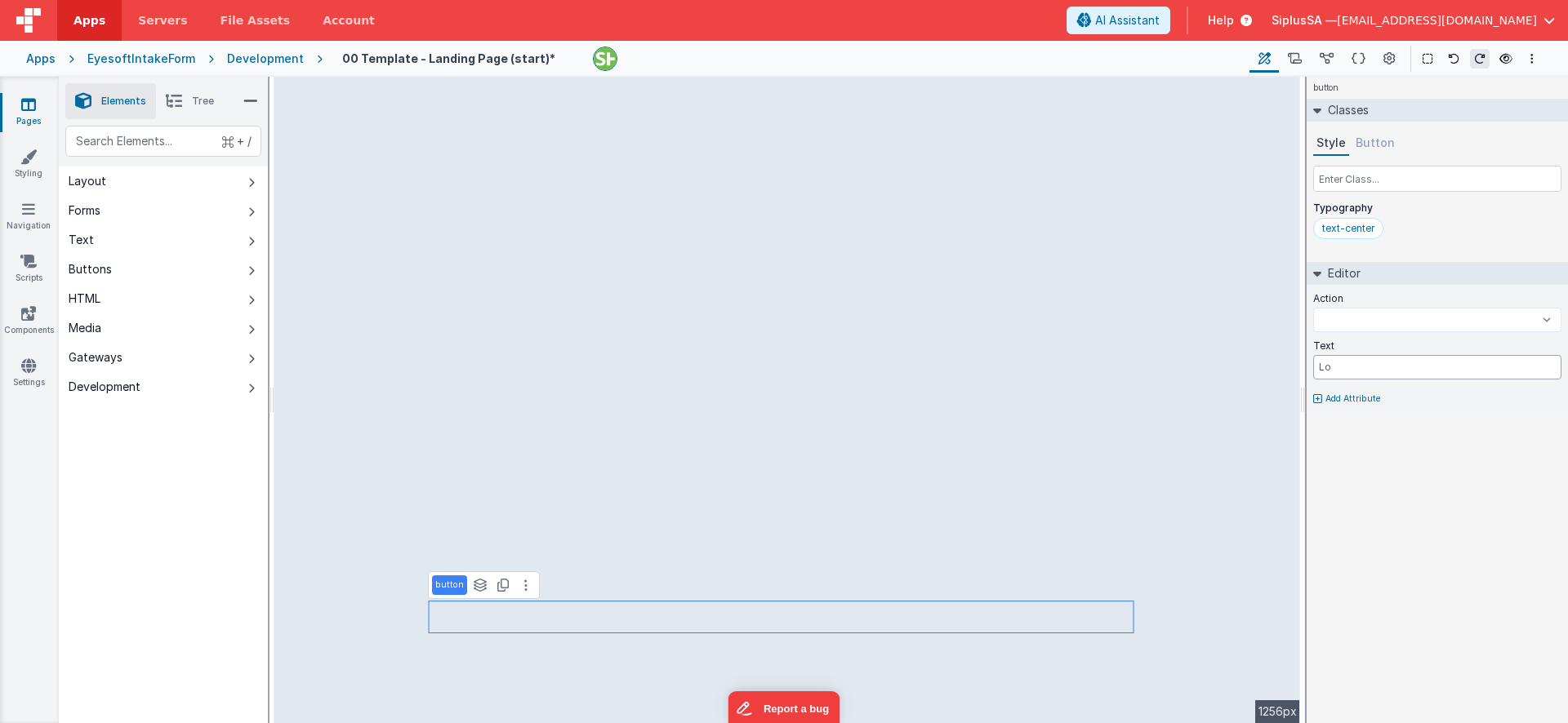
select select
type input "Log"
select select
type input "Logi"
select select
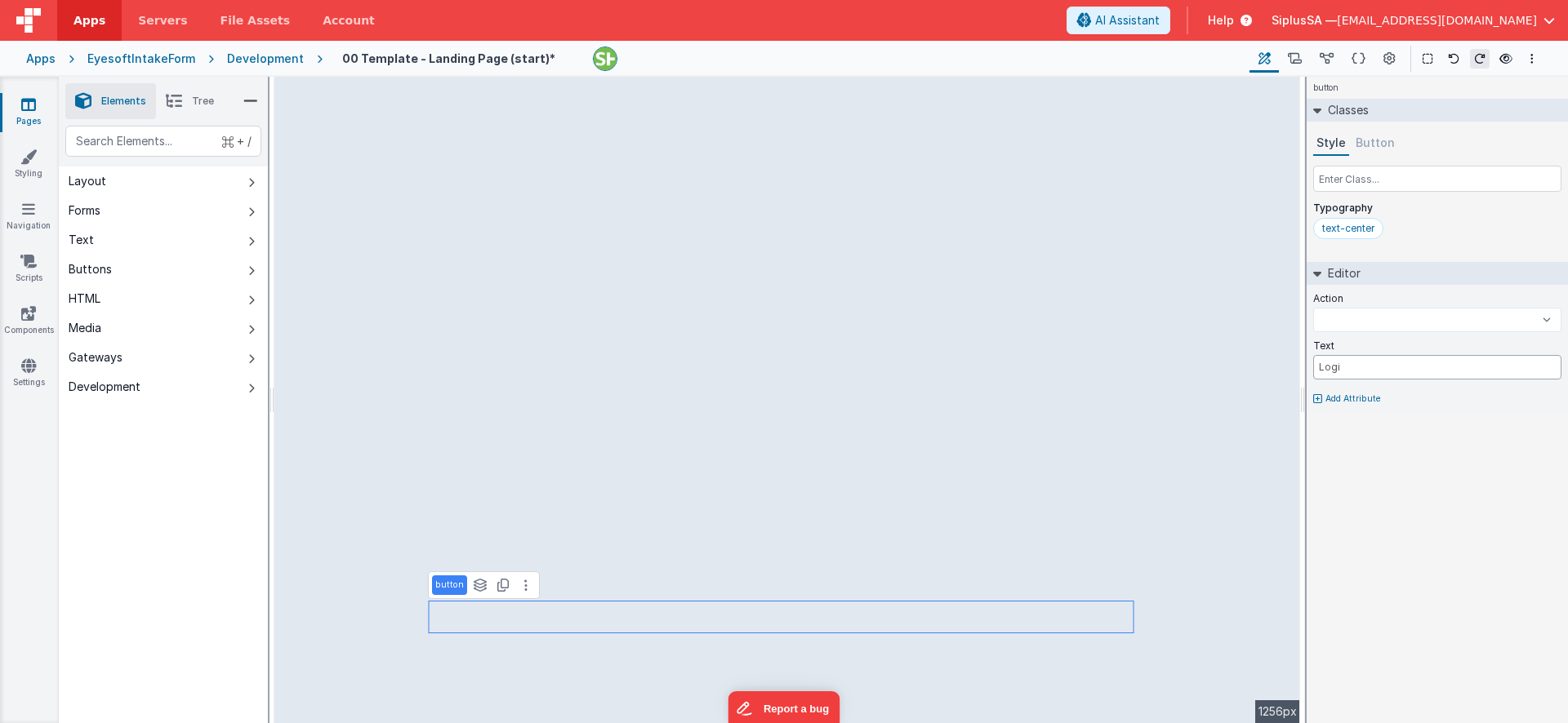
type input "Login"
select select
type input "Login"
click at [1391, 329] on select "onFormLoad RequestLink onAppLoad previous" at bounding box center [1438, 320] width 248 height 25
select select "RequestLink"
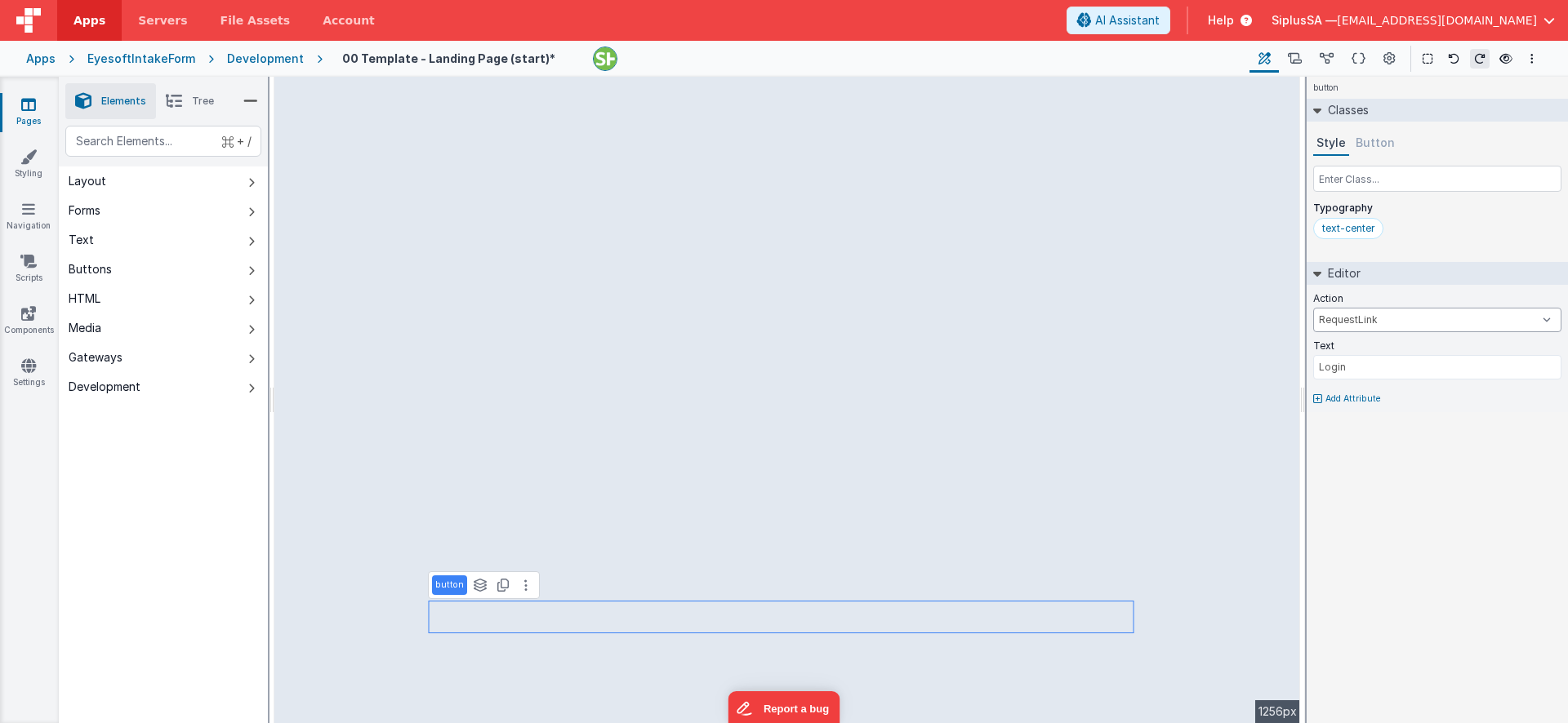
click at [1314, 308] on select "onFormLoad RequestLink onAppLoad previous" at bounding box center [1438, 320] width 248 height 25
select select "RequestLink"
click at [531, 546] on button at bounding box center [526, 537] width 20 height 20
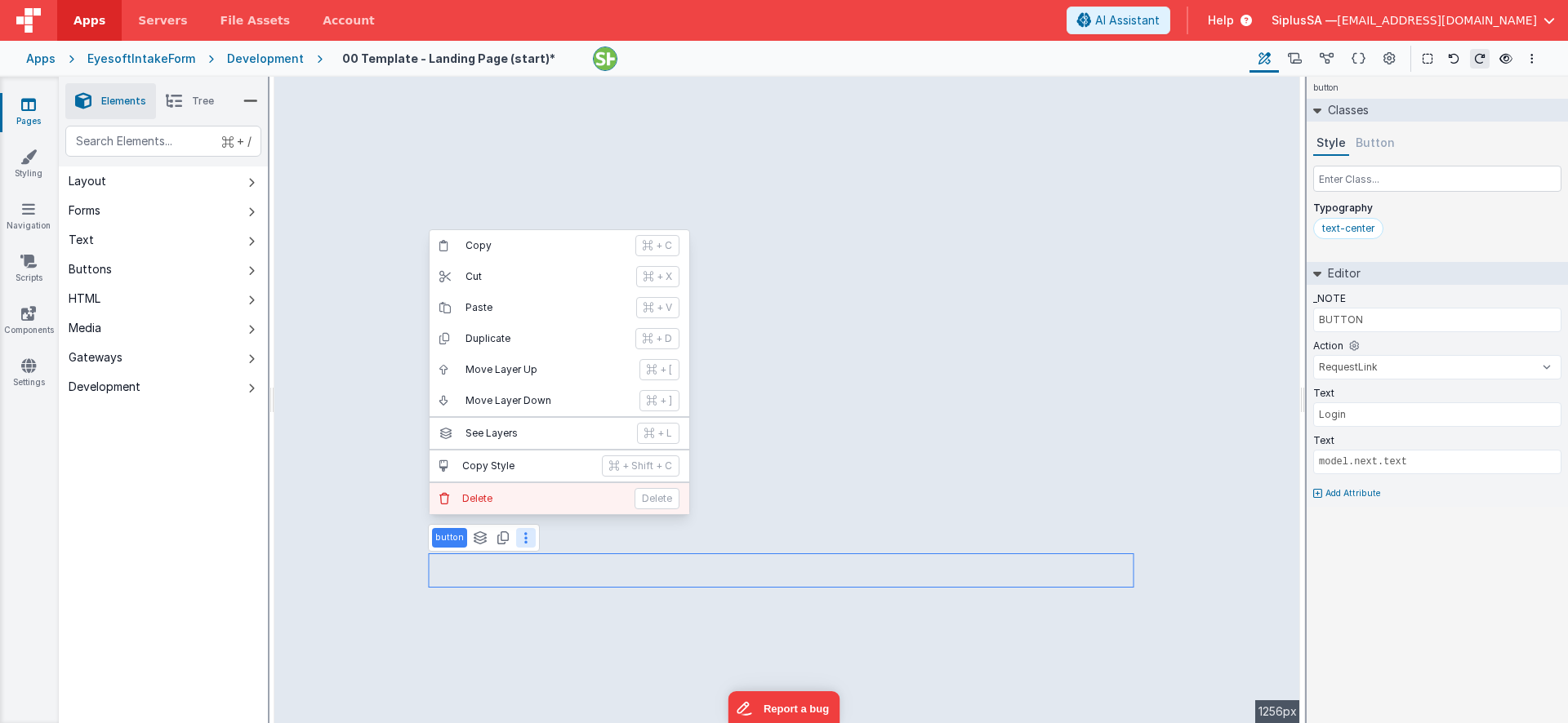
click at [567, 500] on p "Delete" at bounding box center [543, 499] width 162 height 13
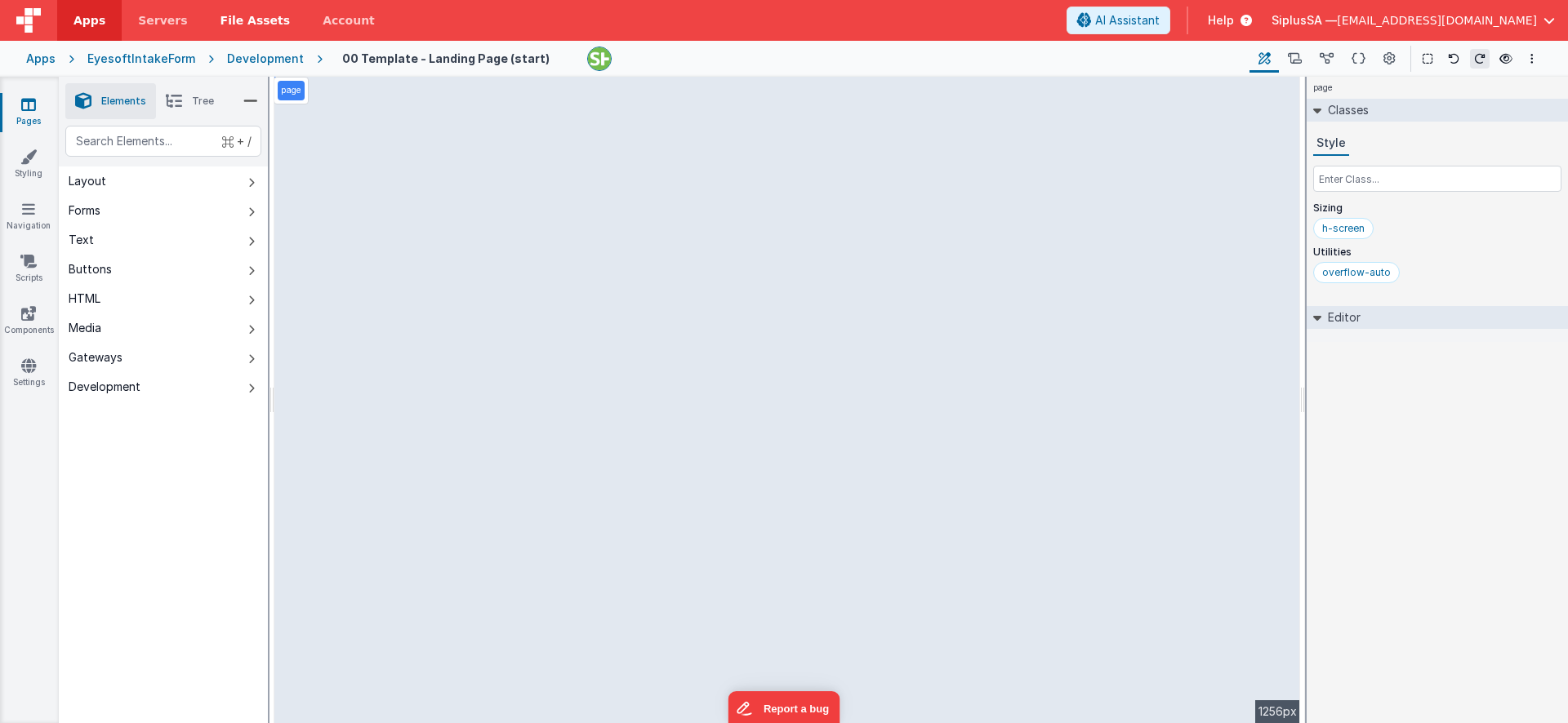
click at [261, 23] on span "File Assets" at bounding box center [256, 20] width 70 height 16
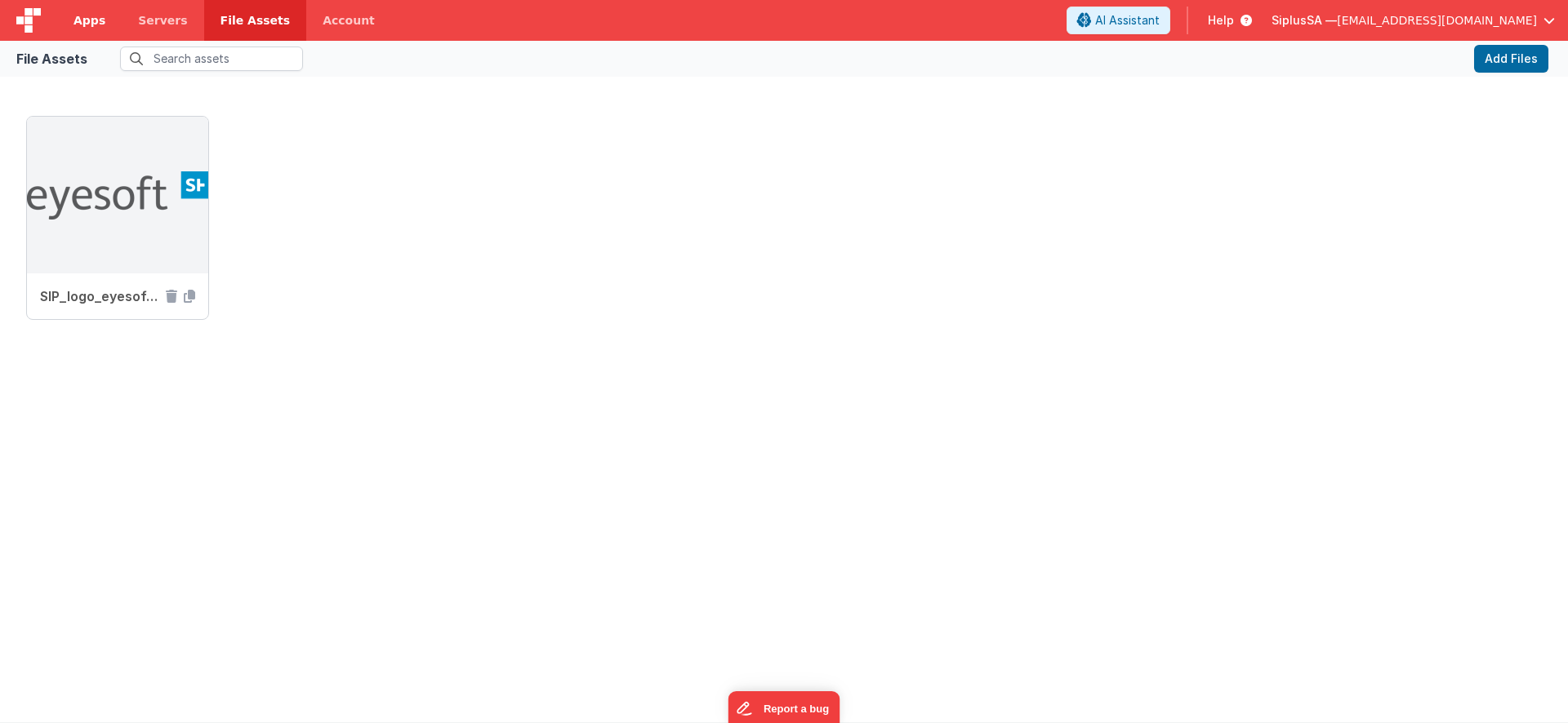
click at [103, 17] on link "Apps" at bounding box center [89, 20] width 64 height 41
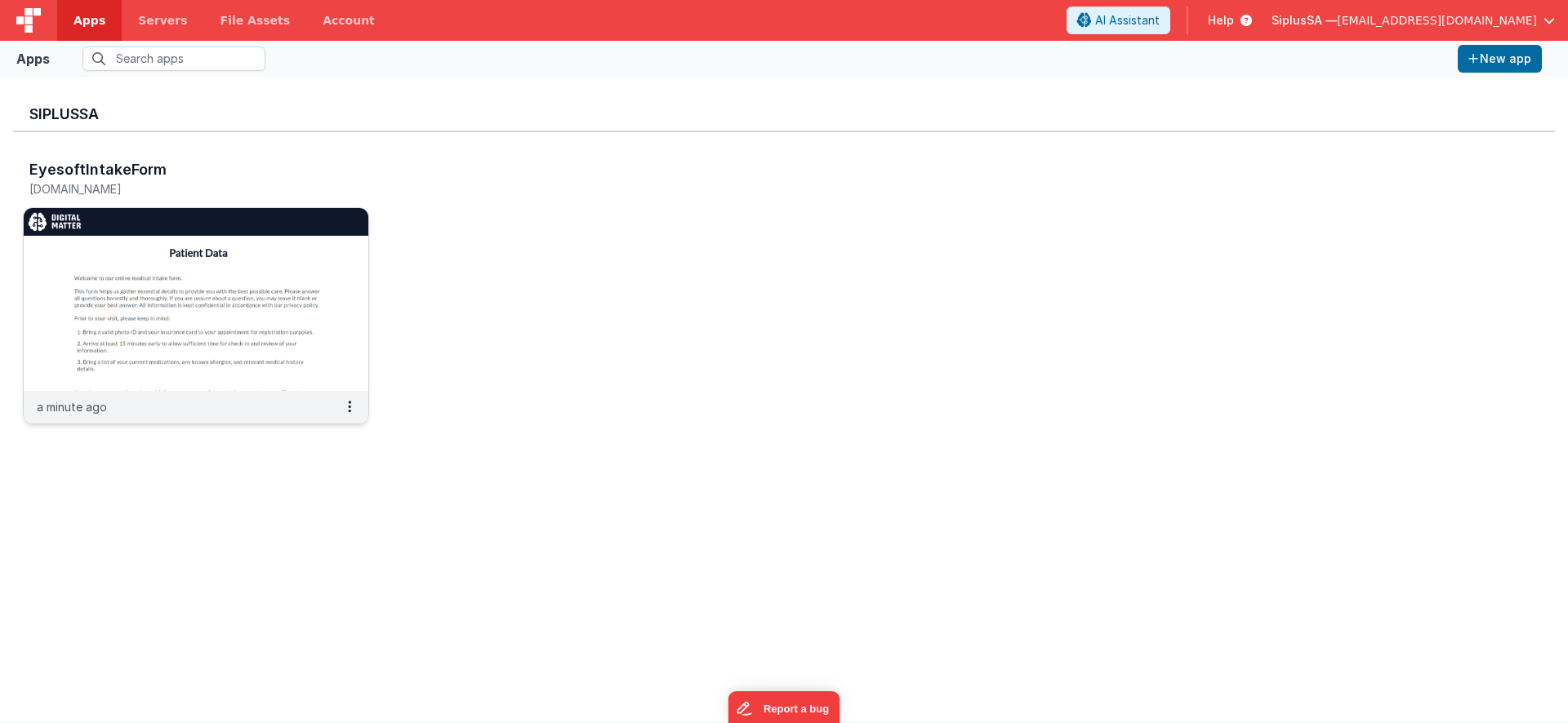
click at [266, 243] on img at bounding box center [196, 299] width 345 height 183
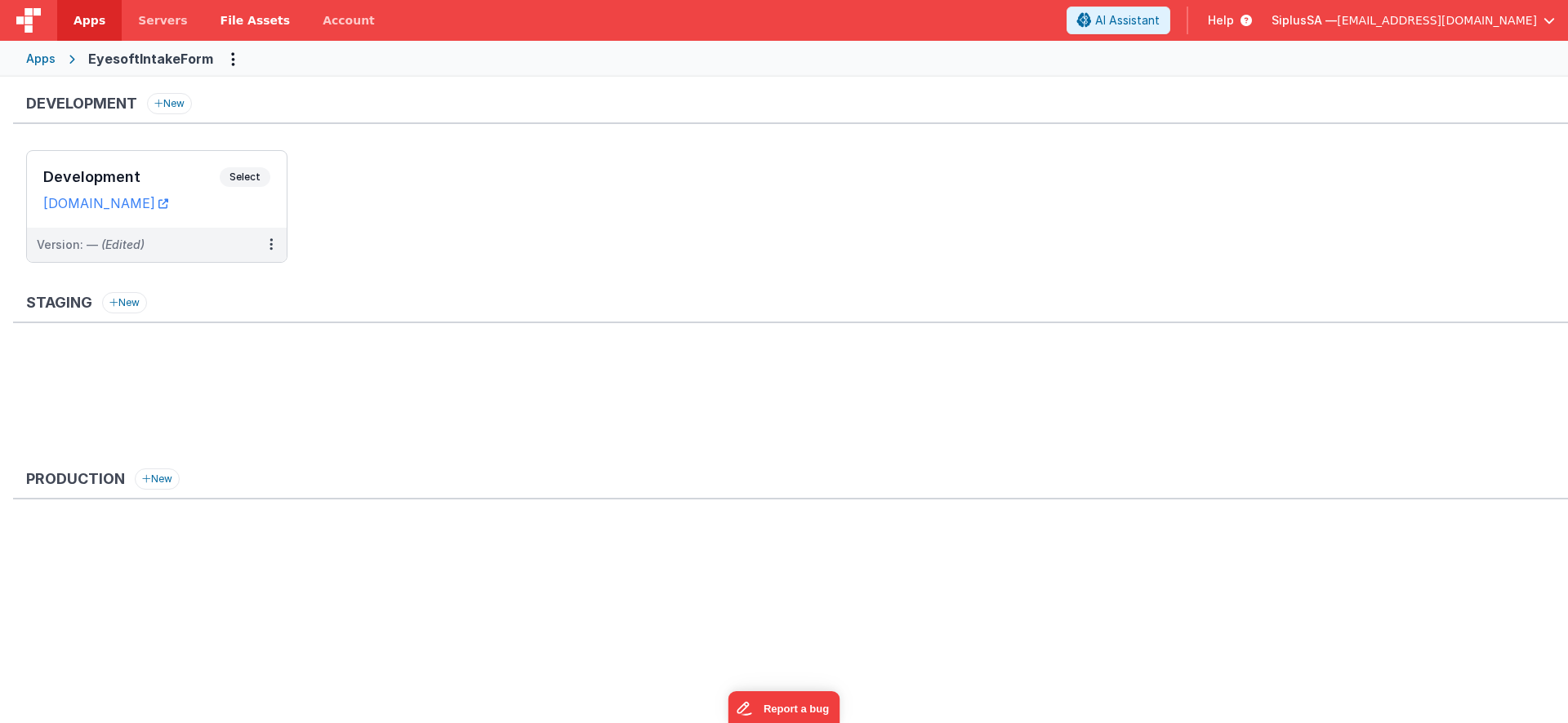
click at [252, 23] on span "File Assets" at bounding box center [256, 20] width 70 height 16
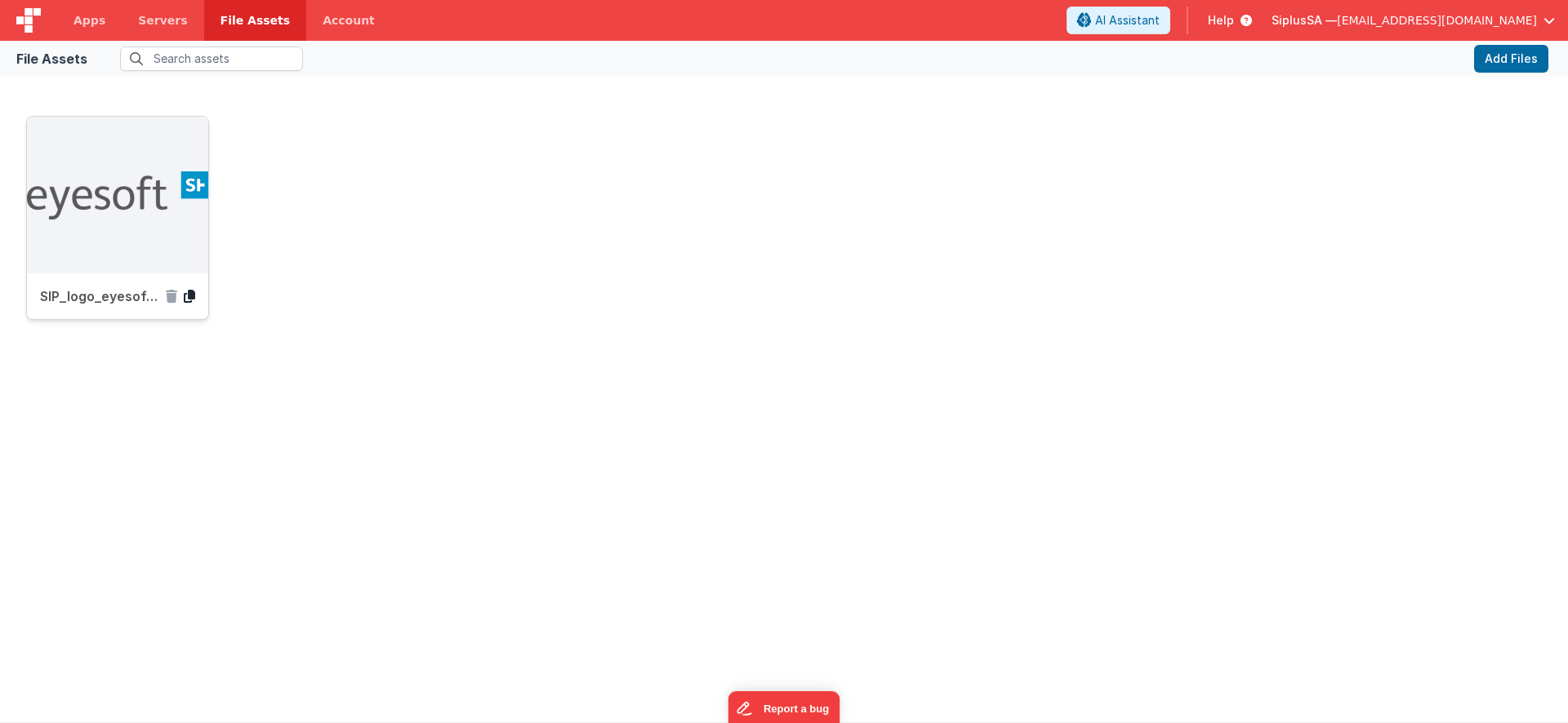
click at [191, 299] on icon at bounding box center [190, 297] width 11 height 13
click at [190, 298] on icon at bounding box center [190, 297] width 11 height 13
click at [98, 22] on span "Apps" at bounding box center [90, 20] width 32 height 16
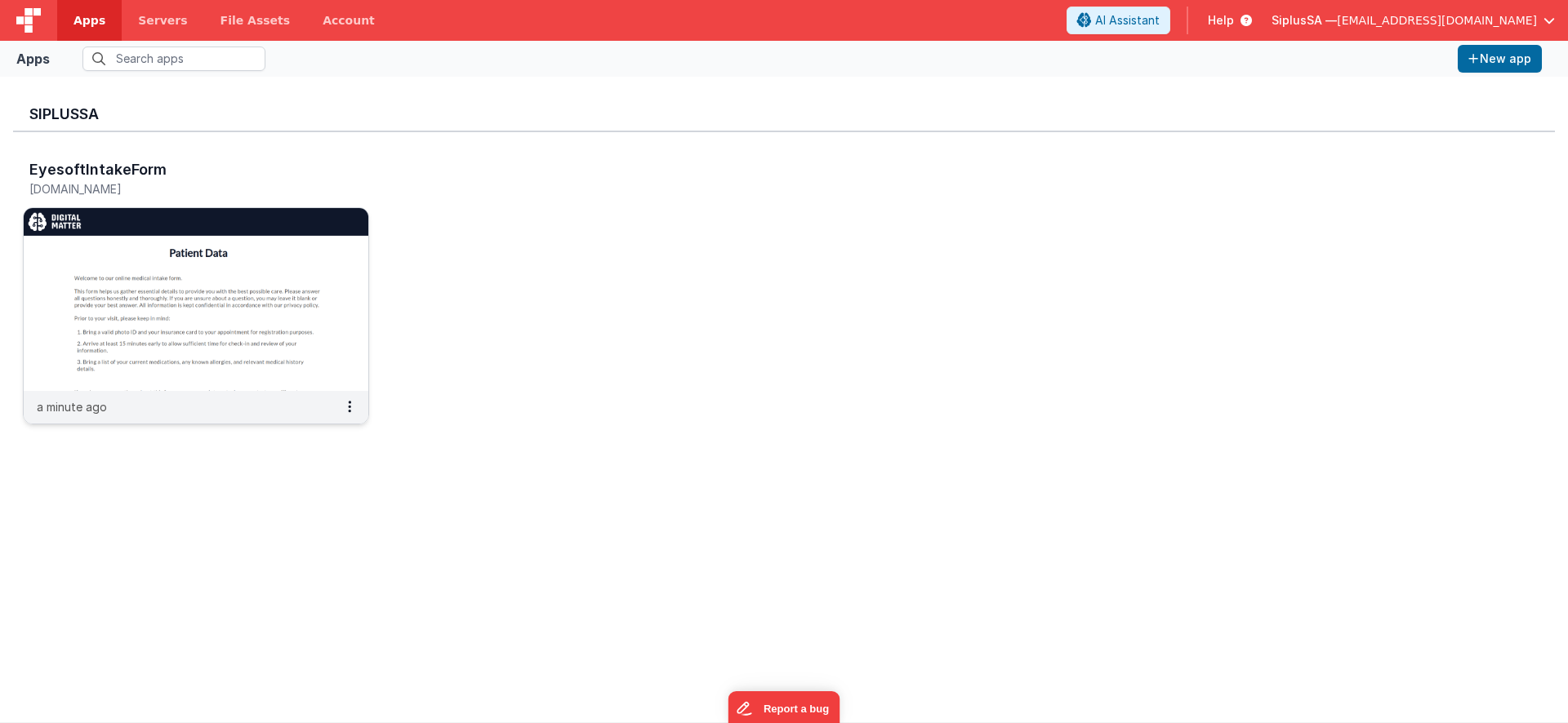
click at [272, 274] on img at bounding box center [196, 299] width 345 height 183
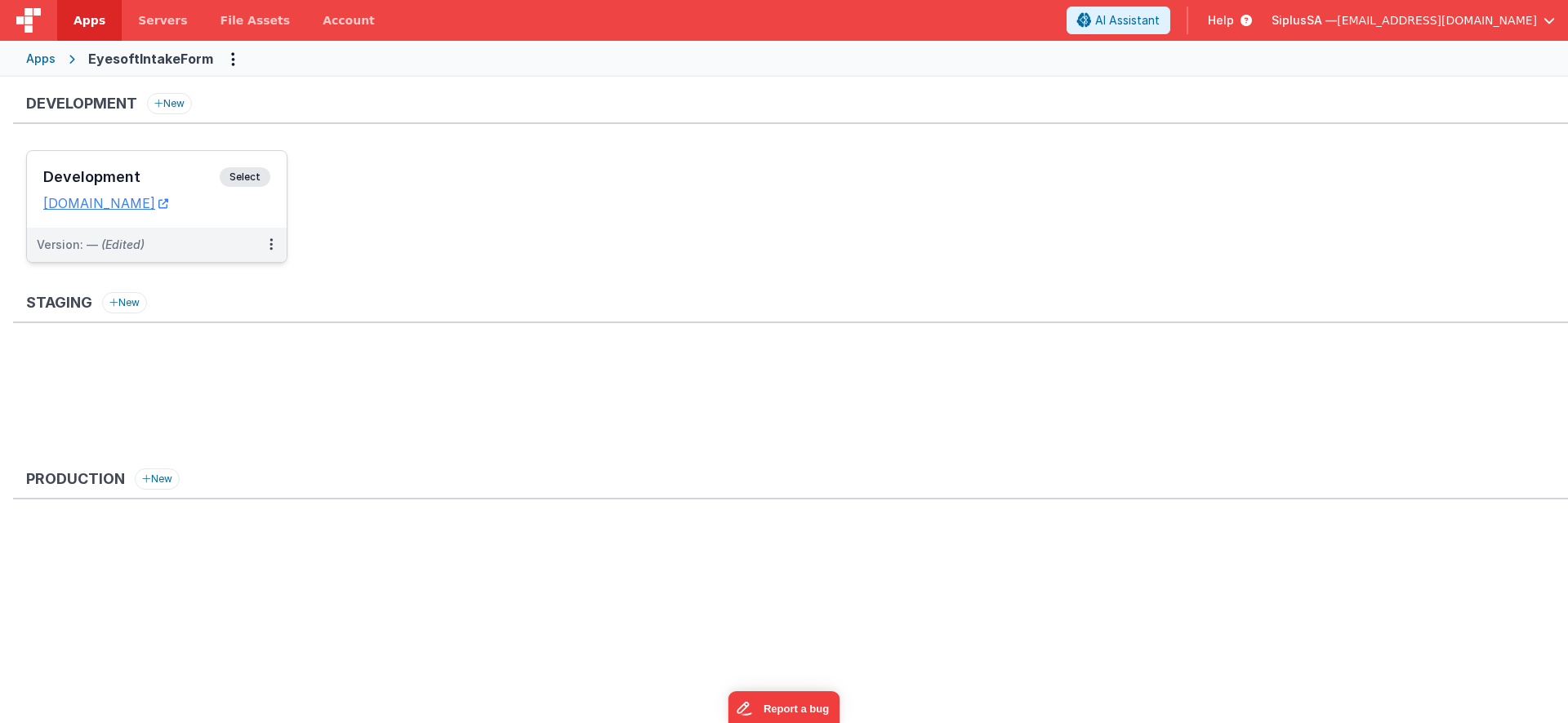
click at [252, 179] on span "Select" at bounding box center [245, 177] width 50 height 20
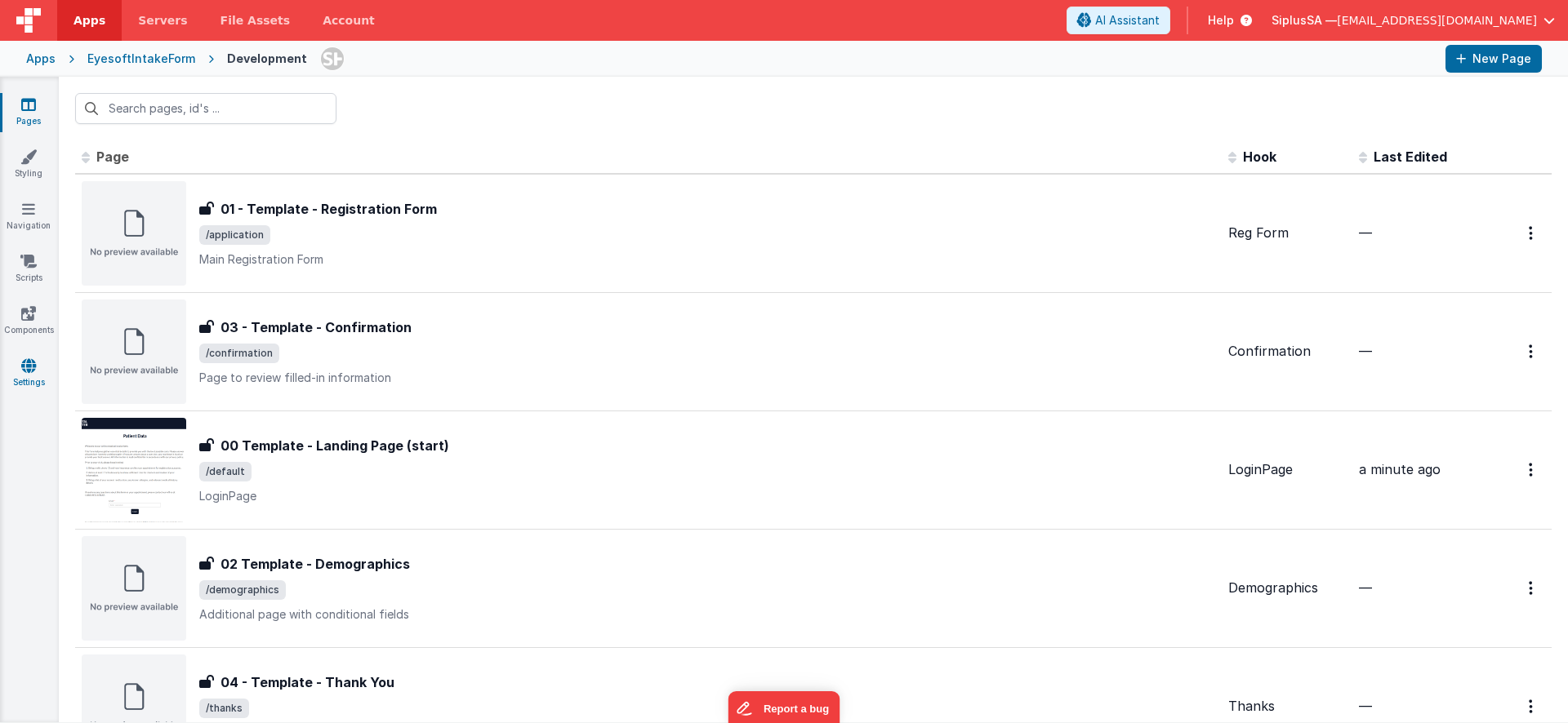
click at [32, 364] on icon at bounding box center [28, 365] width 15 height 16
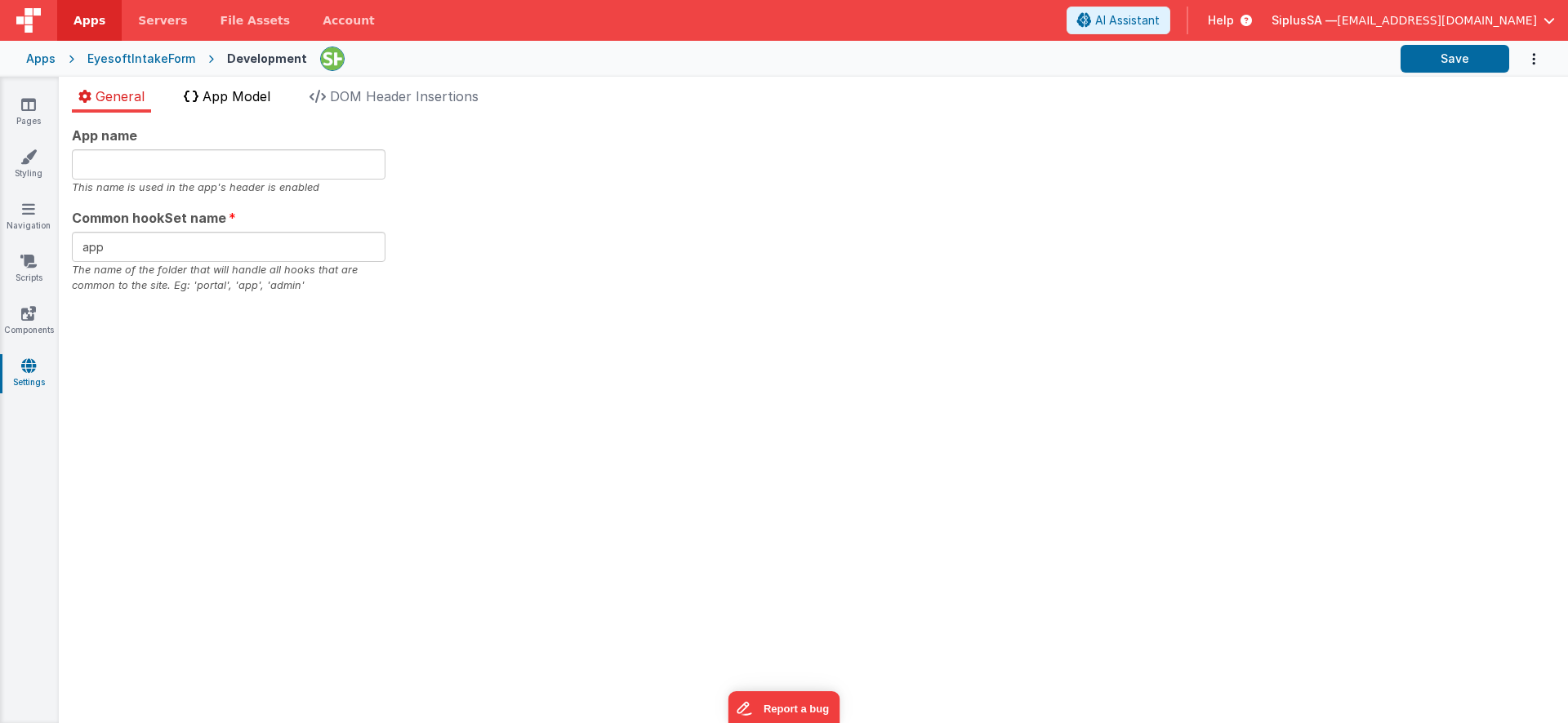
click at [260, 92] on span "App Model" at bounding box center [237, 96] width 68 height 16
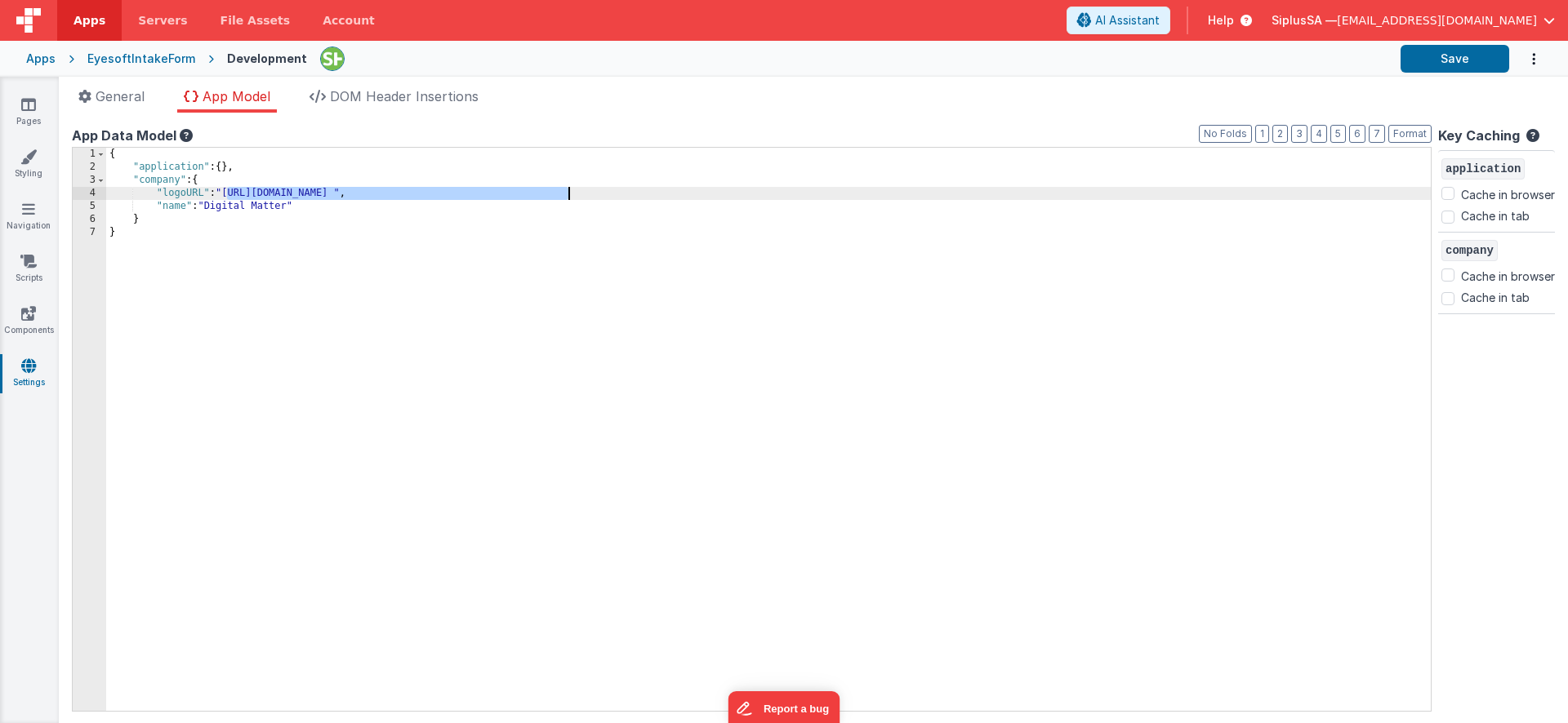
drag, startPoint x: 228, startPoint y: 193, endPoint x: 569, endPoint y: 194, distance: 341.0
click at [569, 194] on div "{ "application" : { } , "company" : { "logoURL" : "[URL][DOMAIN_NAME] " , "name…" at bounding box center [769, 443] width 1325 height 589
click at [221, 193] on div "{ "application" : { } , "company" : { "logoURL" : "[URL][DOMAIN_NAME] " , "name…" at bounding box center [769, 443] width 1325 height 589
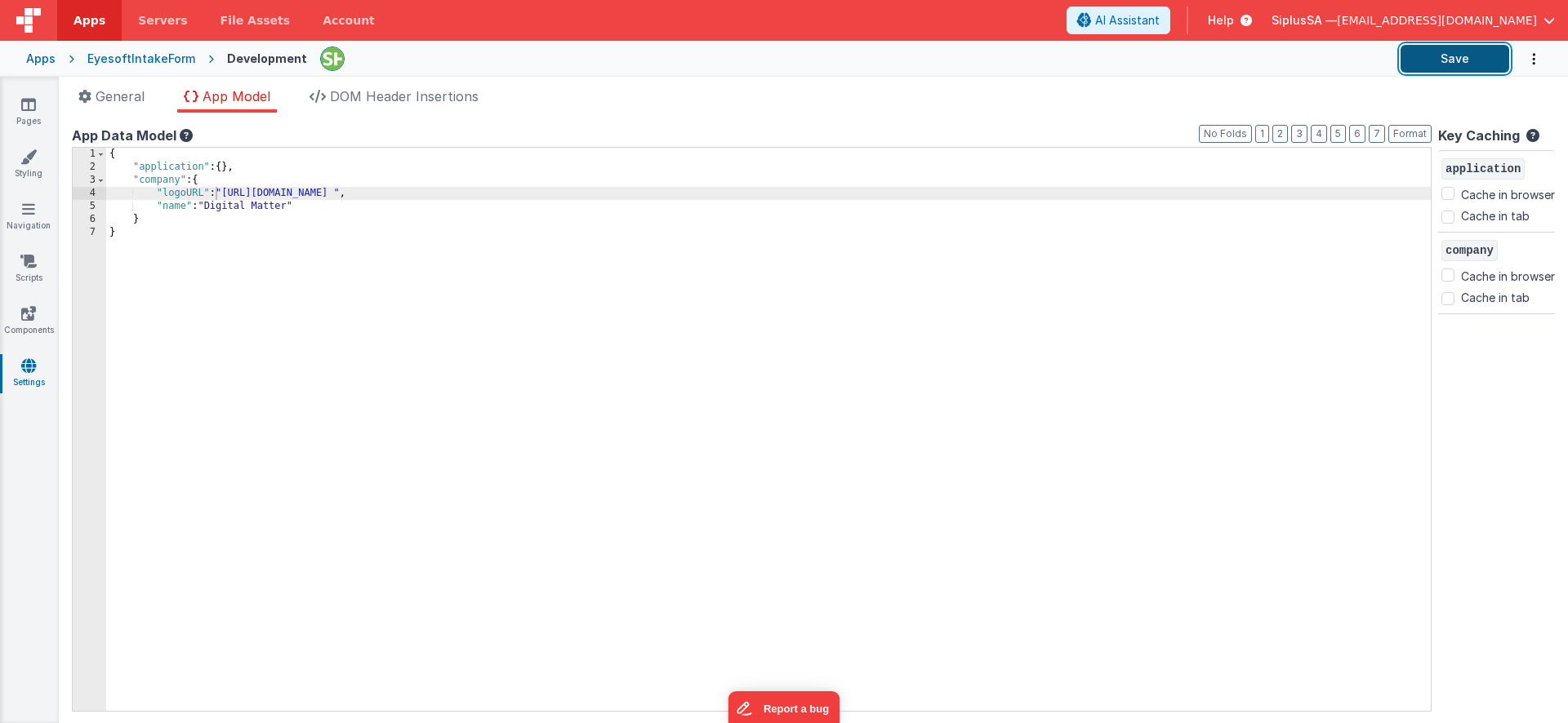
click at [1474, 67] on button "Save" at bounding box center [1455, 58] width 109 height 27
click at [122, 99] on span "General" at bounding box center [120, 96] width 49 height 16
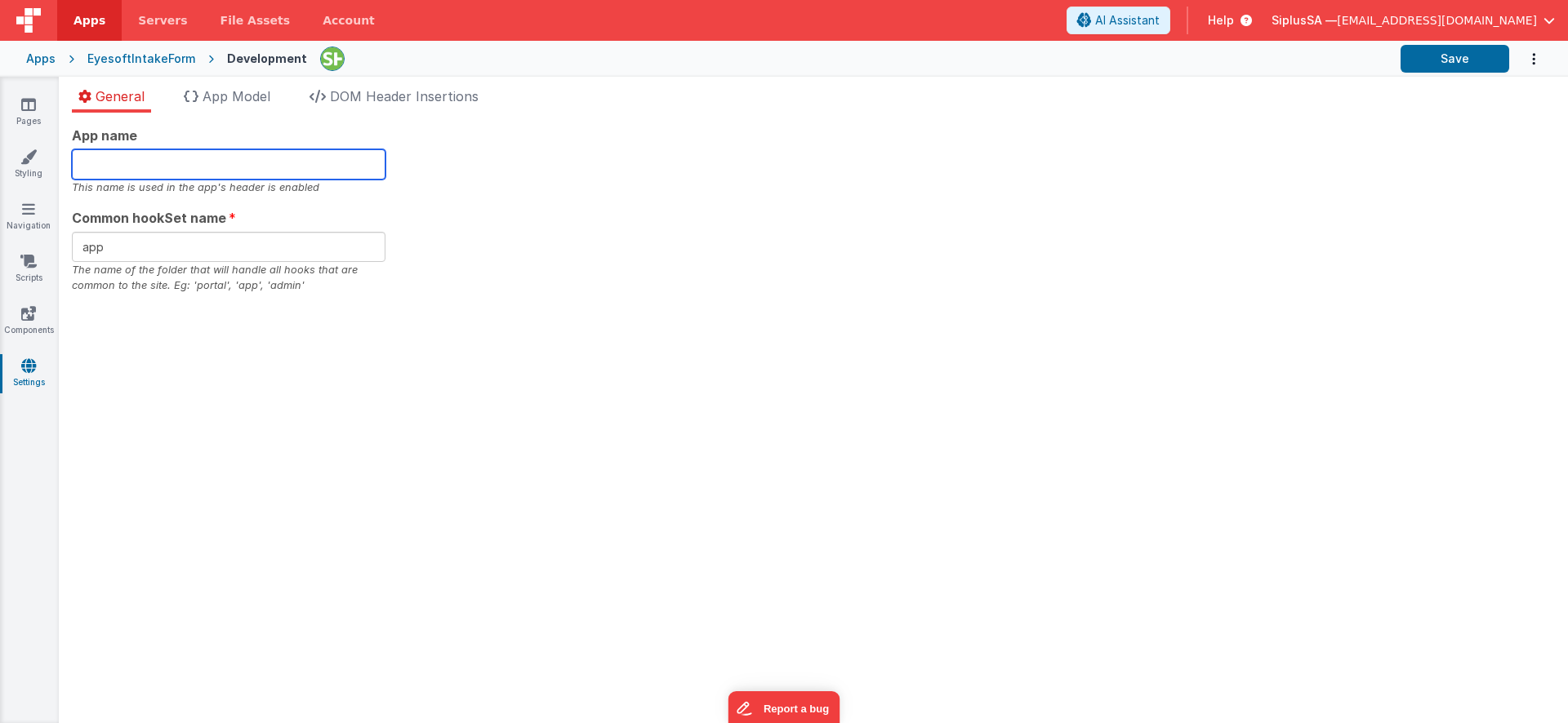
click at [222, 170] on input "text" at bounding box center [228, 165] width 314 height 30
type input "EyesoftIntakeFormWeb"
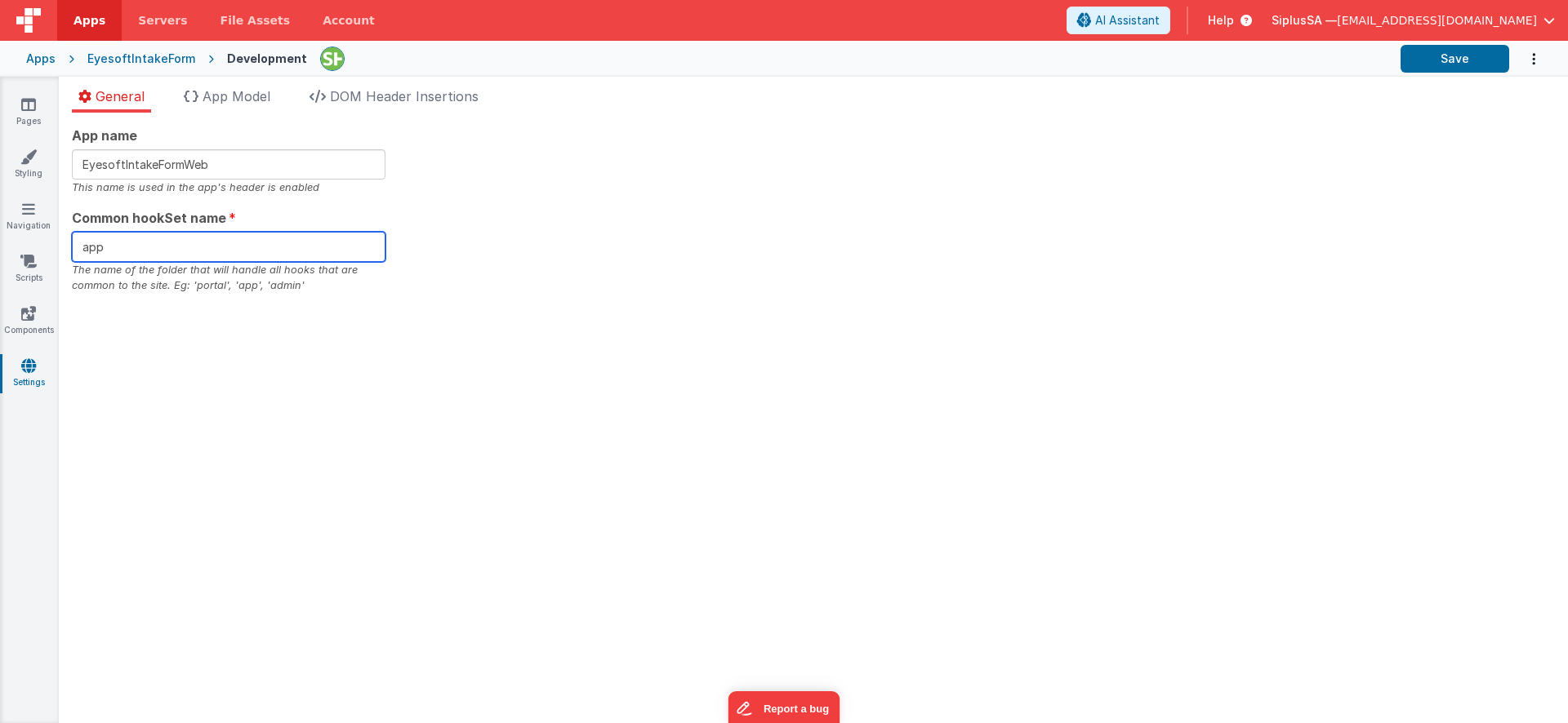
click at [167, 256] on input "app" at bounding box center [228, 247] width 314 height 30
type input "Intakeform"
click at [552, 309] on div "App name EyesoftIntakeFormWeb This name is used in the app's header is enabled …" at bounding box center [813, 418] width 1509 height 611
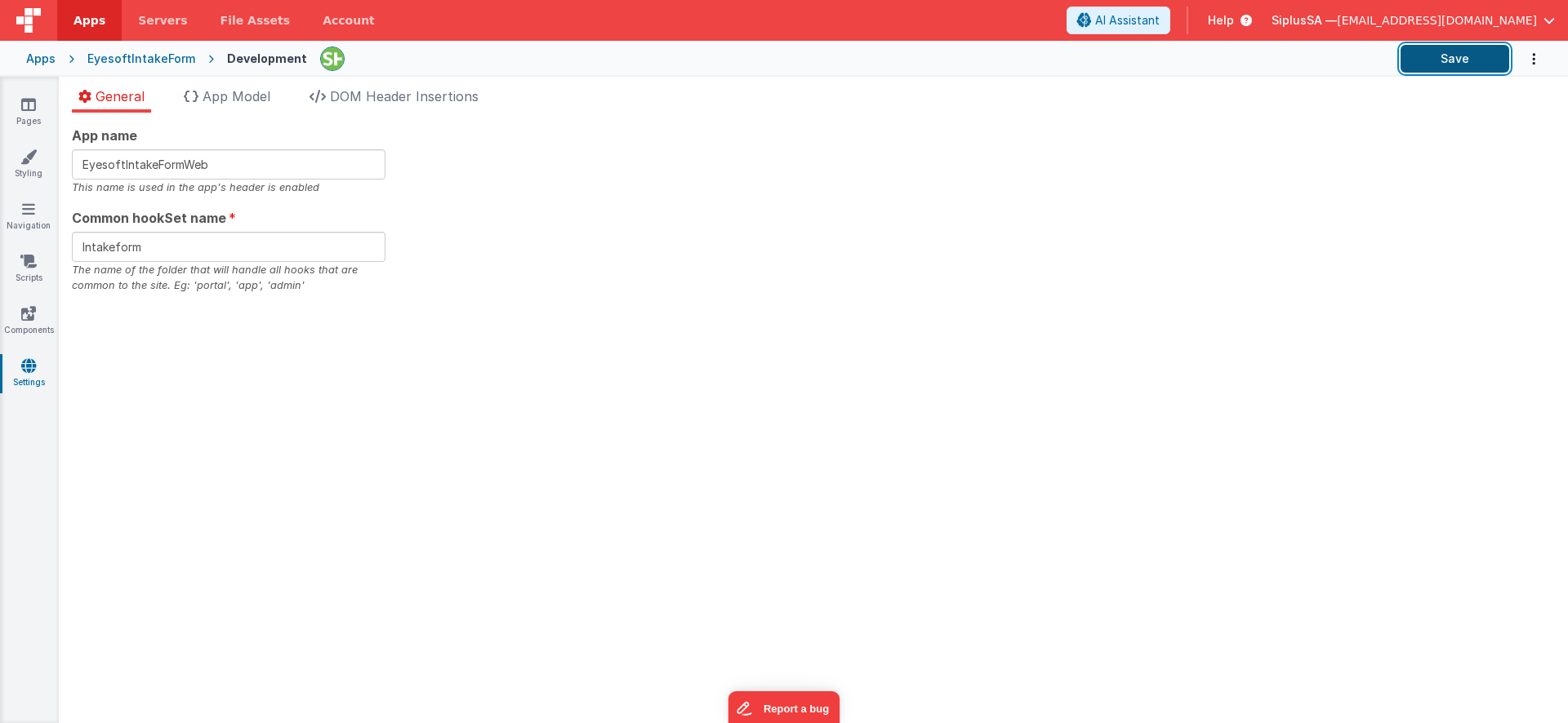
click at [1431, 69] on button "Save" at bounding box center [1455, 58] width 109 height 27
click at [1234, 20] on span "Help" at bounding box center [1221, 20] width 27 height 16
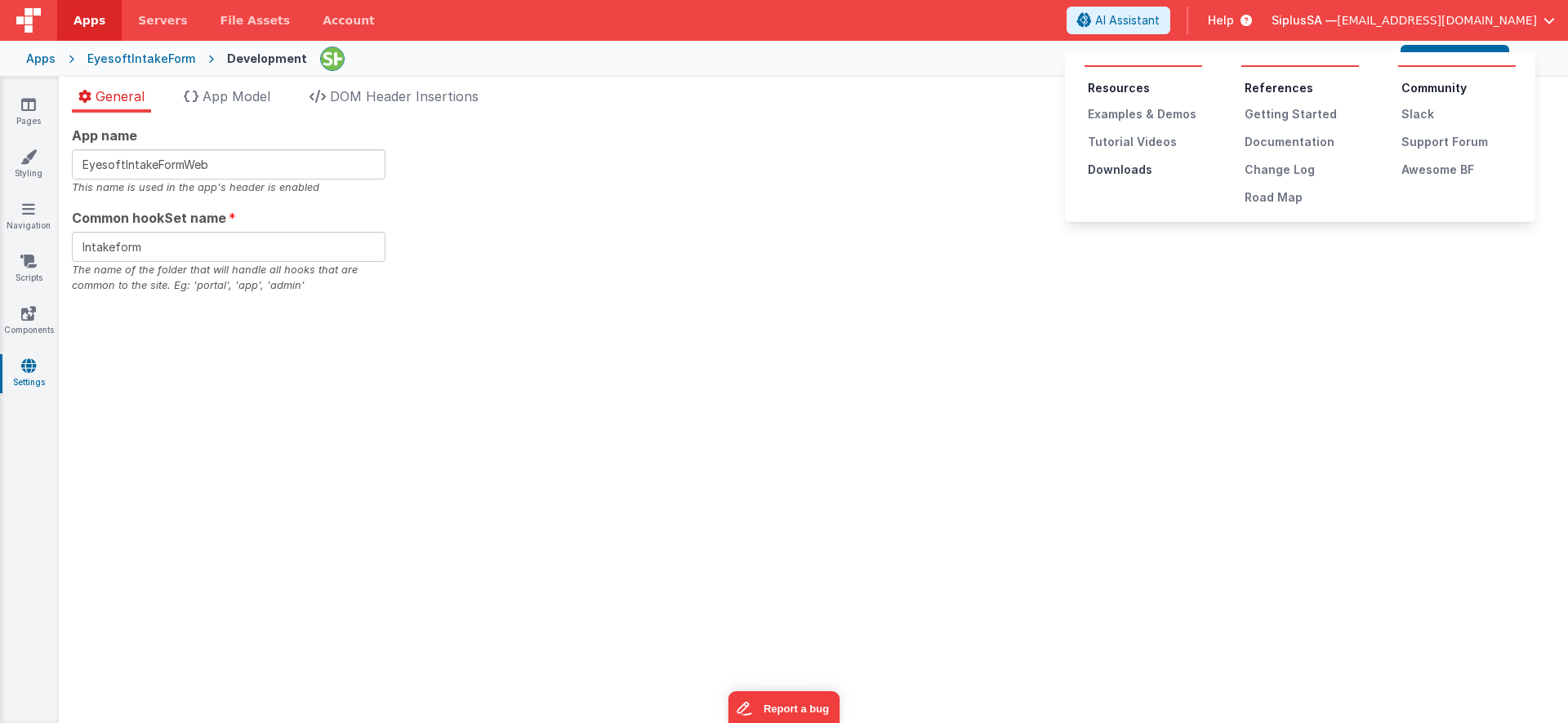
click at [1151, 169] on div "Downloads" at bounding box center [1145, 170] width 115 height 16
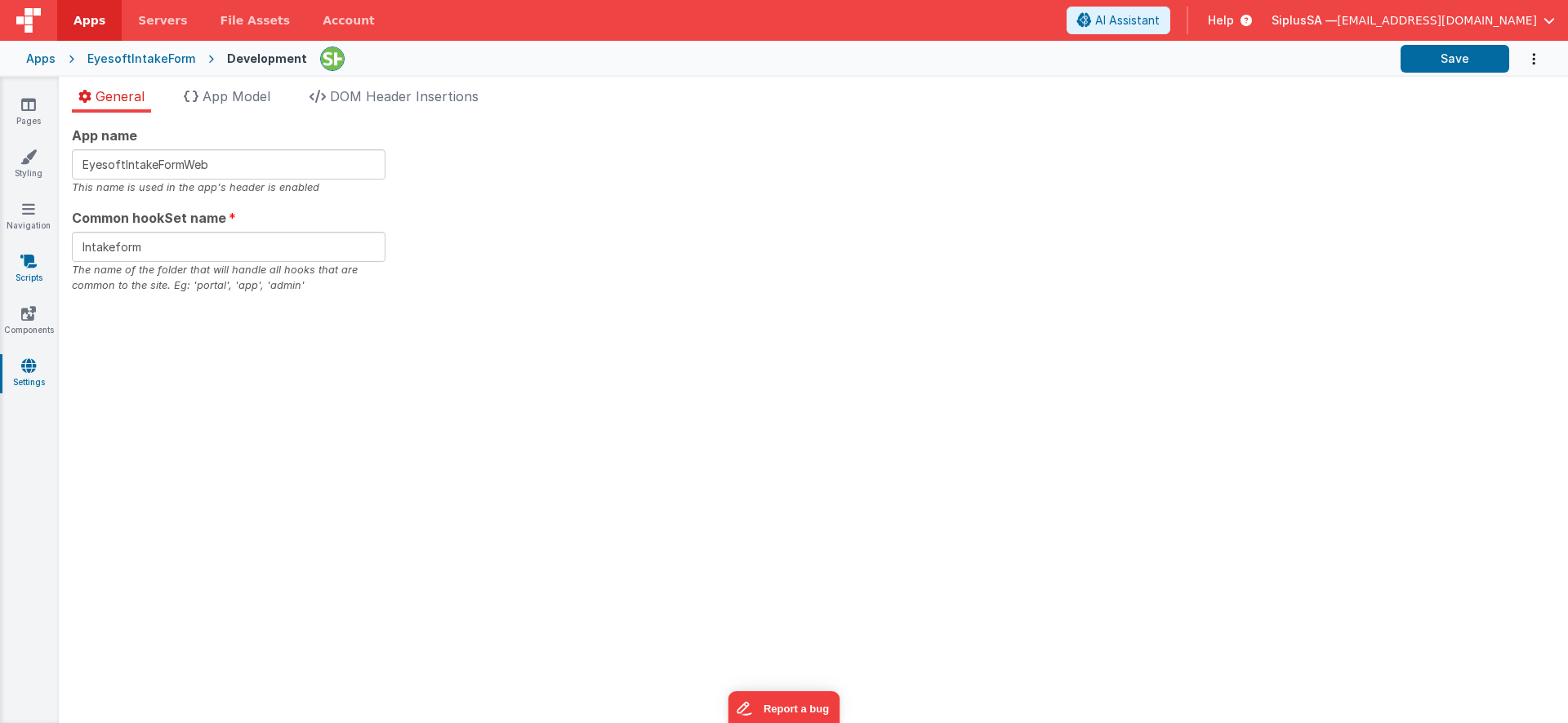
click at [146, 57] on div "EyesoftIntakeForm" at bounding box center [141, 58] width 108 height 16
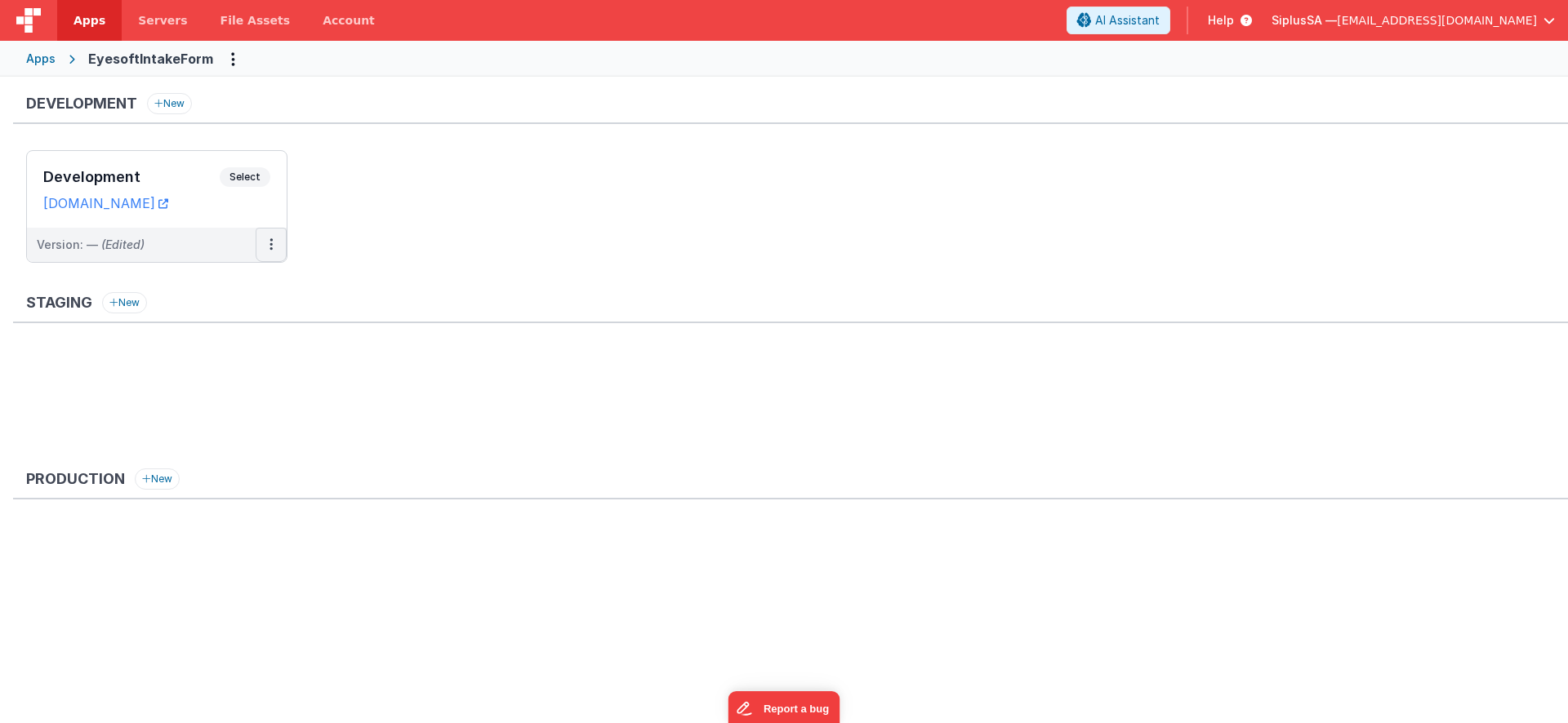
click at [266, 249] on button at bounding box center [271, 244] width 31 height 34
click at [228, 284] on link "Edit" at bounding box center [215, 281] width 144 height 29
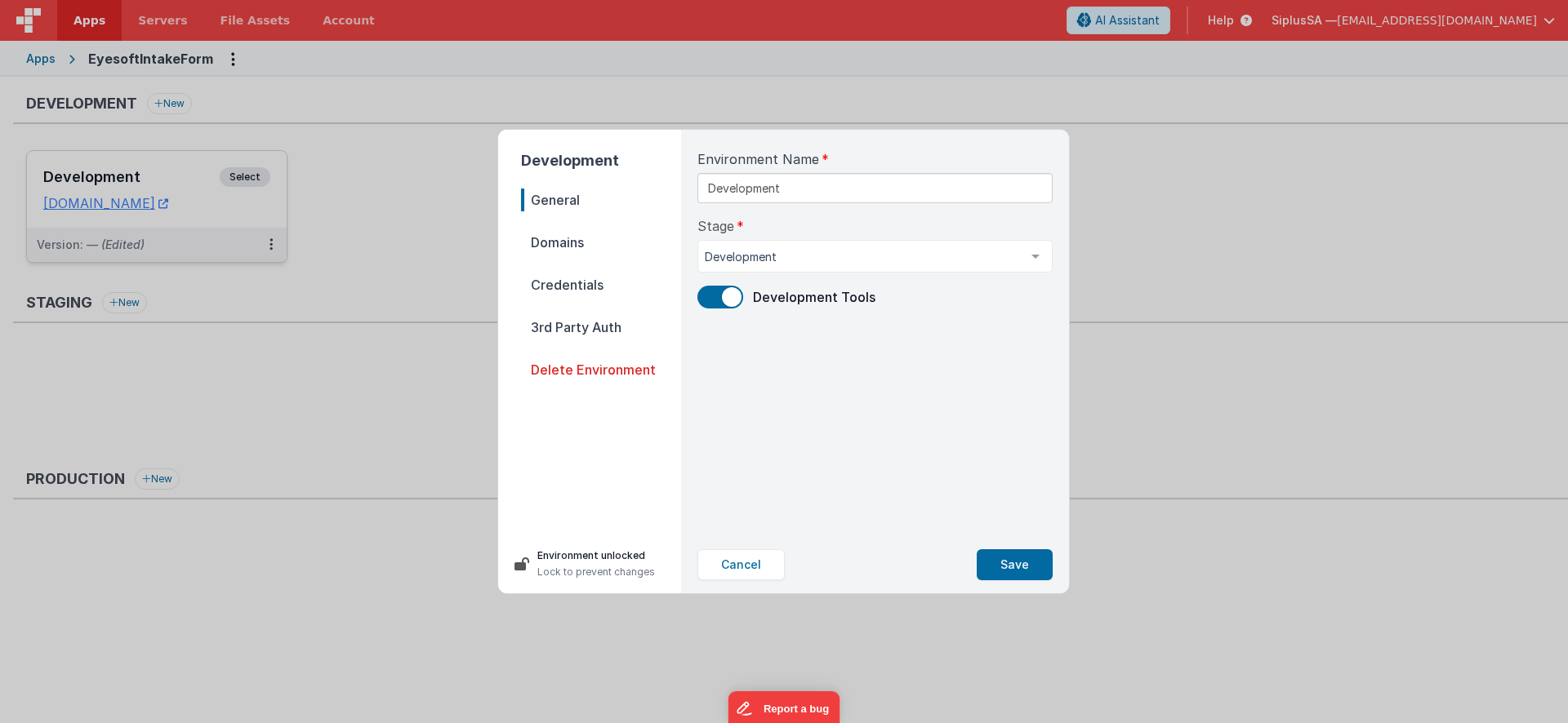
click at [606, 288] on span "Credentials" at bounding box center [601, 285] width 160 height 23
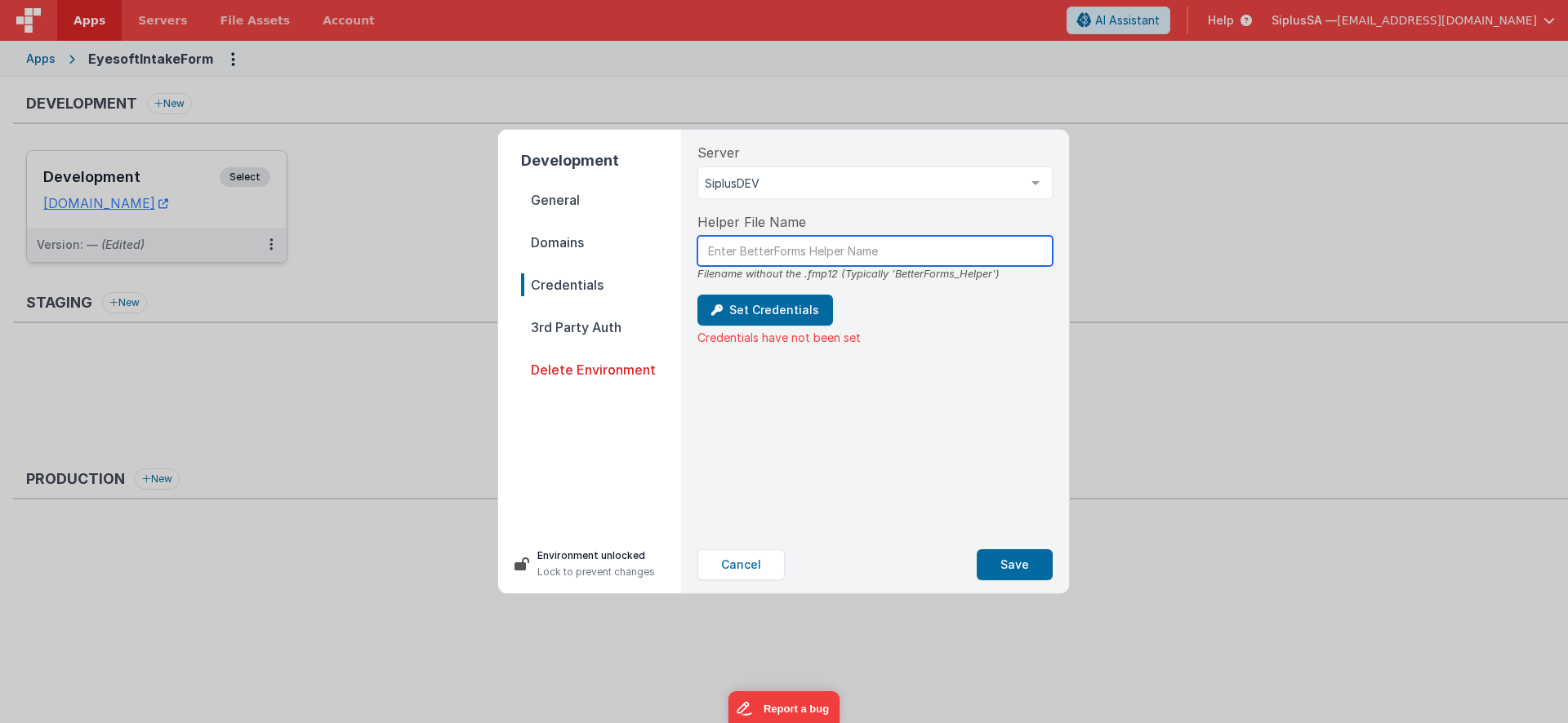
click at [835, 250] on input "text" at bounding box center [875, 251] width 356 height 30
click at [781, 246] on input "text" at bounding box center [875, 251] width 356 height 30
paste input "BetterForms_Helper_Eyesoft"
type input "BetterForms_Helper_Eyesoft"
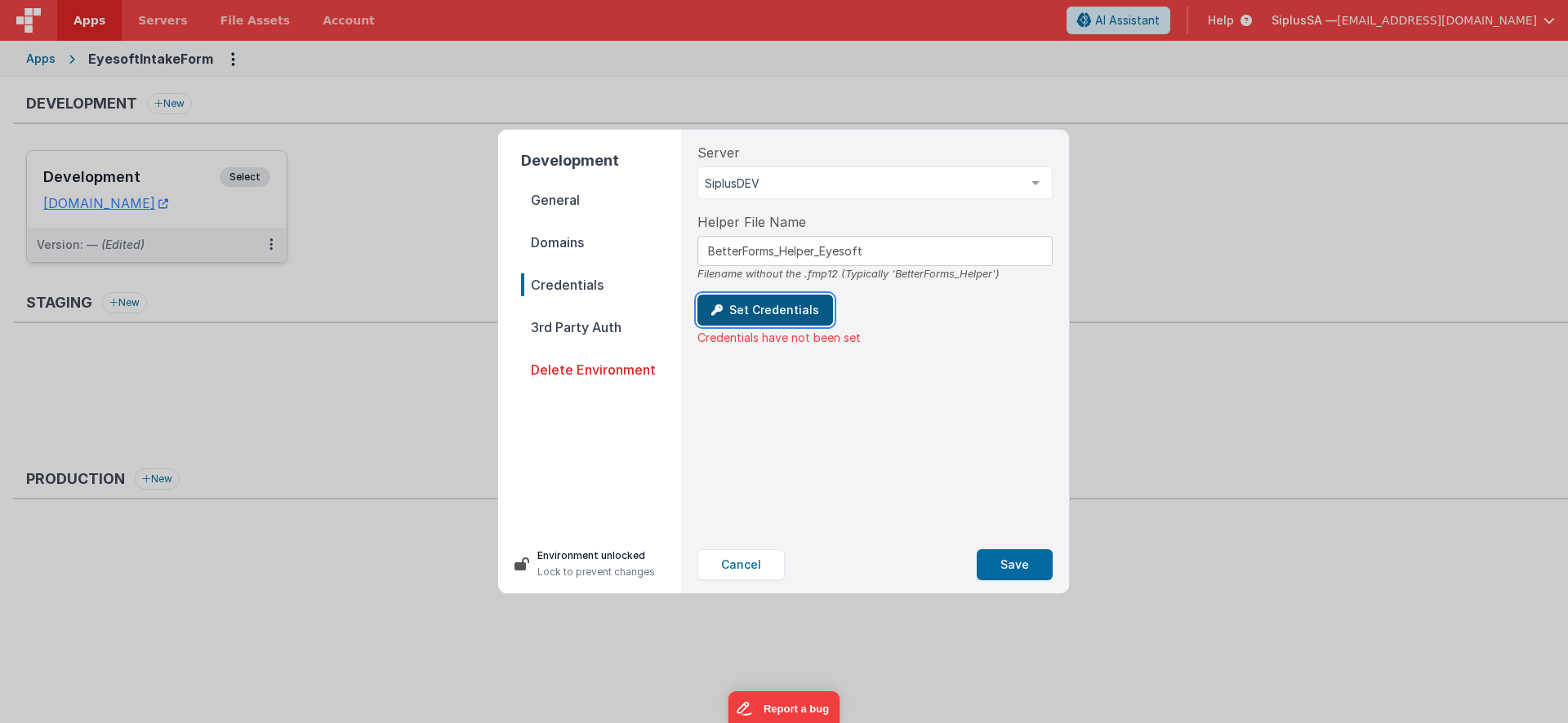
click at [785, 305] on button "Set Credentials" at bounding box center [765, 310] width 136 height 31
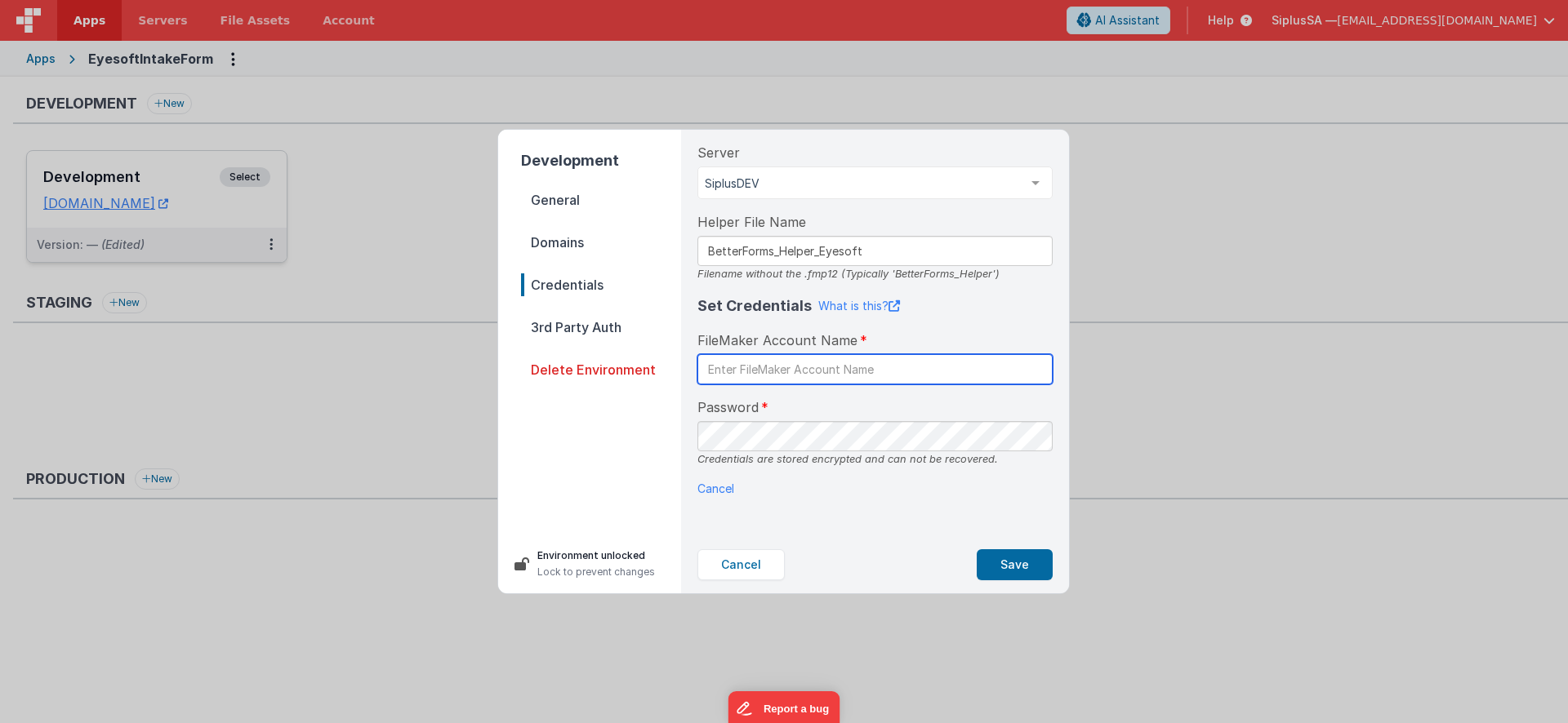
click at [824, 376] on input "text" at bounding box center [875, 370] width 356 height 30
type input "BetterForms"
click at [738, 516] on div "Server SiplusDEV SiplusDEV List is empty. Helper File Name BetterForms_Helper_E…" at bounding box center [875, 333] width 381 height 407
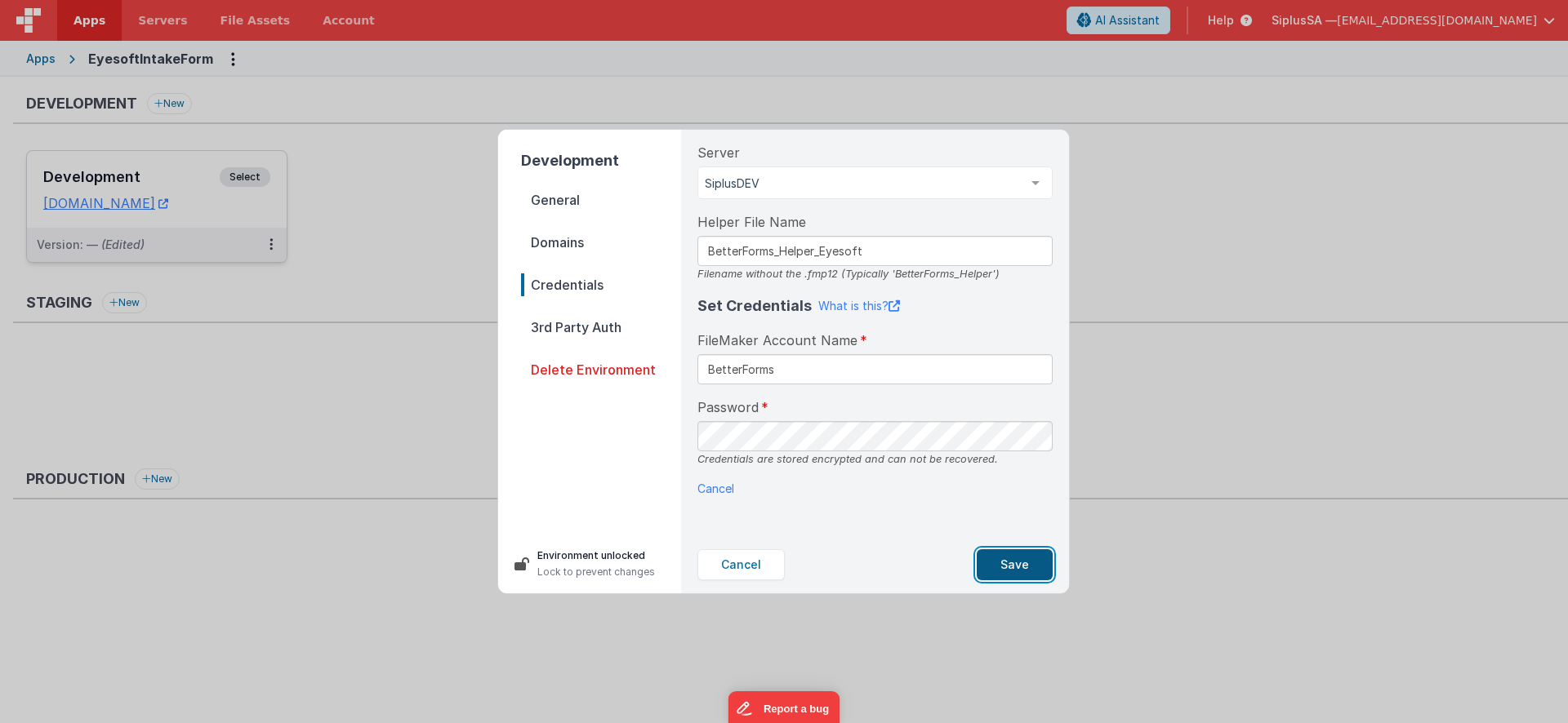
click at [1004, 563] on button "Save" at bounding box center [1015, 565] width 76 height 31
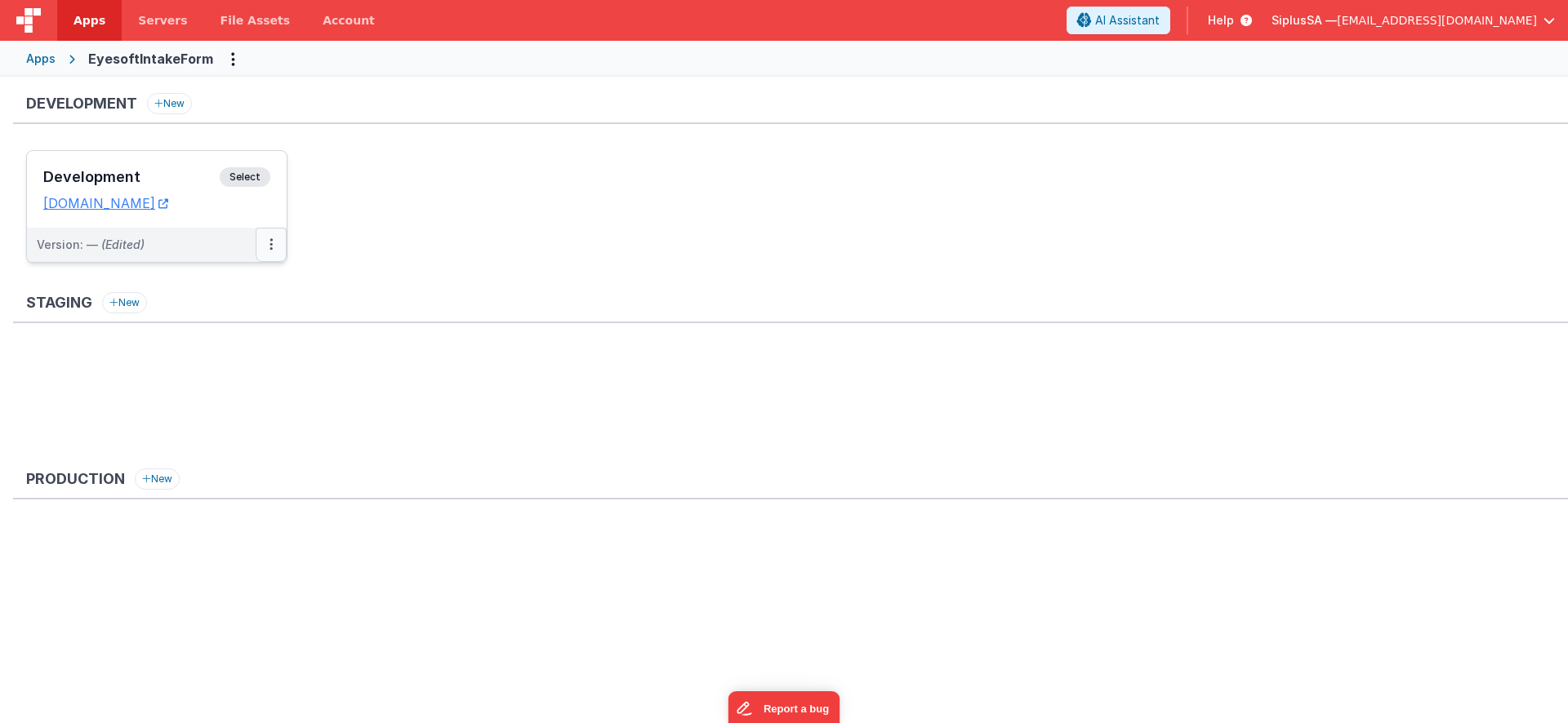
click at [268, 247] on button at bounding box center [271, 244] width 31 height 34
click at [215, 280] on link "Edit" at bounding box center [215, 281] width 144 height 29
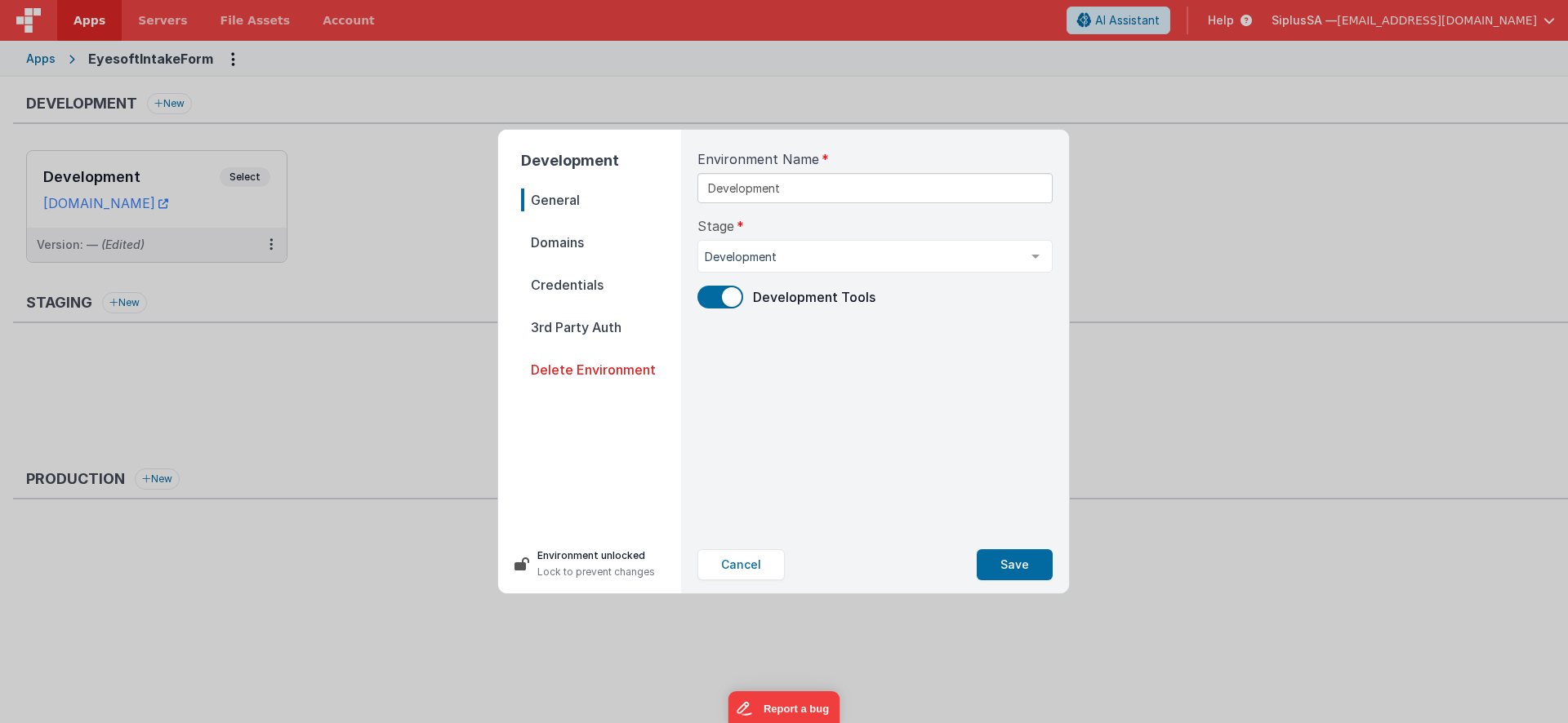
click at [573, 289] on span "Credentials" at bounding box center [601, 285] width 160 height 23
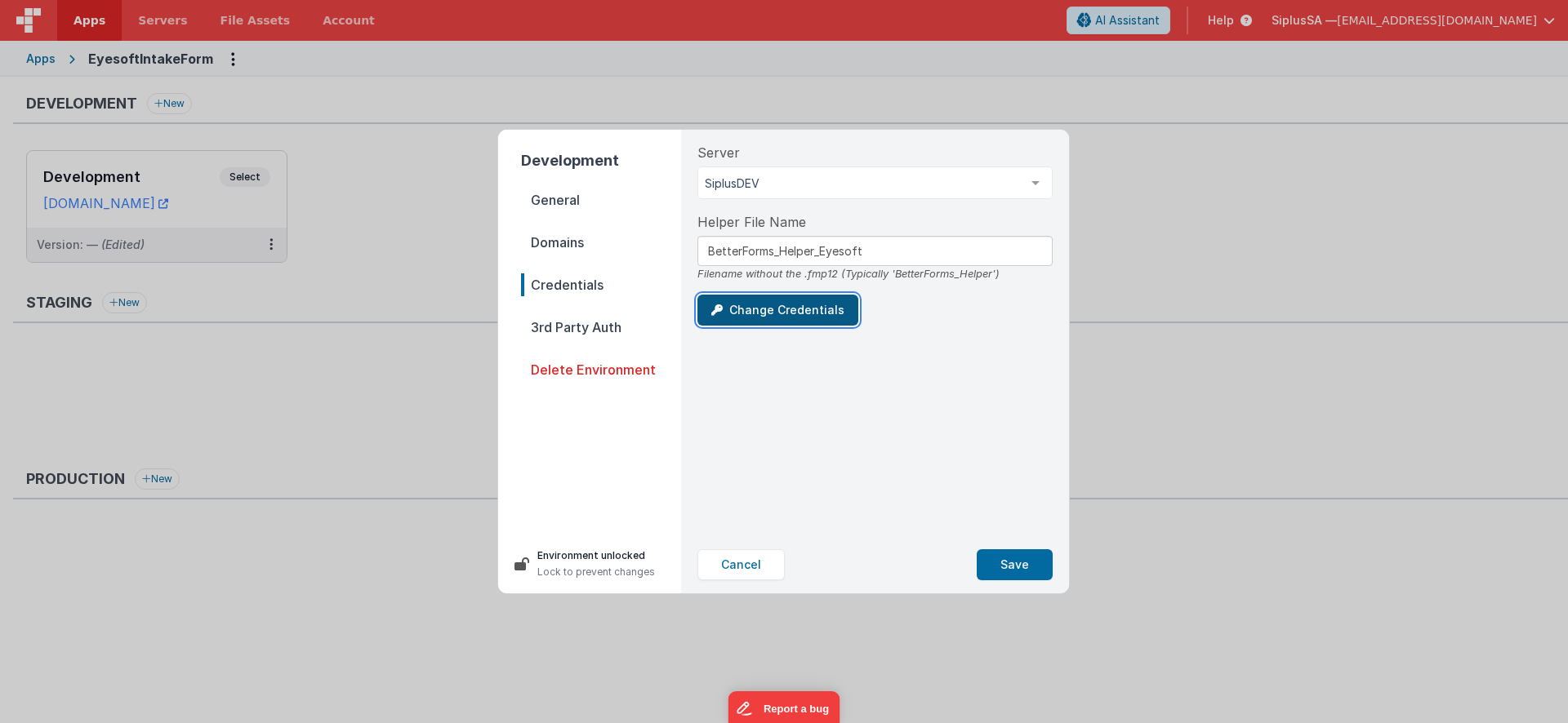
click at [824, 314] on button "Change Credentials" at bounding box center [778, 310] width 161 height 31
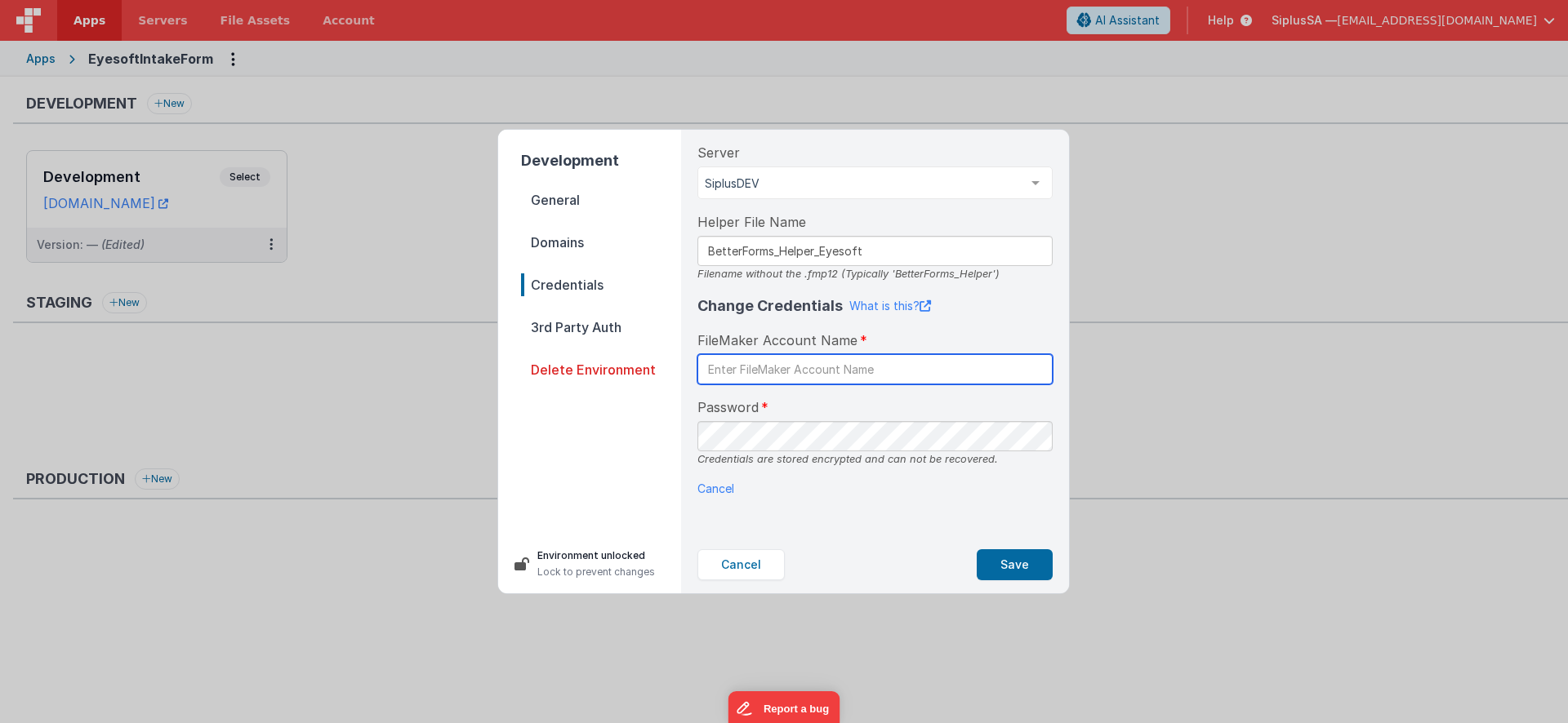
click at [828, 382] on input "text" at bounding box center [875, 370] width 356 height 30
type input "BetterForms"
click at [735, 523] on div "Server SiplusDEV SiplusDEV List is empty. Helper File Name BetterForms_Helper_E…" at bounding box center [875, 333] width 381 height 407
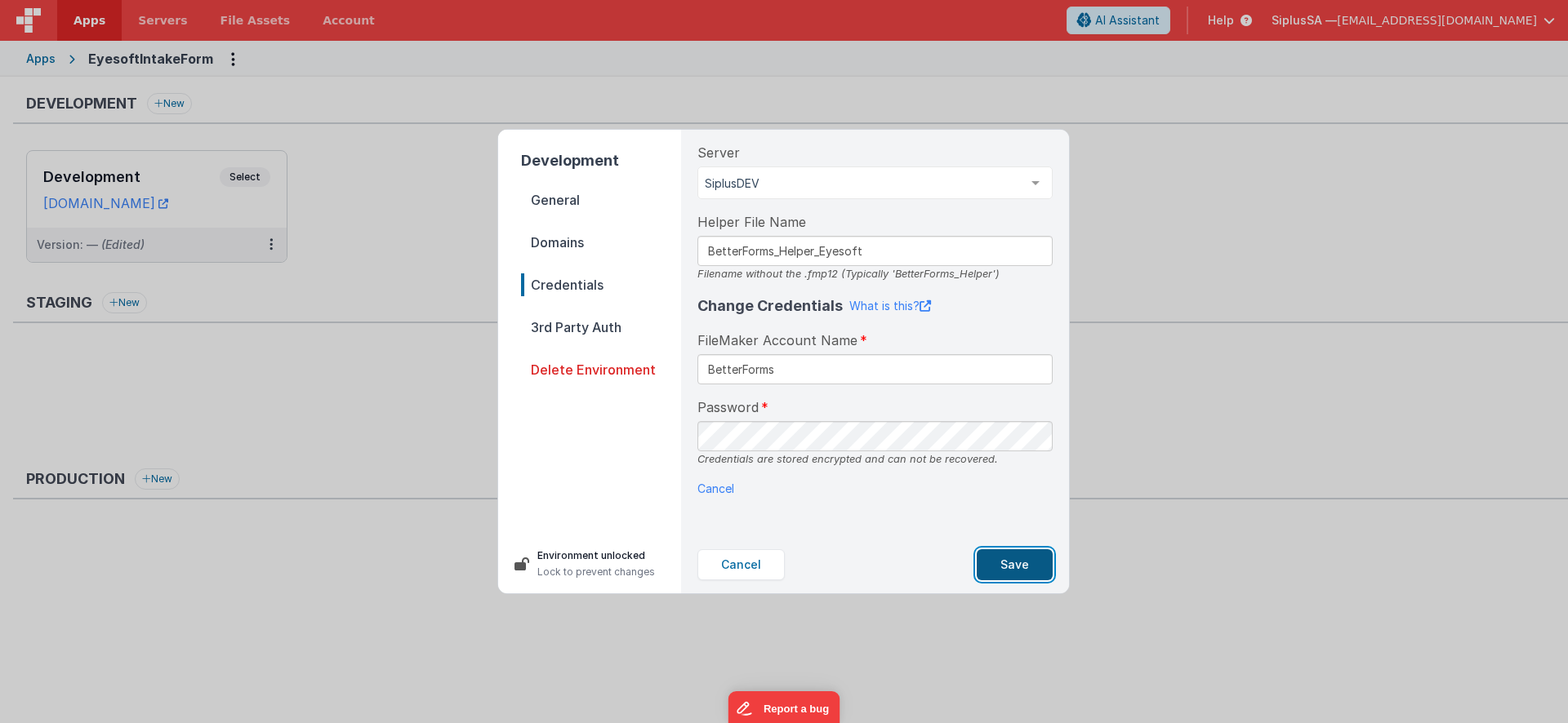
click at [1004, 572] on button "Save" at bounding box center [1015, 565] width 76 height 31
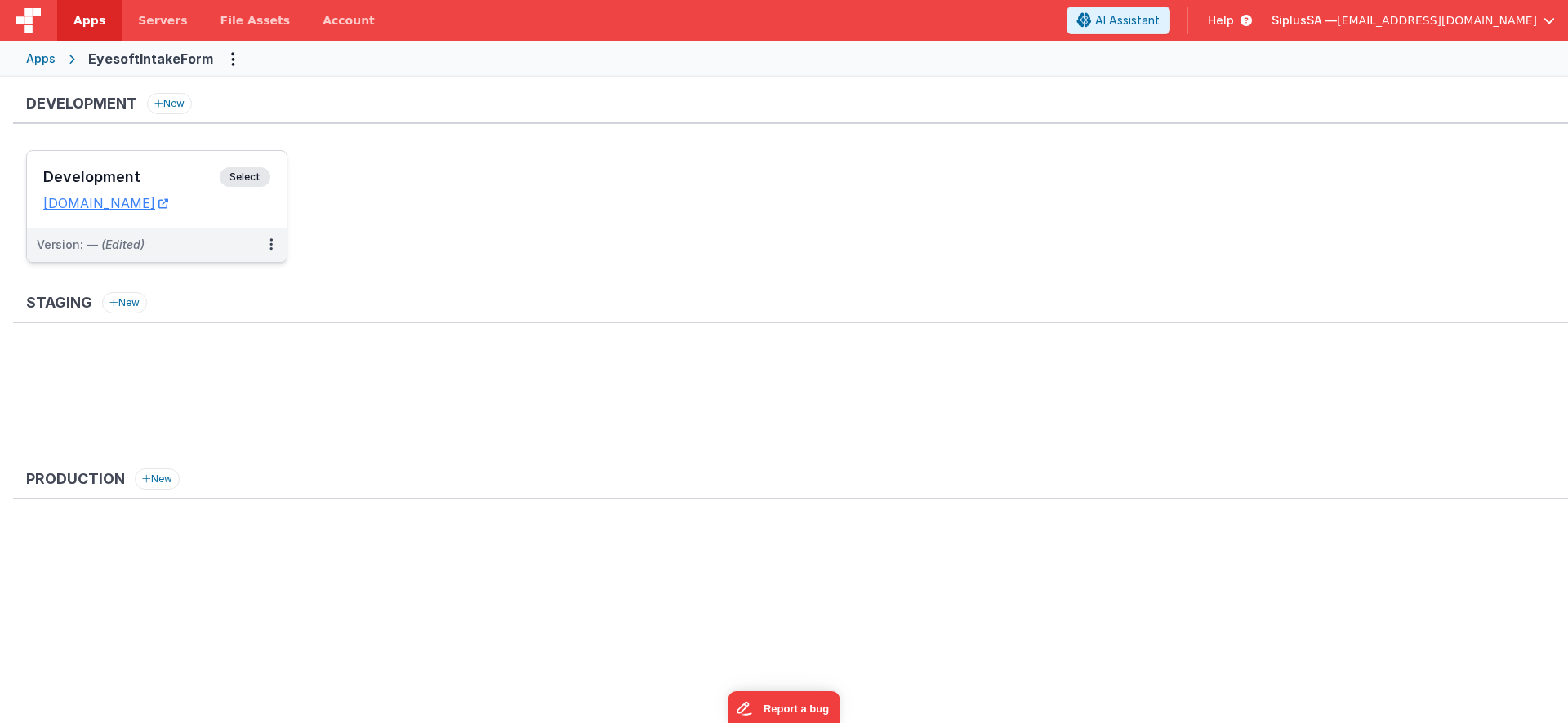
click at [254, 178] on span "Select" at bounding box center [245, 177] width 50 height 20
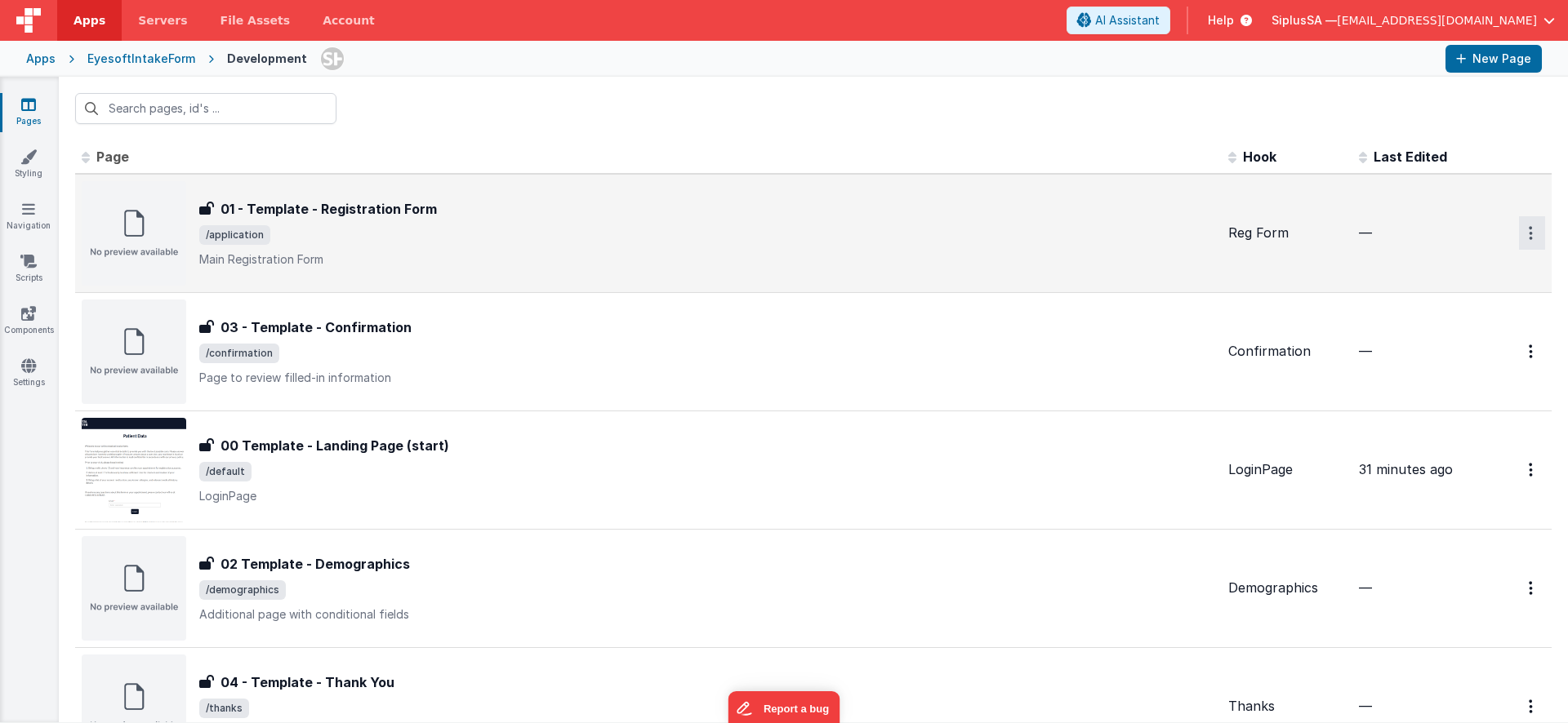
click at [1507, 226] on button "Options" at bounding box center [1533, 232] width 27 height 33
click at [1449, 300] on link "Preview" at bounding box center [1474, 300] width 144 height 29
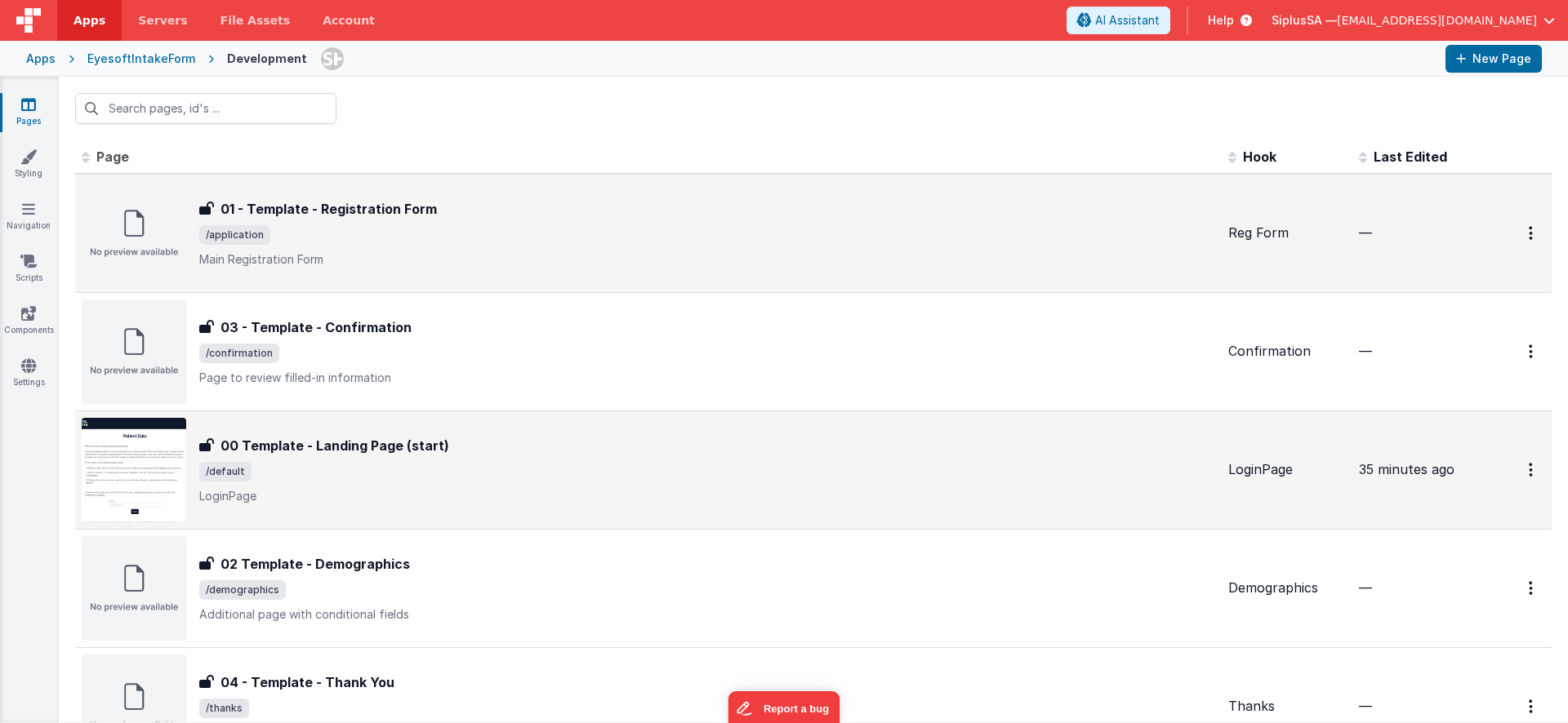
click at [375, 446] on h3 "00 Template - Landing Page (start)" at bounding box center [335, 445] width 228 height 20
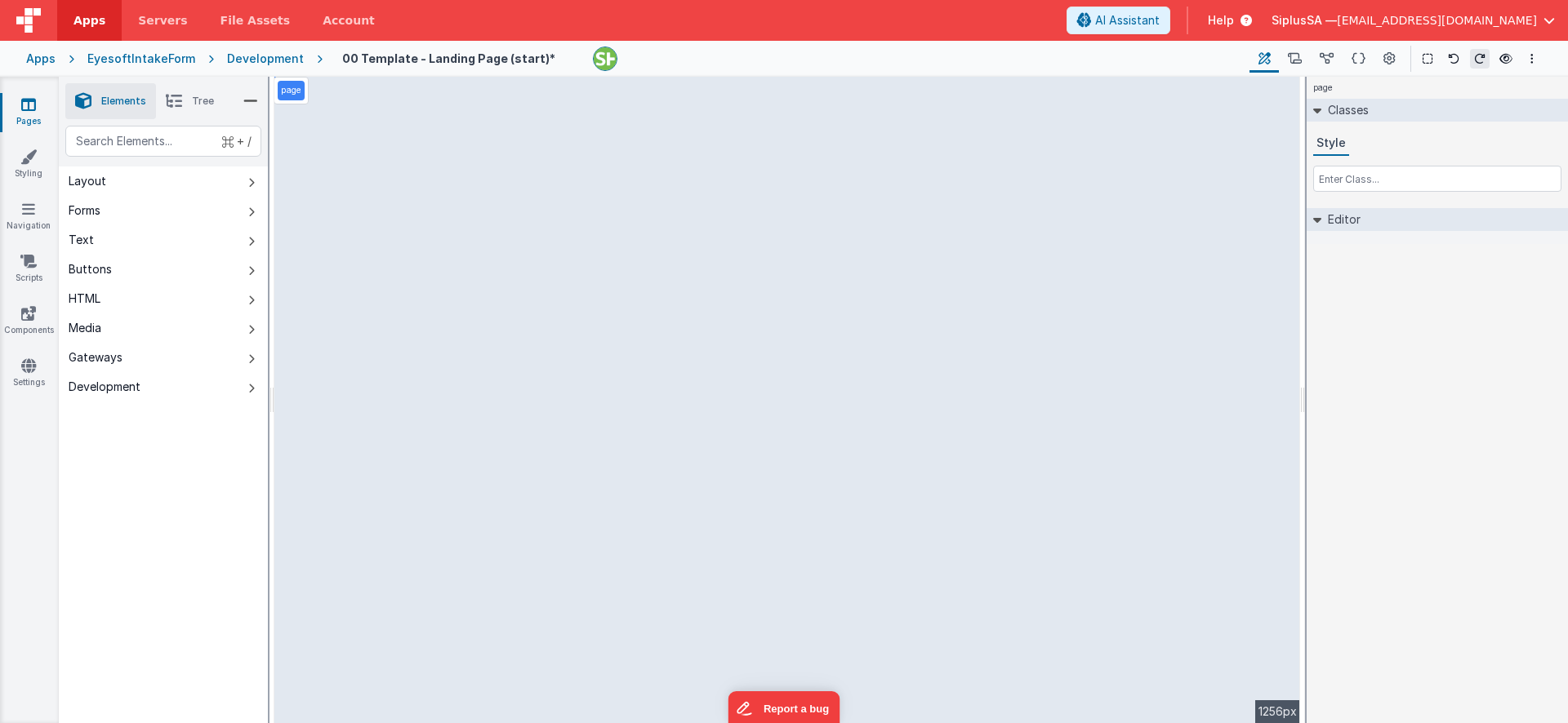
click at [275, 56] on div "Development" at bounding box center [265, 58] width 77 height 16
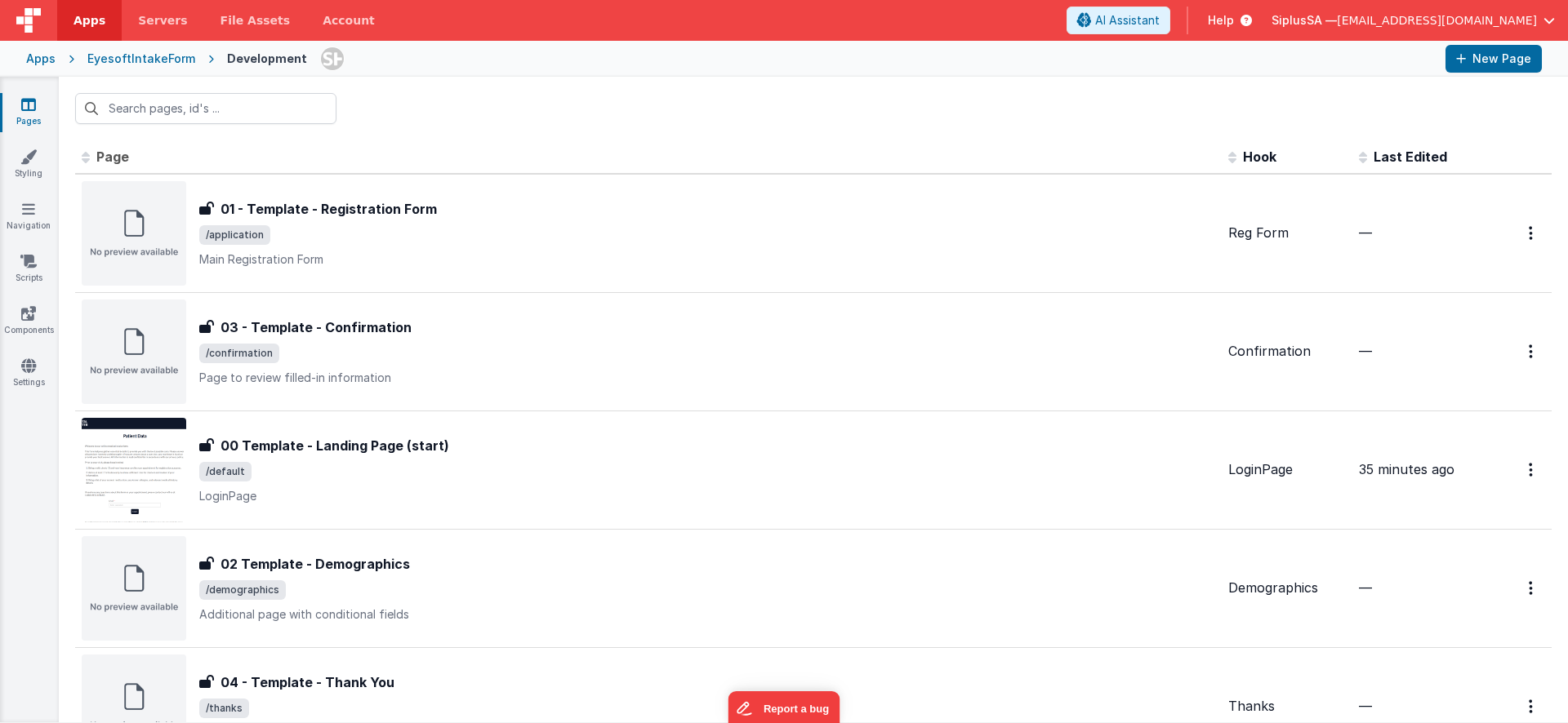
click at [1404, 157] on span "Last Edited" at bounding box center [1411, 156] width 74 height 16
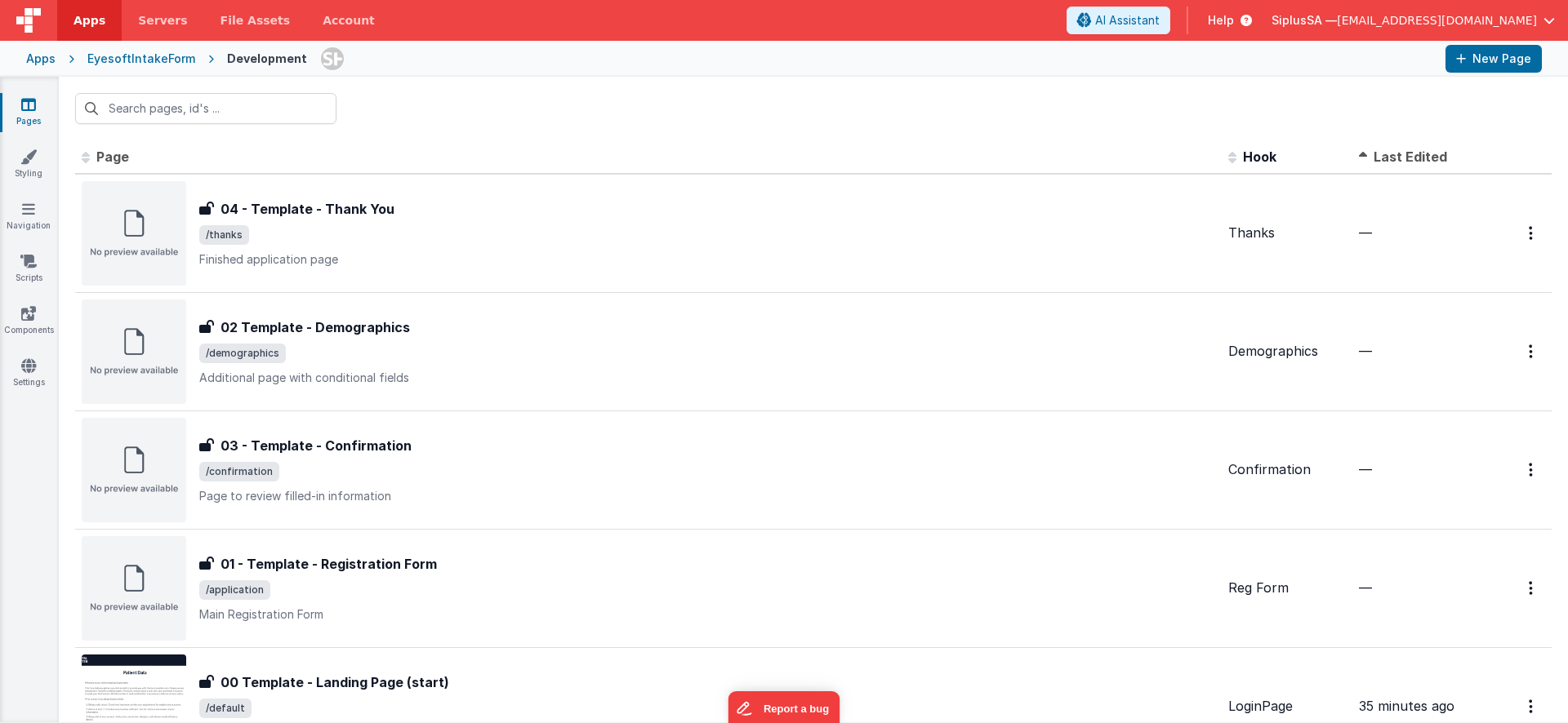
click at [1400, 168] on th "Last Edited" at bounding box center [1418, 157] width 131 height 32
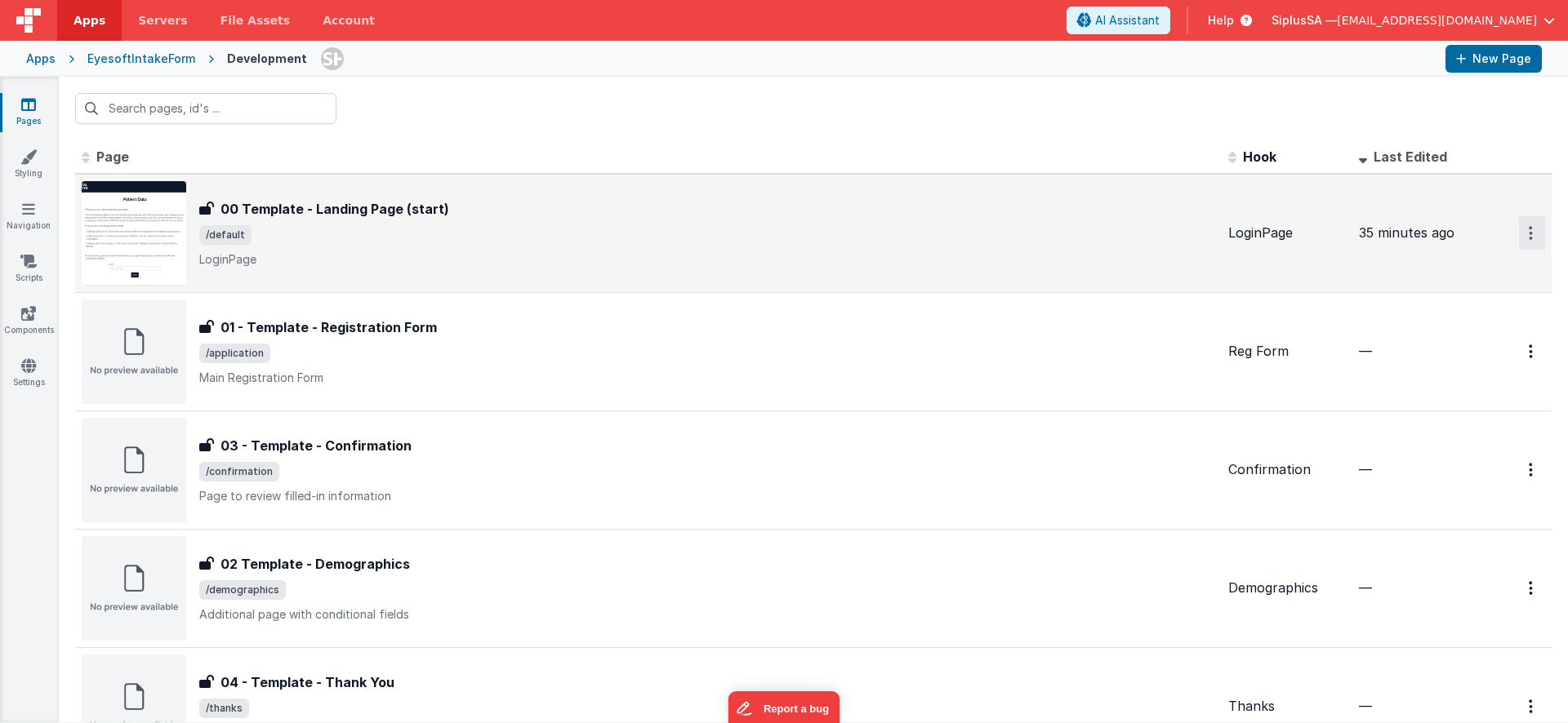
click at [1507, 238] on button "Options" at bounding box center [1533, 232] width 27 height 33
click at [1455, 305] on link "Preview" at bounding box center [1474, 300] width 144 height 29
click at [34, 370] on icon at bounding box center [28, 365] width 15 height 16
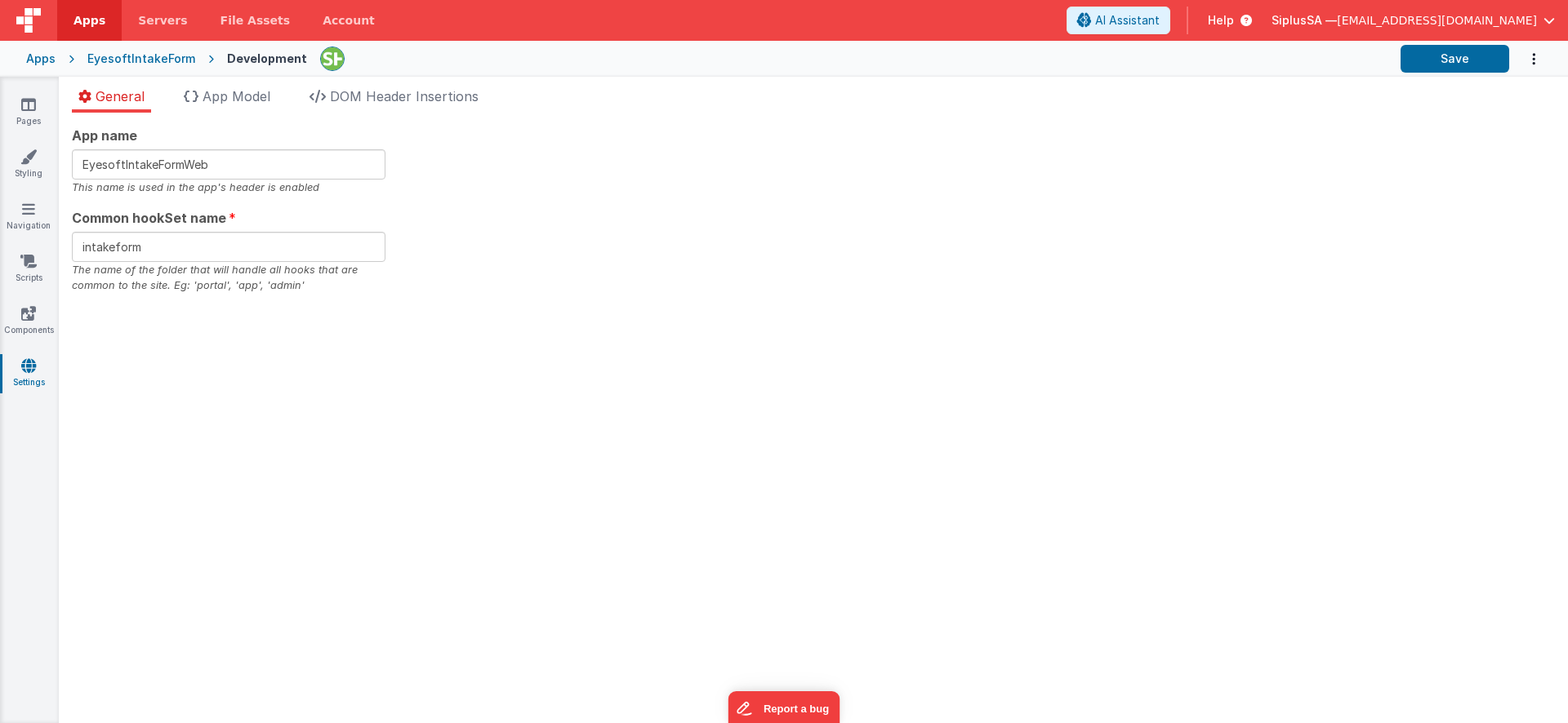
click at [133, 56] on div "EyesoftIntakeForm" at bounding box center [141, 58] width 108 height 16
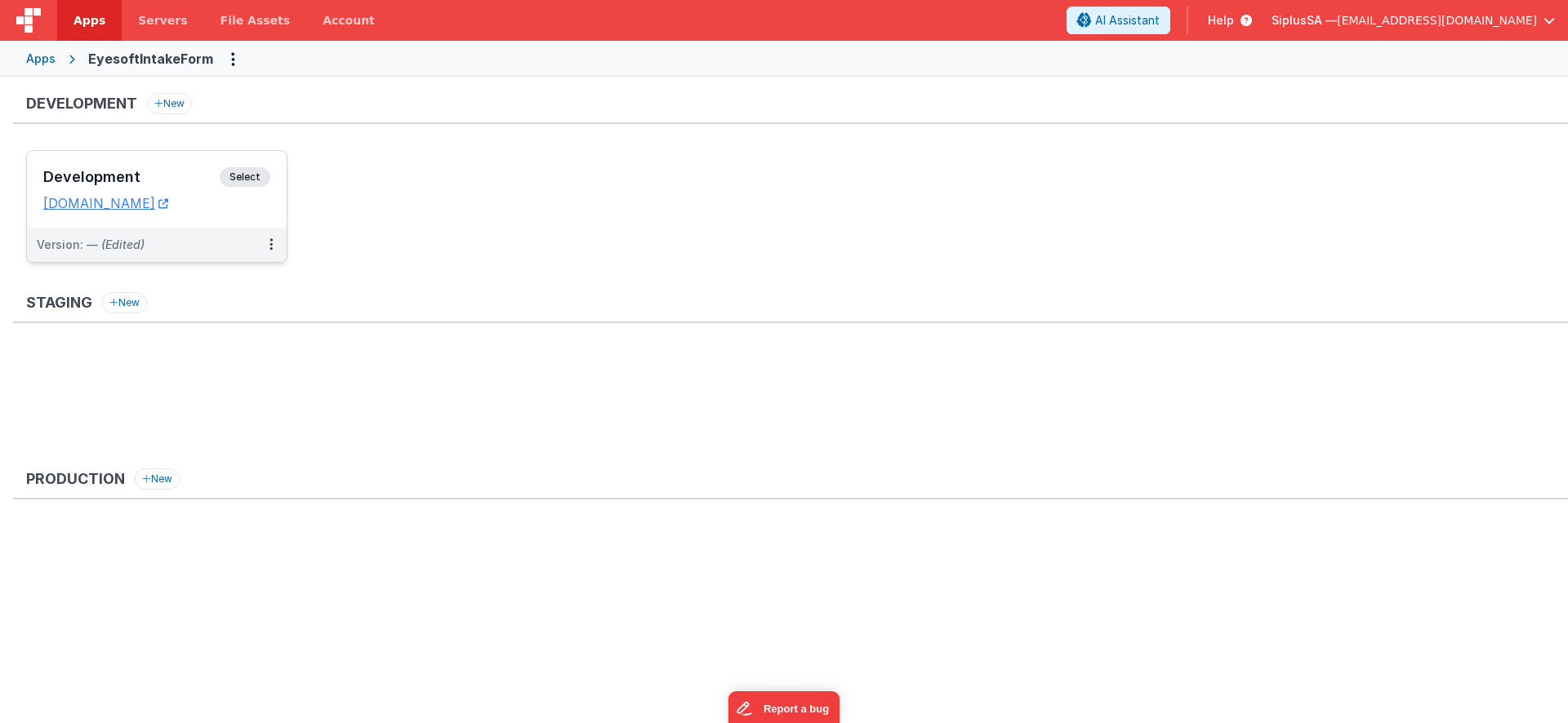
click at [246, 179] on span "Select" at bounding box center [245, 177] width 50 height 20
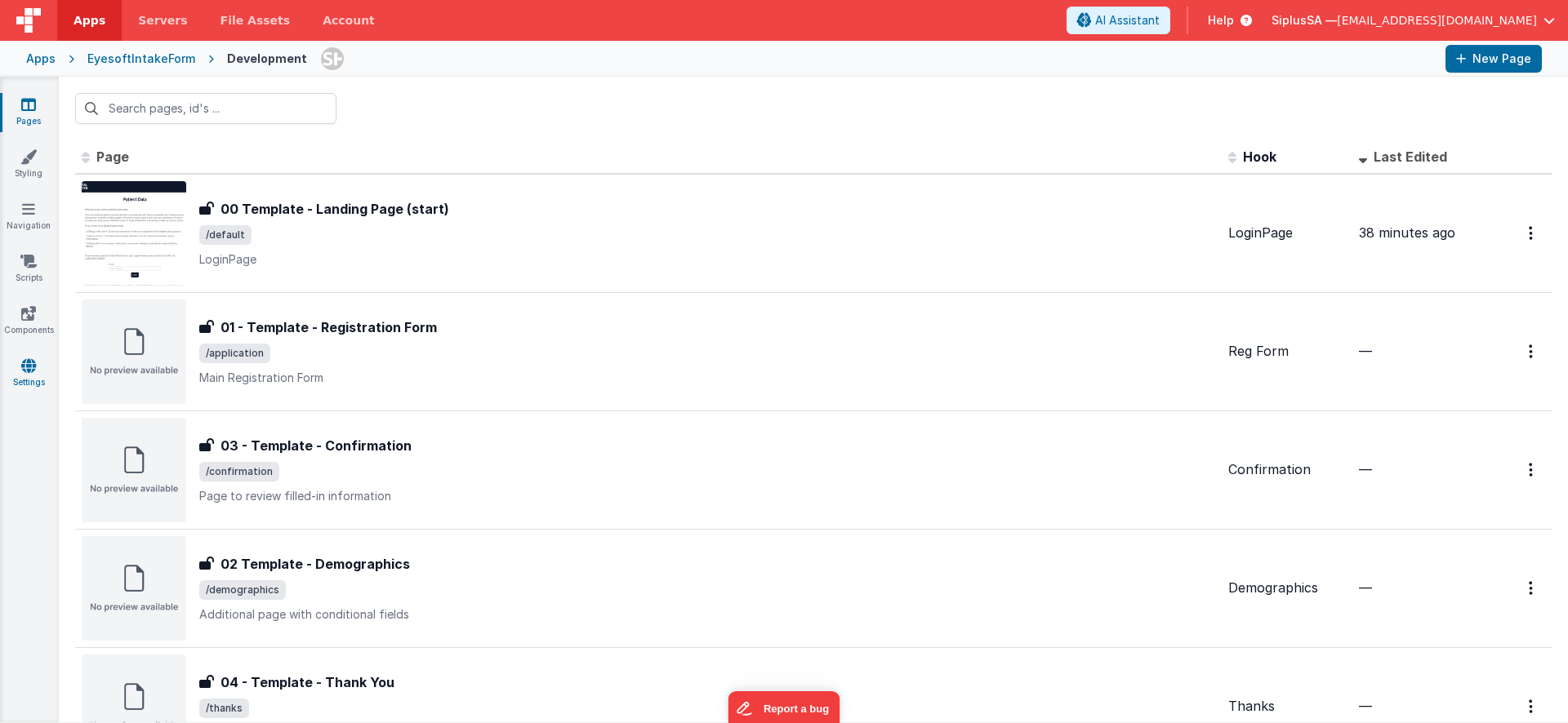
click at [38, 359] on link "Settings" at bounding box center [28, 373] width 59 height 32
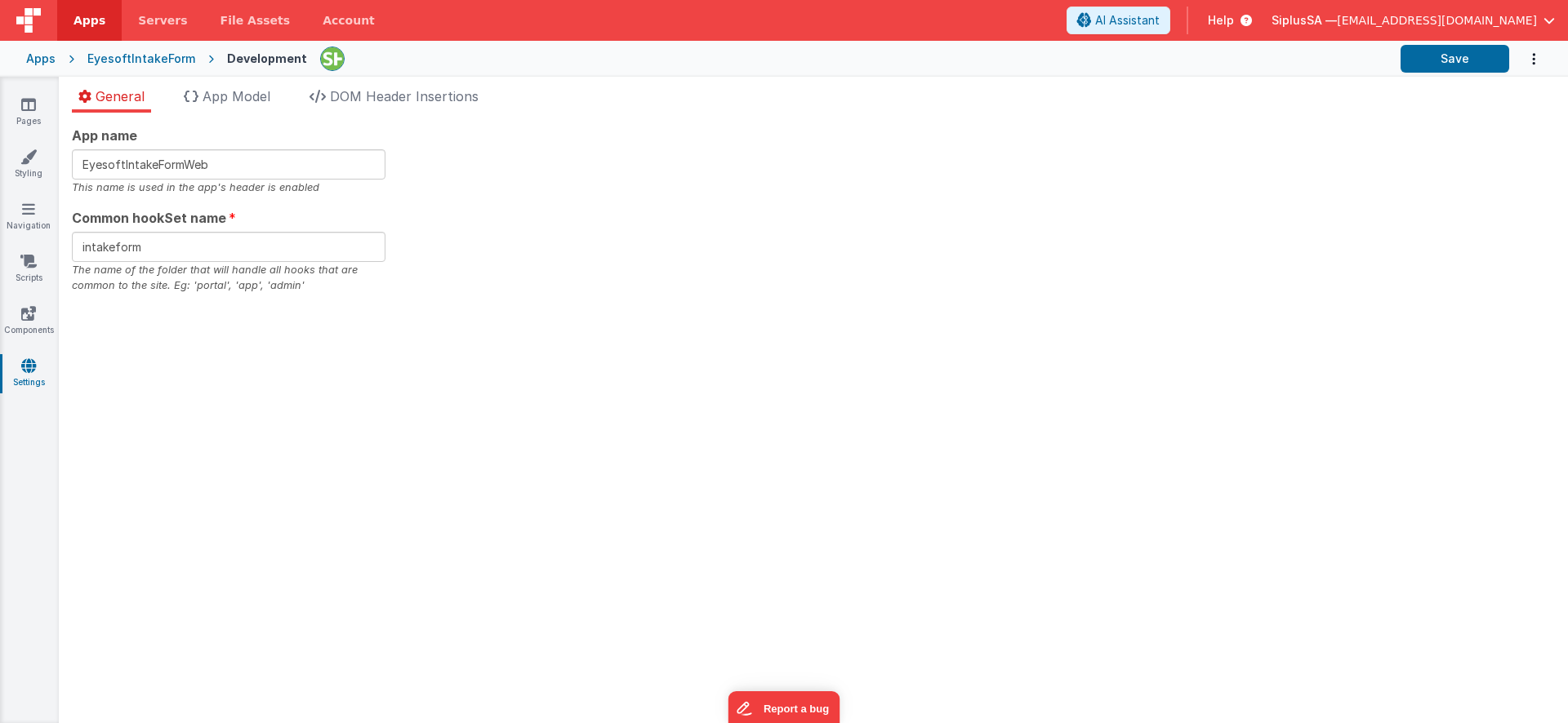
click at [18, 95] on div "Pages Styling Navigation Scripts Components Settings" at bounding box center [29, 400] width 59 height 646
click at [33, 110] on icon at bounding box center [28, 104] width 15 height 16
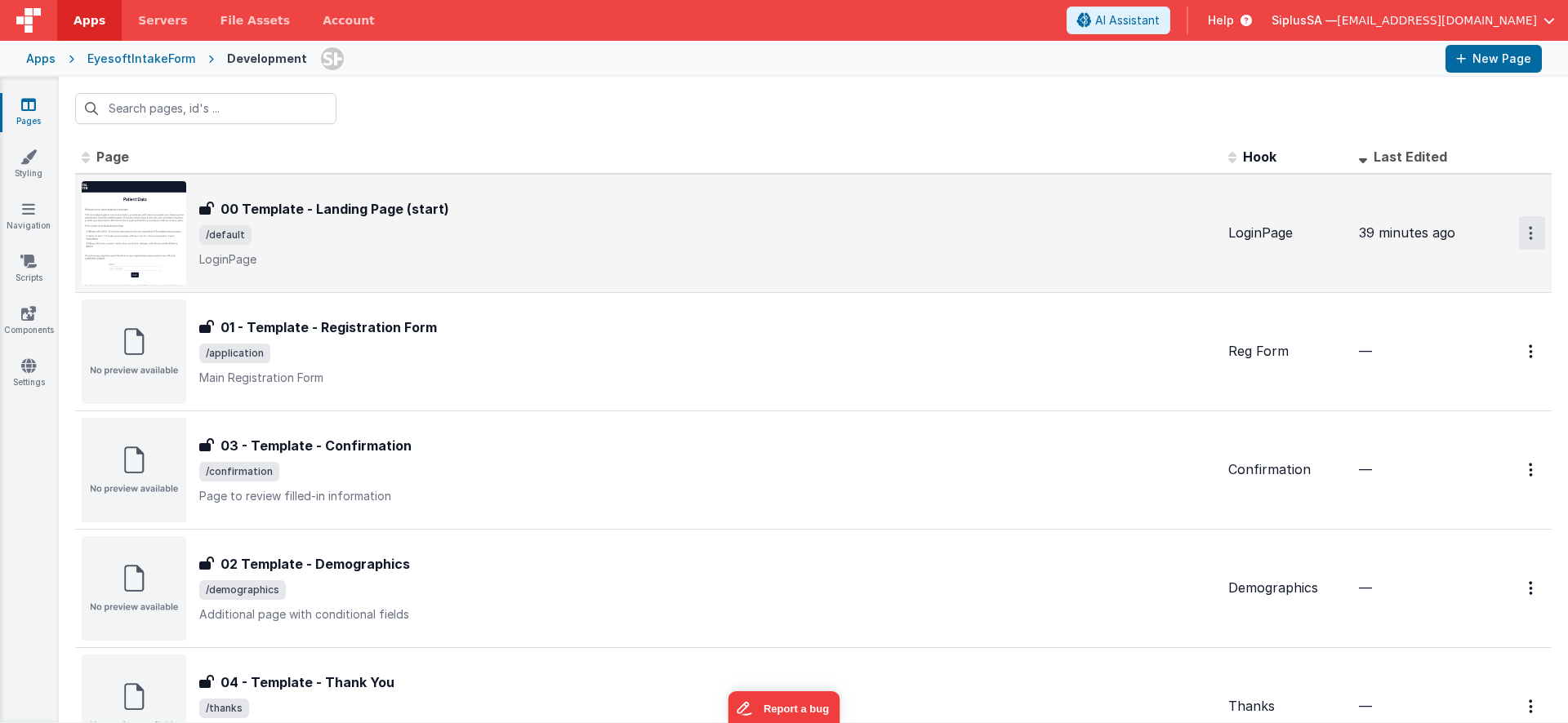
click at [1507, 238] on button "Options" at bounding box center [1533, 232] width 27 height 33
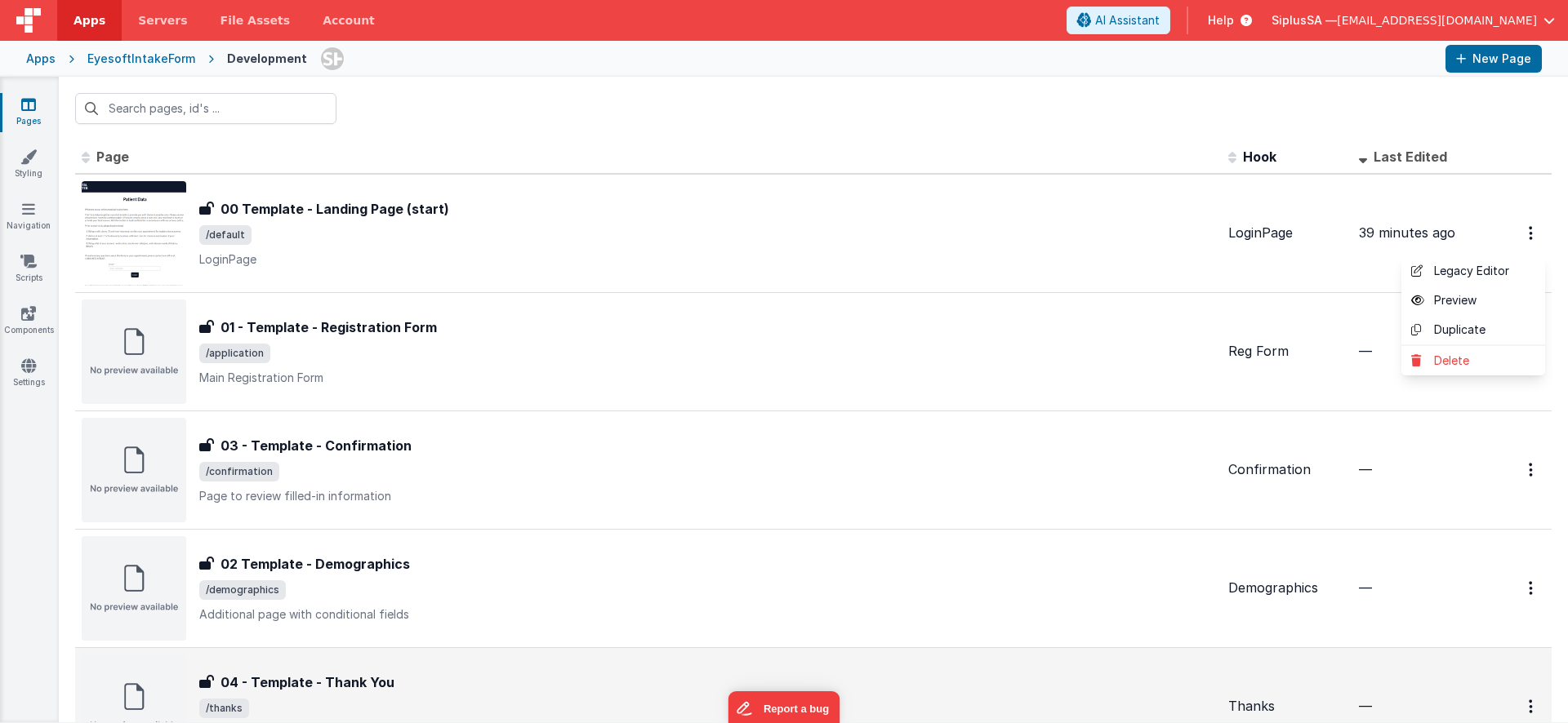
click at [1332, 237] on button at bounding box center [784, 361] width 1568 height 723
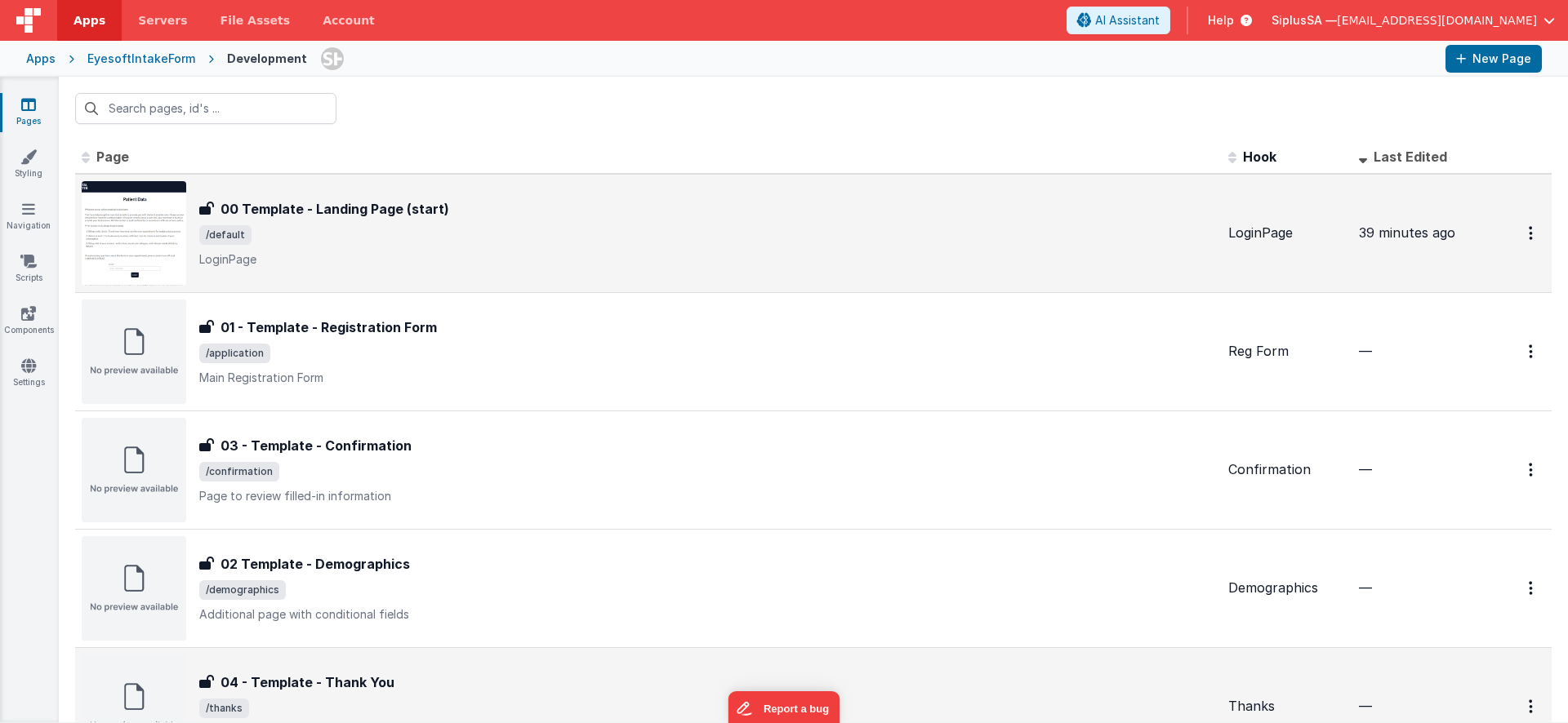
click at [1266, 233] on div "LoginPage" at bounding box center [1287, 233] width 118 height 19
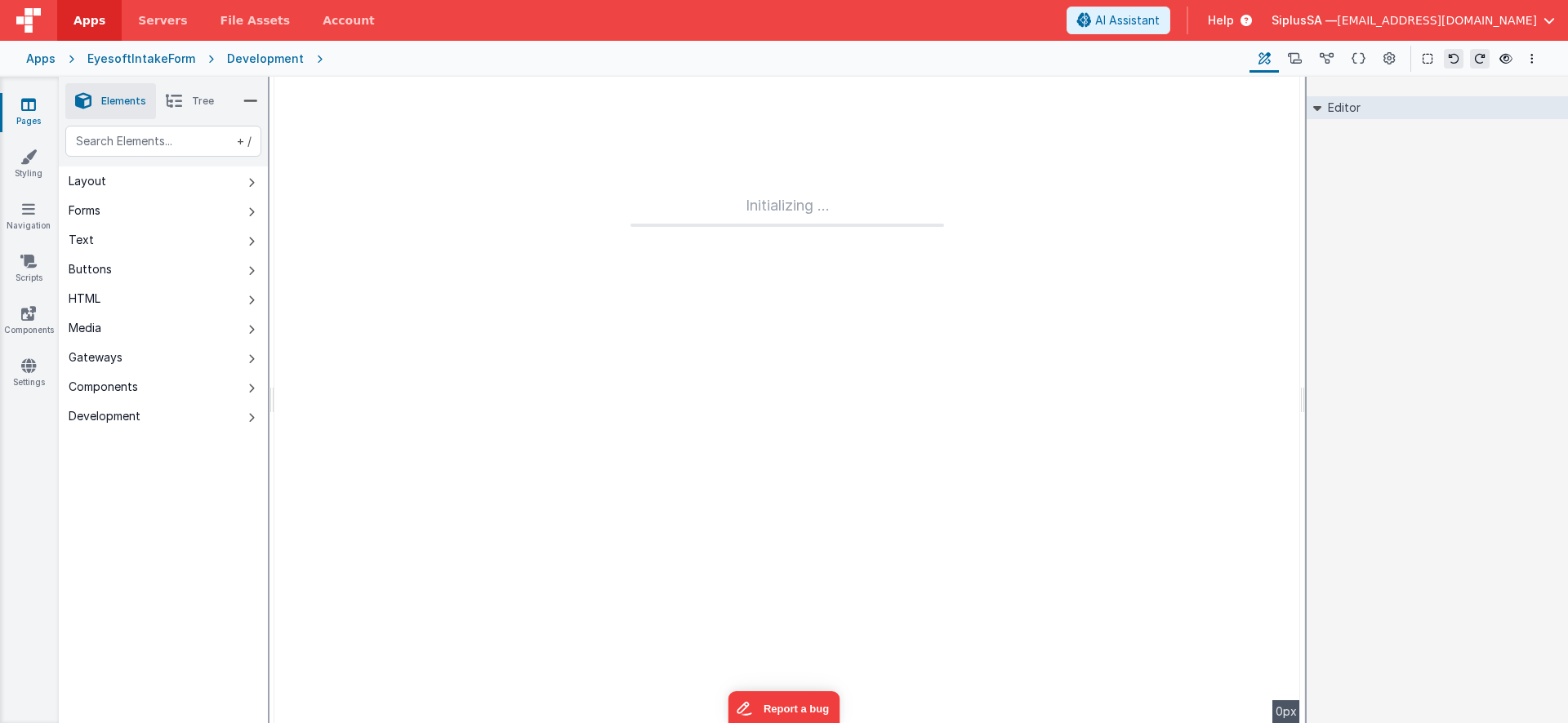
type input "FR_67643D34-2815-1749-83F7-31C06401E313"
type textarea "LoginPage"
type input "LoginPage"
checkbox input "false"
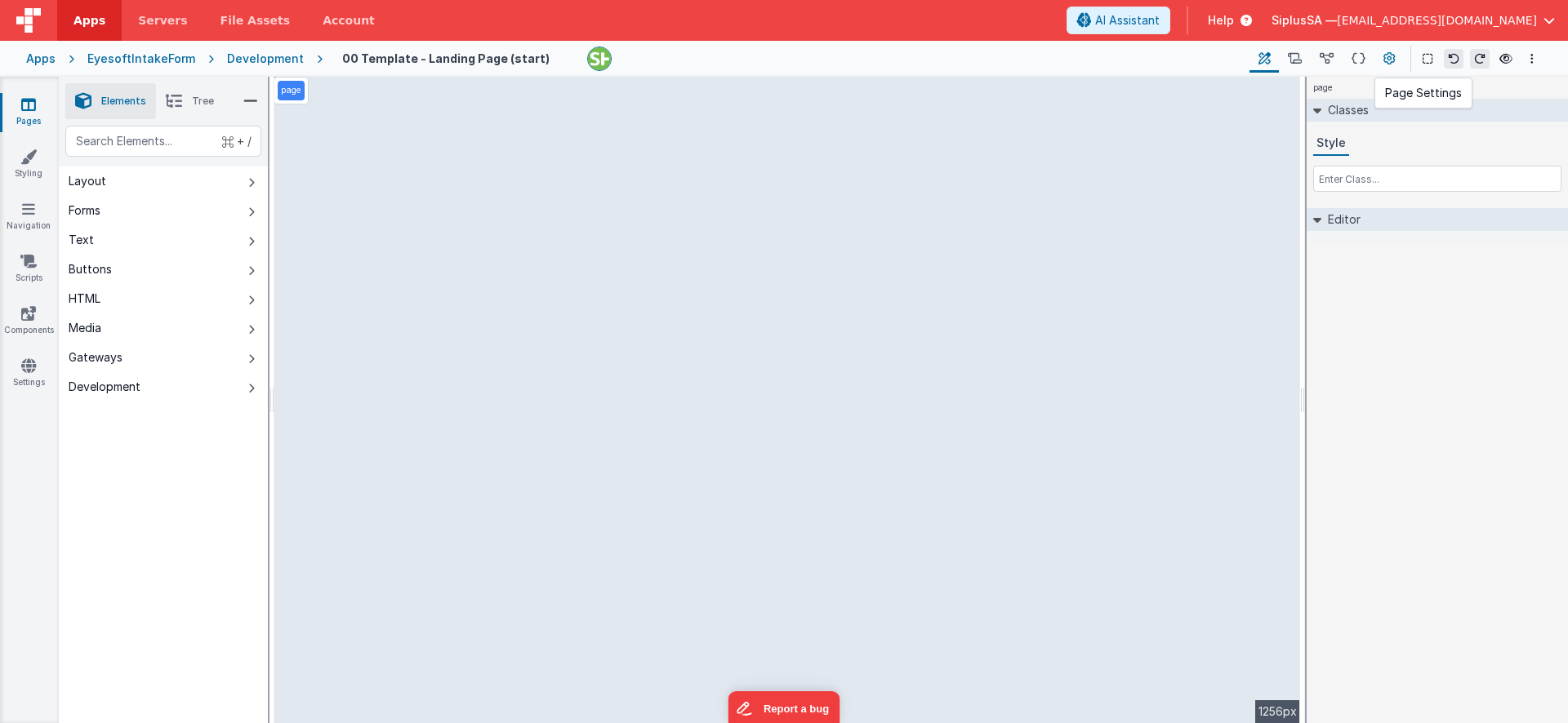
click at [1391, 54] on icon at bounding box center [1390, 59] width 12 height 17
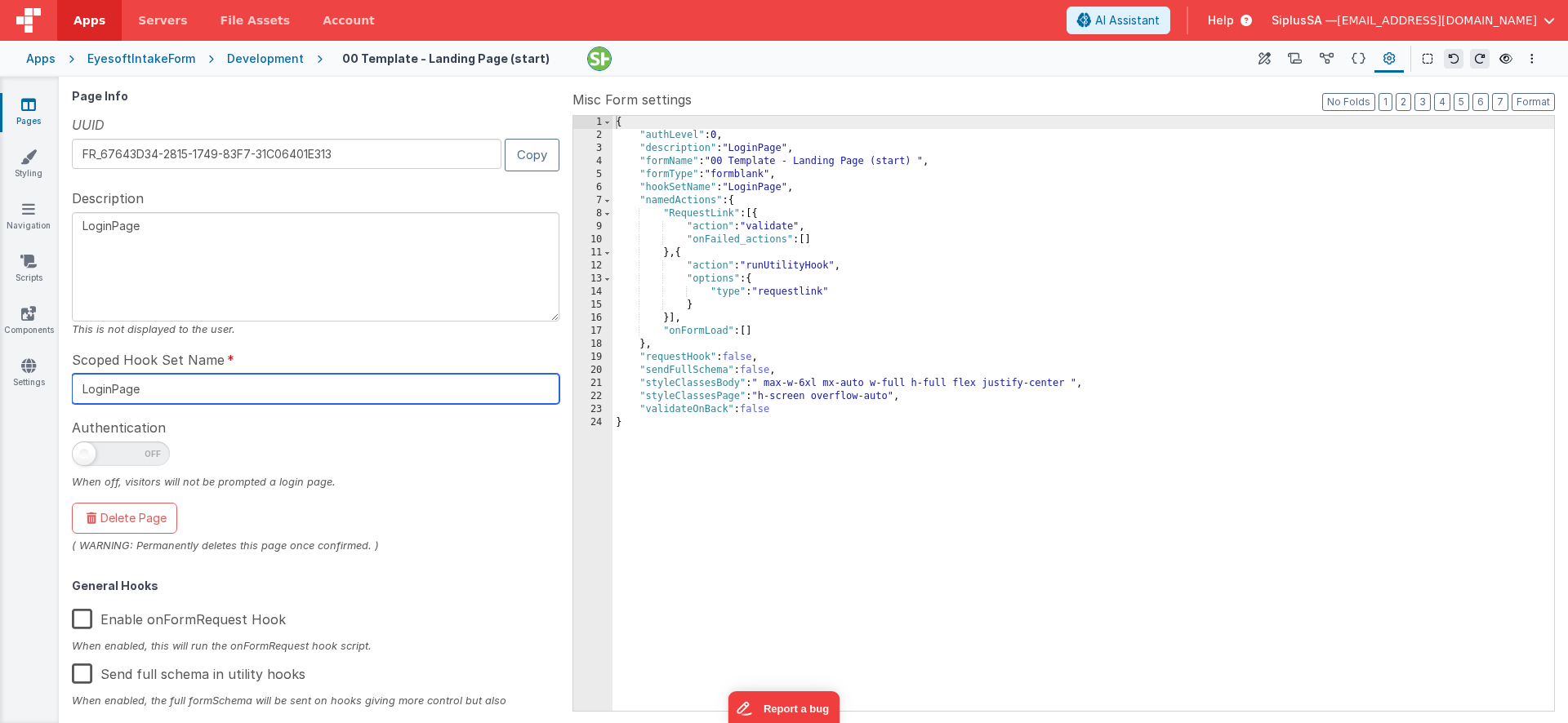
click at [143, 400] on input "LoginPage" at bounding box center [316, 389] width 487 height 30
type input "Login"
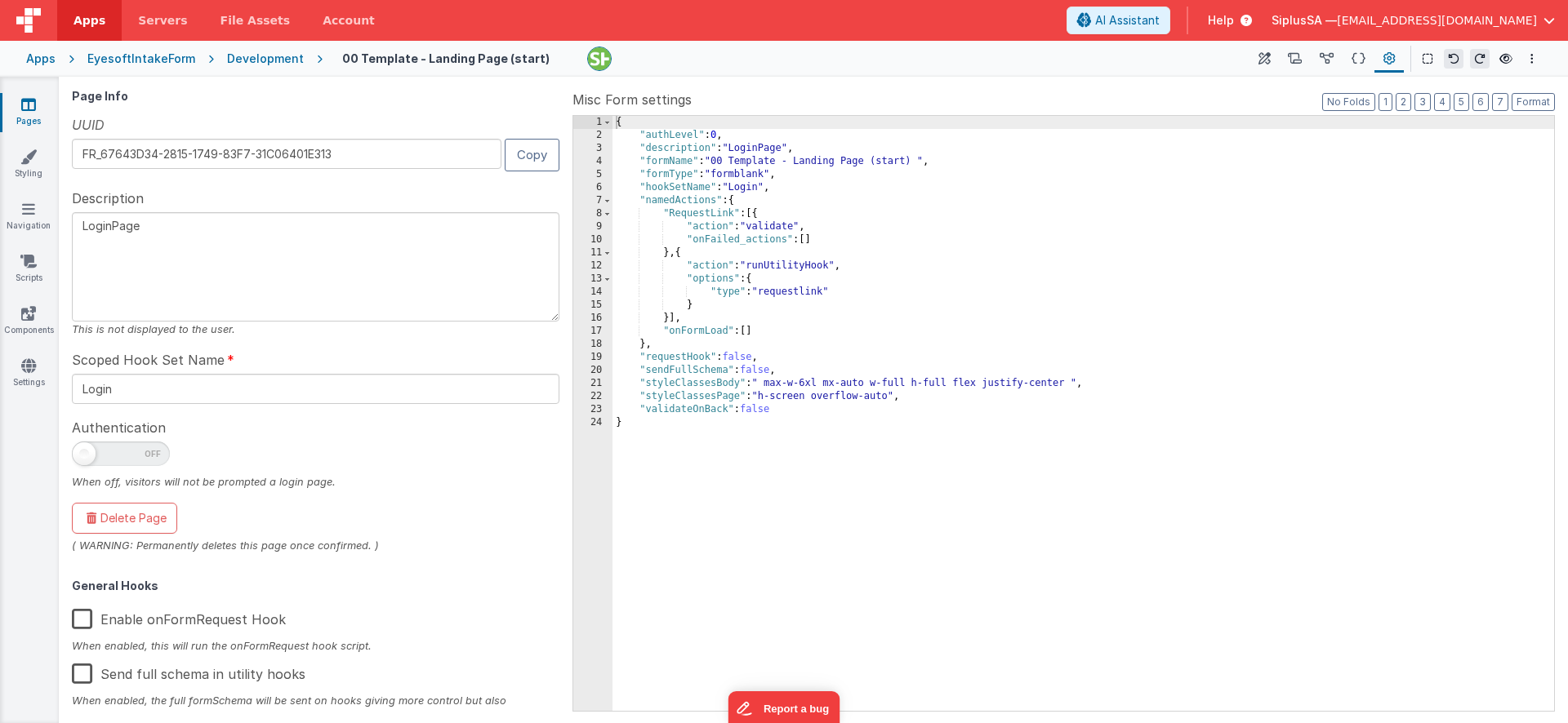
click at [246, 254] on textarea "LoginPage" at bounding box center [316, 266] width 487 height 109
type textarea "Login"
click at [1507, 58] on button "Options" at bounding box center [1532, 59] width 20 height 20
click at [1449, 94] on p "Save" at bounding box center [1437, 90] width 103 height 16
click at [1507, 62] on icon at bounding box center [1506, 59] width 13 height 11
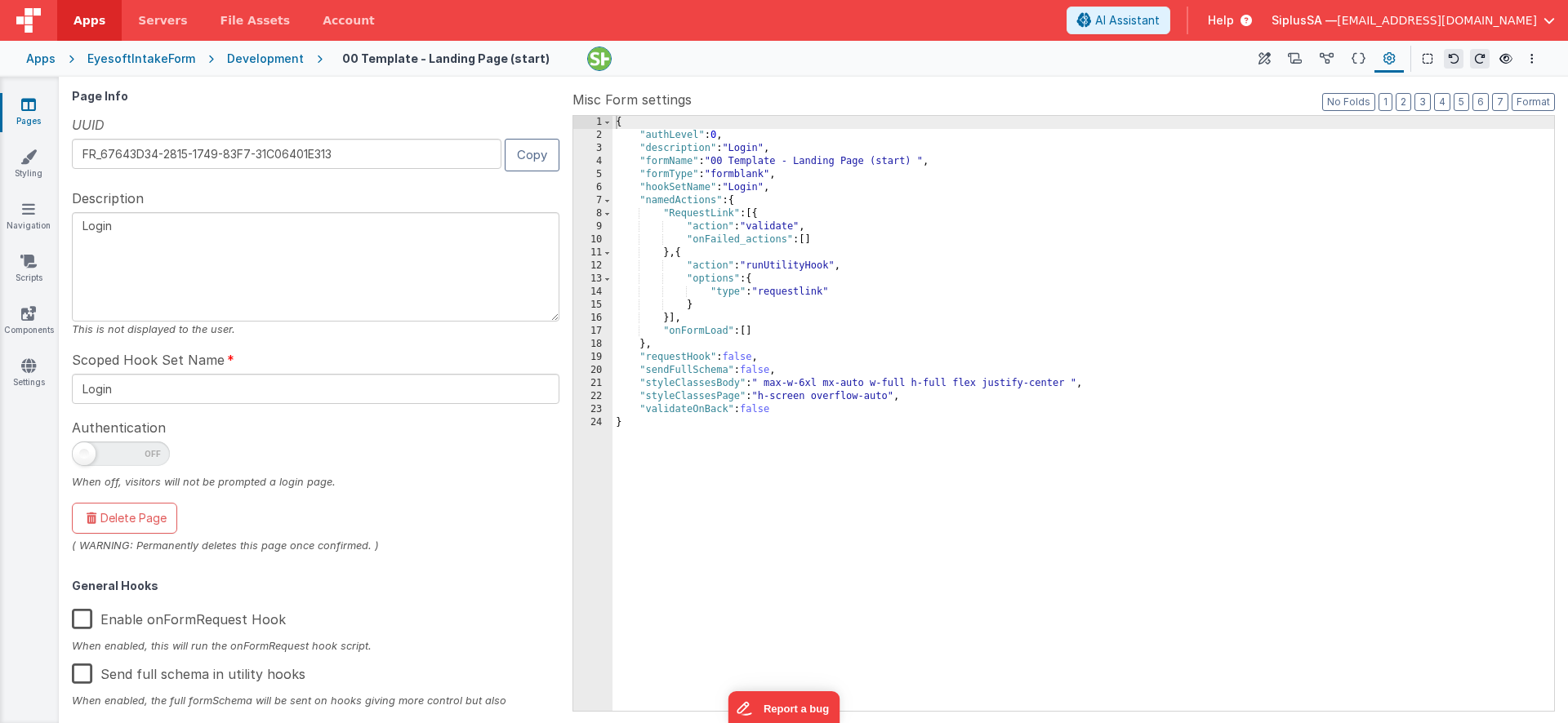
click at [175, 60] on div "EyesoftIntakeForm" at bounding box center [141, 58] width 108 height 16
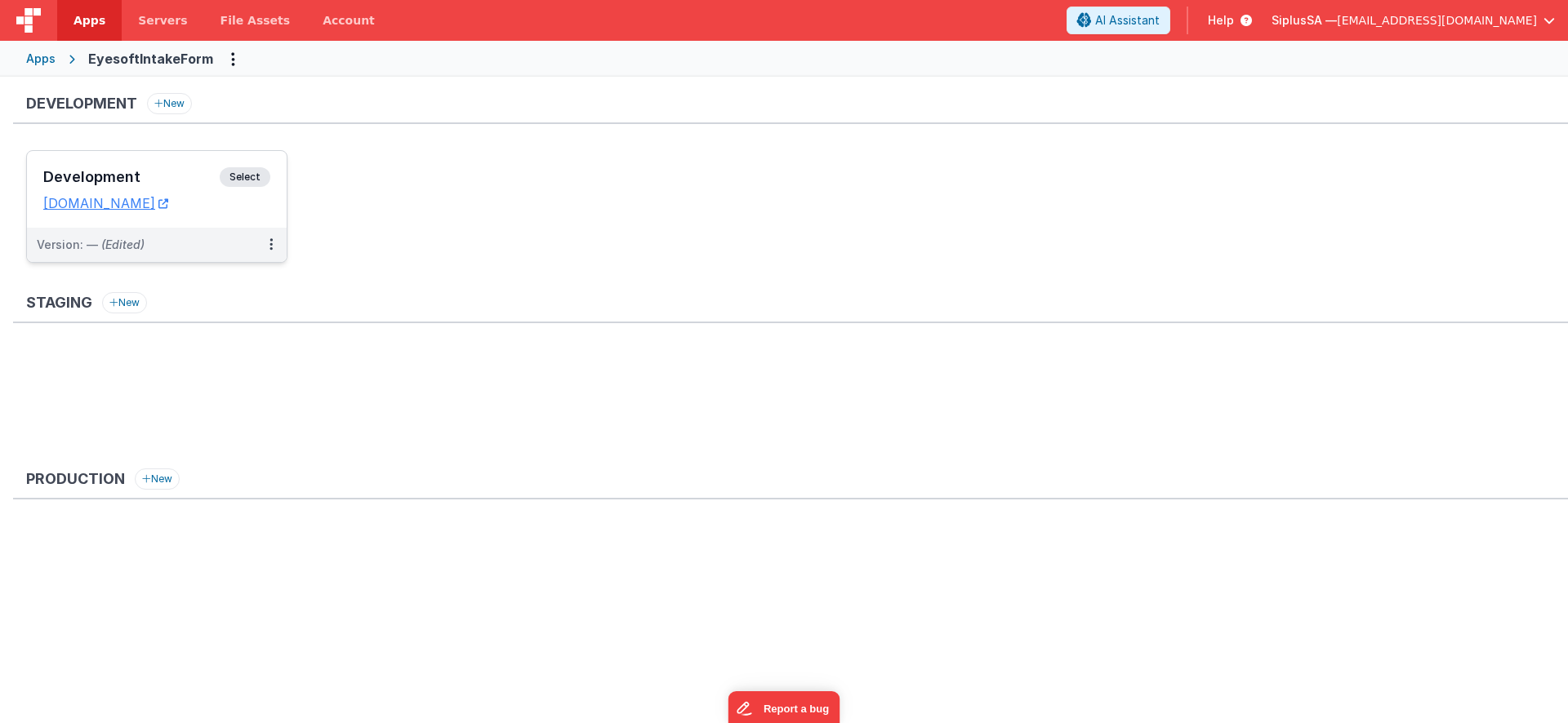
click at [237, 174] on span "Select" at bounding box center [245, 177] width 50 height 20
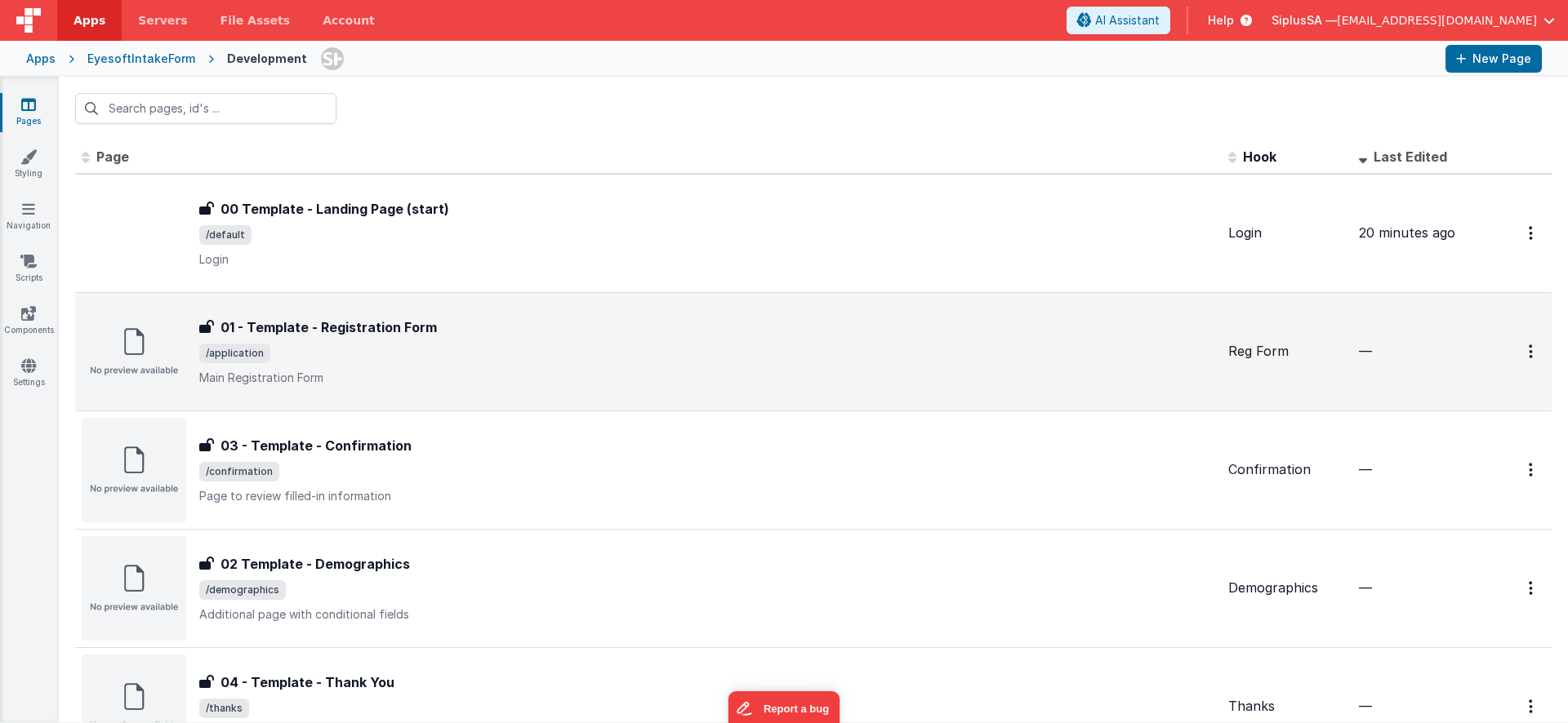
click at [1003, 346] on span "/application" at bounding box center [707, 353] width 1016 height 20
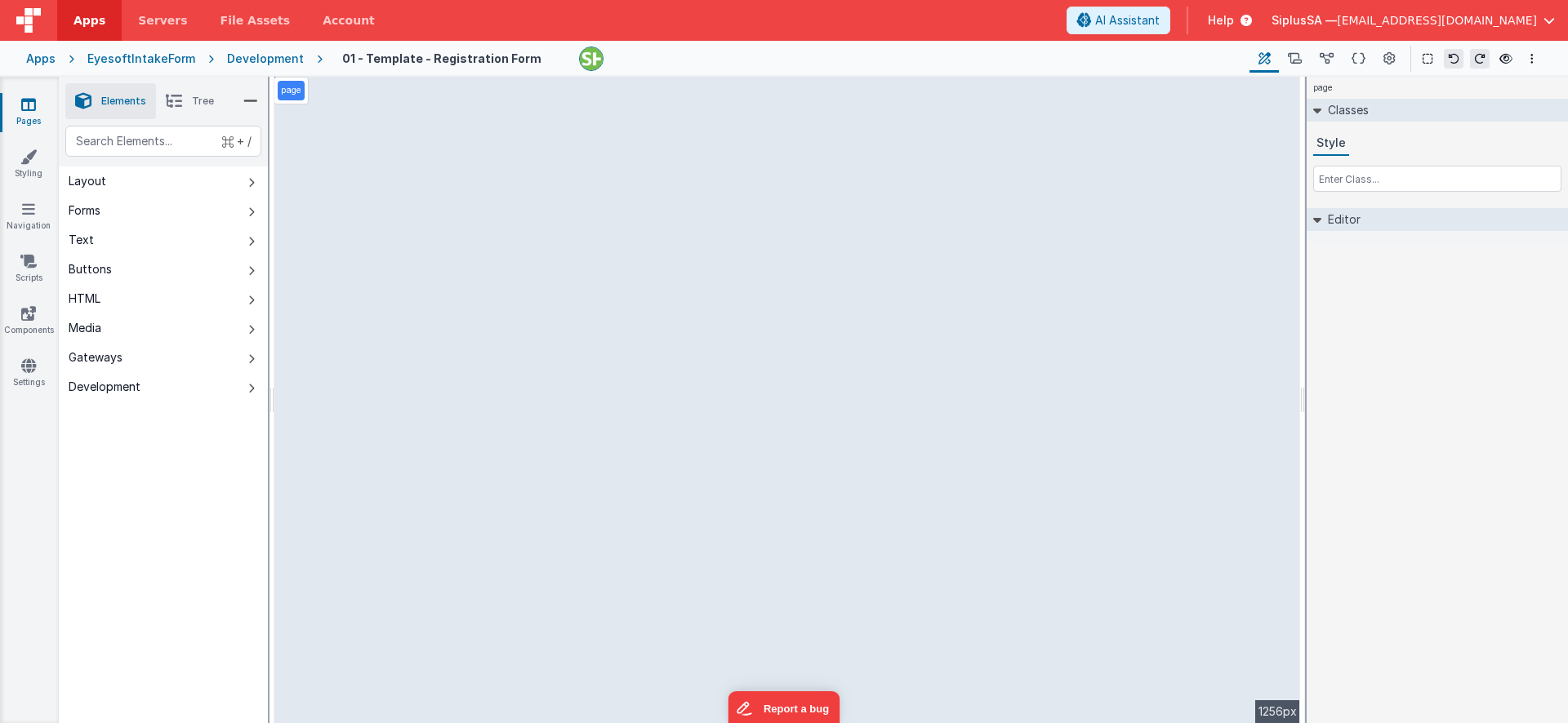
click at [189, 102] on li "Tree" at bounding box center [191, 101] width 68 height 36
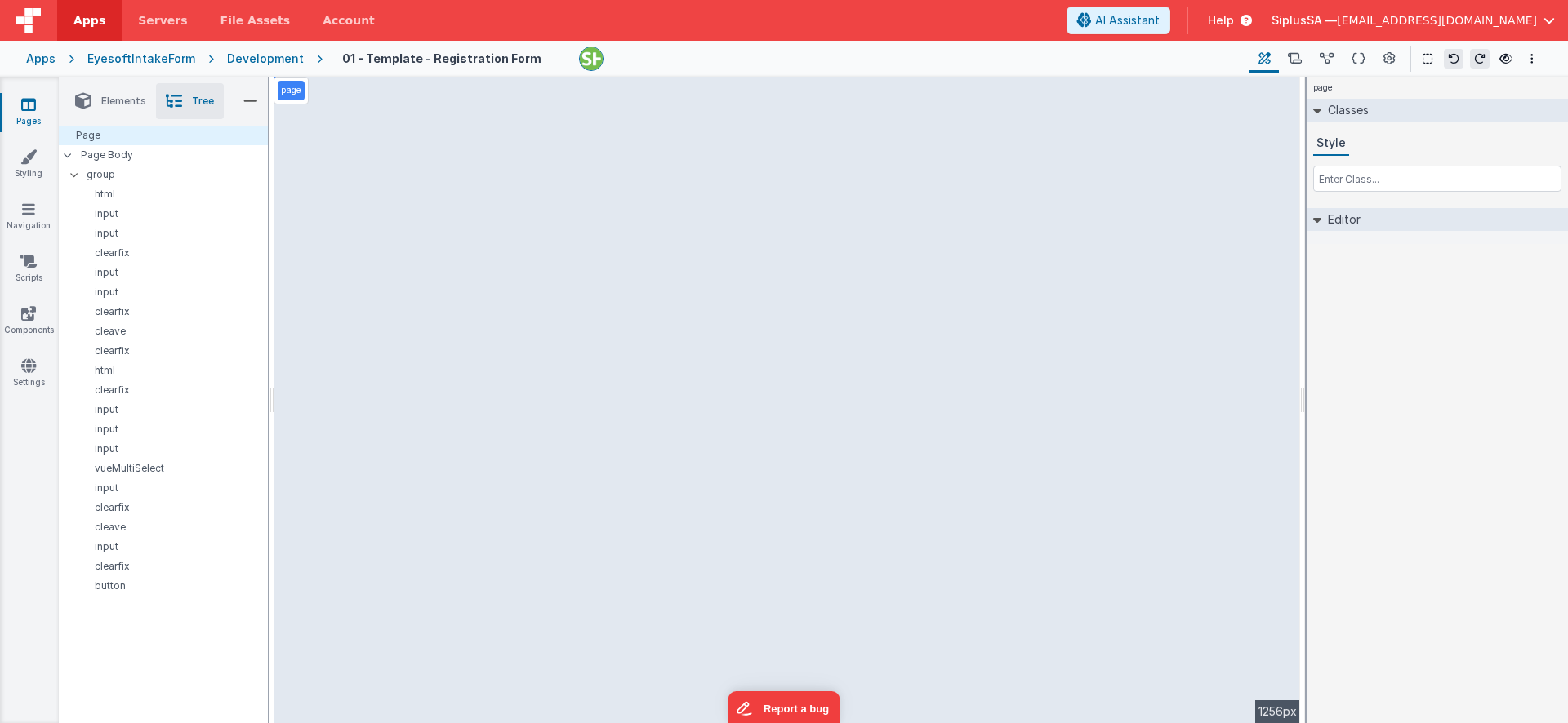
click at [189, 102] on li "Tree" at bounding box center [191, 101] width 68 height 36
click at [183, 173] on p "group" at bounding box center [176, 174] width 180 height 18
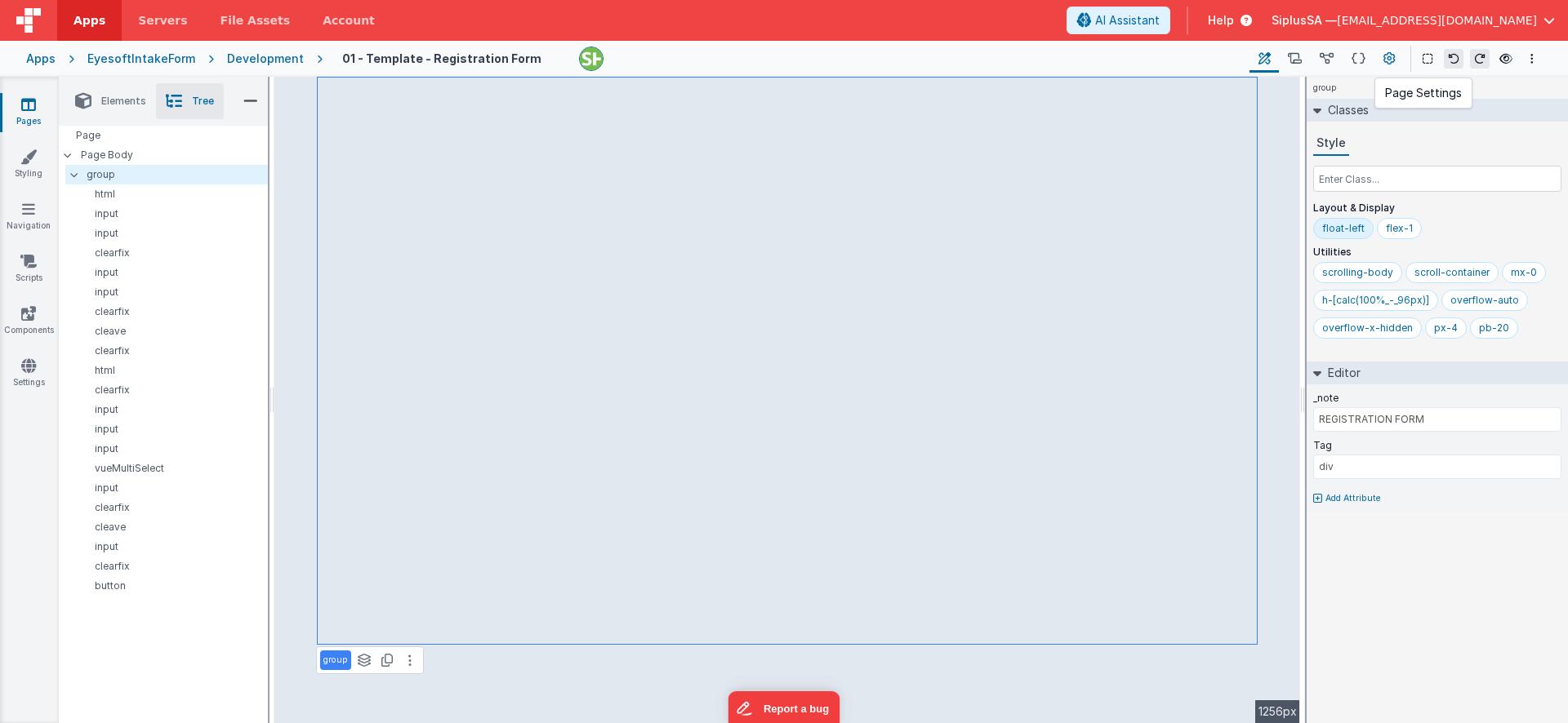
click at [1391, 65] on icon at bounding box center [1390, 59] width 12 height 17
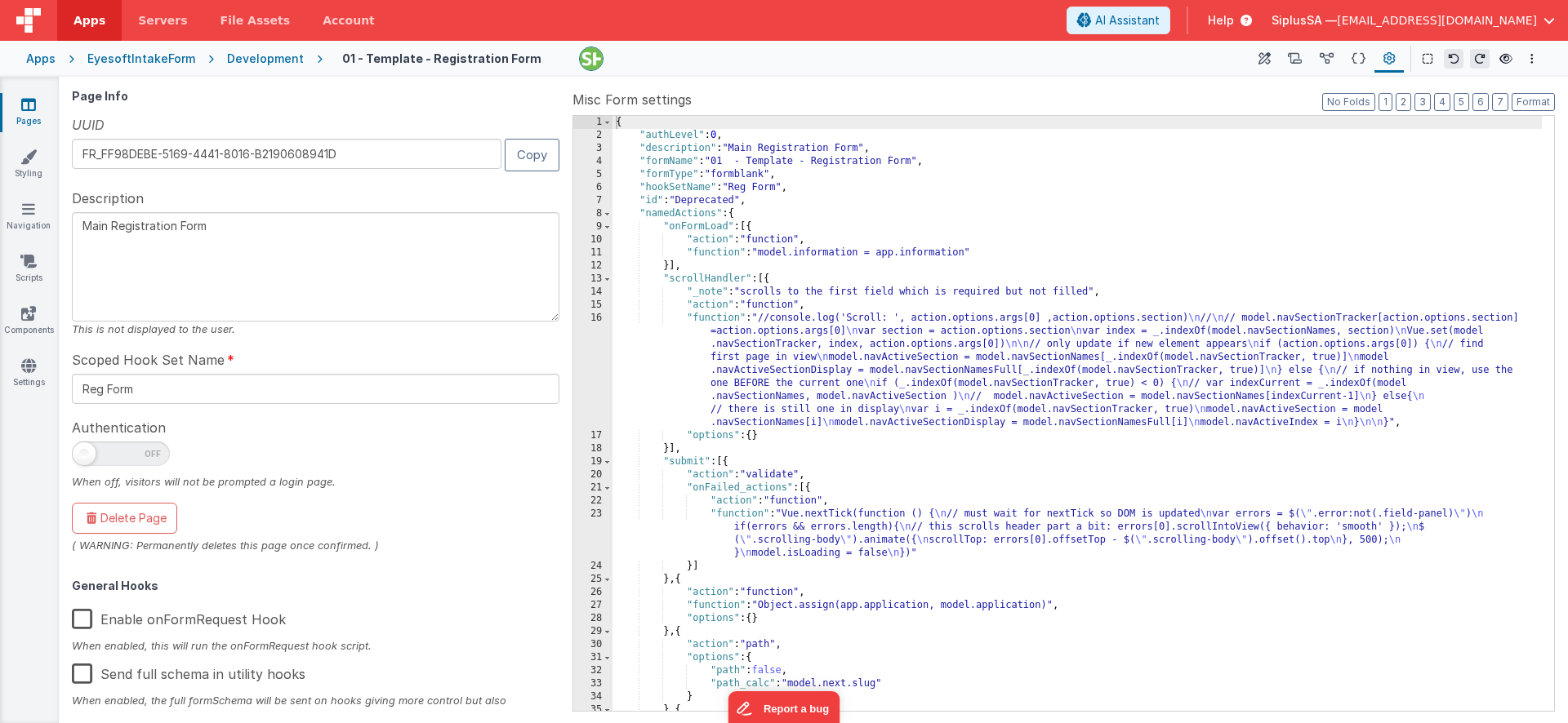
click at [86, 619] on label "Enable onFormRequest Hook" at bounding box center [179, 616] width 214 height 35
click at [0, 0] on input "Enable onFormRequest Hook" at bounding box center [0, 0] width 0 height 0
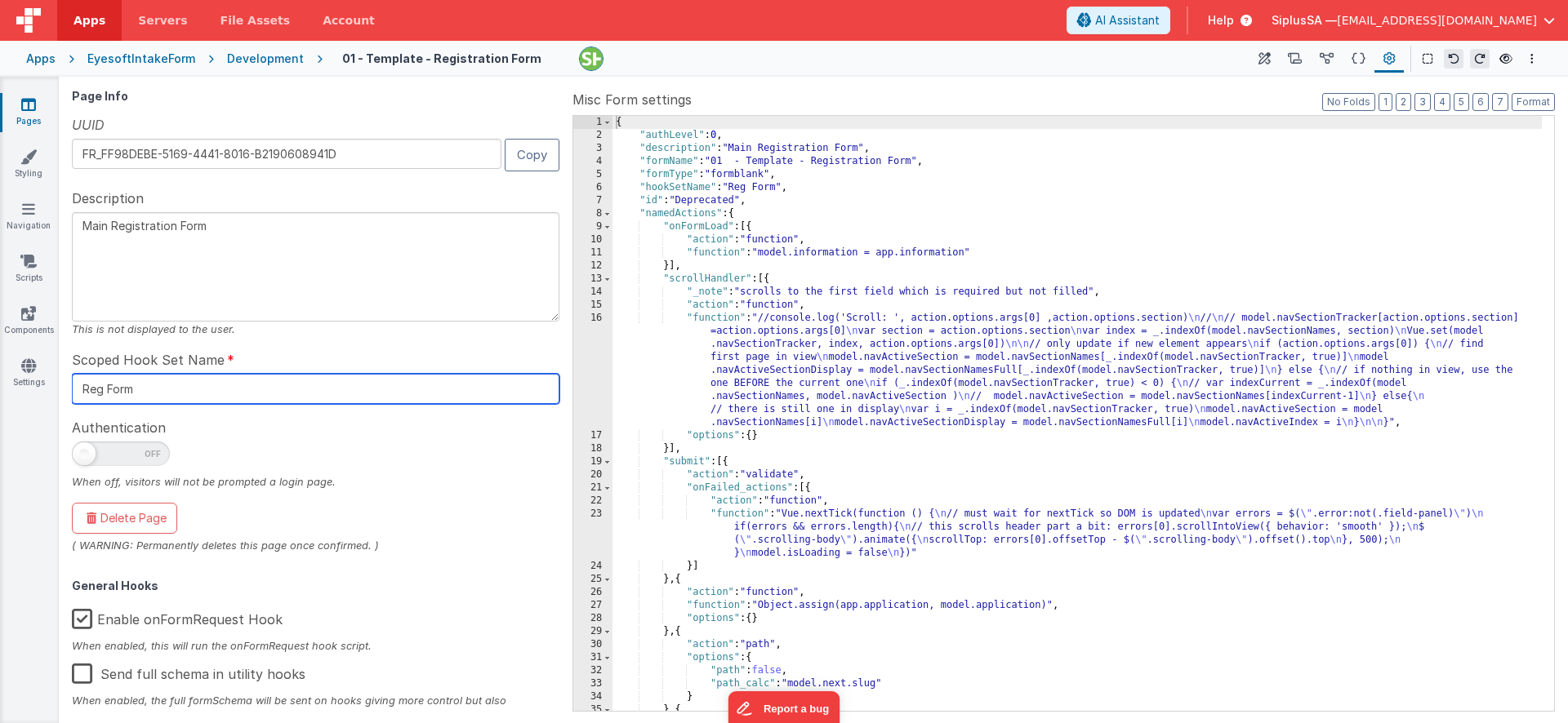
click at [246, 375] on input "Reg Form" at bounding box center [316, 389] width 487 height 30
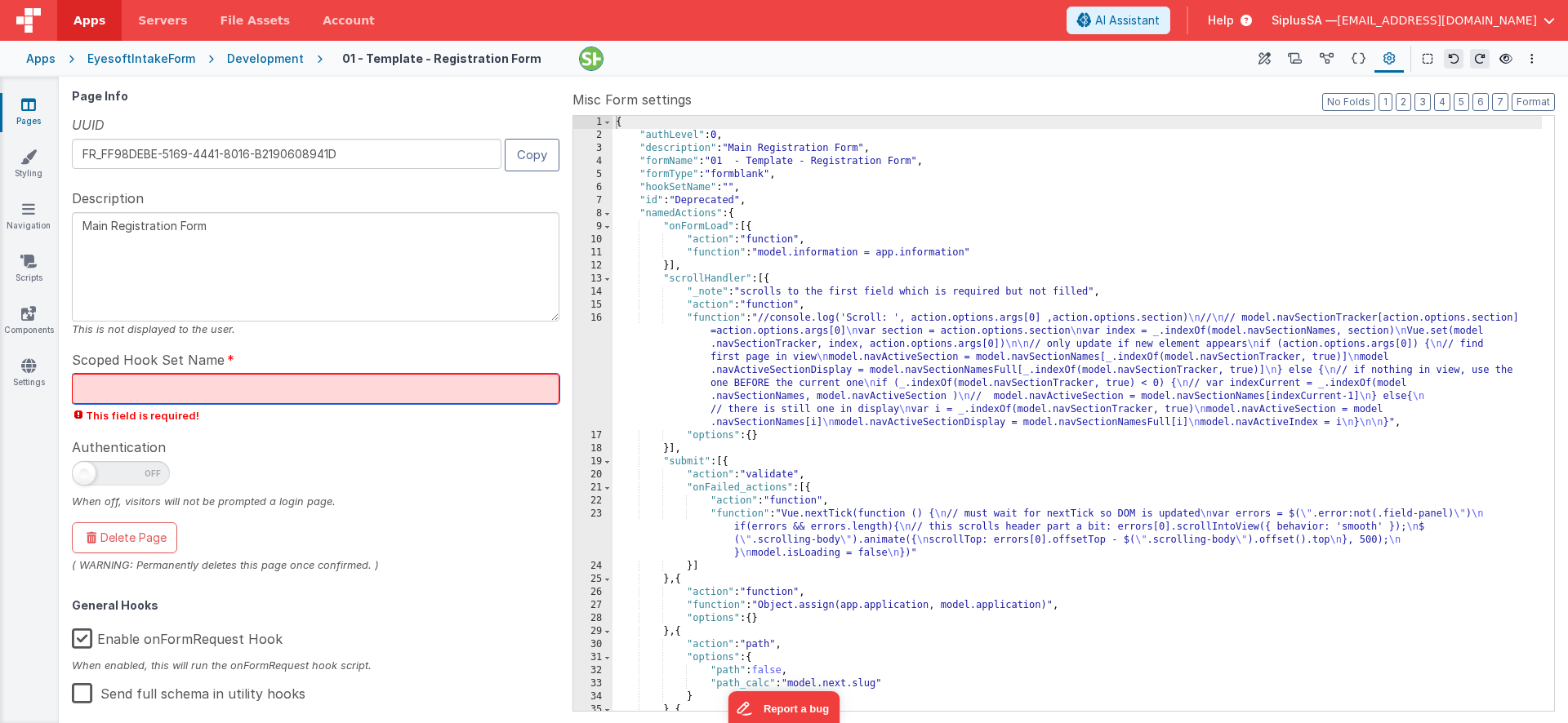
click at [208, 392] on input "text" at bounding box center [316, 389] width 487 height 30
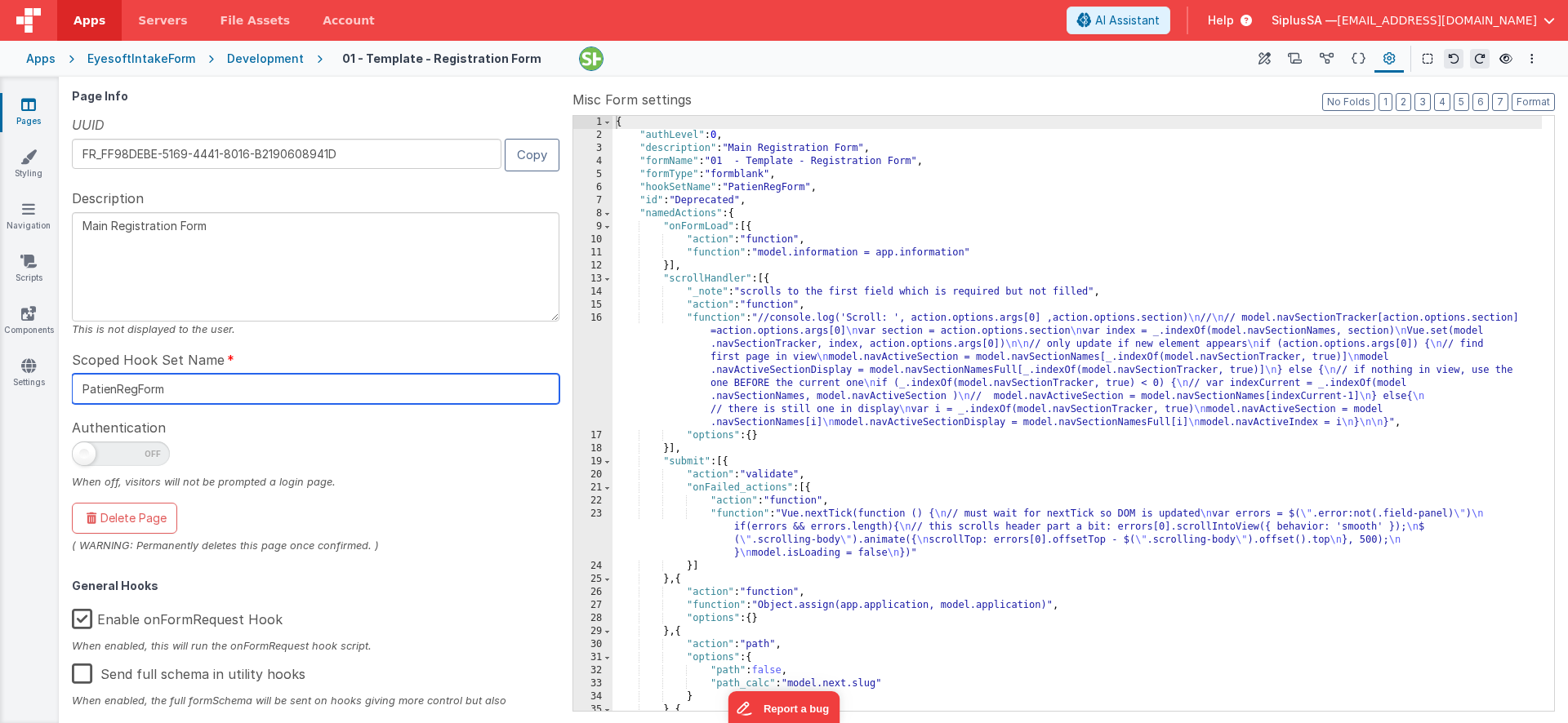
type input "PatientRegForm"
click at [174, 392] on input "PatientRegForm" at bounding box center [316, 389] width 487 height 30
type input "PatientRegForm"
click at [215, 243] on textarea "Main Registration Form" at bounding box center [316, 266] width 487 height 109
paste textarea "PatientReg"
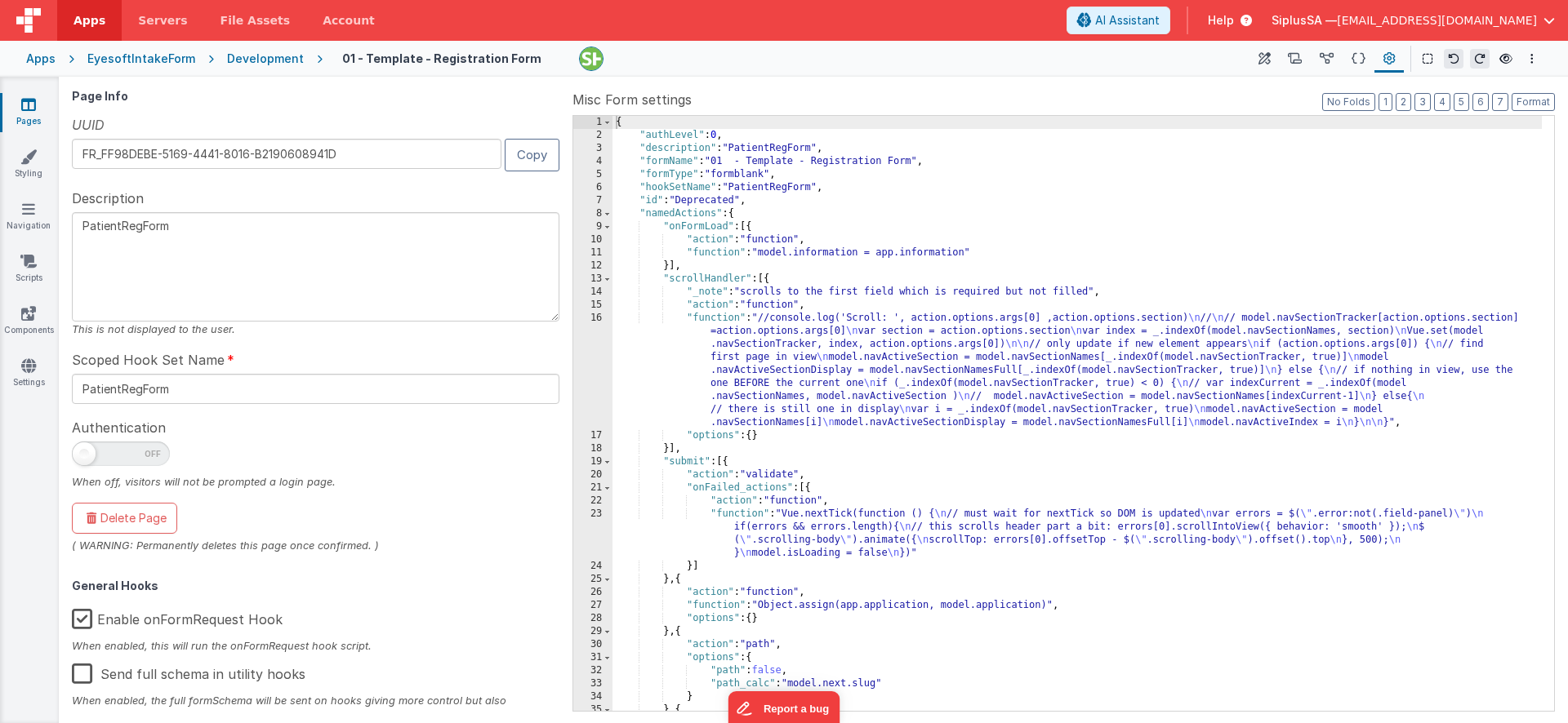
type textarea "PatientRegForm"
click at [282, 196] on div "Description PatientRegForm This is not displayed to the user." at bounding box center [316, 262] width 487 height 149
click at [224, 385] on input "PatientRegForm" at bounding box center [316, 389] width 487 height 30
